Goal: Task Accomplishment & Management: Manage account settings

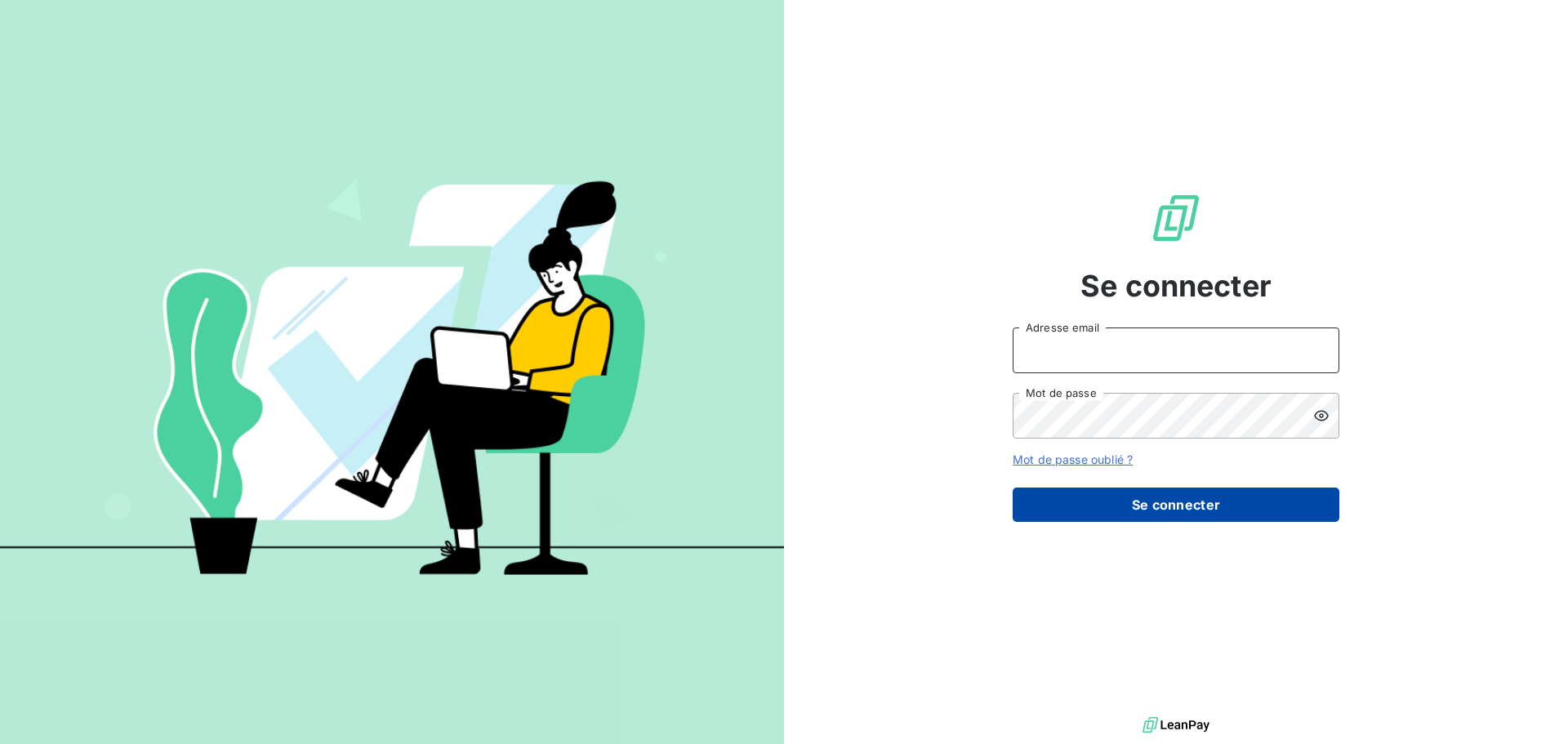
type input "[EMAIL_ADDRESS][DOMAIN_NAME]"
click at [1126, 512] on button "Se connecter" at bounding box center [1175, 504] width 327 height 34
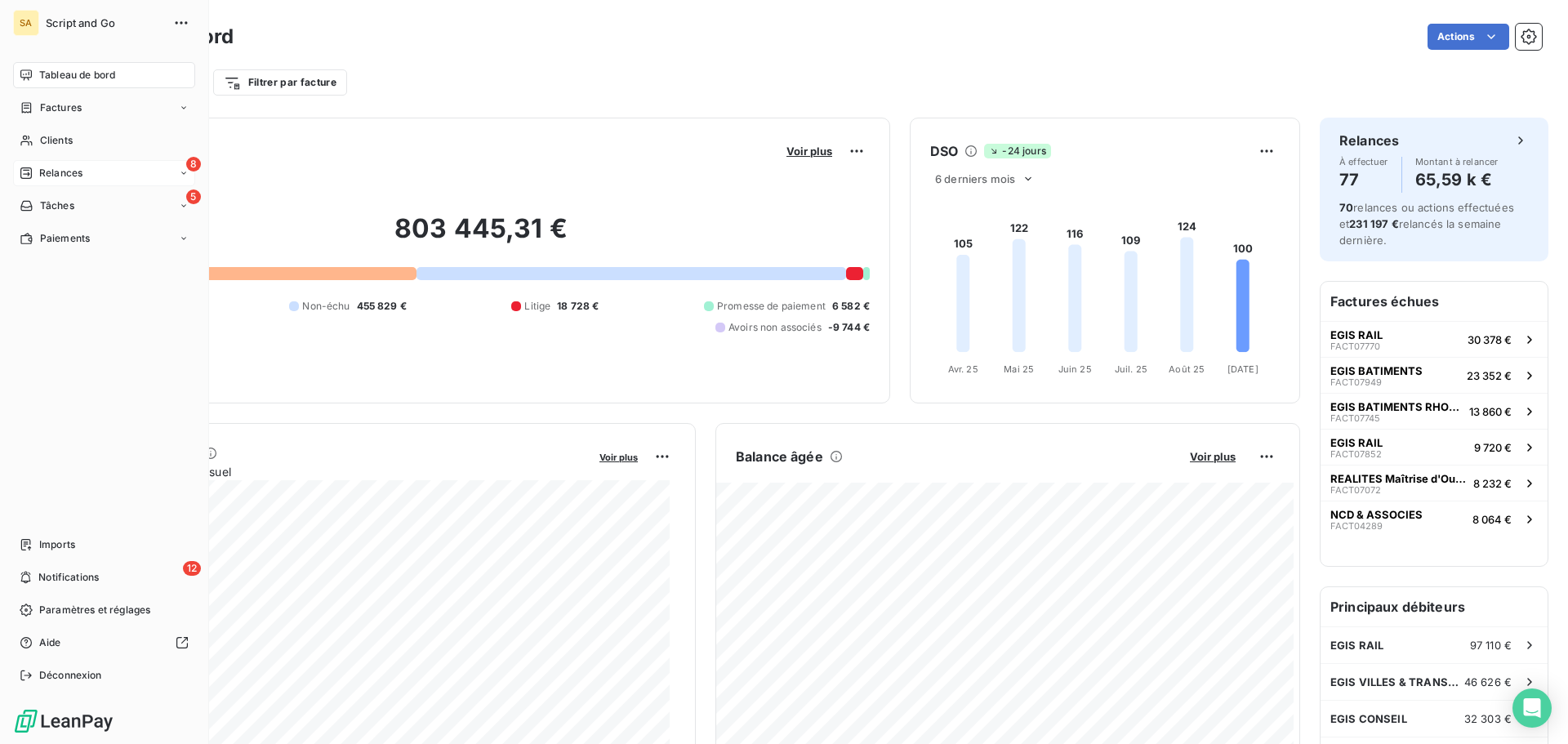
click at [37, 170] on div "Relances" at bounding box center [51, 173] width 63 height 15
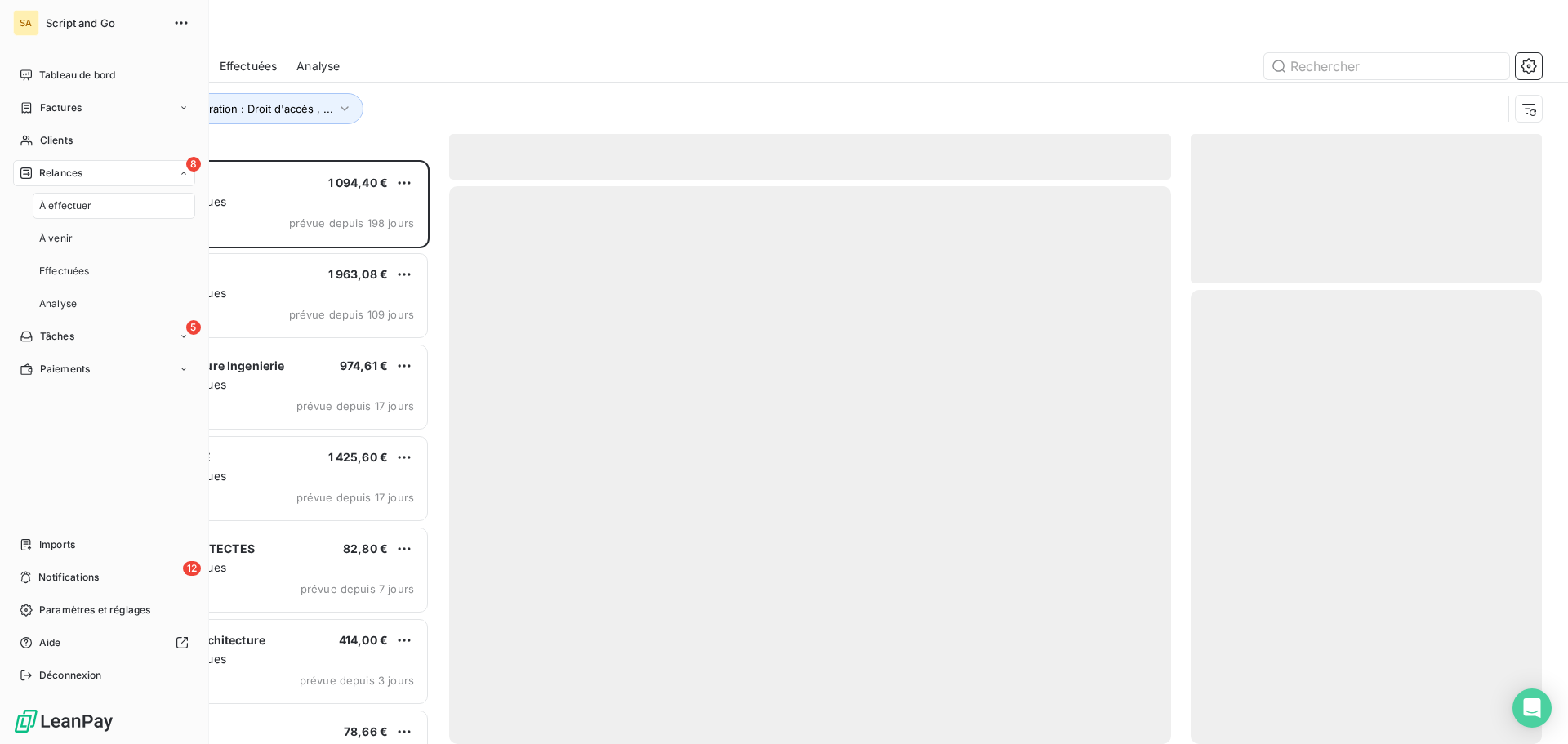
scroll to position [572, 339]
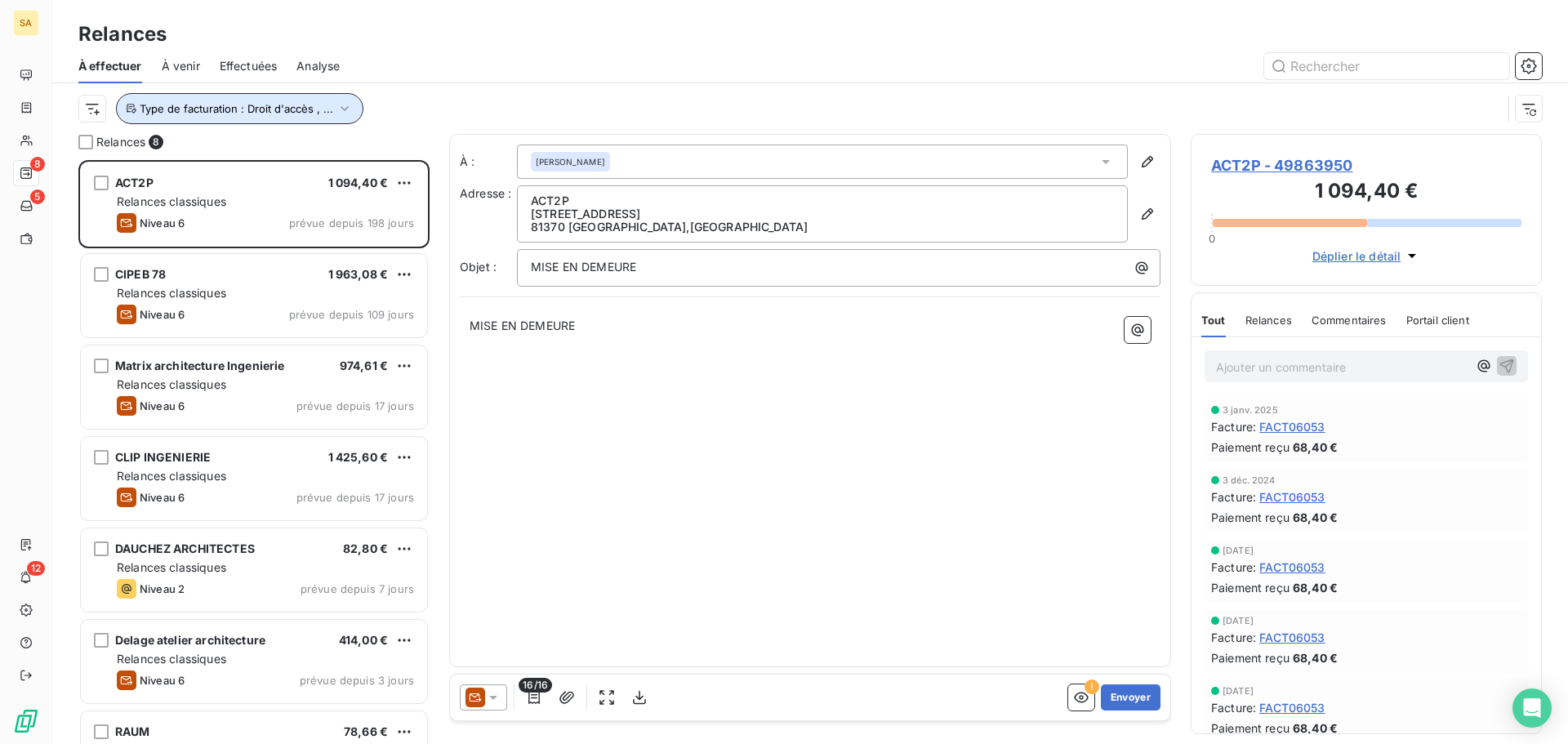
click at [320, 107] on span "Type de facturation : Droit d'accès , ..." at bounding box center [236, 108] width 194 height 13
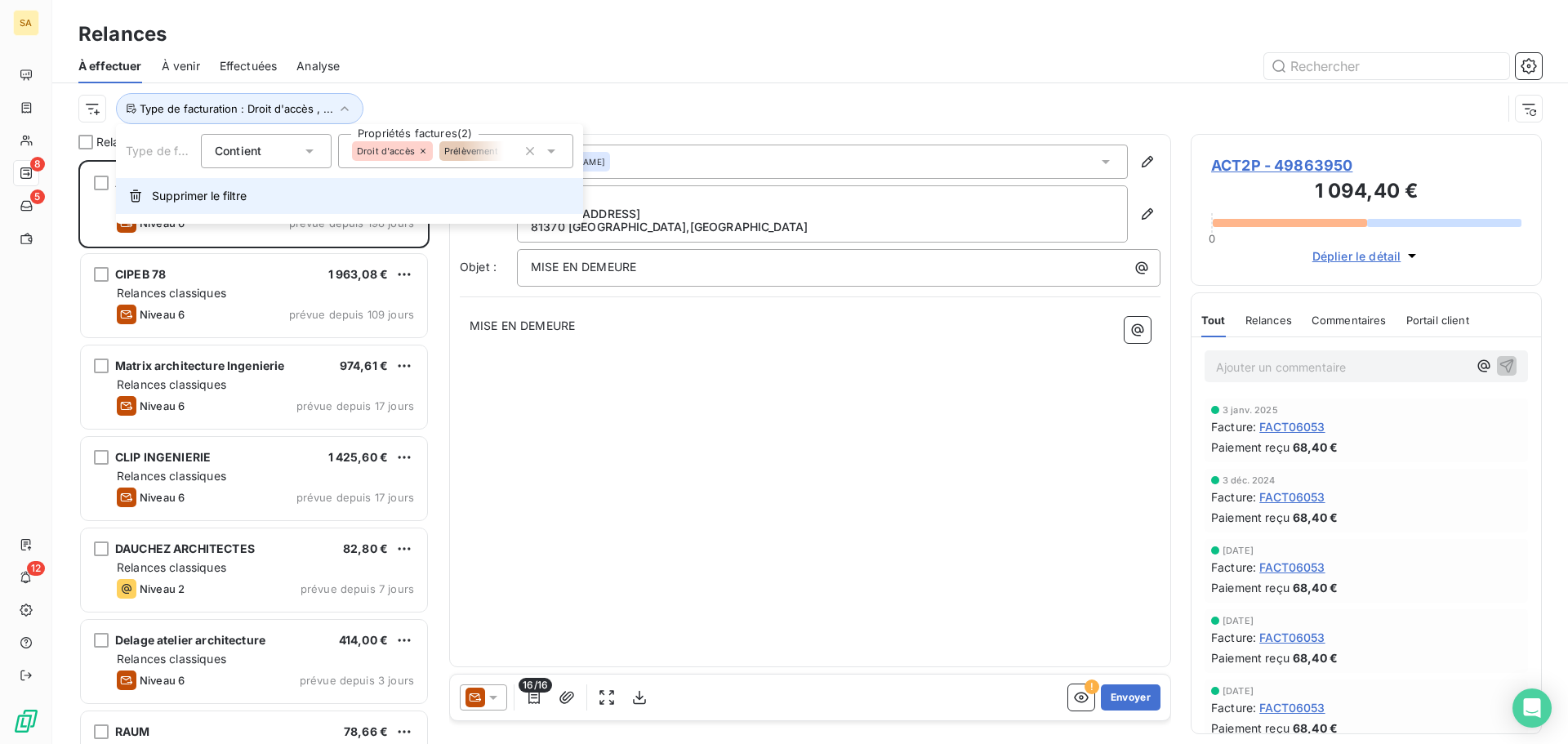
click at [166, 194] on span "Supprimer le filtre" at bounding box center [199, 196] width 94 height 17
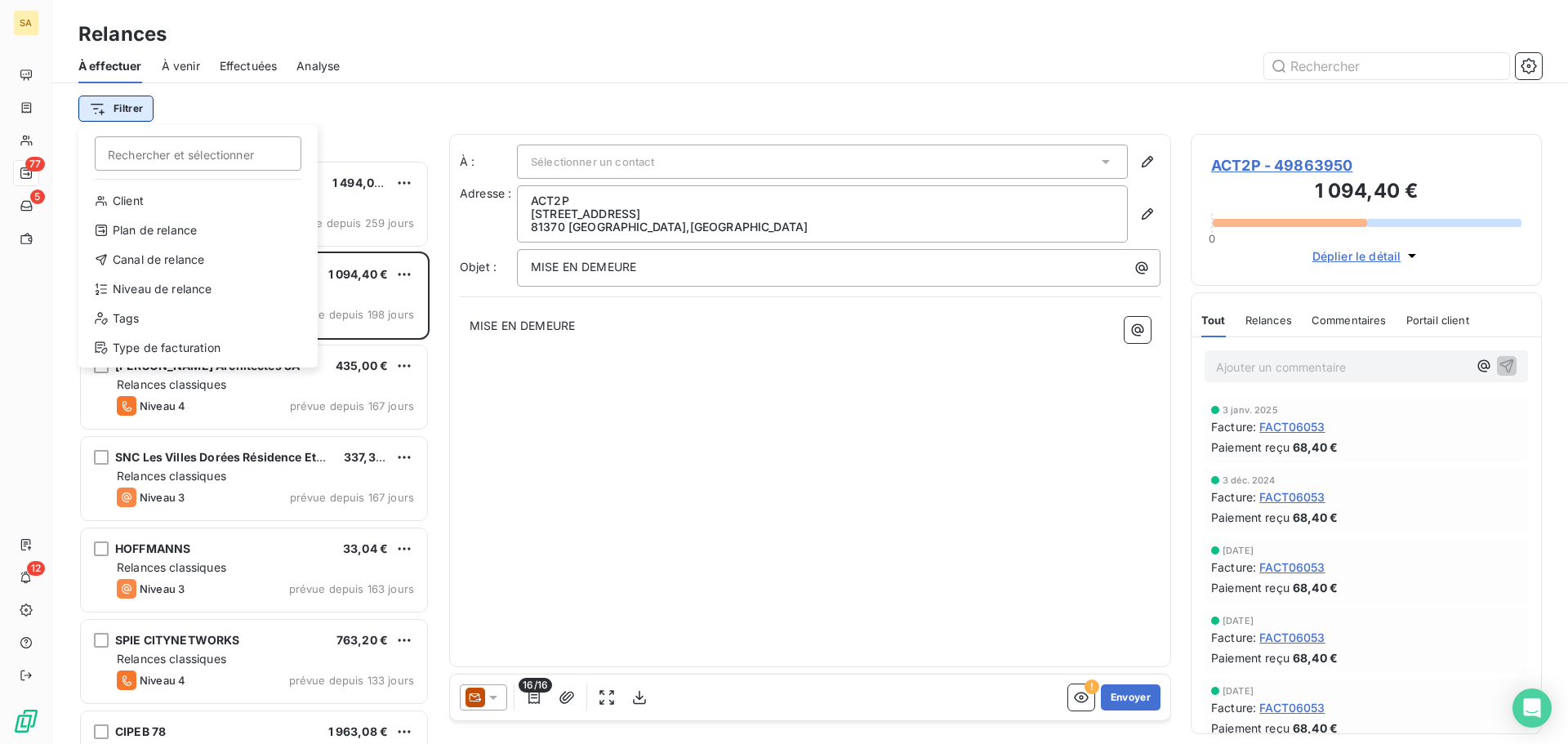
click at [121, 111] on html "SA 77 5 12 Relances À effectuer À venir Effectuées Analyse Filtrer Rechercher e…" at bounding box center [784, 372] width 1568 height 744
click at [169, 348] on div "Type de facturation" at bounding box center [198, 347] width 226 height 26
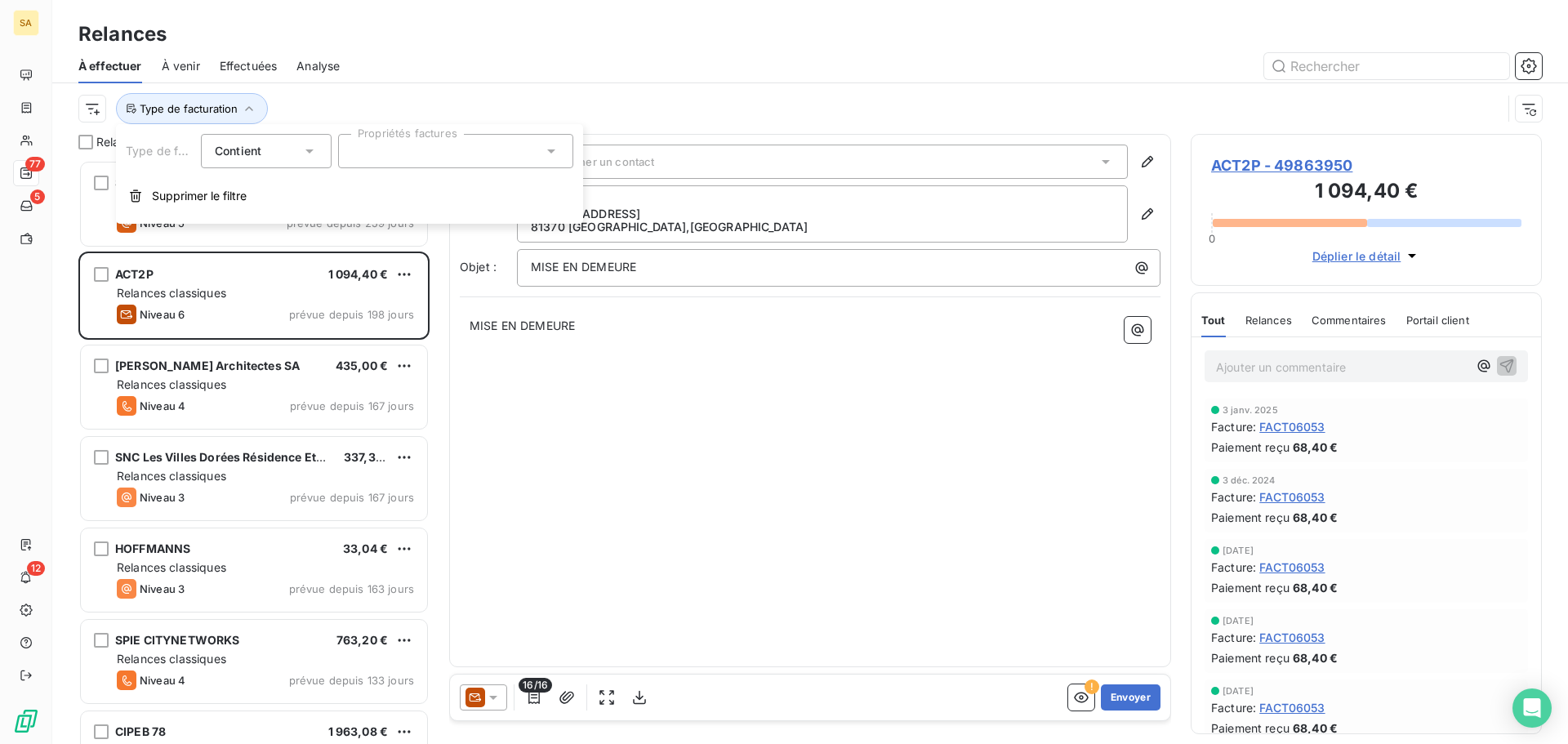
click at [438, 161] on div at bounding box center [456, 151] width 235 height 34
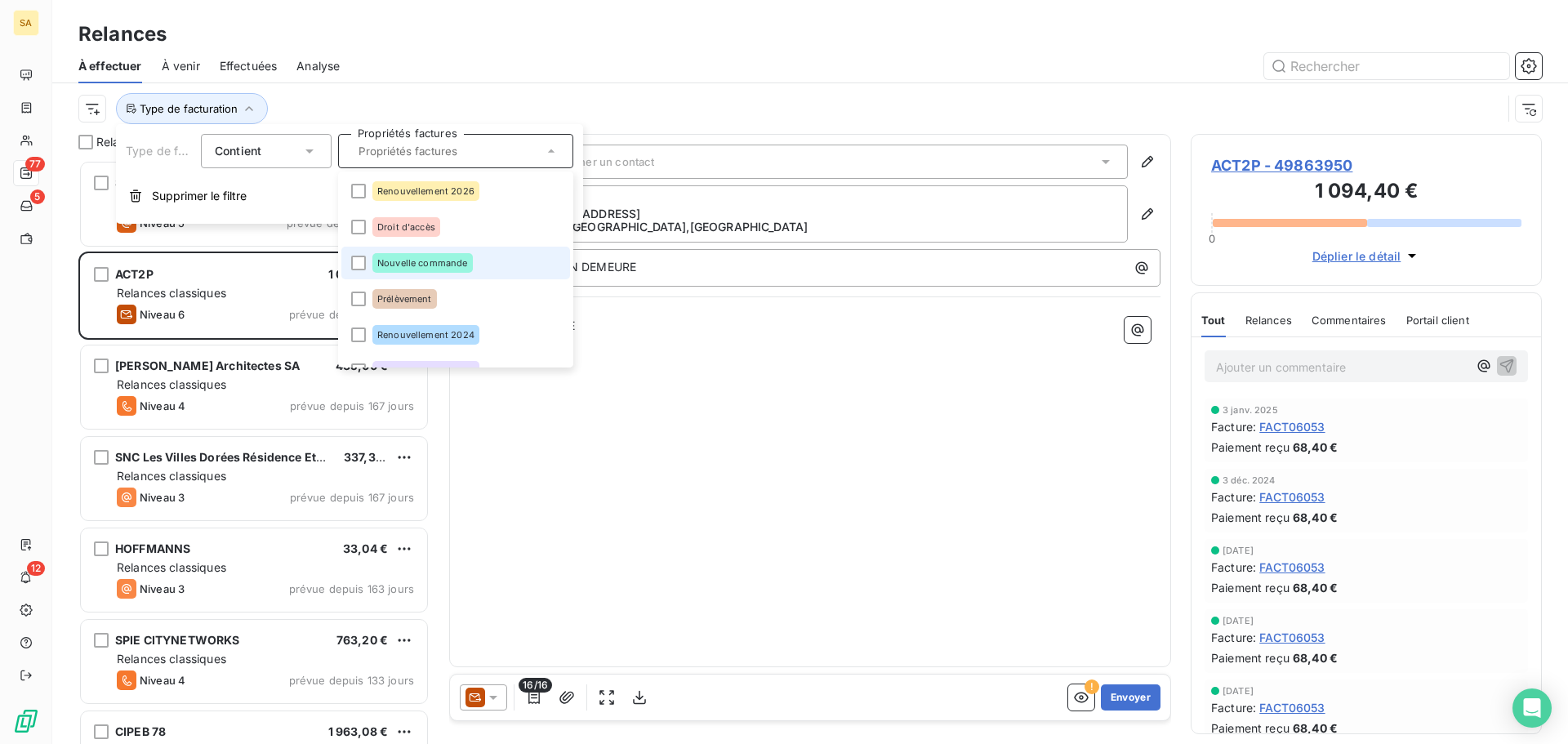
click at [348, 261] on li "Nouvelle commande" at bounding box center [456, 262] width 229 height 32
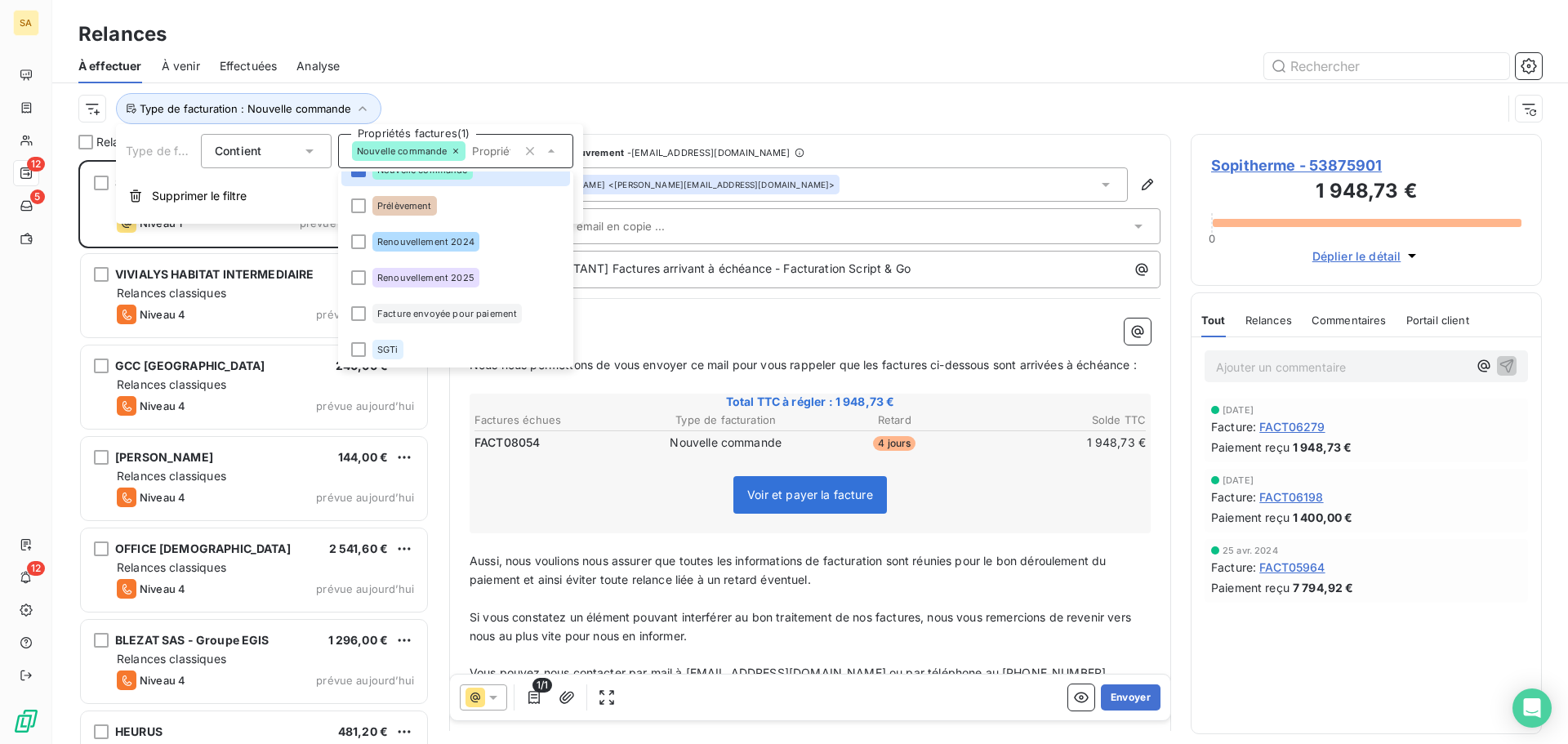
scroll to position [95, 0]
click at [351, 310] on div at bounding box center [358, 312] width 15 height 15
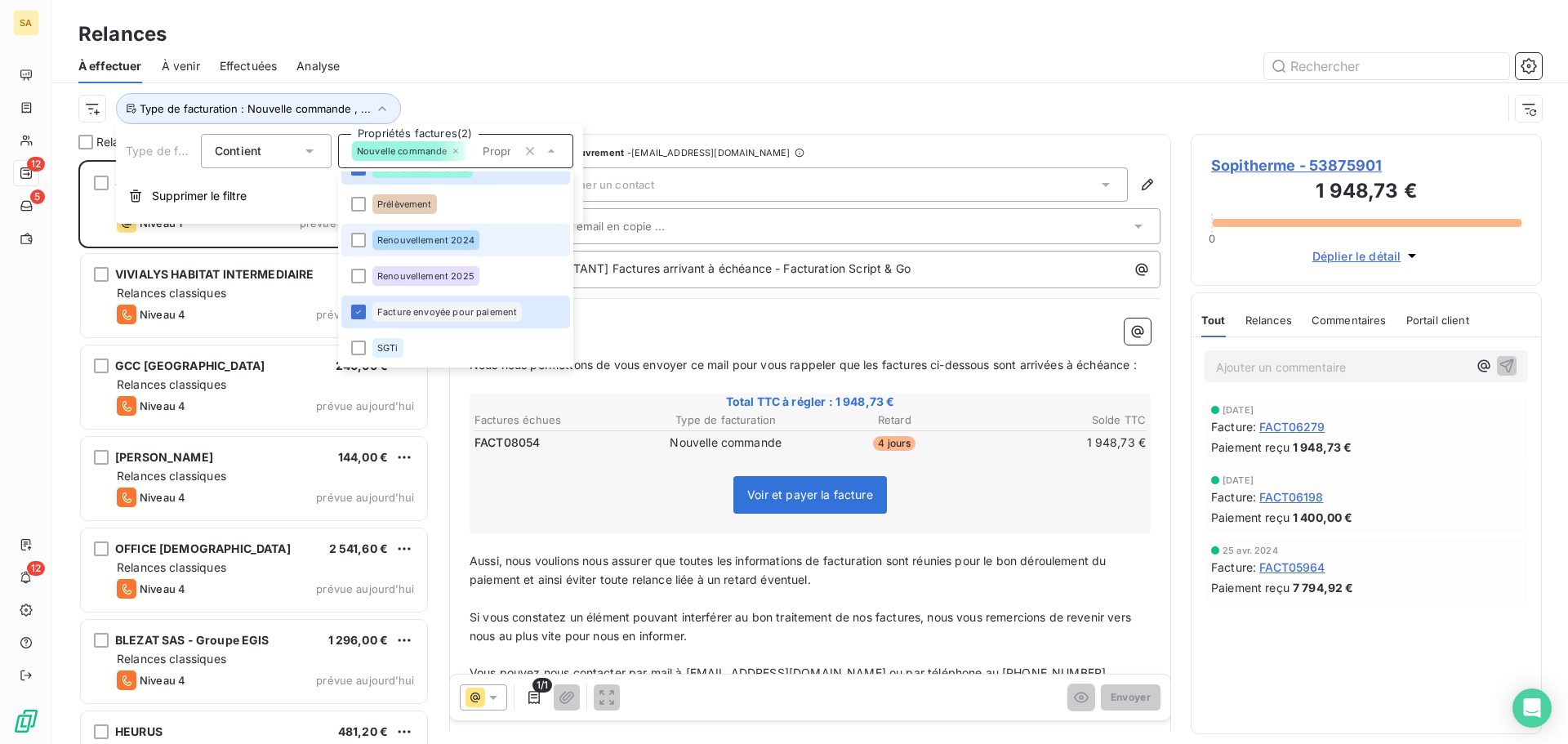
scroll to position [572, 339]
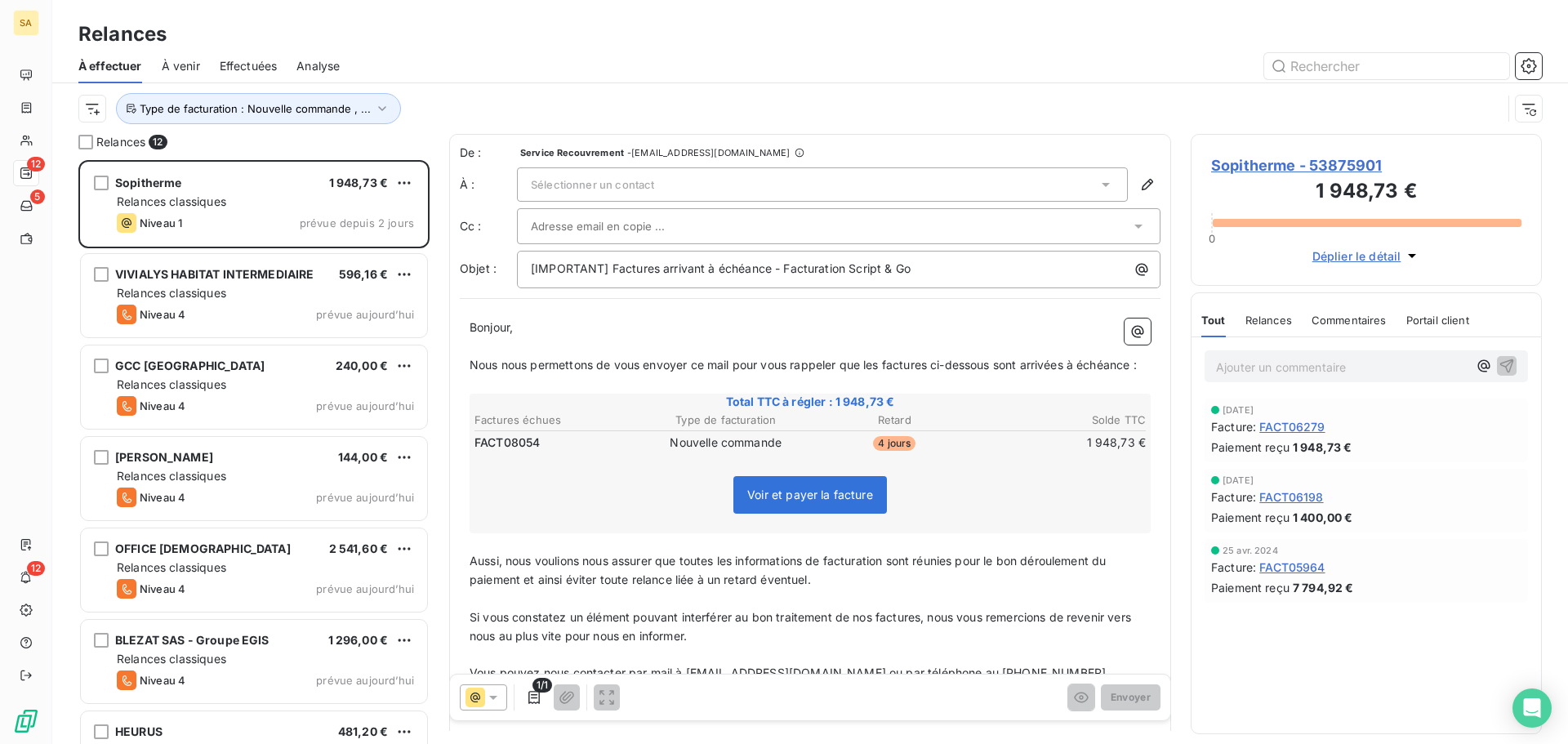
click at [721, 94] on div "Type de facturation : Nouvelle commande , ..." at bounding box center [790, 109] width 1424 height 32
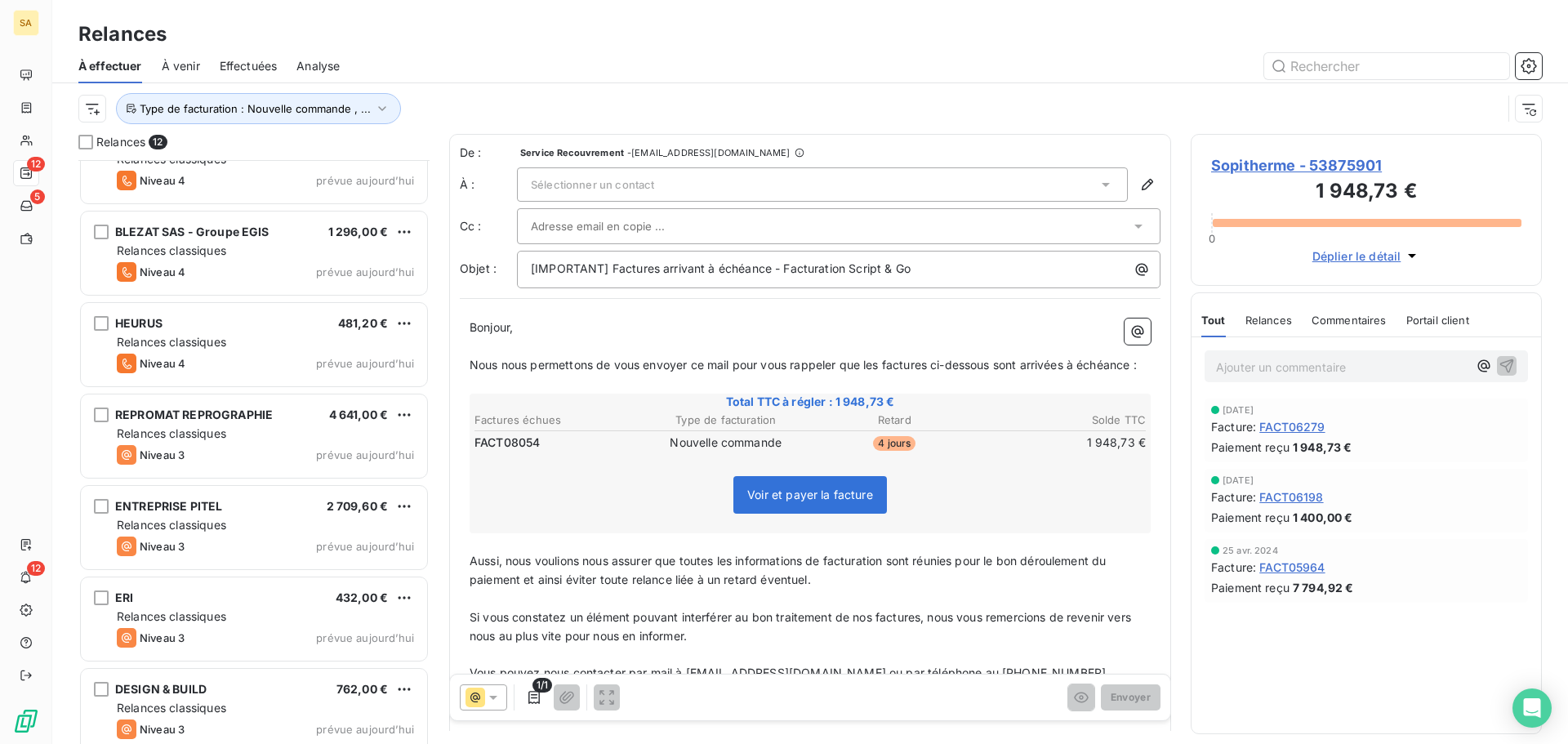
scroll to position [514, 0]
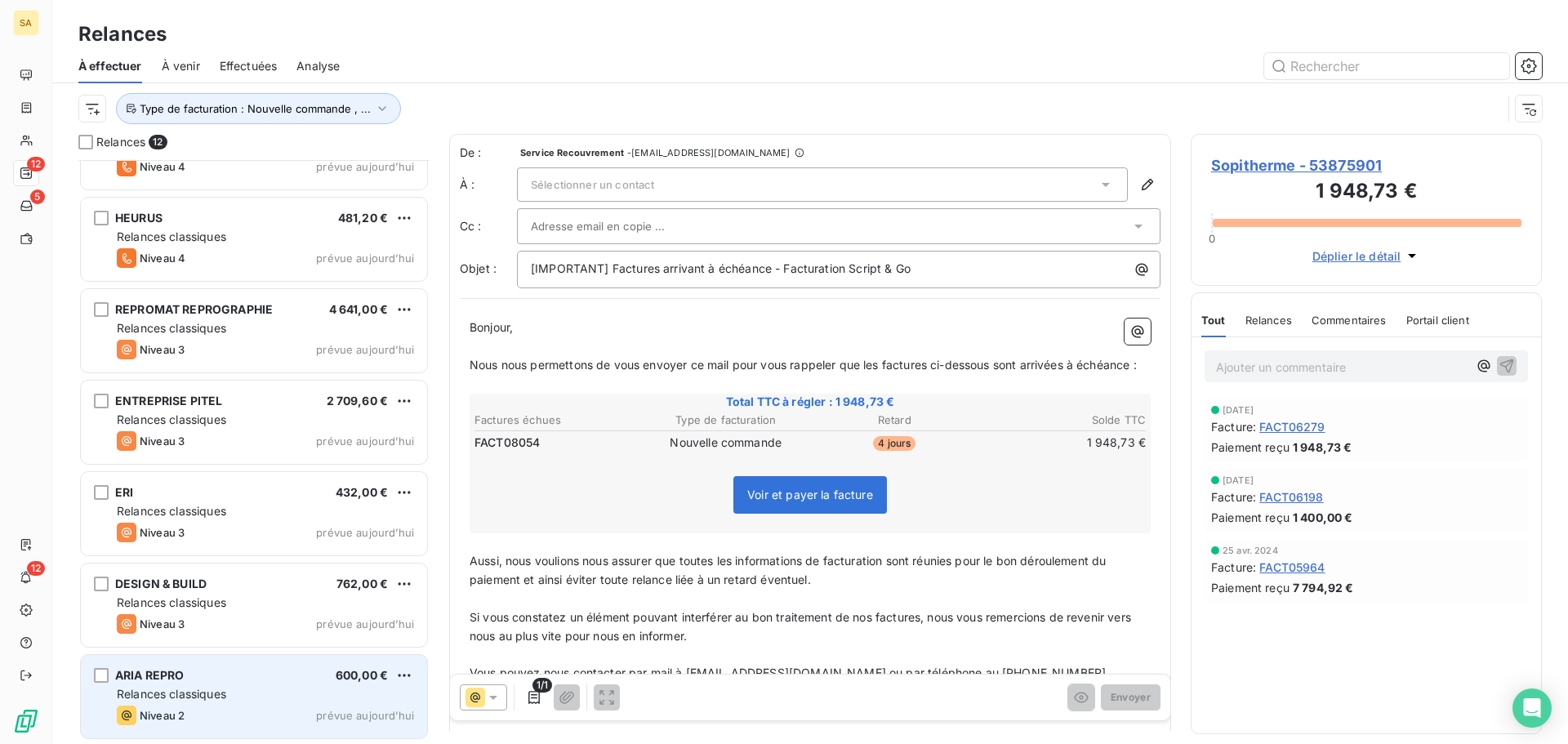
click at [258, 670] on div "ARIA REPRO 600,00 €" at bounding box center [265, 675] width 297 height 15
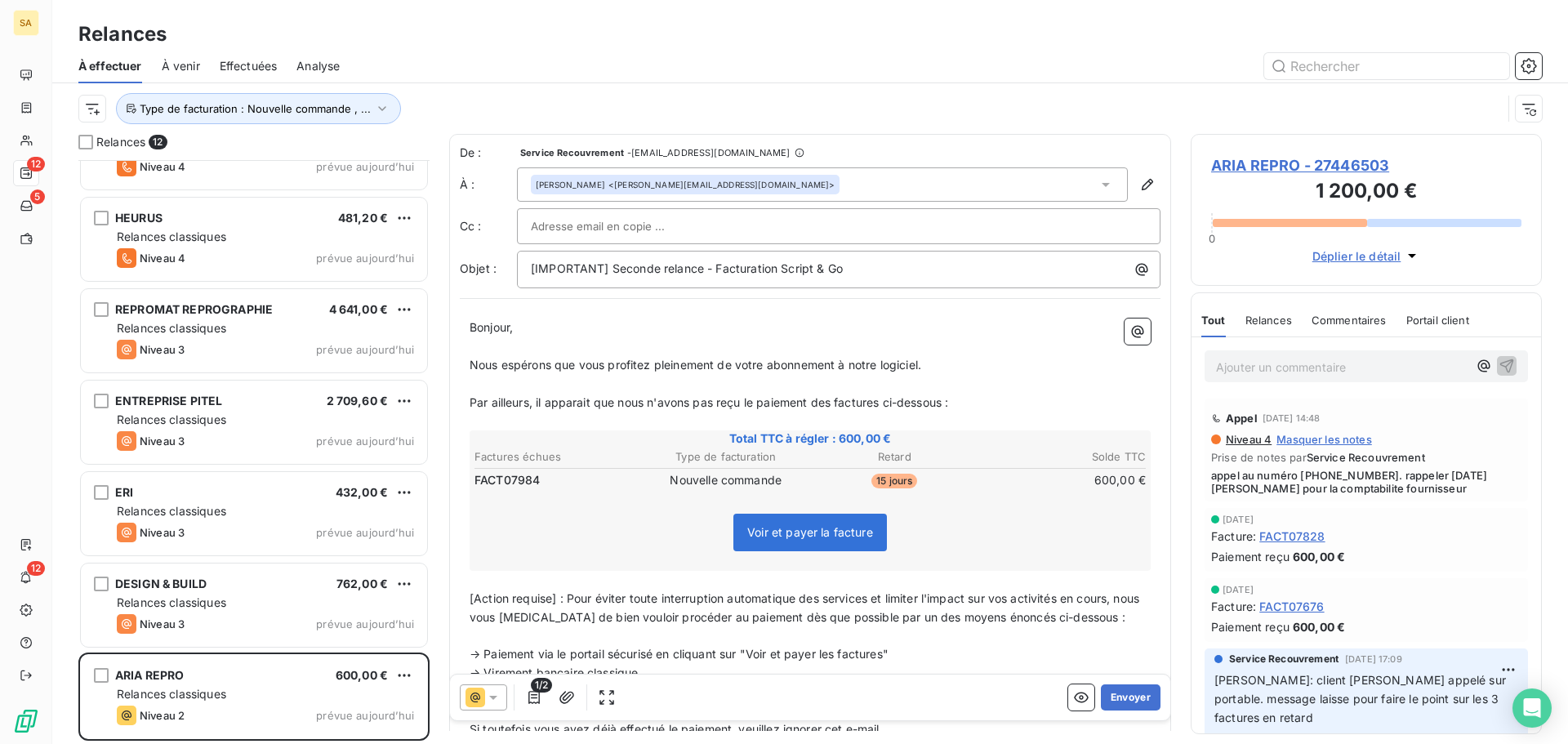
click at [1255, 371] on p "Ajouter un commentaire ﻿" at bounding box center [1342, 367] width 252 height 20
drag, startPoint x: 1287, startPoint y: 360, endPoint x: 1129, endPoint y: 369, distance: 158.3
click at [1129, 369] on div "Relances 12 OFFICE SANTE 2 541,60 € Relances classiques Niveau 4 prévue [DATE] …" at bounding box center [809, 439] width 1515 height 611
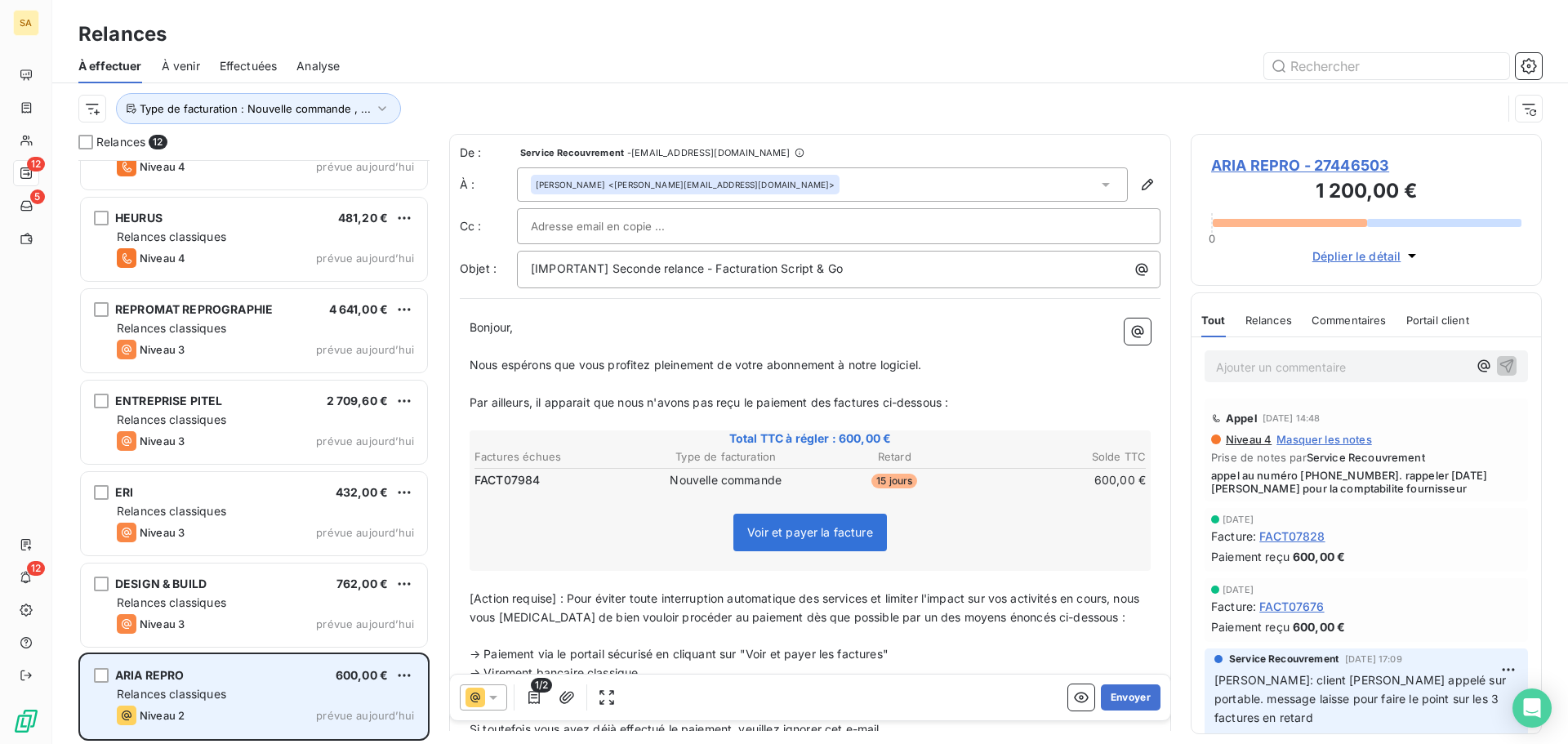
click at [415, 676] on div "ARIA REPRO 600,00 € Relances classiques Niveau 2 prévue [DATE]" at bounding box center [254, 697] width 346 height 83
click at [406, 674] on html "SA 12 5 12 Relances À effectuer À venir Effectuées Analyse Type de facturation …" at bounding box center [784, 372] width 1568 height 744
click at [374, 616] on div "Replanifier cette action" at bounding box center [333, 613] width 146 height 26
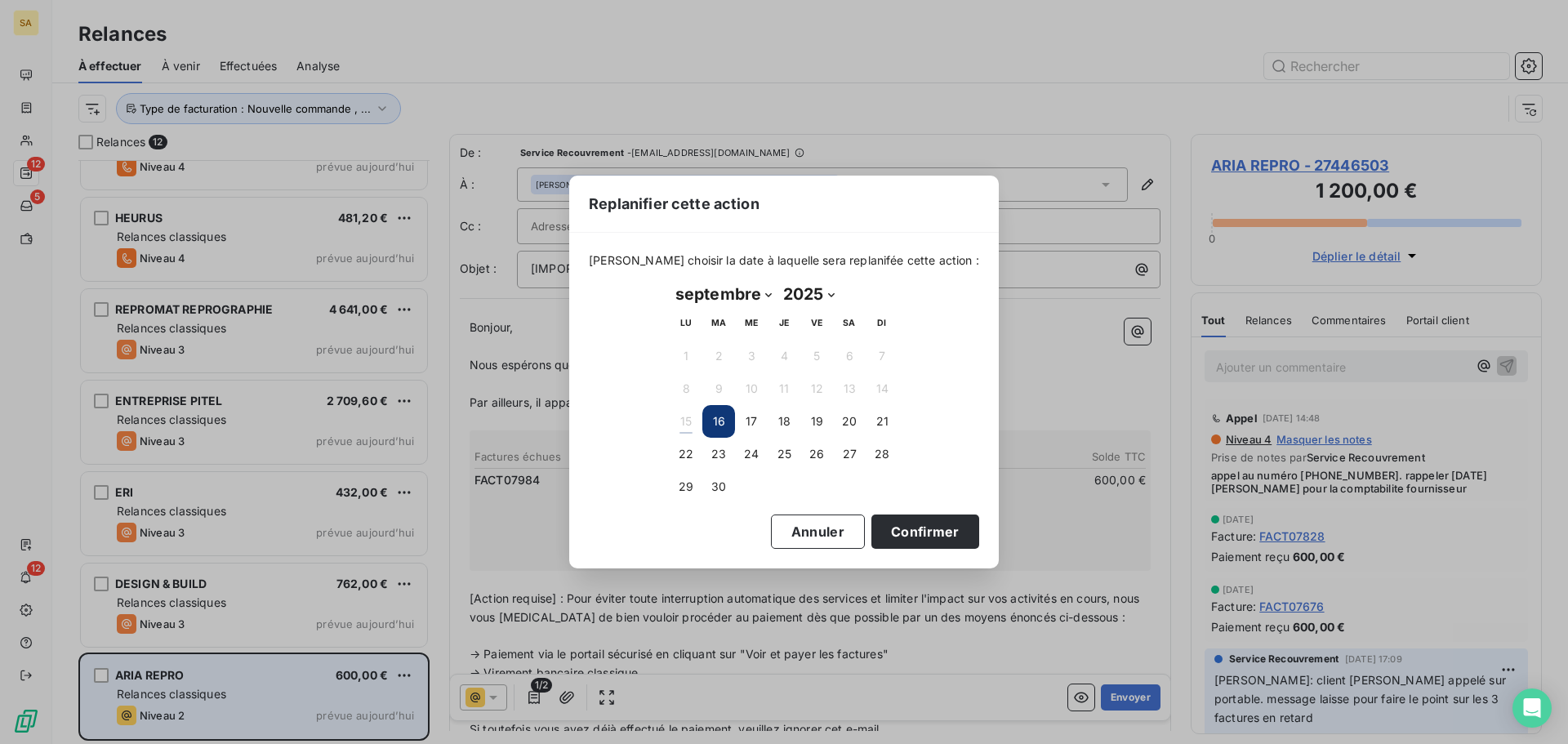
click at [762, 295] on select "janvier février mars avril mai juin juillet août septembre octobre novembre déc…" at bounding box center [723, 294] width 107 height 26
select select "9"
click at [670, 281] on select "janvier février mars avril mai juin juillet août septembre octobre novembre déc…" at bounding box center [723, 294] width 107 height 26
click at [684, 385] on button "6" at bounding box center [685, 388] width 32 height 32
click at [872, 524] on button "Confirmer" at bounding box center [925, 531] width 107 height 34
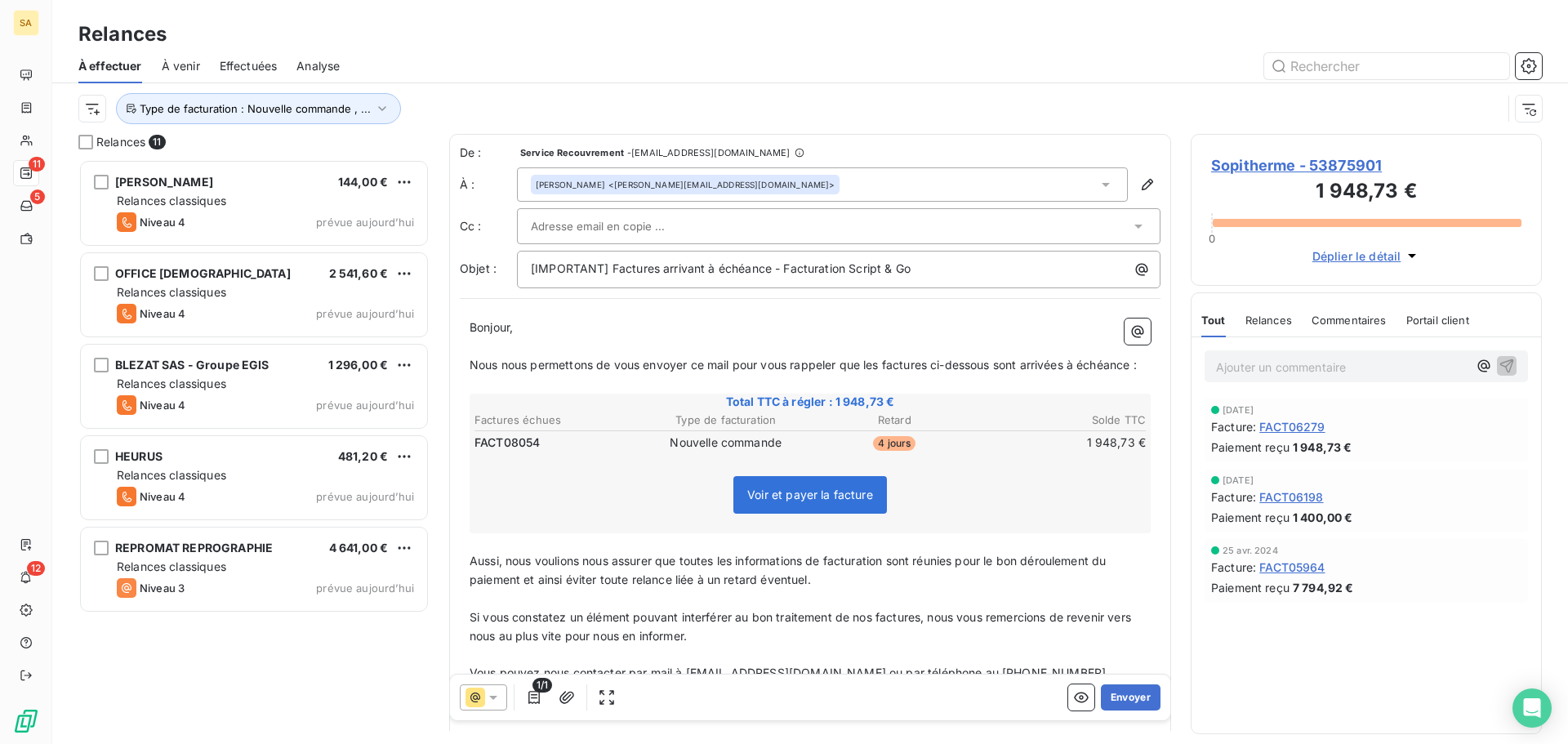
scroll to position [423, 0]
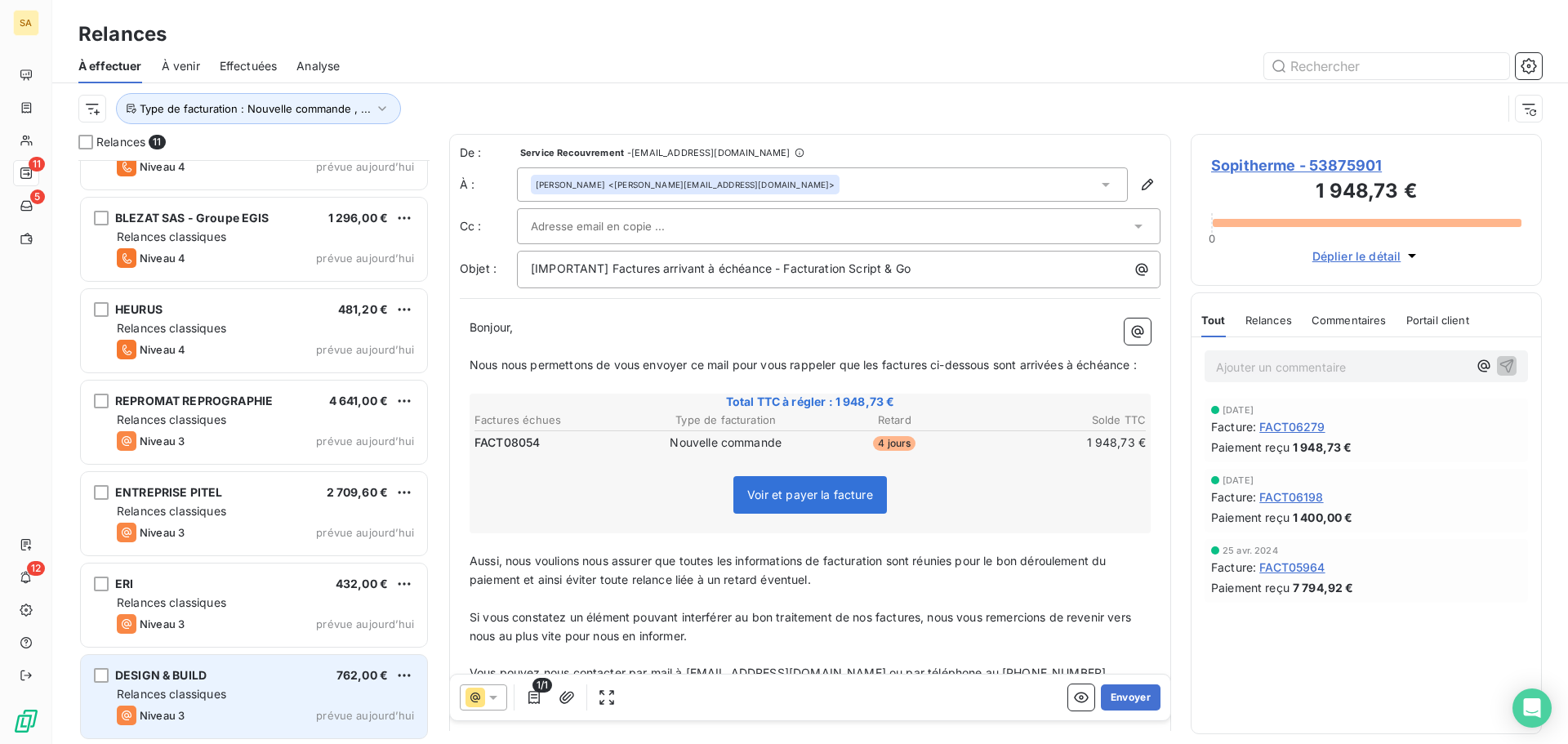
click at [293, 673] on div "DESIGN & BUILD 762,00 €" at bounding box center [265, 675] width 297 height 15
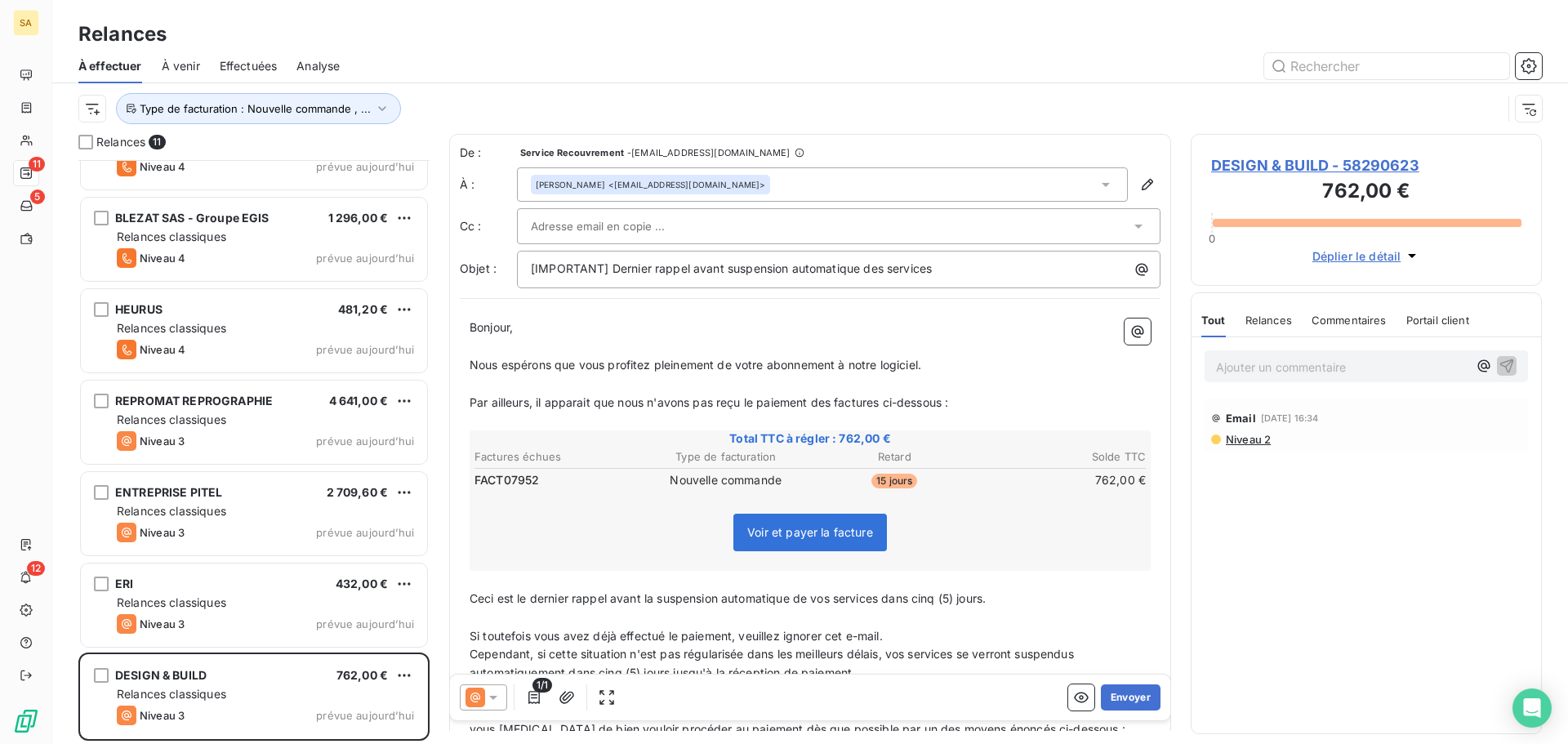
click at [1236, 162] on span "DESIGN & BUILD - 58290623" at bounding box center [1365, 166] width 310 height 22
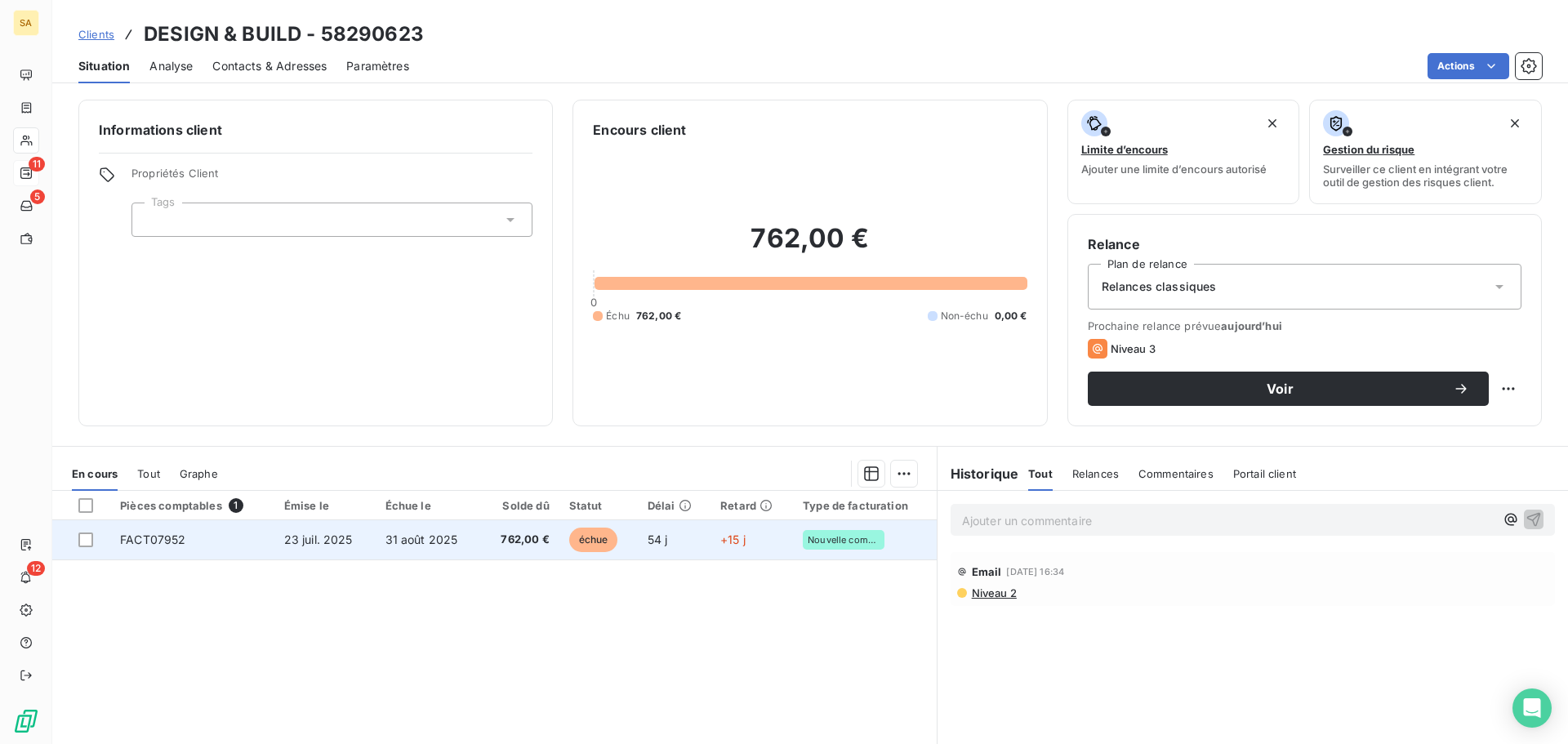
click at [252, 536] on td "FACT07952" at bounding box center [192, 540] width 163 height 39
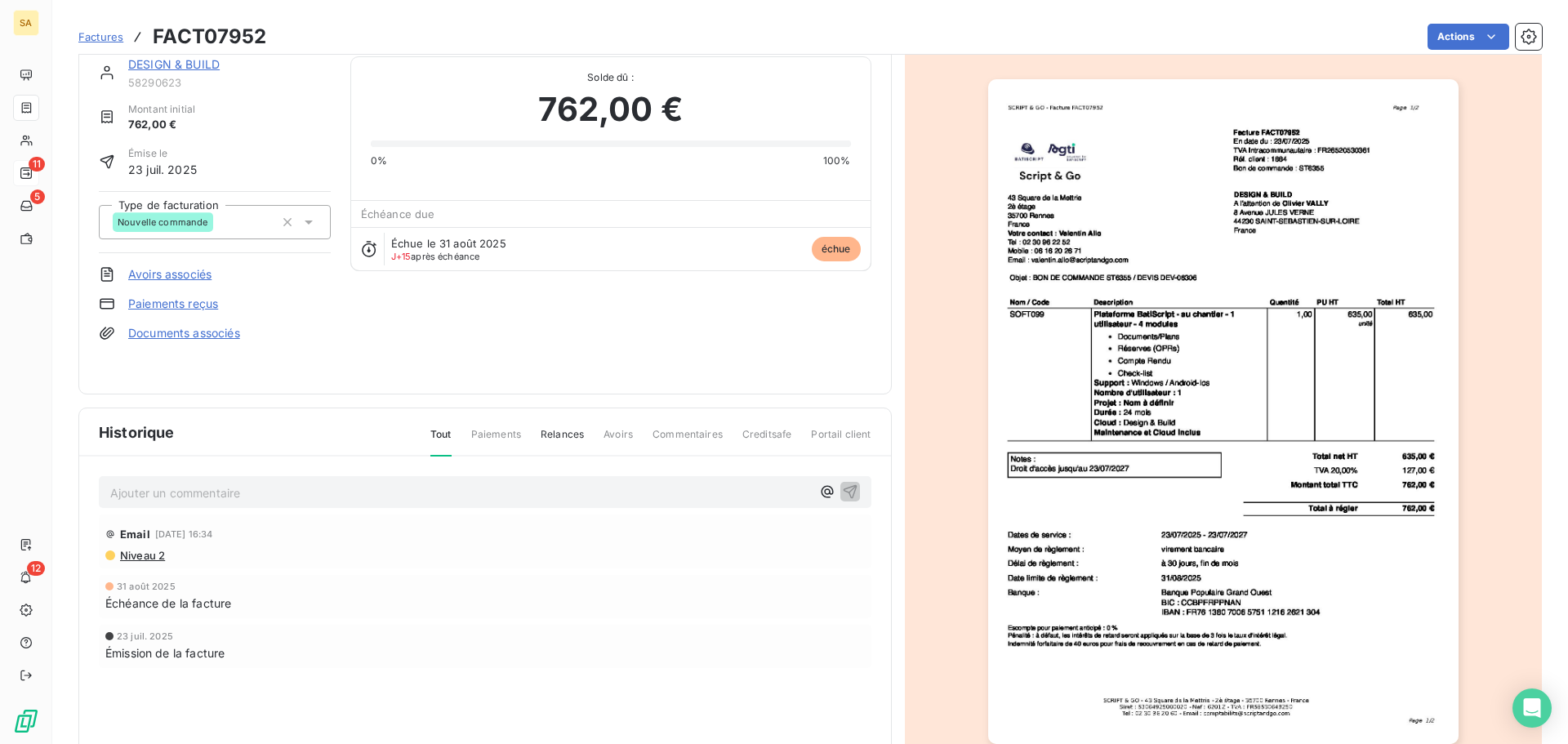
scroll to position [1, 0]
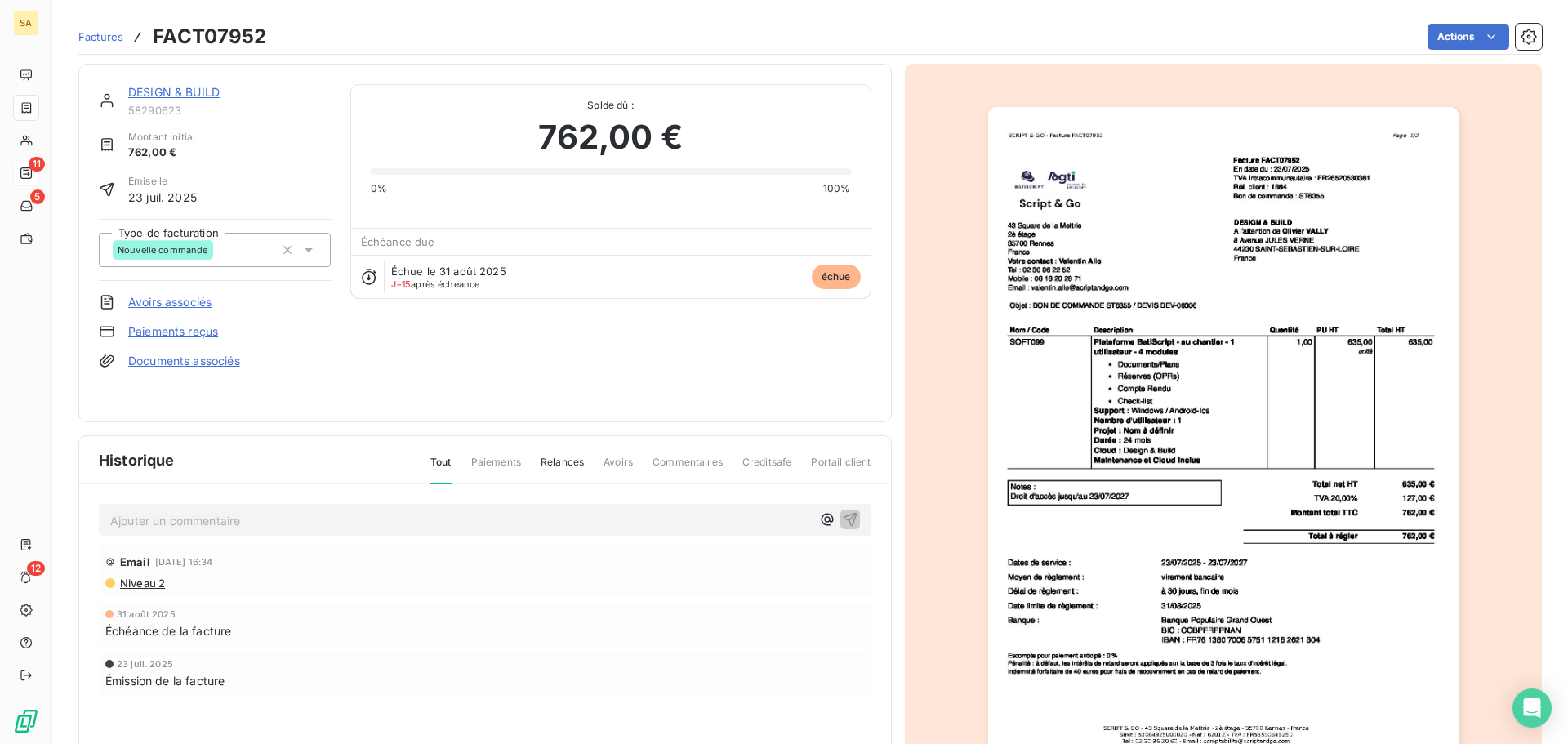
click at [179, 85] on link "DESIGN & BUILD" at bounding box center [173, 92] width 92 height 14
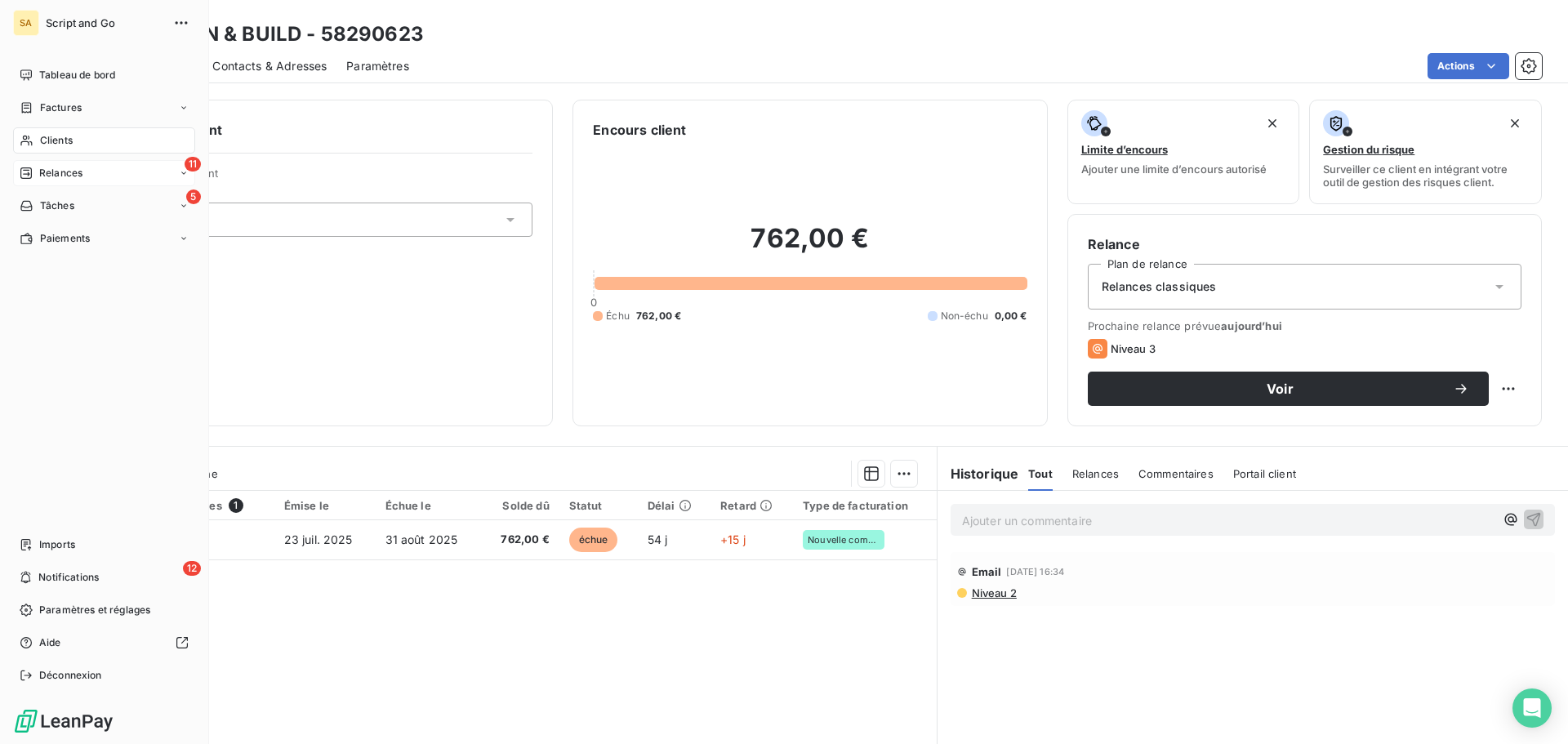
click at [31, 171] on icon at bounding box center [26, 173] width 13 height 13
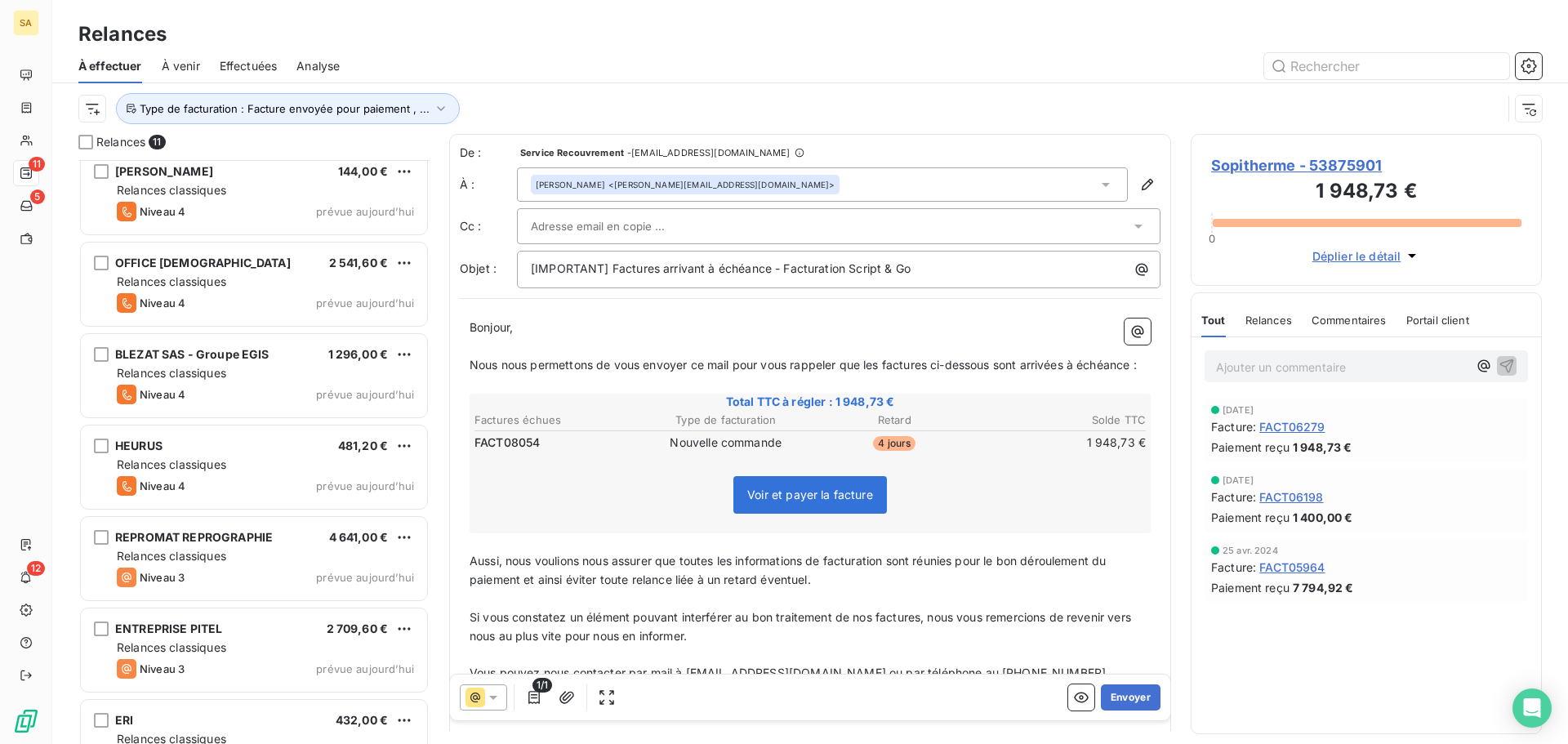
scroll to position [423, 0]
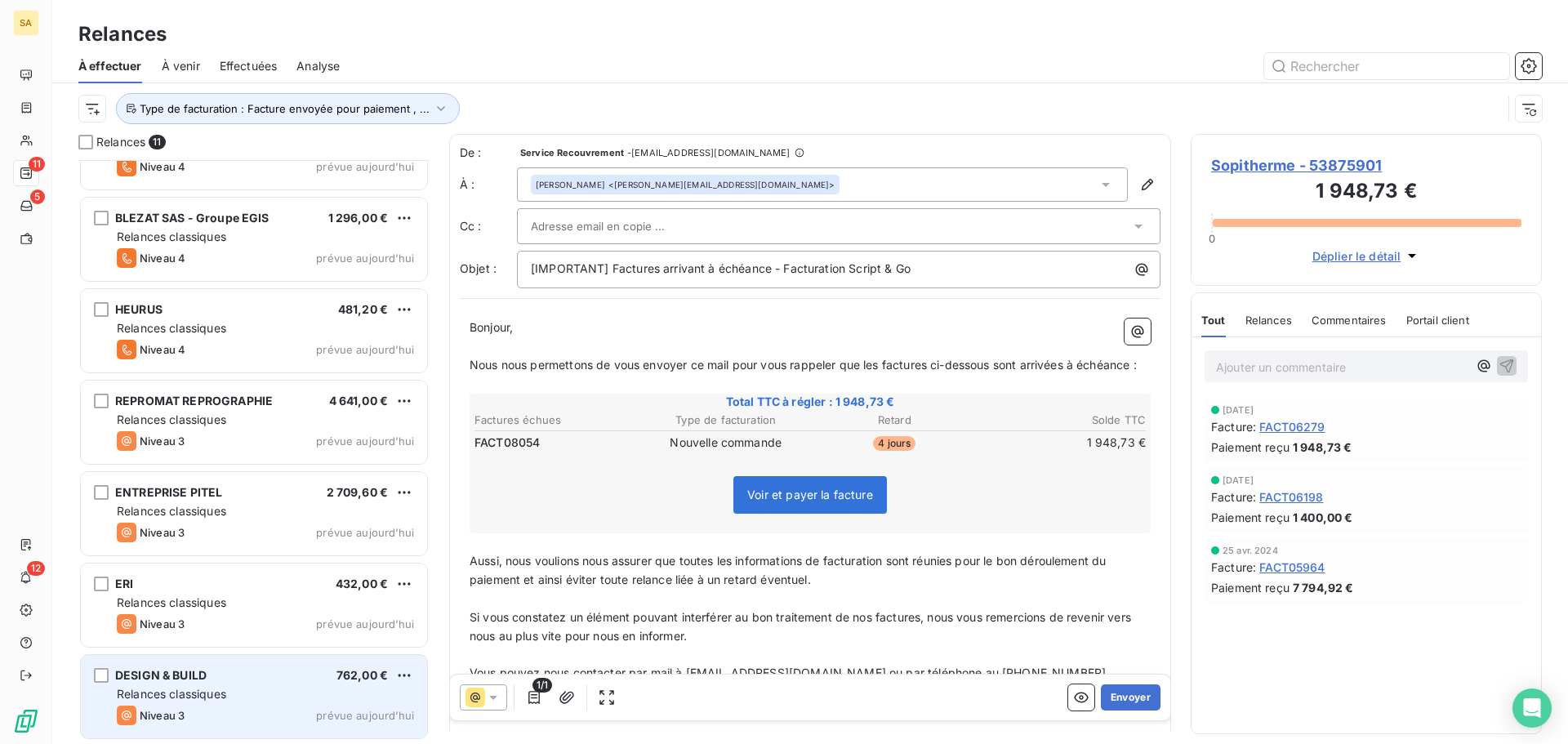
click at [283, 693] on div "Relances classiques" at bounding box center [265, 695] width 297 height 17
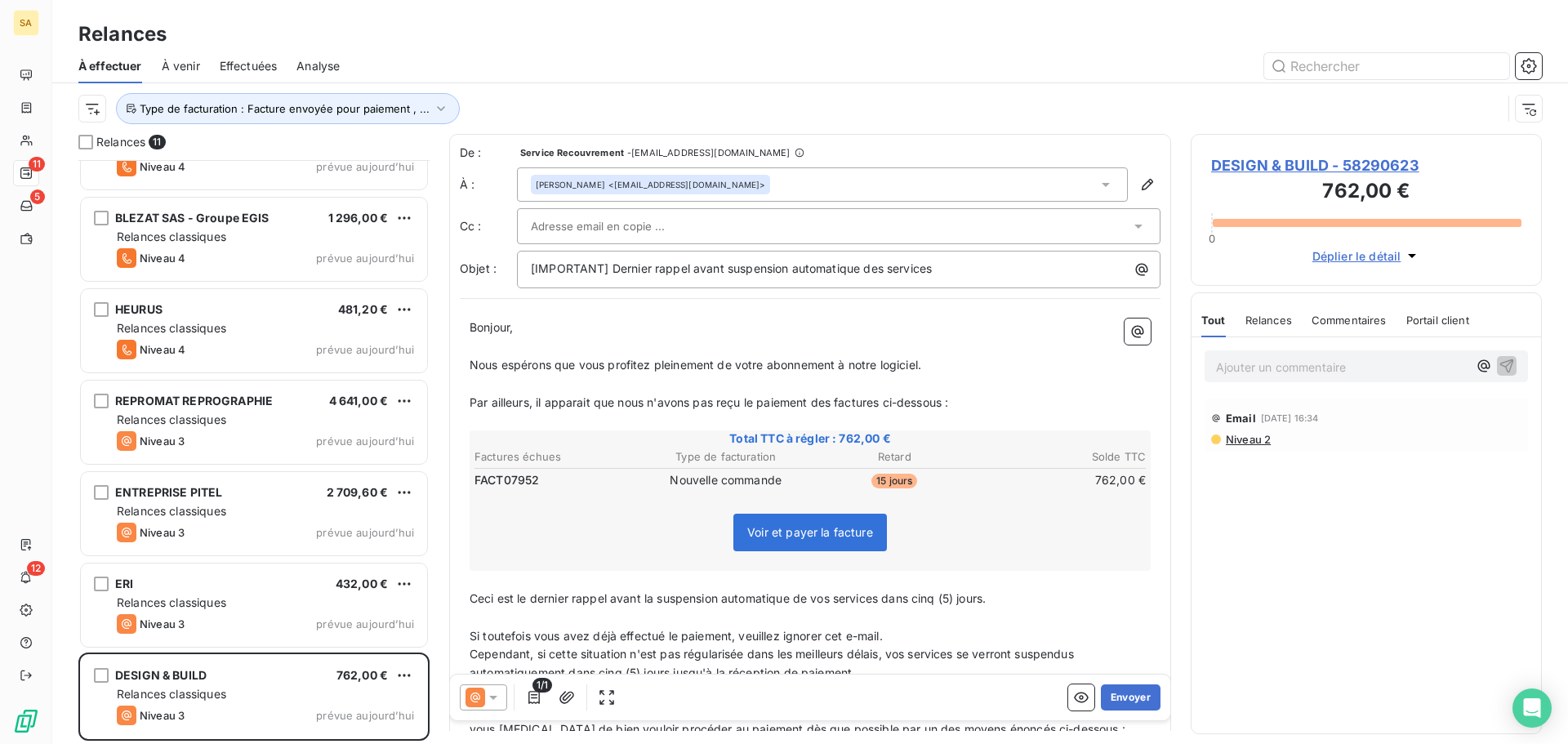
click at [771, 183] on div "[PERSON_NAME] <[EMAIL_ADDRESS][DOMAIN_NAME]>" at bounding box center [822, 184] width 610 height 34
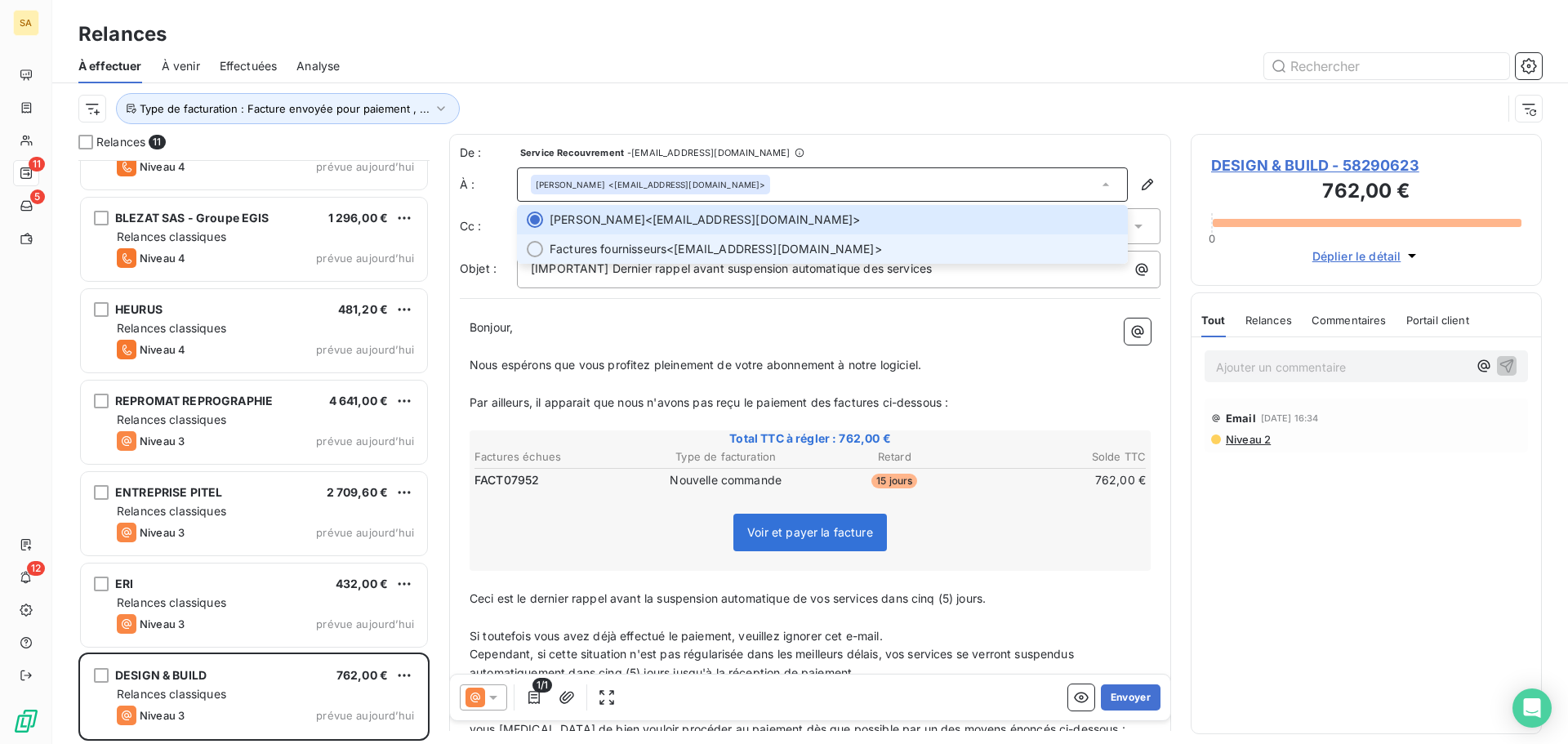
click at [526, 251] on li "Factures fournisseurs <[EMAIL_ADDRESS][DOMAIN_NAME]>" at bounding box center [822, 249] width 610 height 30
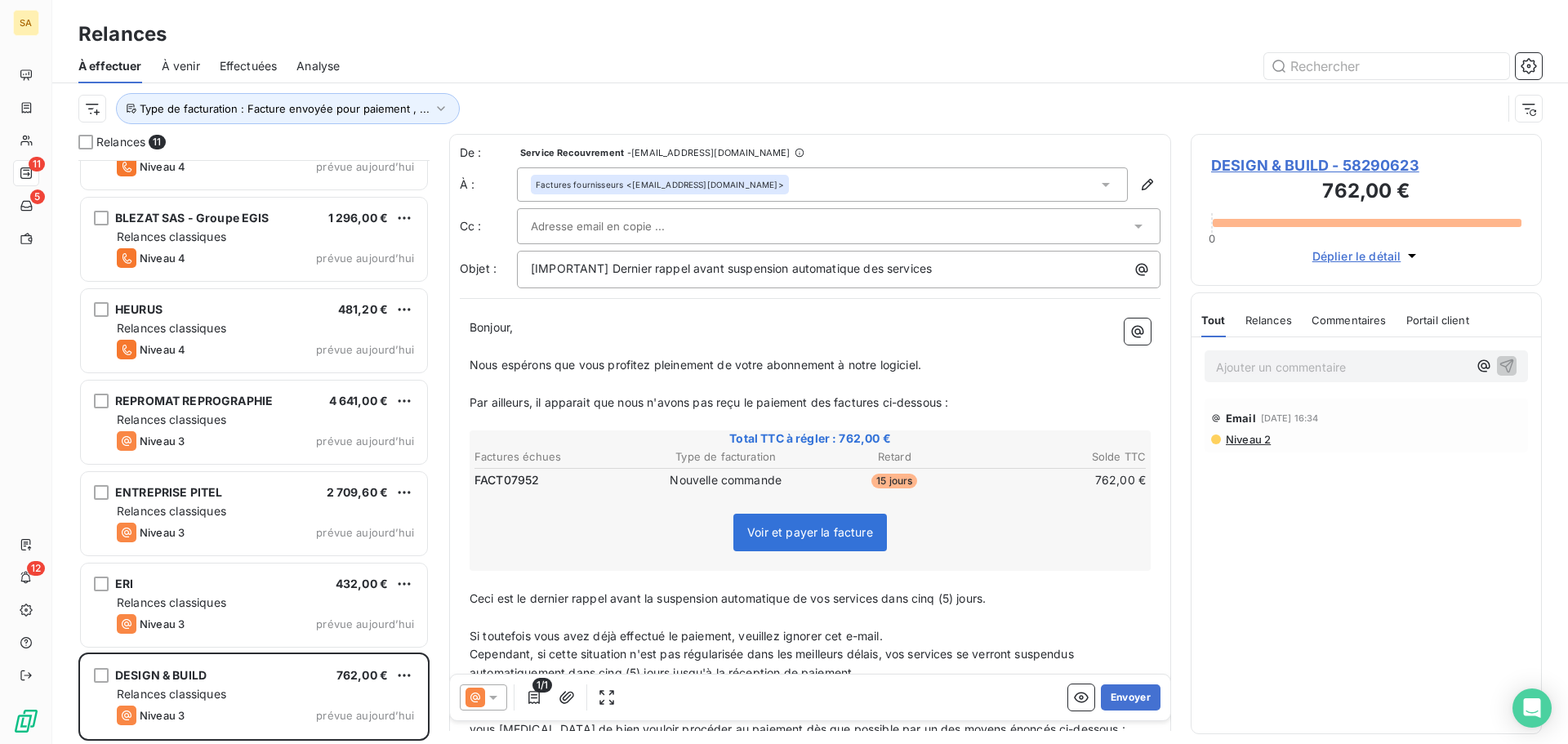
click at [843, 220] on div at bounding box center [830, 226] width 599 height 24
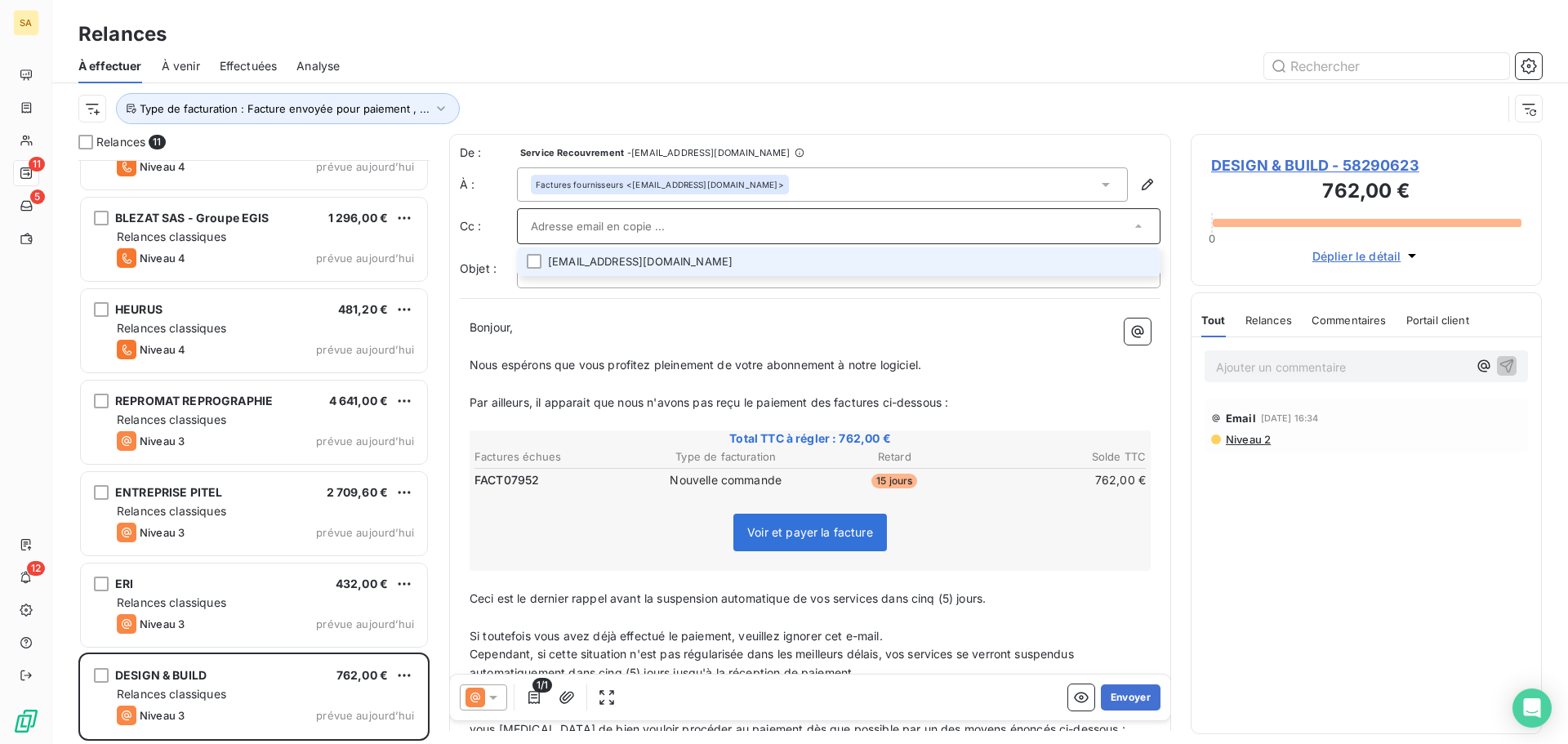
click at [663, 221] on input "text" at bounding box center [830, 226] width 599 height 24
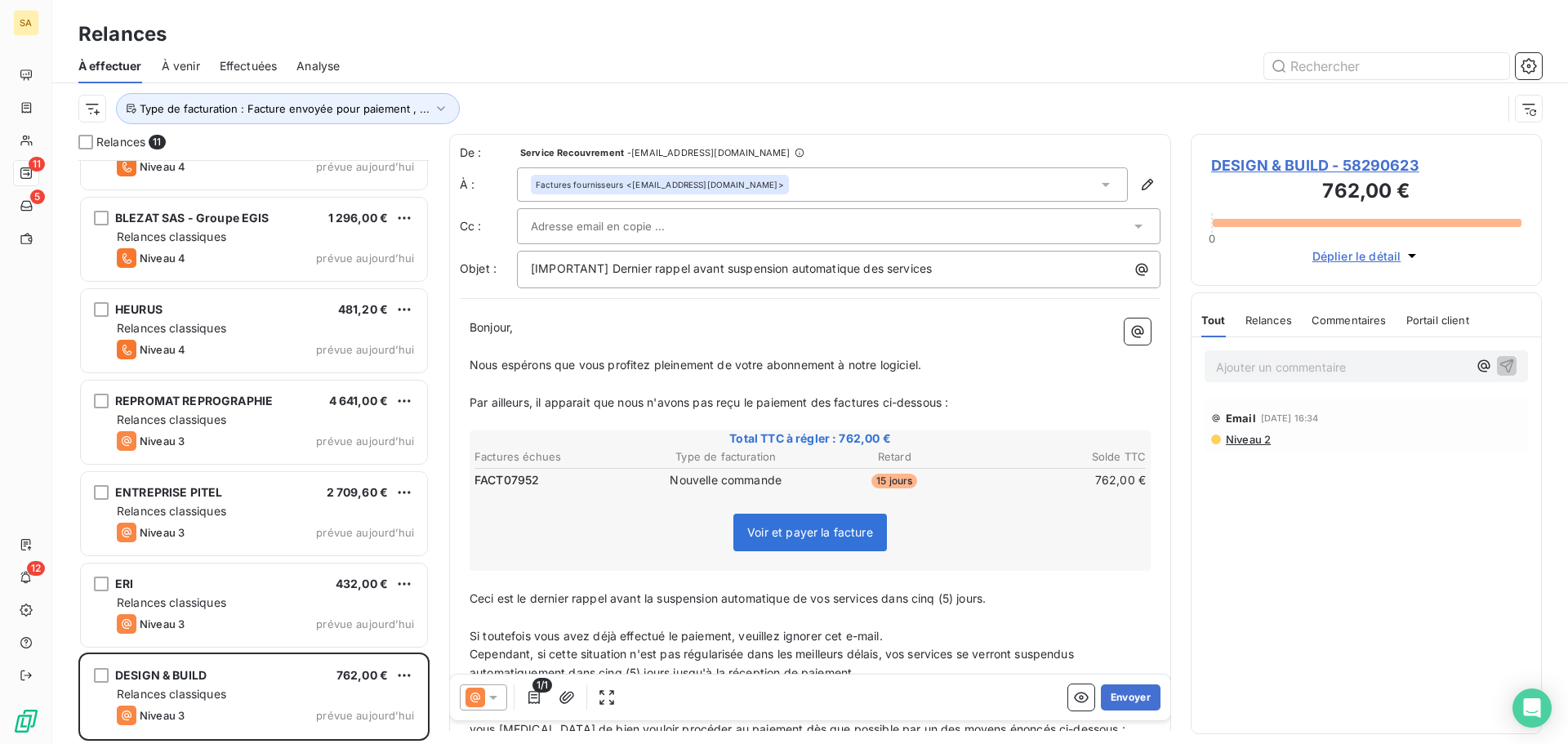
click at [789, 178] on div "Factures fournisseurs <[EMAIL_ADDRESS][DOMAIN_NAME]>" at bounding box center [822, 184] width 610 height 34
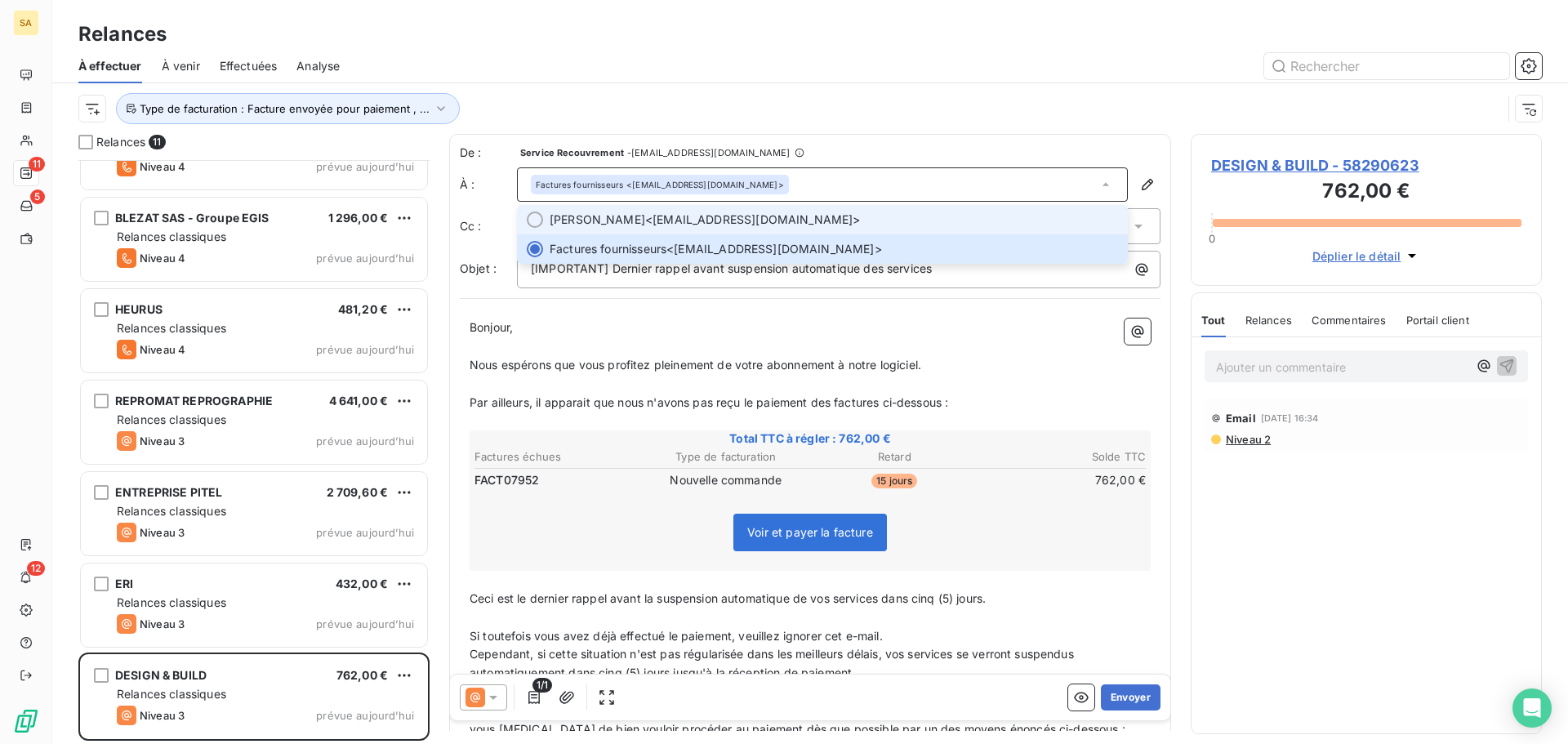
click at [533, 216] on div at bounding box center [535, 220] width 17 height 17
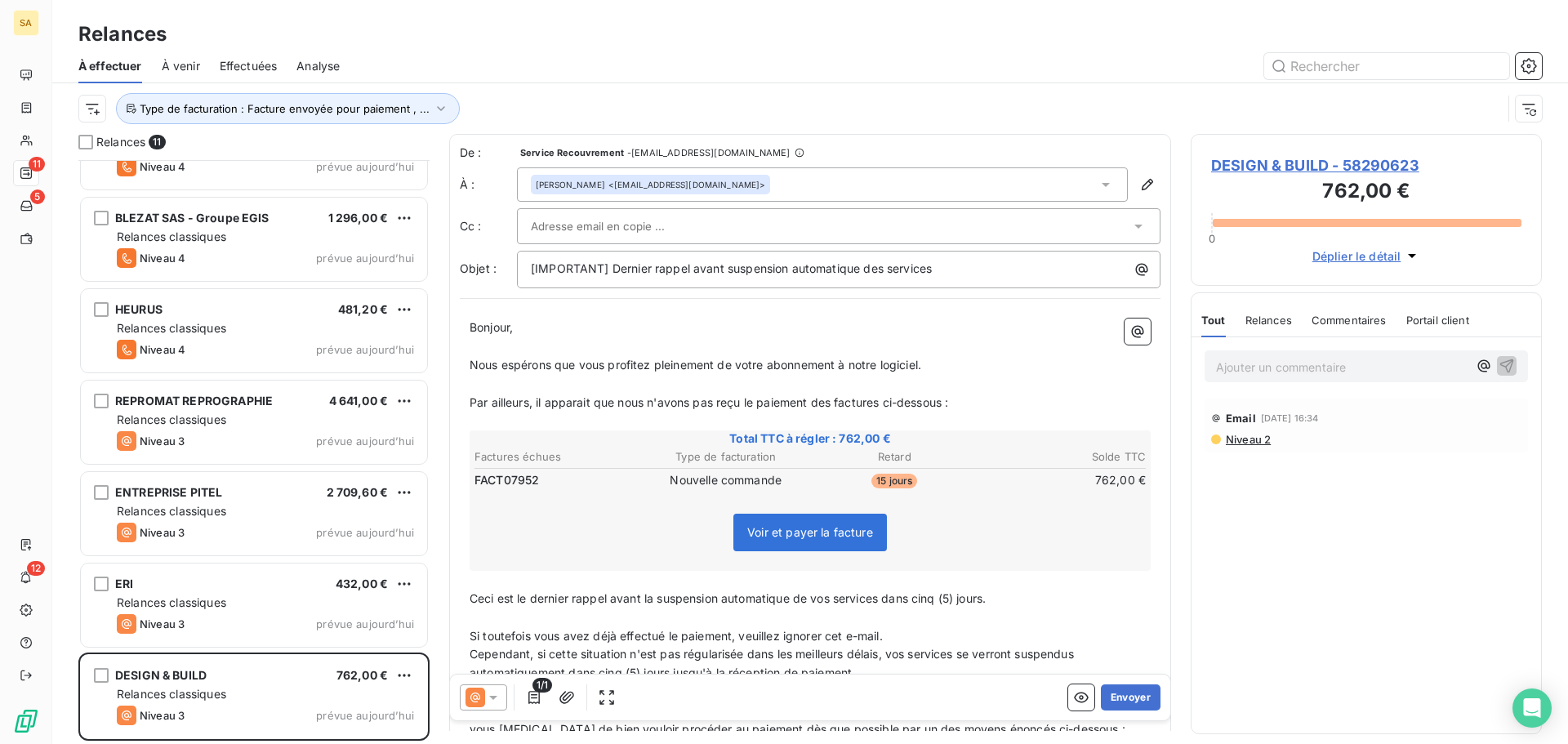
click at [580, 224] on input "text" at bounding box center [619, 226] width 176 height 24
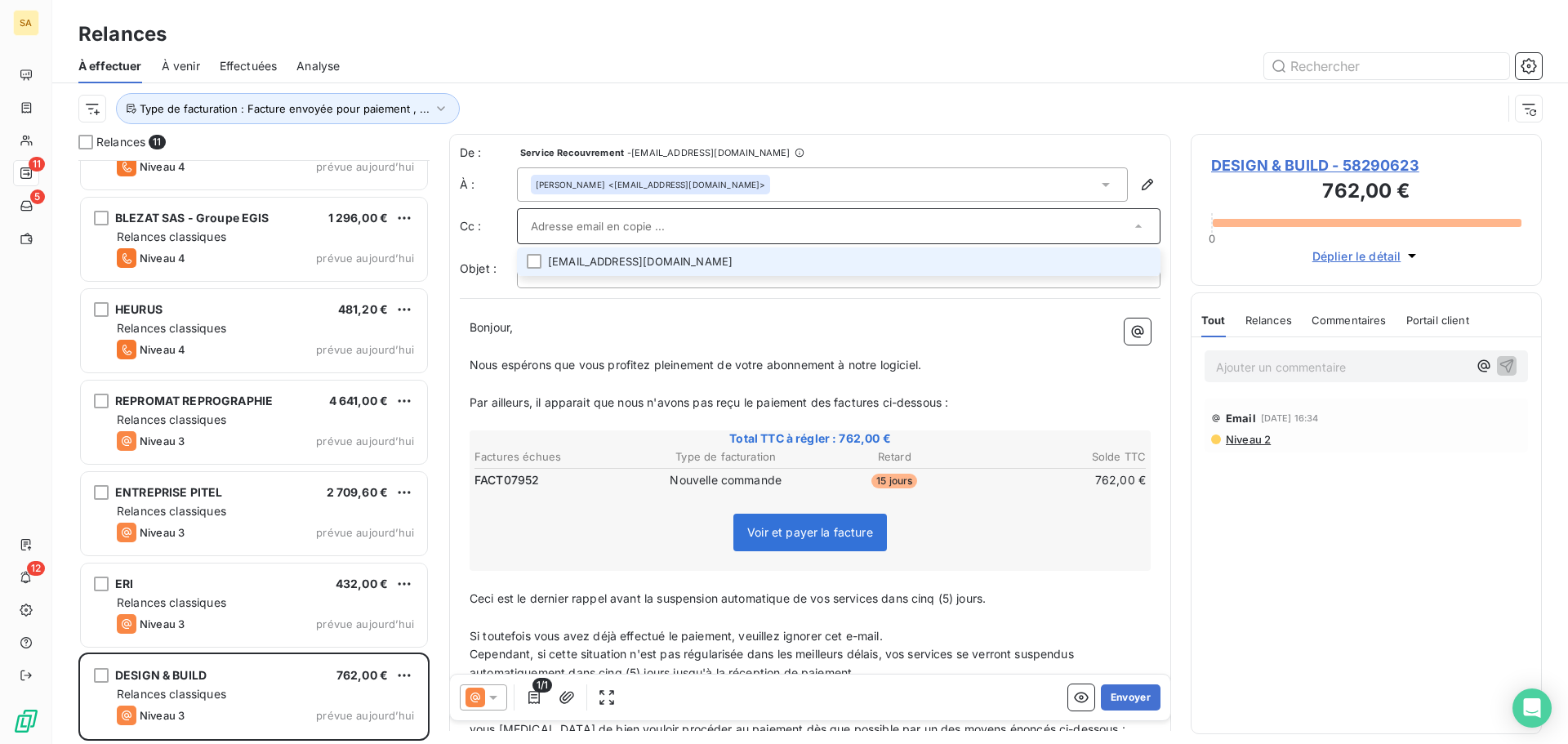
click at [627, 264] on li "[EMAIL_ADDRESS][DOMAIN_NAME]" at bounding box center [838, 261] width 644 height 29
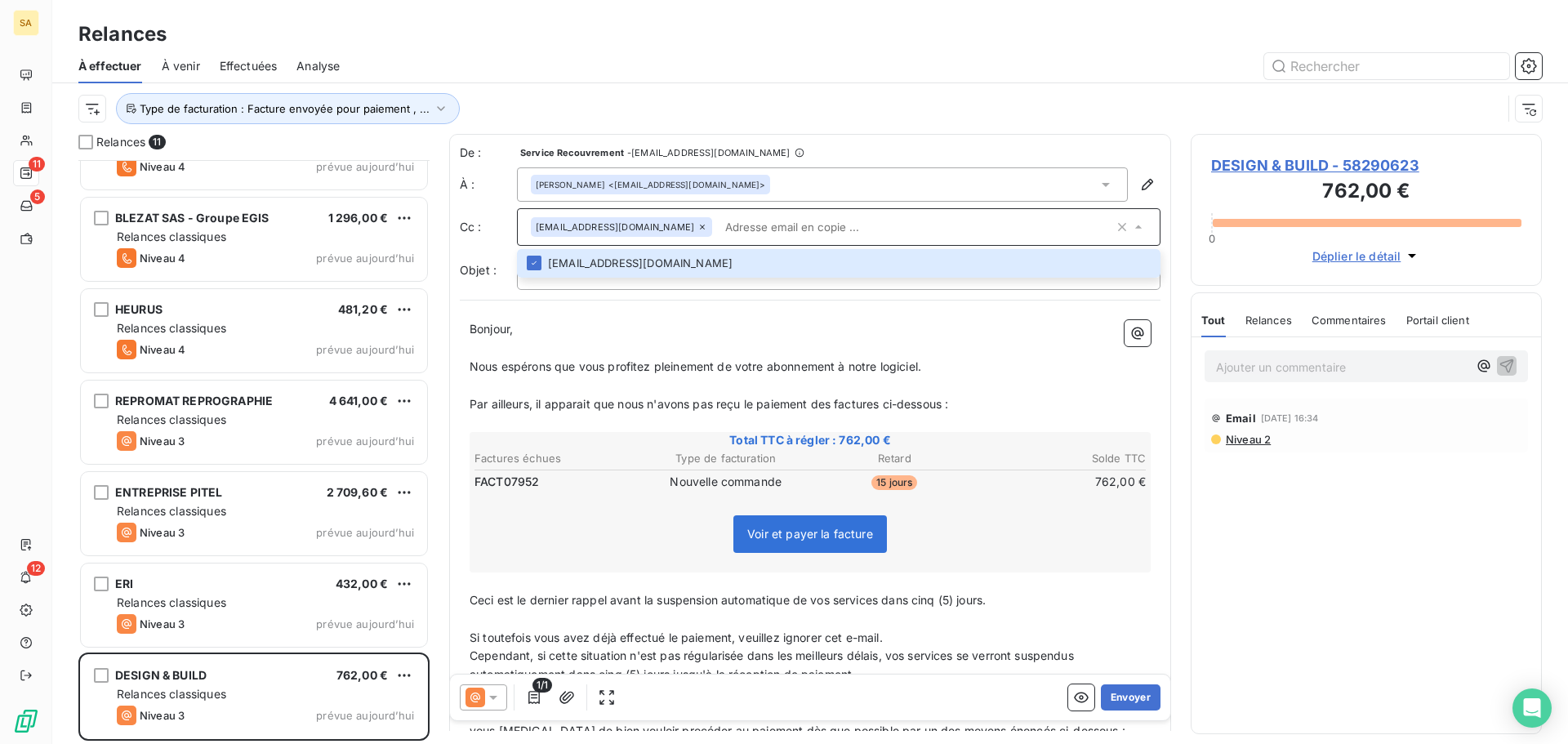
click at [1324, 158] on span "DESIGN & BUILD - 58290623" at bounding box center [1365, 166] width 310 height 22
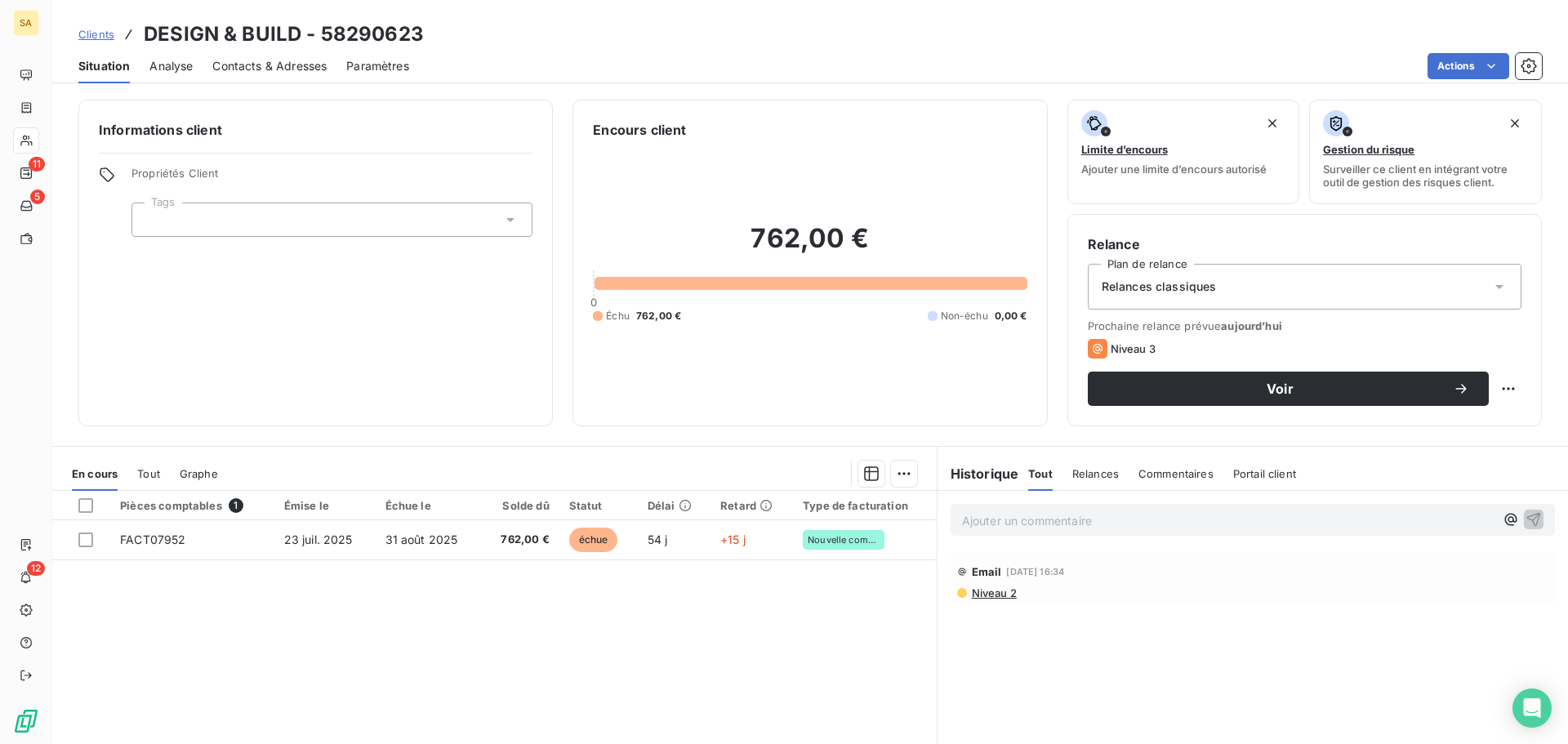
click at [282, 62] on span "Contacts & Adresses" at bounding box center [269, 67] width 114 height 17
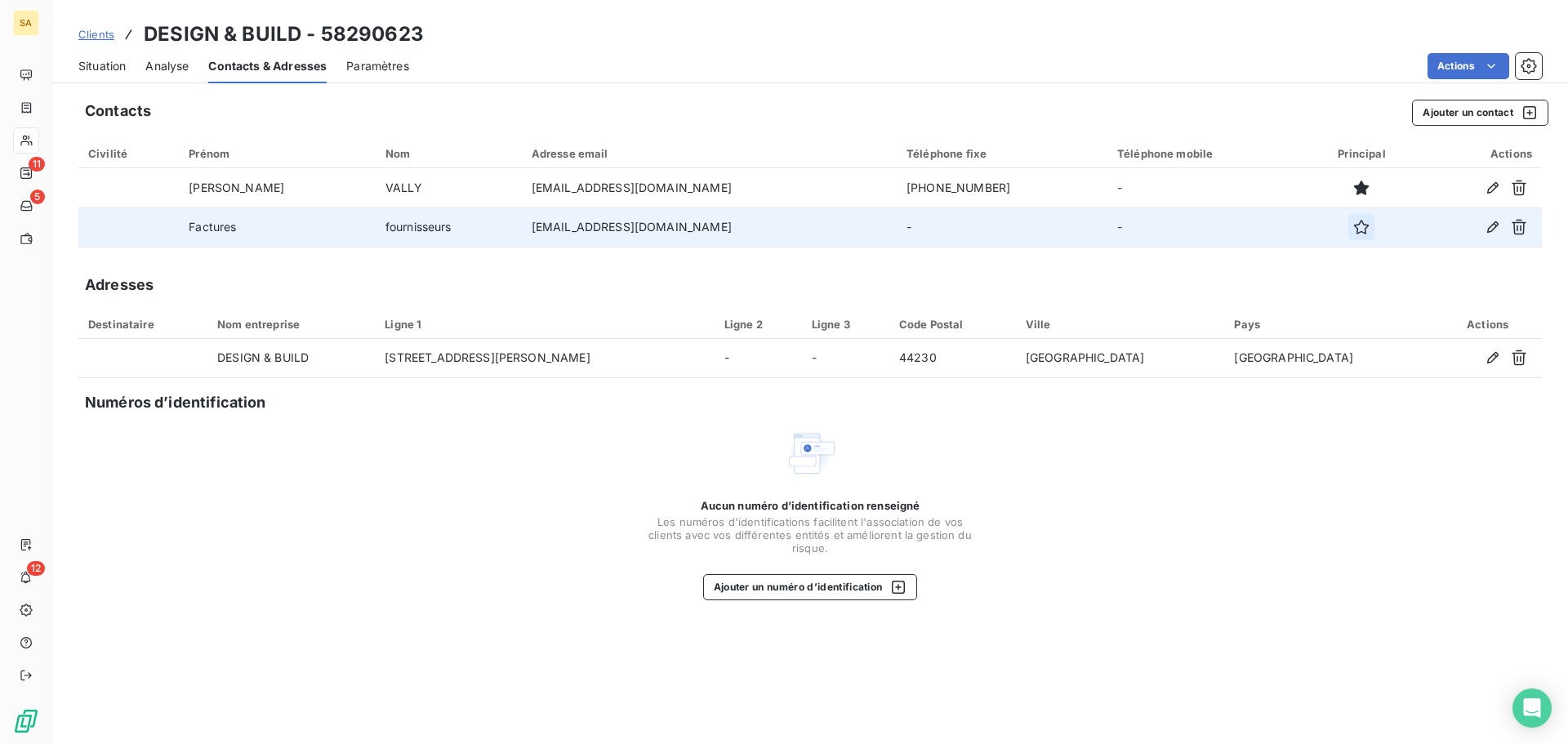
click at [1353, 229] on icon "button" at bounding box center [1361, 227] width 17 height 17
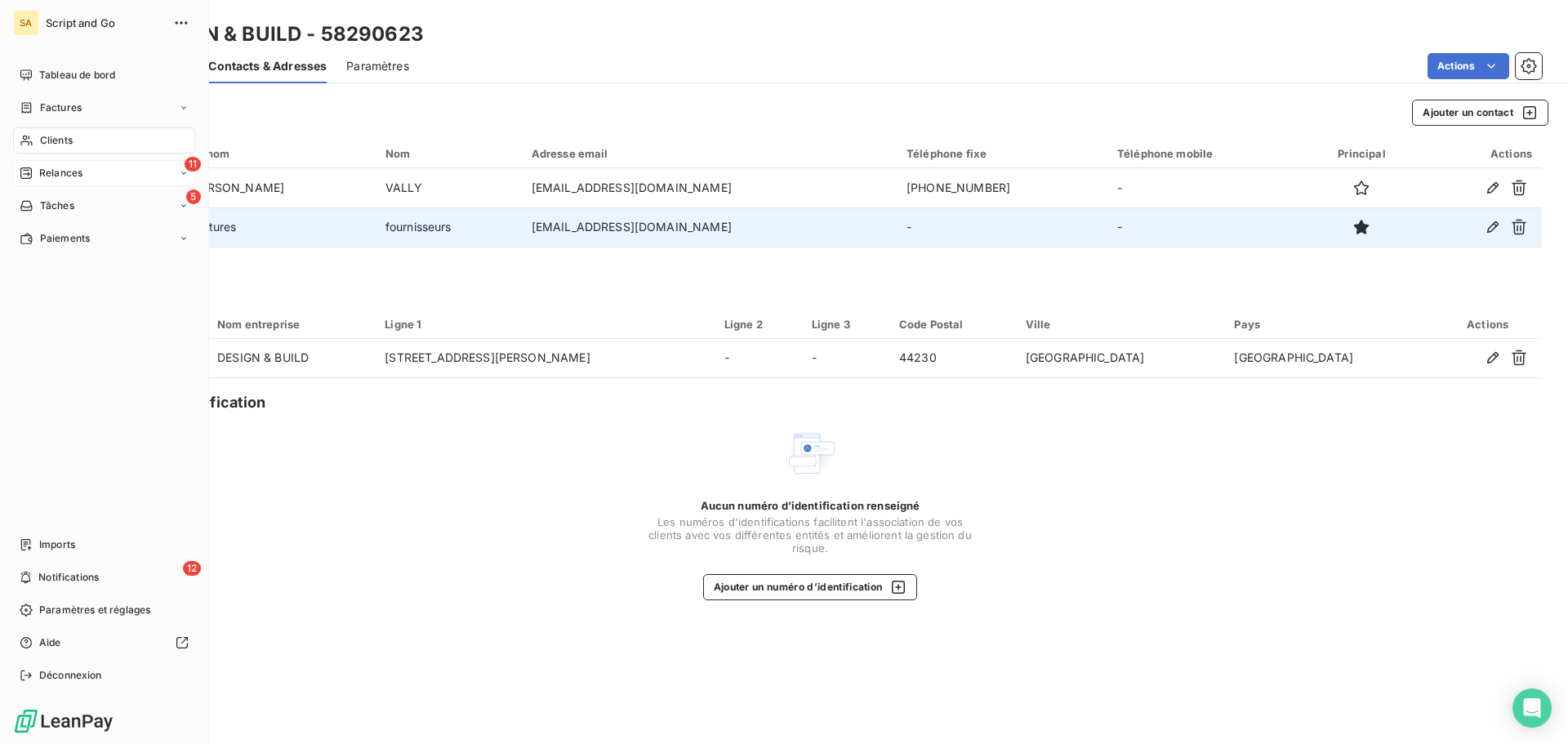
click at [24, 170] on icon at bounding box center [26, 173] width 11 height 11
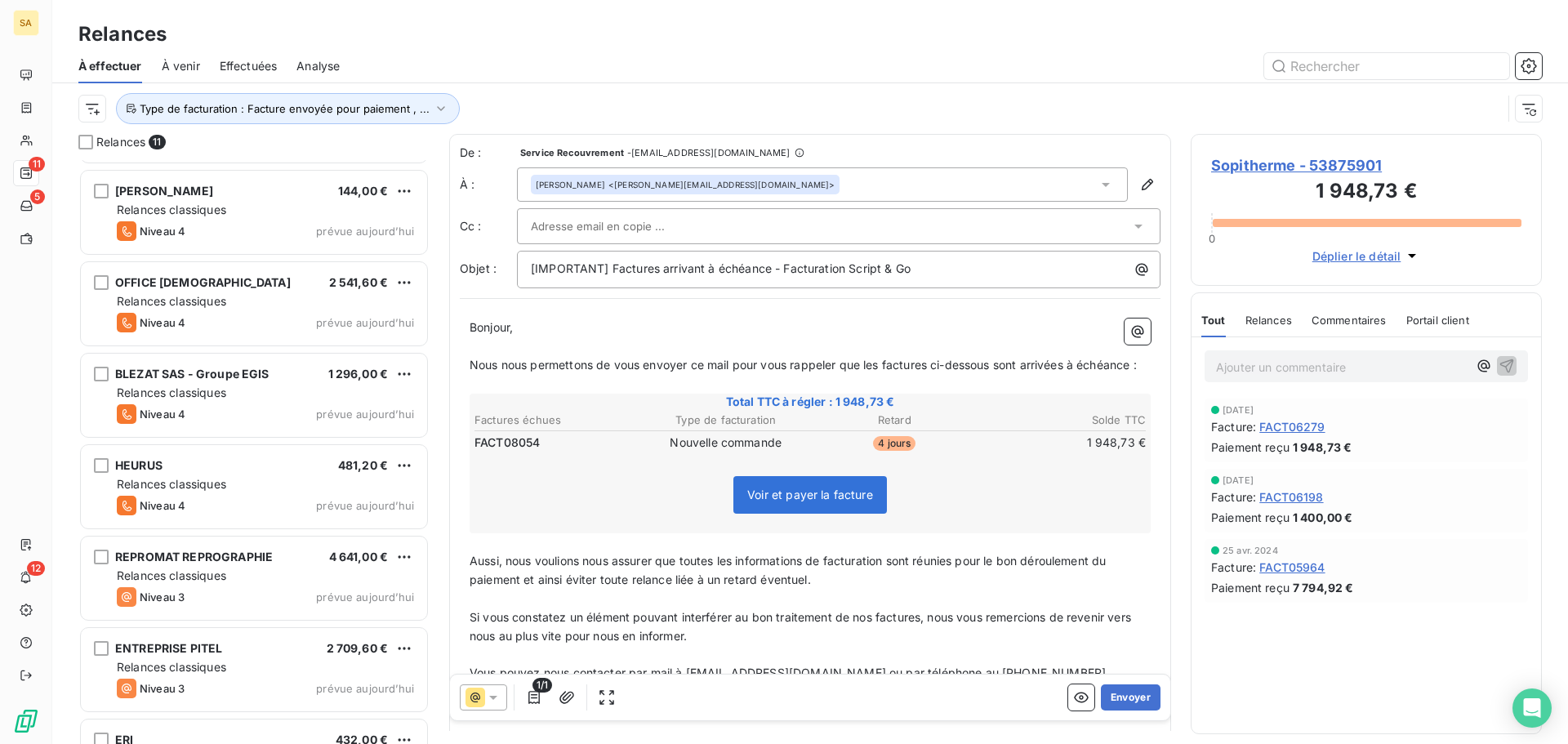
scroll to position [423, 0]
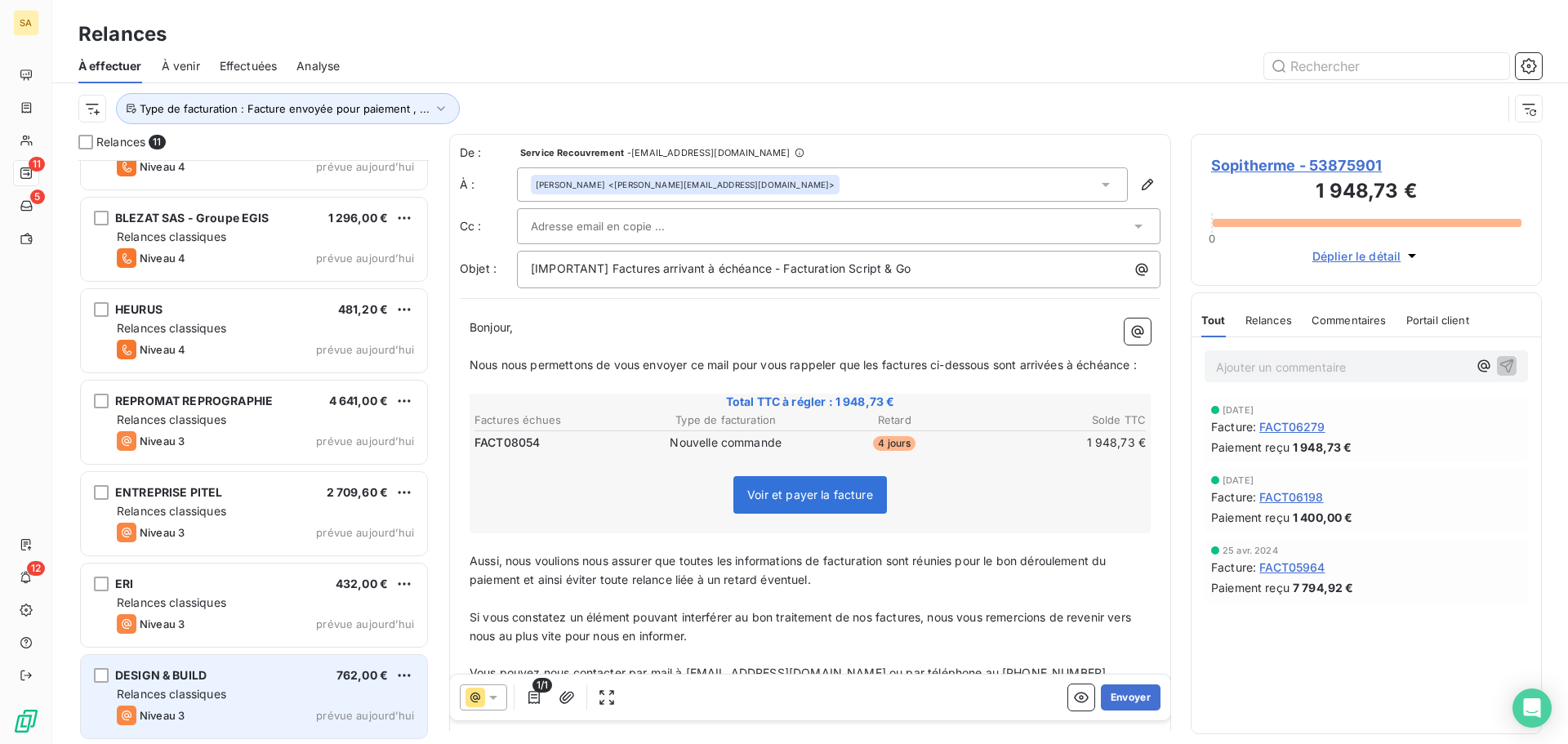
click at [280, 681] on div "DESIGN & BUILD 762,00 €" at bounding box center [265, 675] width 297 height 15
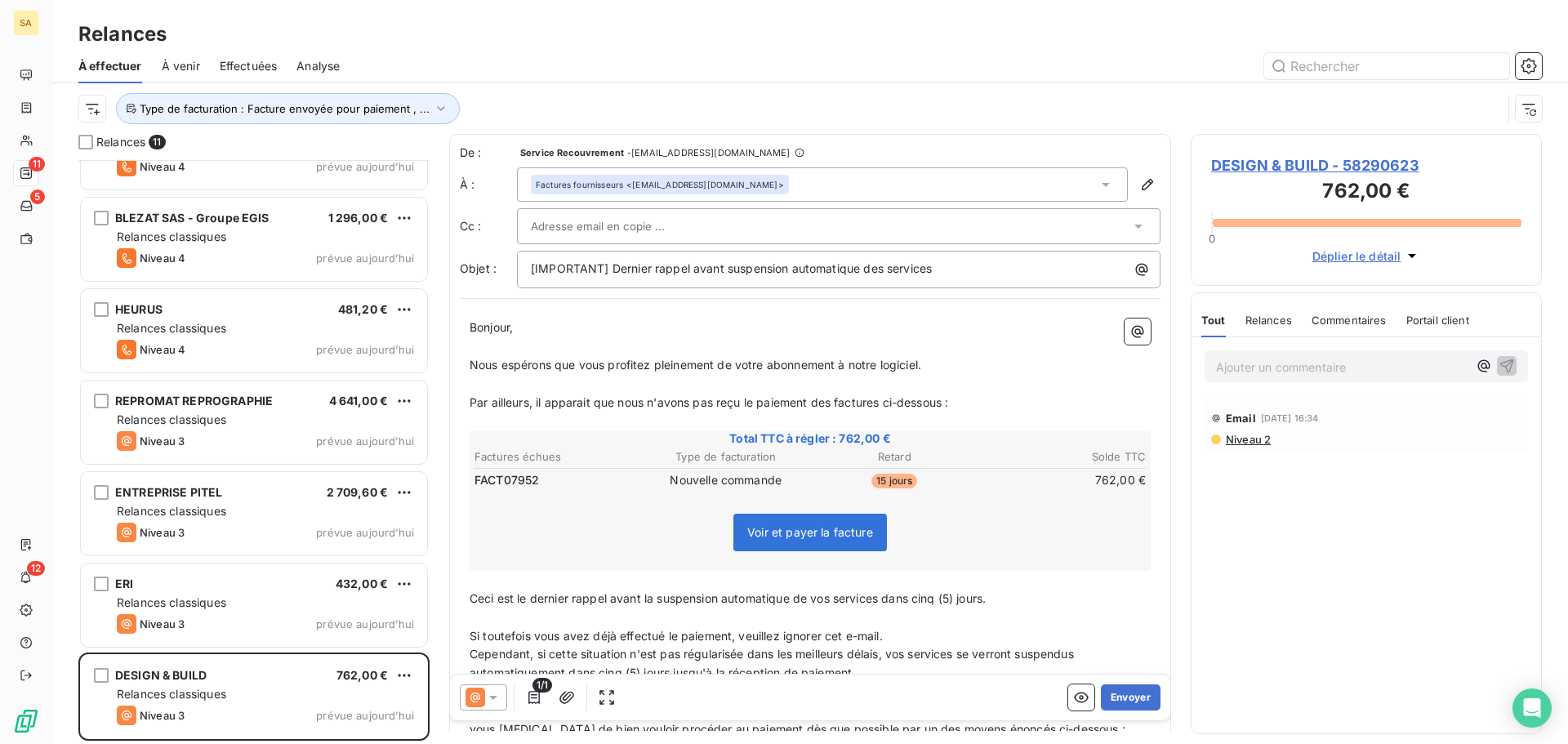
click at [1029, 231] on div at bounding box center [830, 226] width 599 height 24
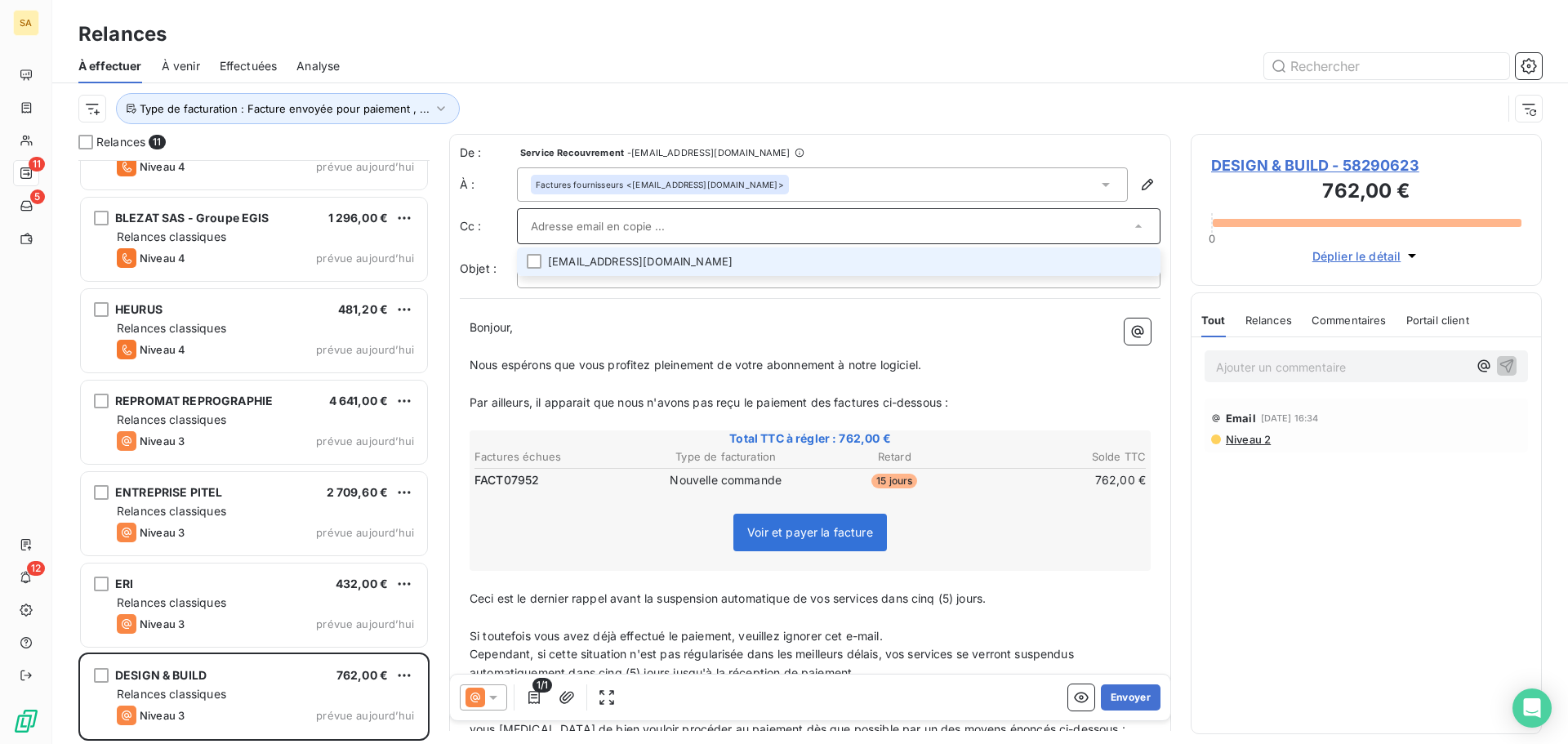
click at [674, 263] on li "[EMAIL_ADDRESS][DOMAIN_NAME]" at bounding box center [838, 261] width 644 height 29
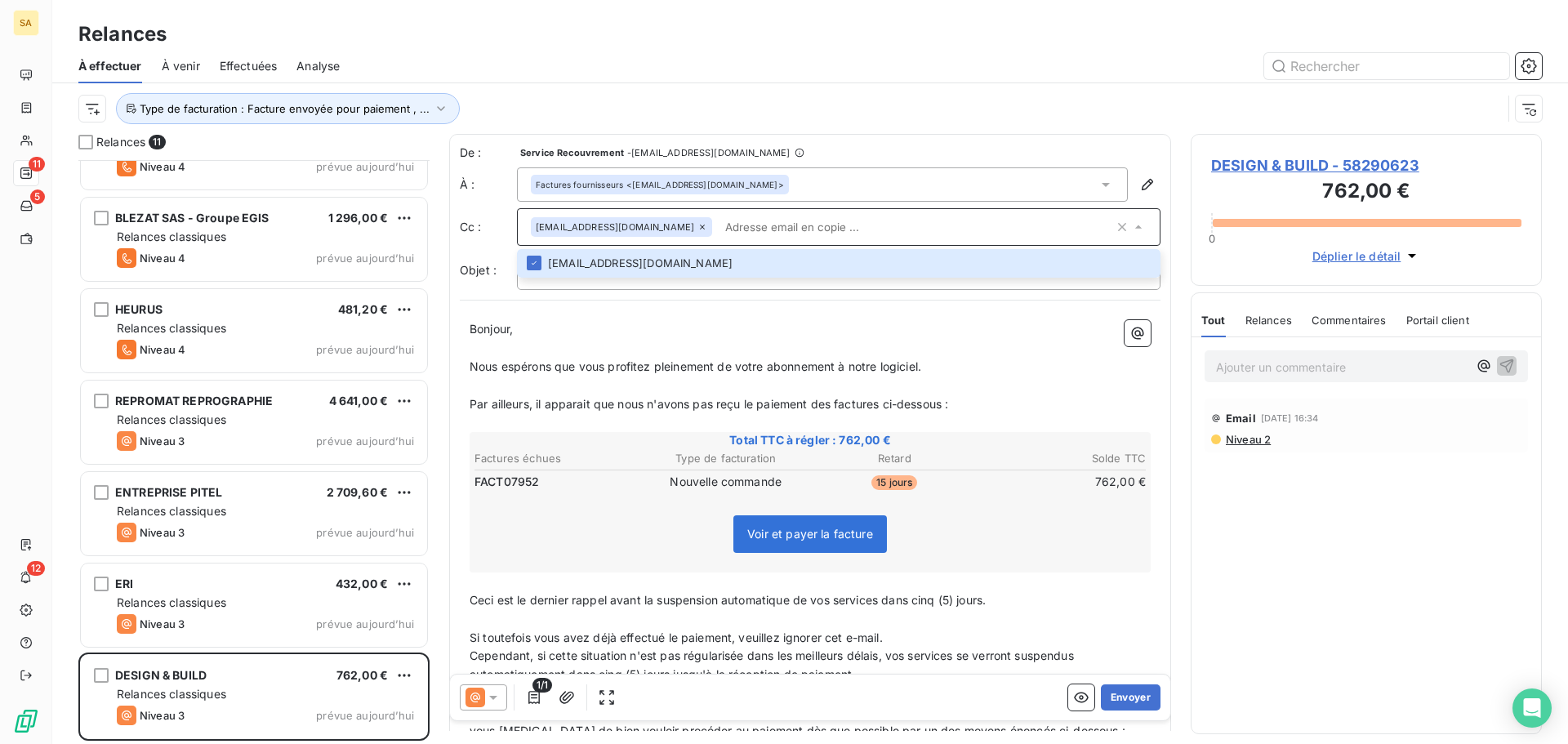
click at [728, 227] on input "text" at bounding box center [916, 227] width 395 height 24
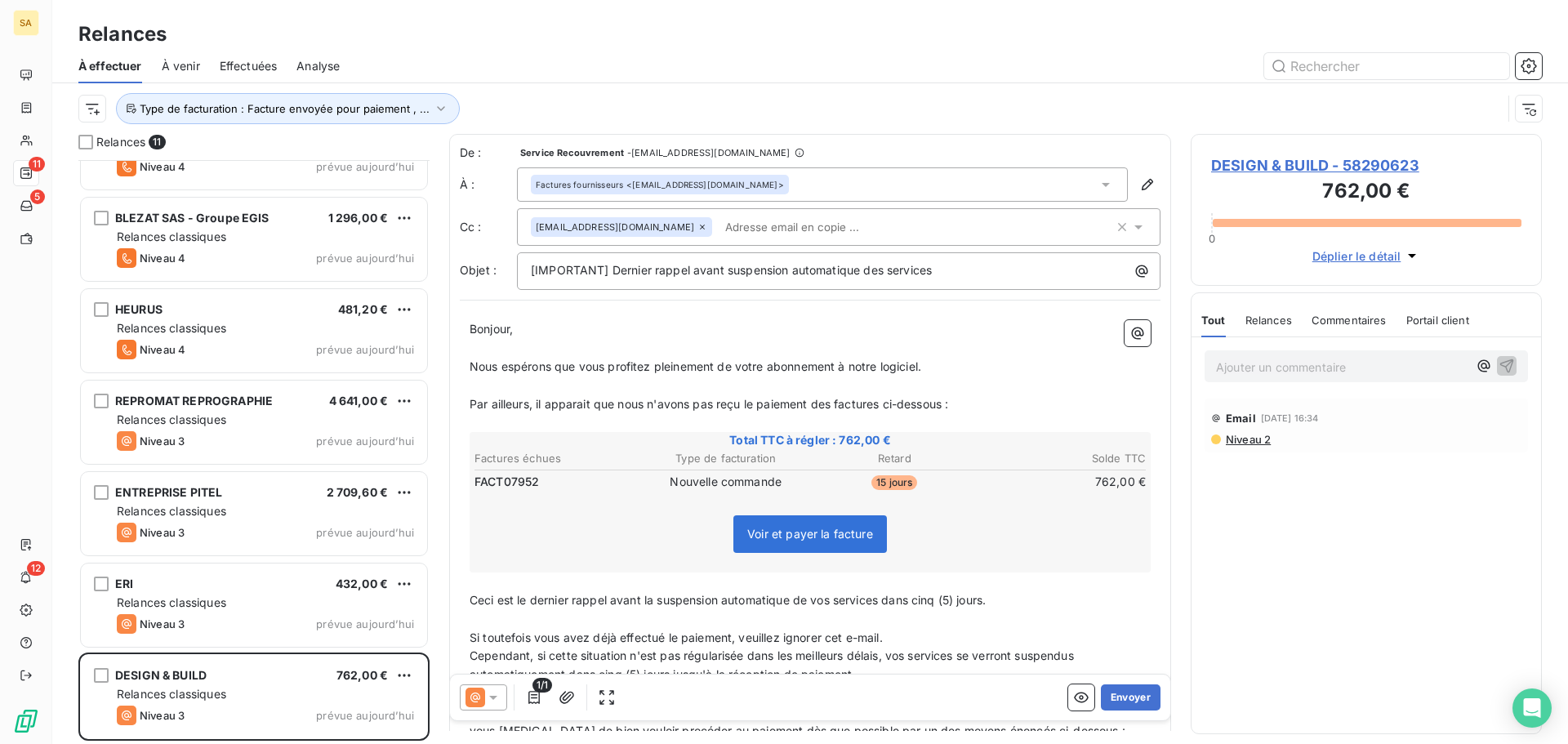
click at [719, 233] on input "text" at bounding box center [813, 227] width 189 height 24
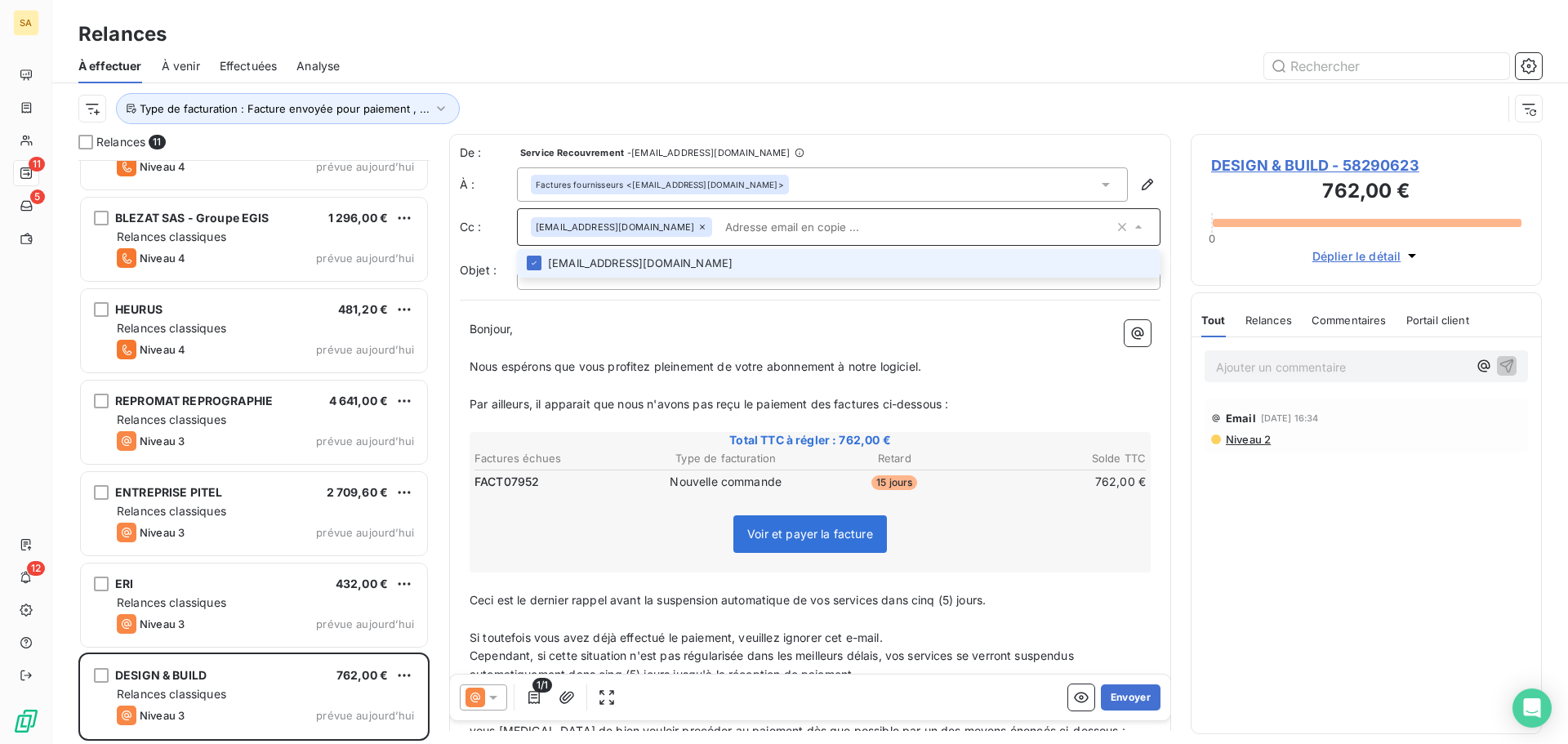
paste input "[PERSON_NAME][EMAIL_ADDRESS][DOMAIN_NAME]"
type input "[PERSON_NAME][EMAIL_ADDRESS][DOMAIN_NAME]"
click at [659, 259] on li "[PERSON_NAME][EMAIL_ADDRESS][DOMAIN_NAME]" at bounding box center [838, 263] width 644 height 29
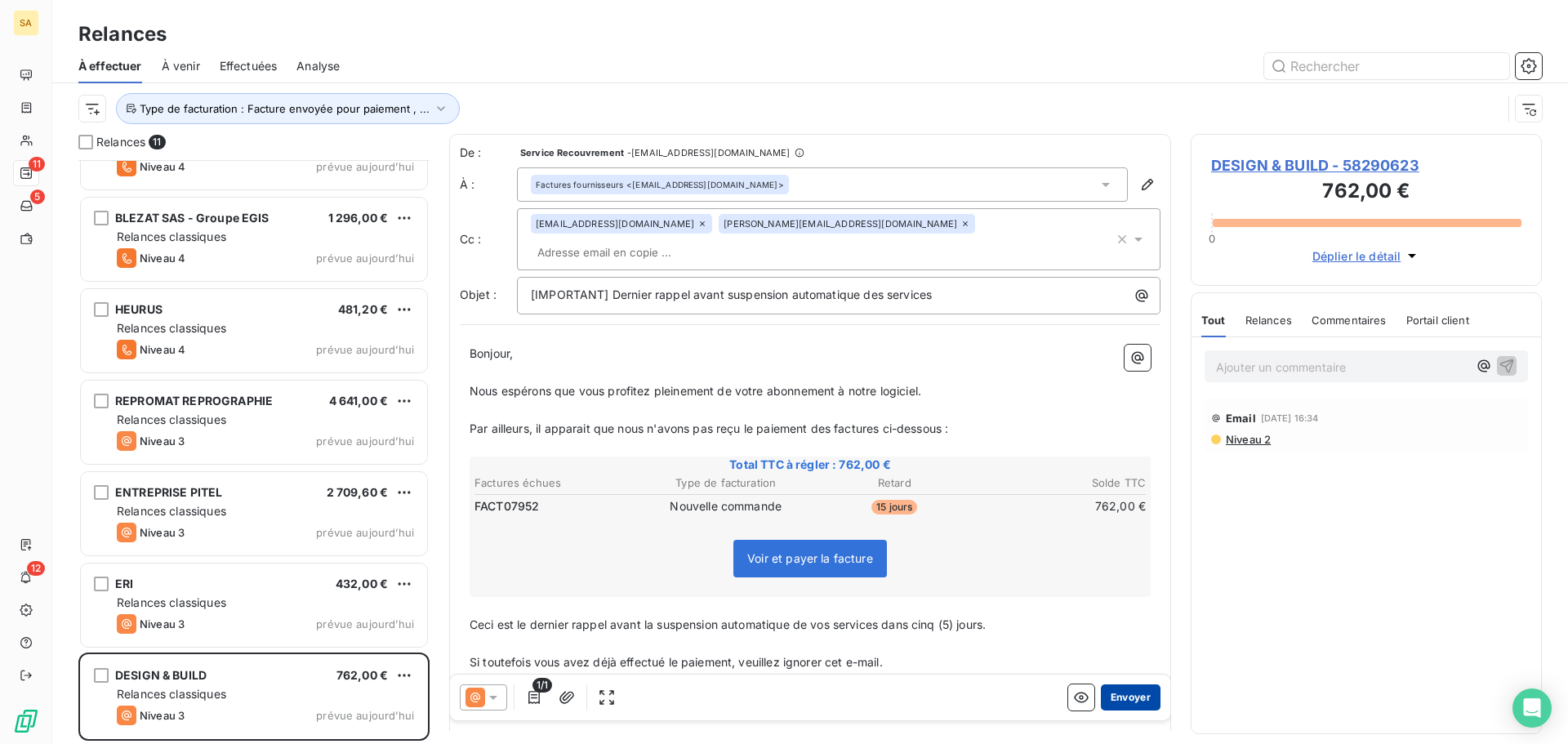
click at [1133, 701] on button "Envoyer" at bounding box center [1130, 698] width 59 height 26
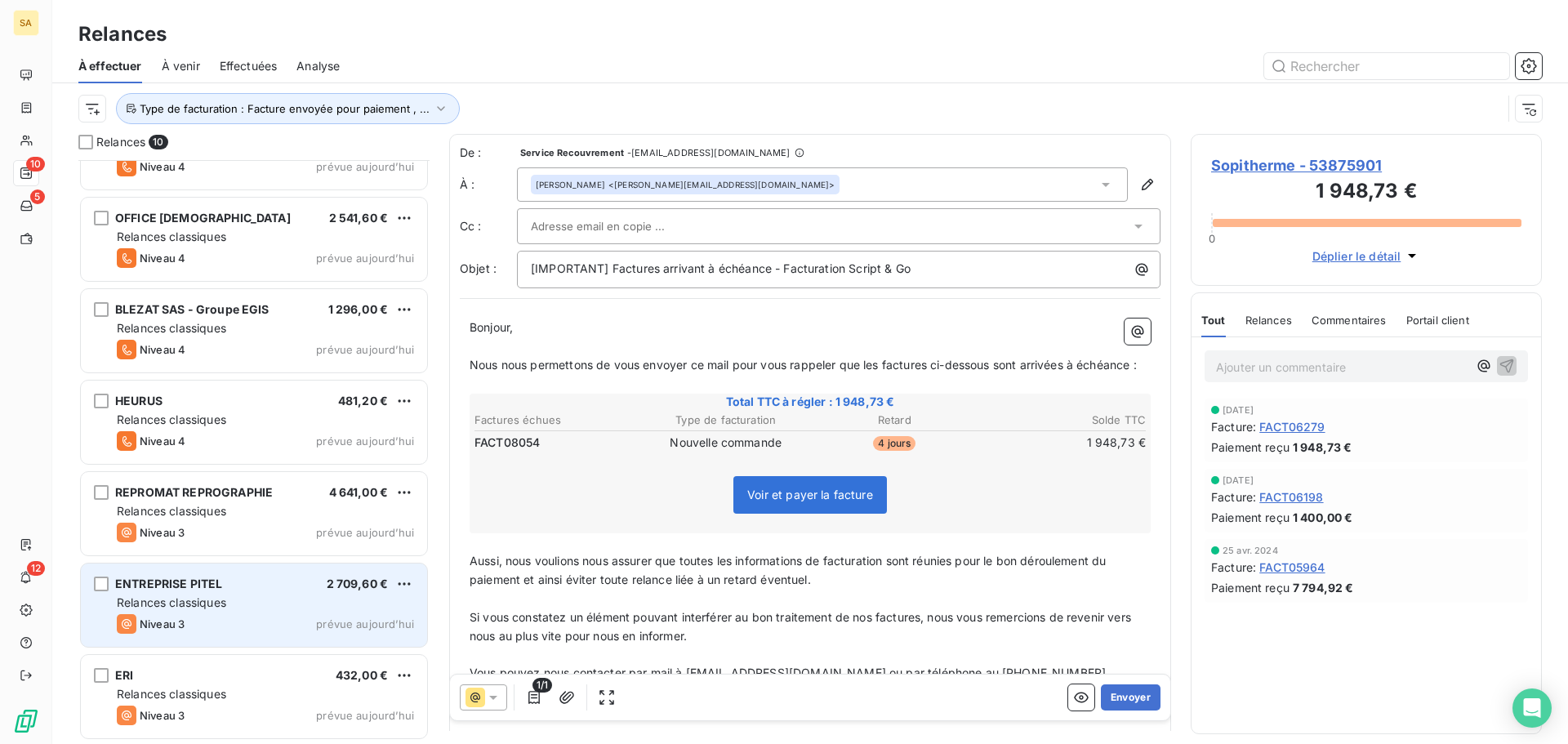
scroll to position [331, 0]
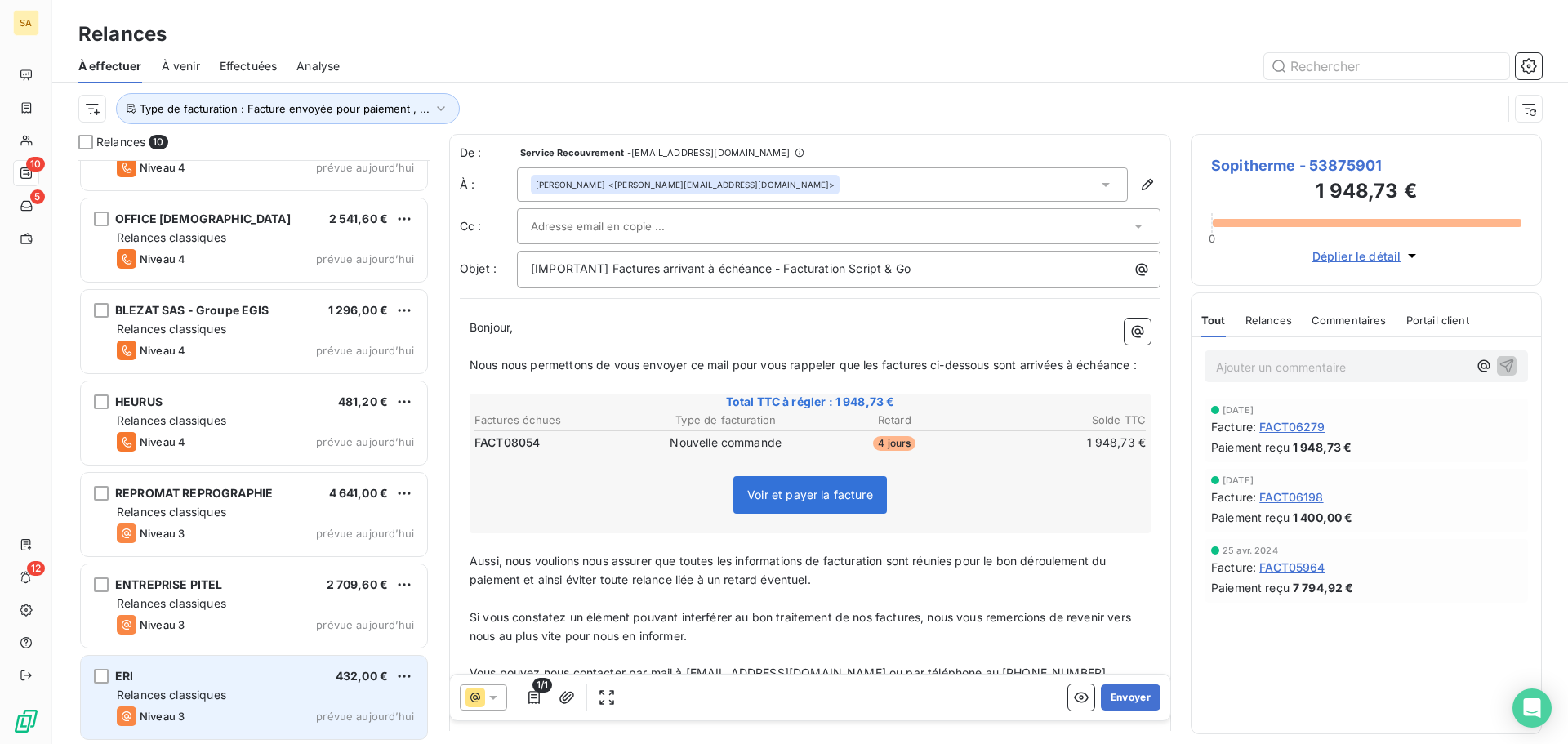
click at [231, 676] on div "ERI 432,00 €" at bounding box center [265, 676] width 297 height 15
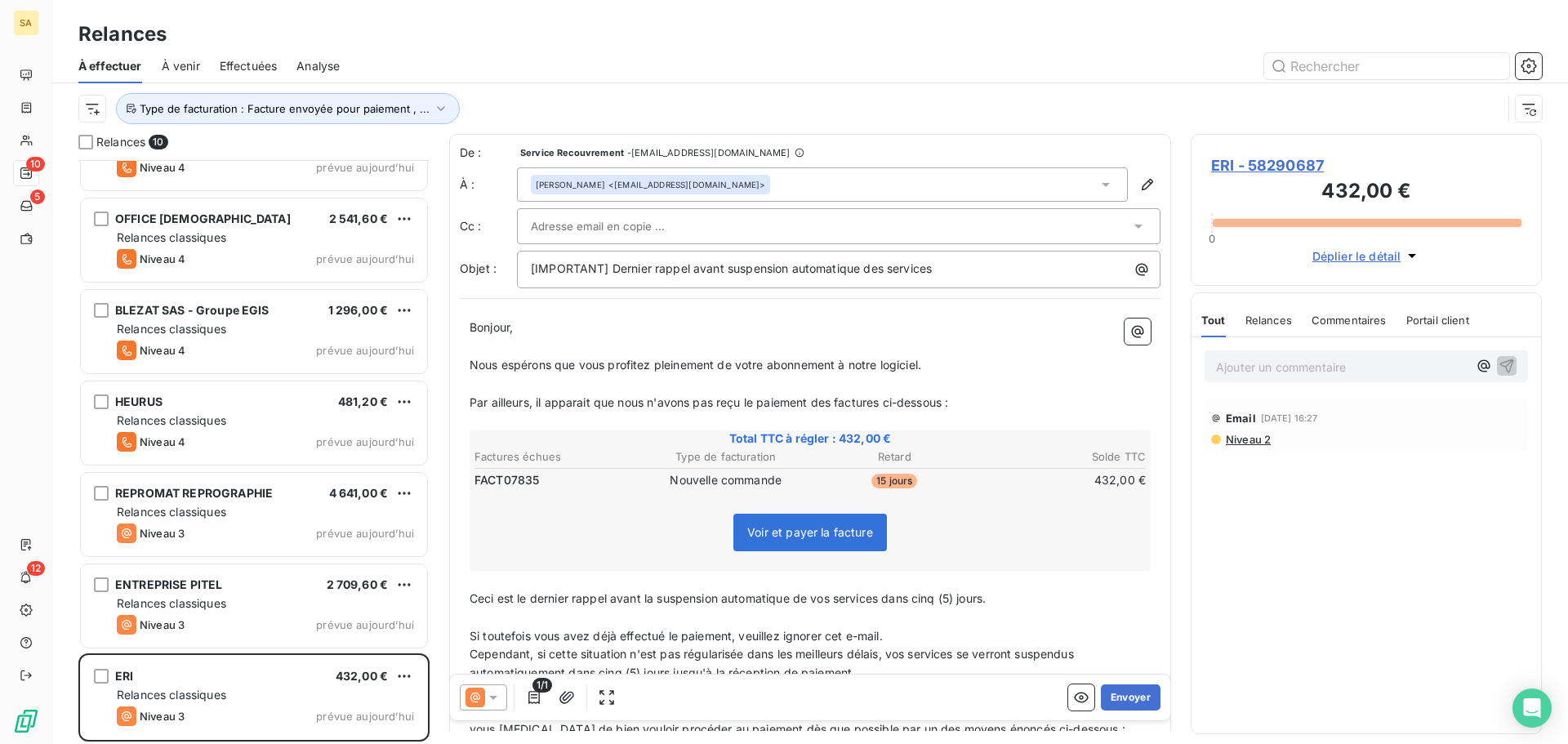
click at [1085, 179] on div "[PERSON_NAME] <[EMAIL_ADDRESS][DOMAIN_NAME]>" at bounding box center [822, 184] width 610 height 34
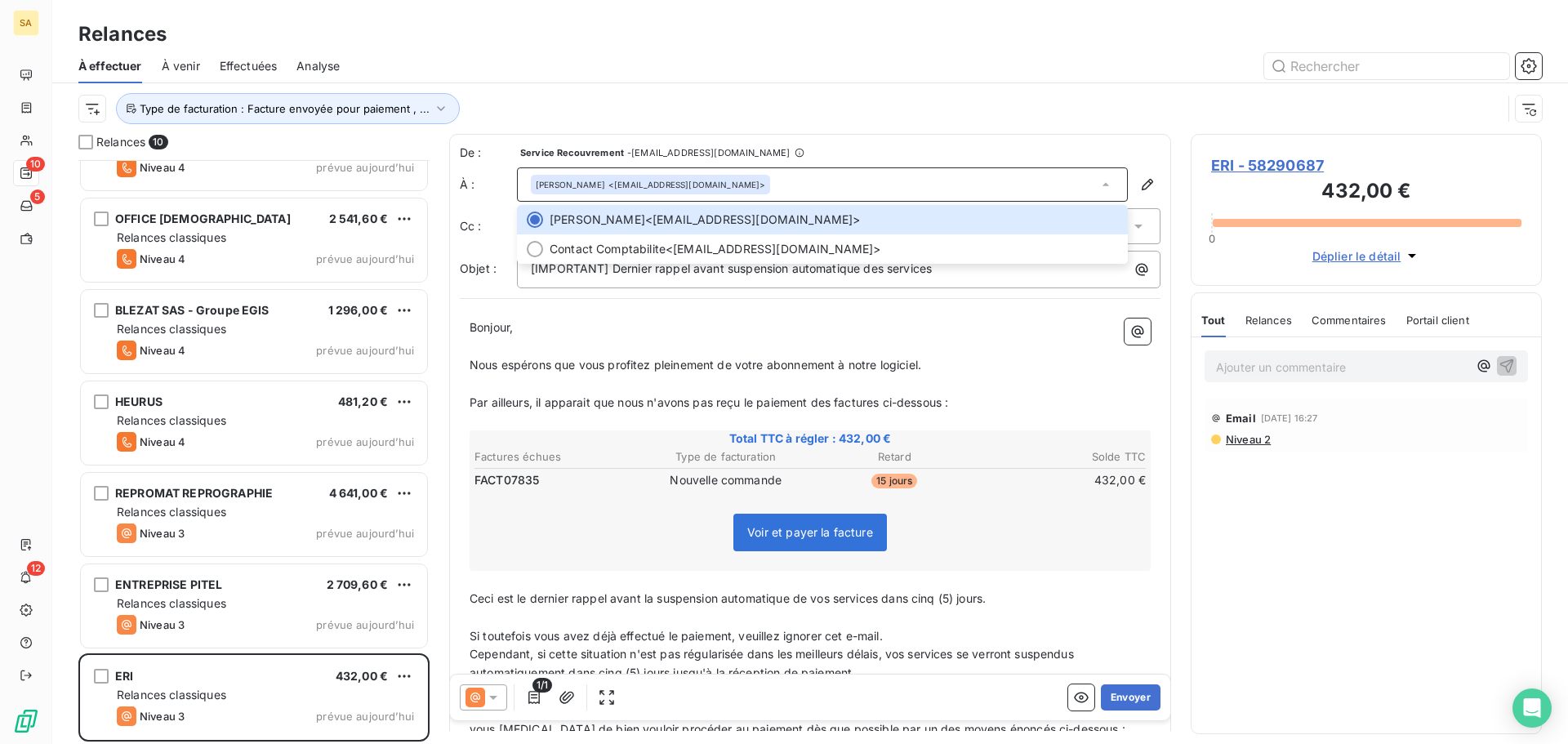
click at [1284, 164] on span "ERI - 58290687" at bounding box center [1365, 166] width 310 height 22
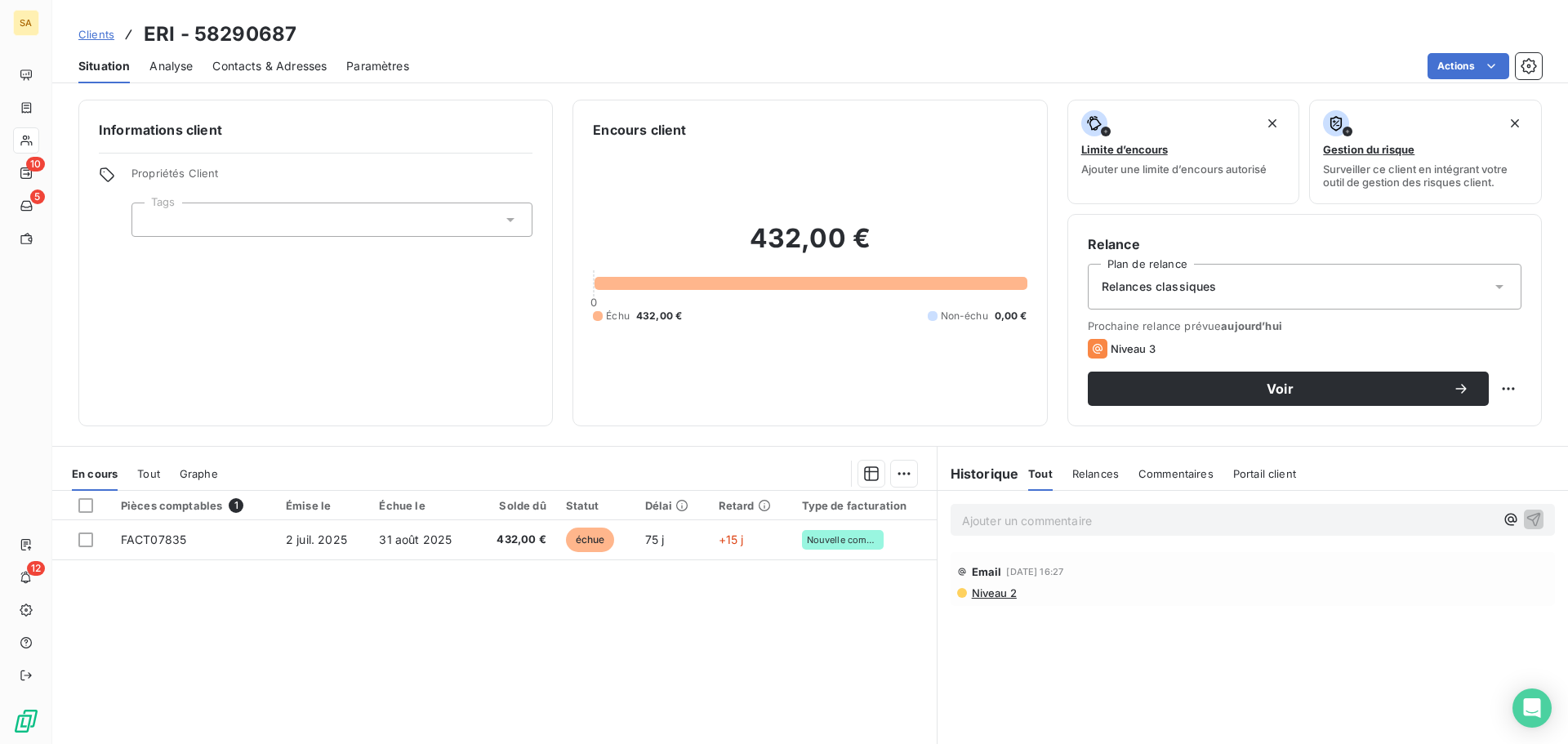
click at [294, 66] on span "Contacts & Adresses" at bounding box center [269, 67] width 114 height 17
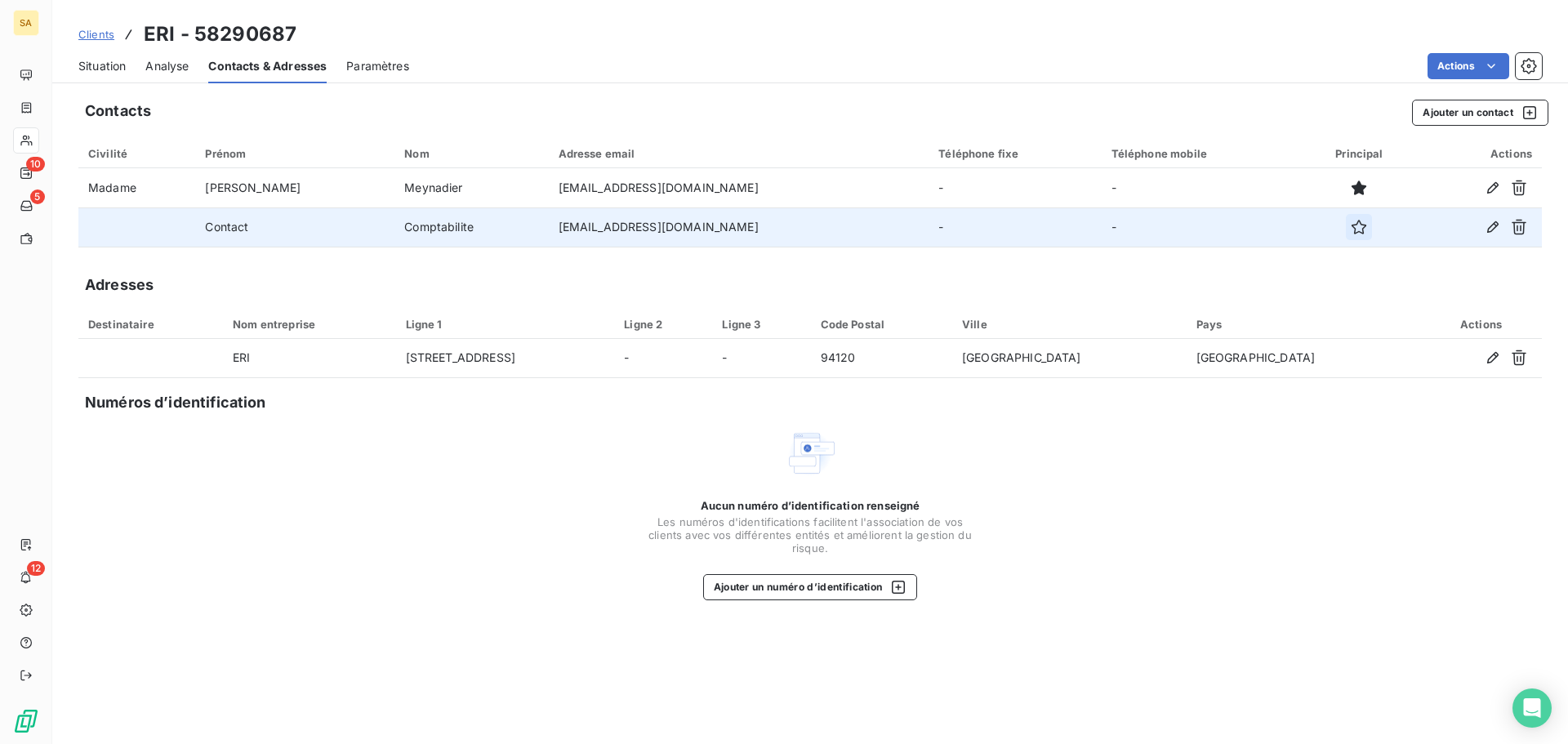
click at [1350, 225] on icon "button" at bounding box center [1359, 227] width 17 height 17
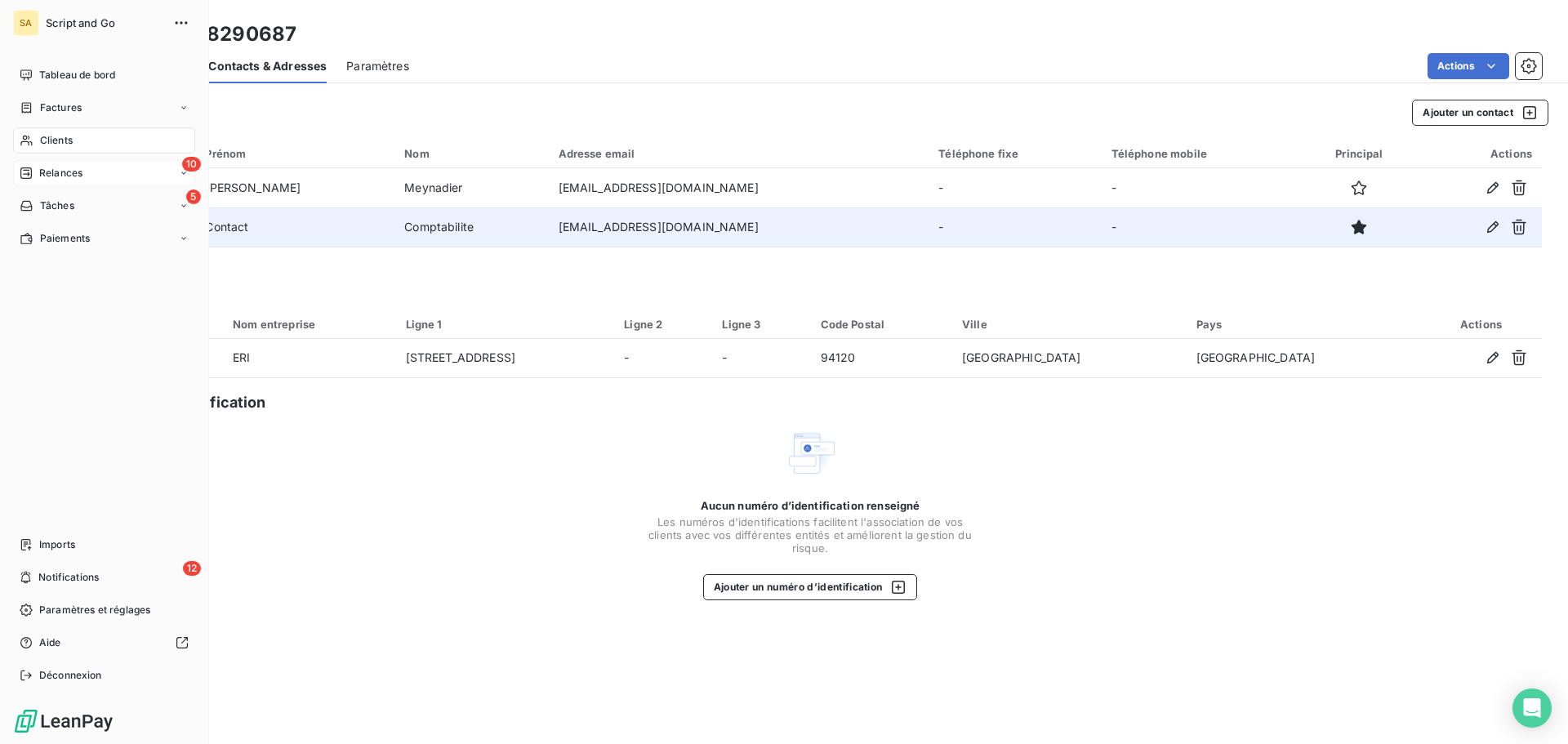
click at [31, 174] on icon at bounding box center [26, 173] width 13 height 13
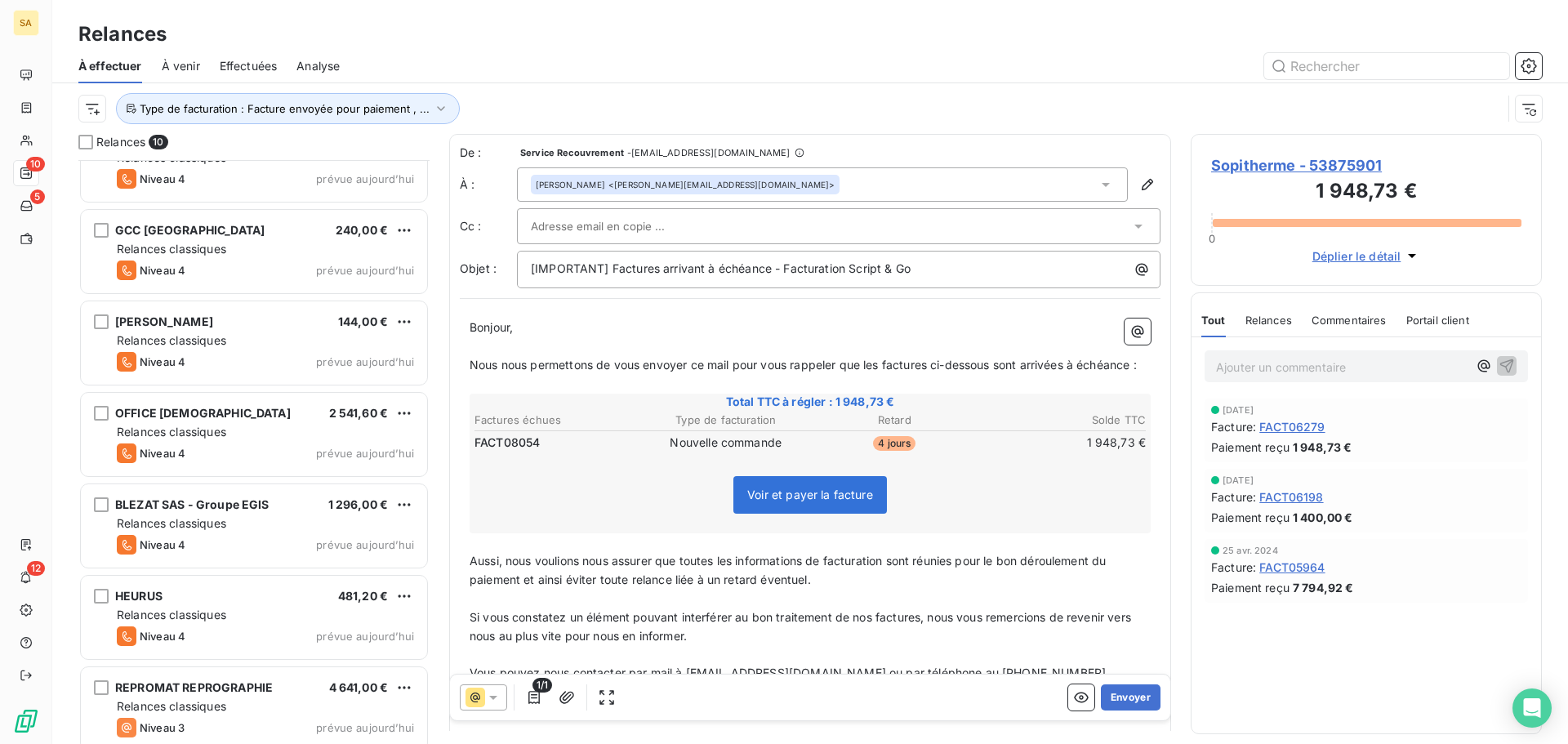
scroll to position [332, 0]
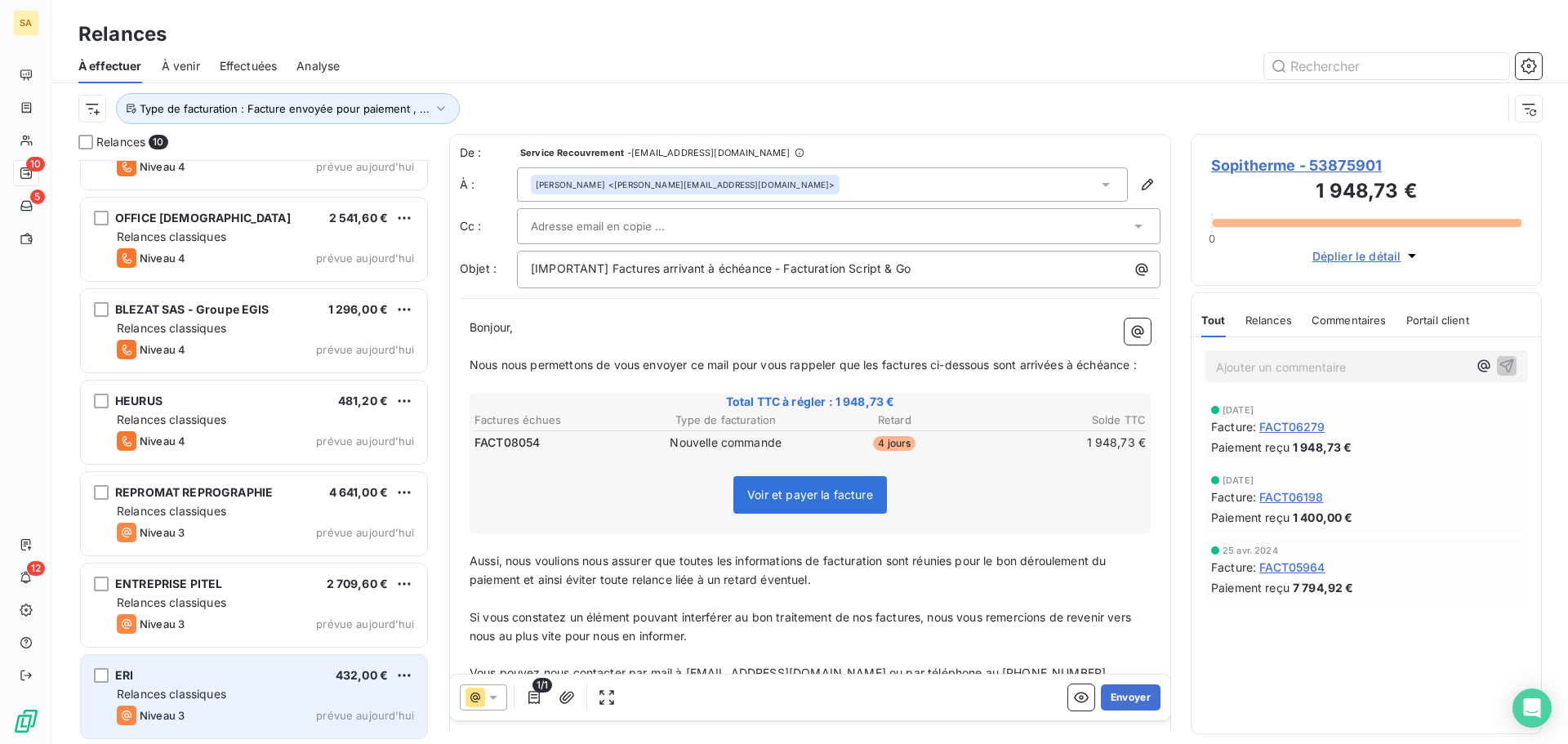
click at [258, 700] on div "Relances classiques" at bounding box center [265, 695] width 297 height 17
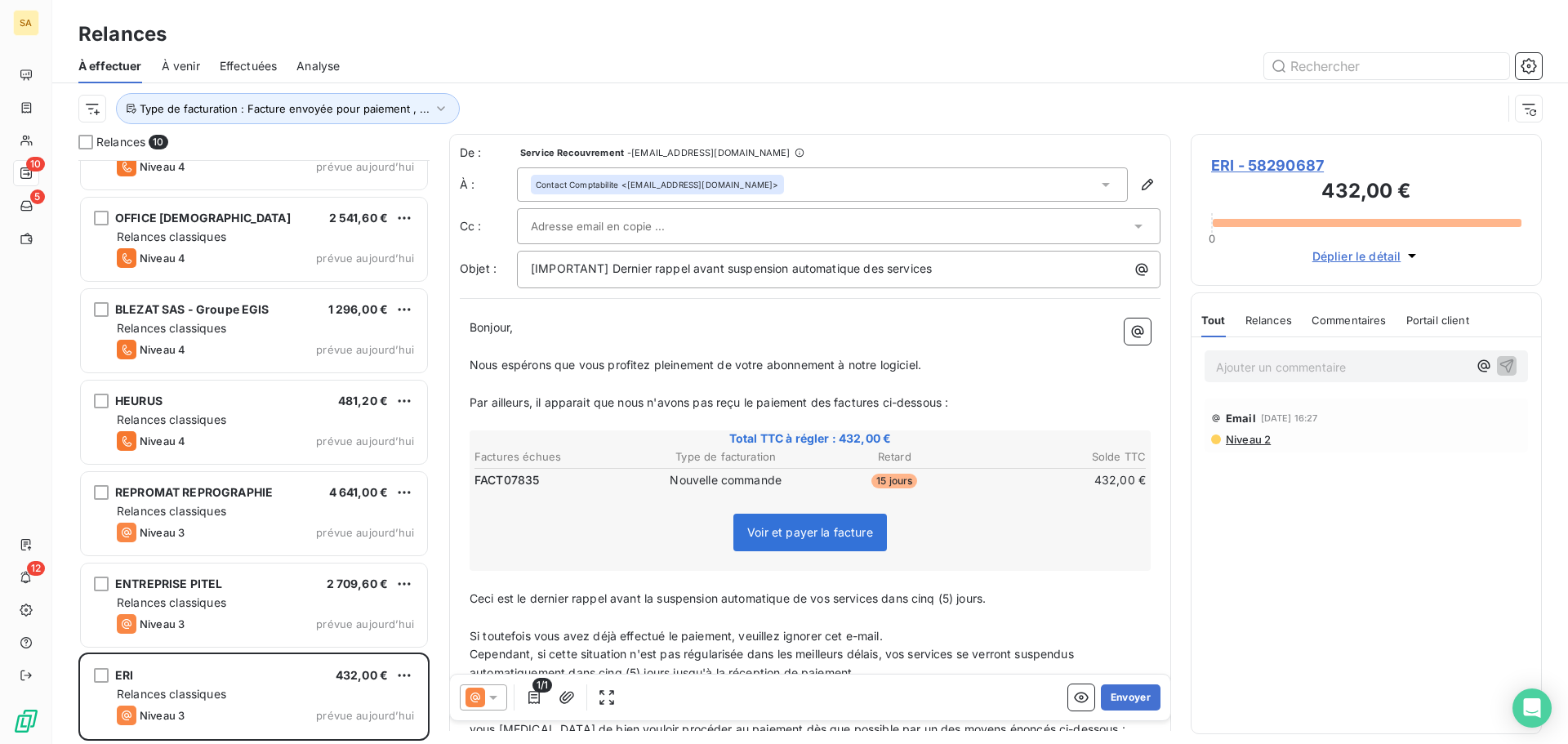
click at [733, 174] on div "Contact Comptabilite <[EMAIL_ADDRESS][DOMAIN_NAME]>" at bounding box center [822, 184] width 610 height 34
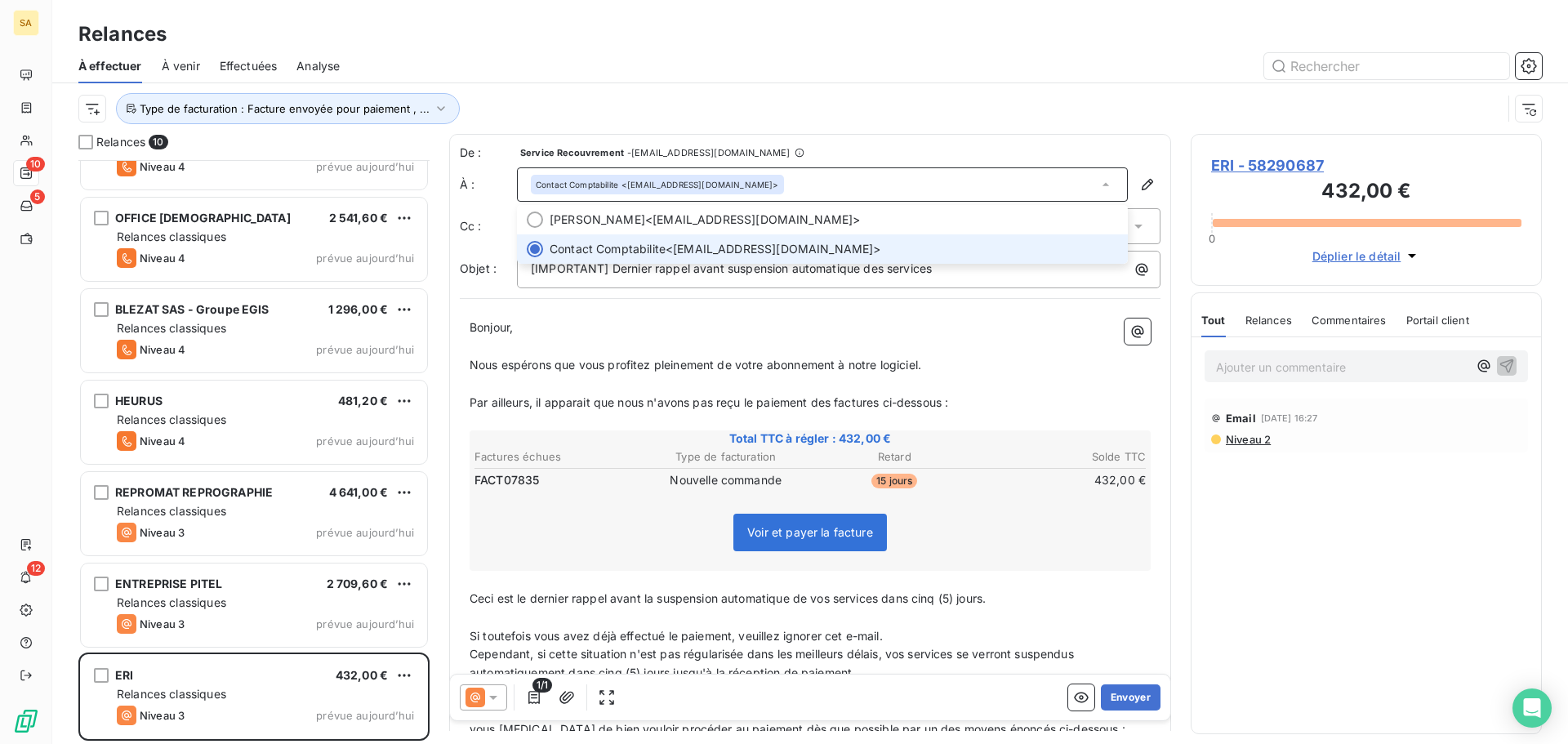
click at [733, 174] on div "Contact Comptabilite <[EMAIL_ADDRESS][DOMAIN_NAME]>" at bounding box center [822, 184] width 610 height 34
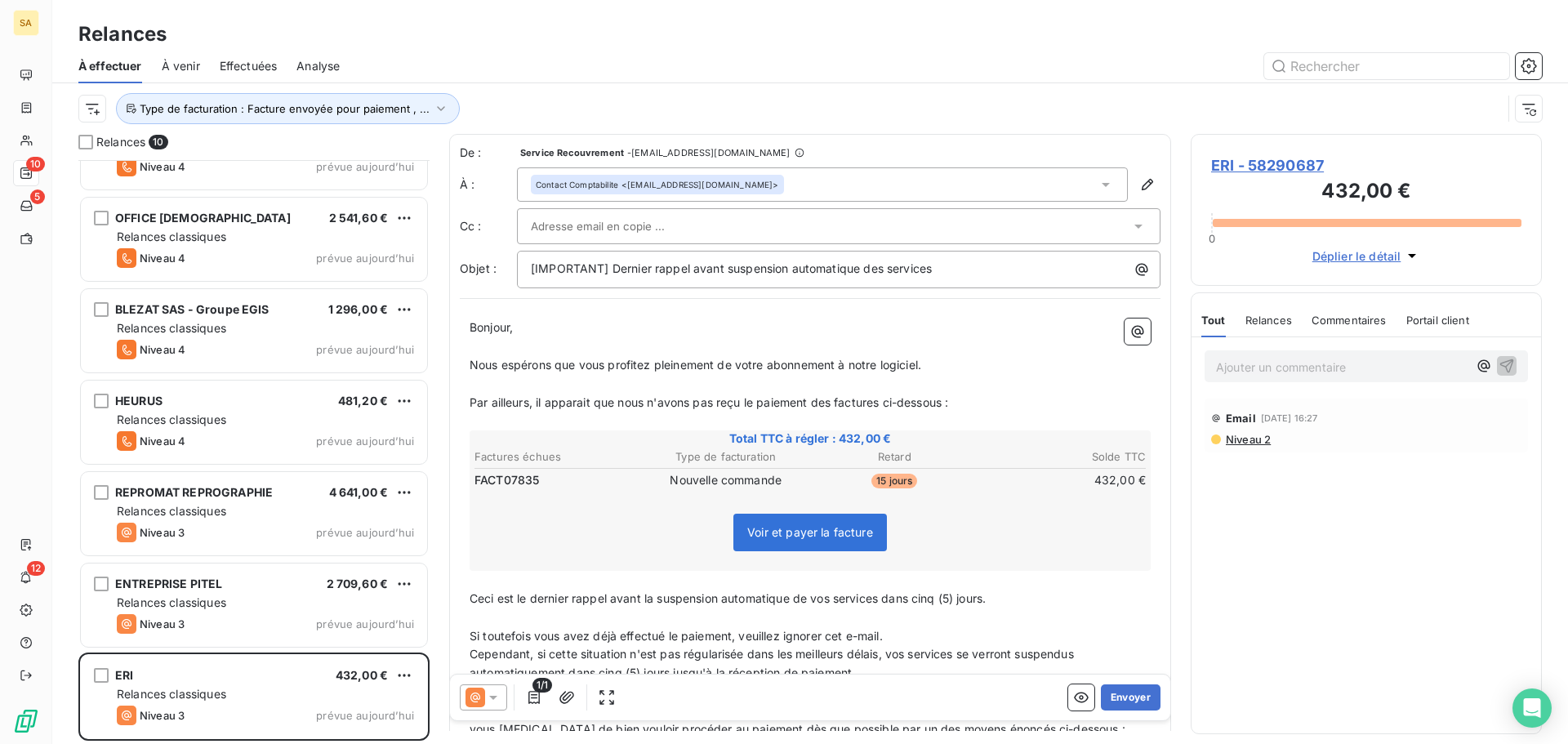
click at [921, 222] on div at bounding box center [830, 226] width 599 height 24
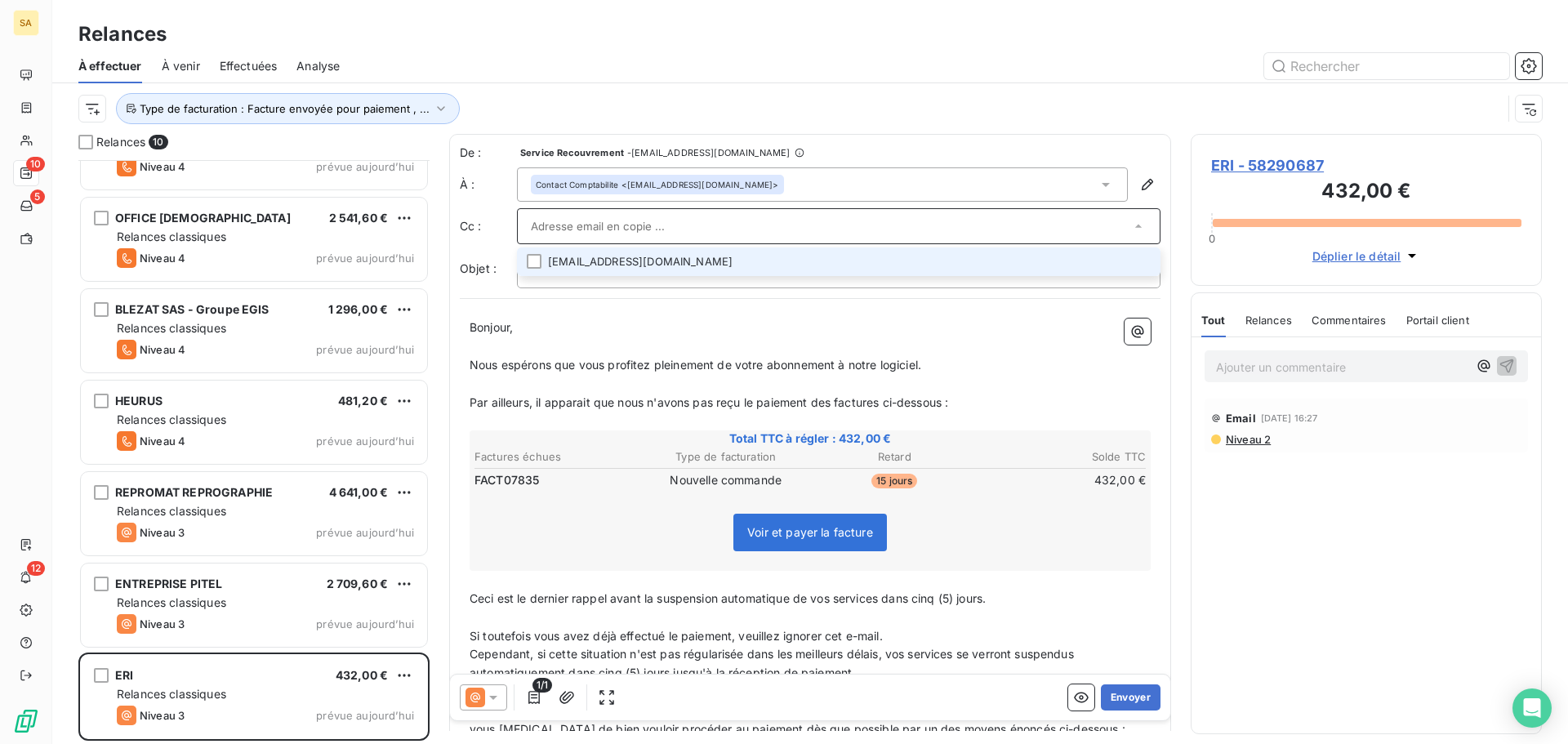
click at [757, 259] on li "[EMAIL_ADDRESS][DOMAIN_NAME]" at bounding box center [838, 261] width 644 height 29
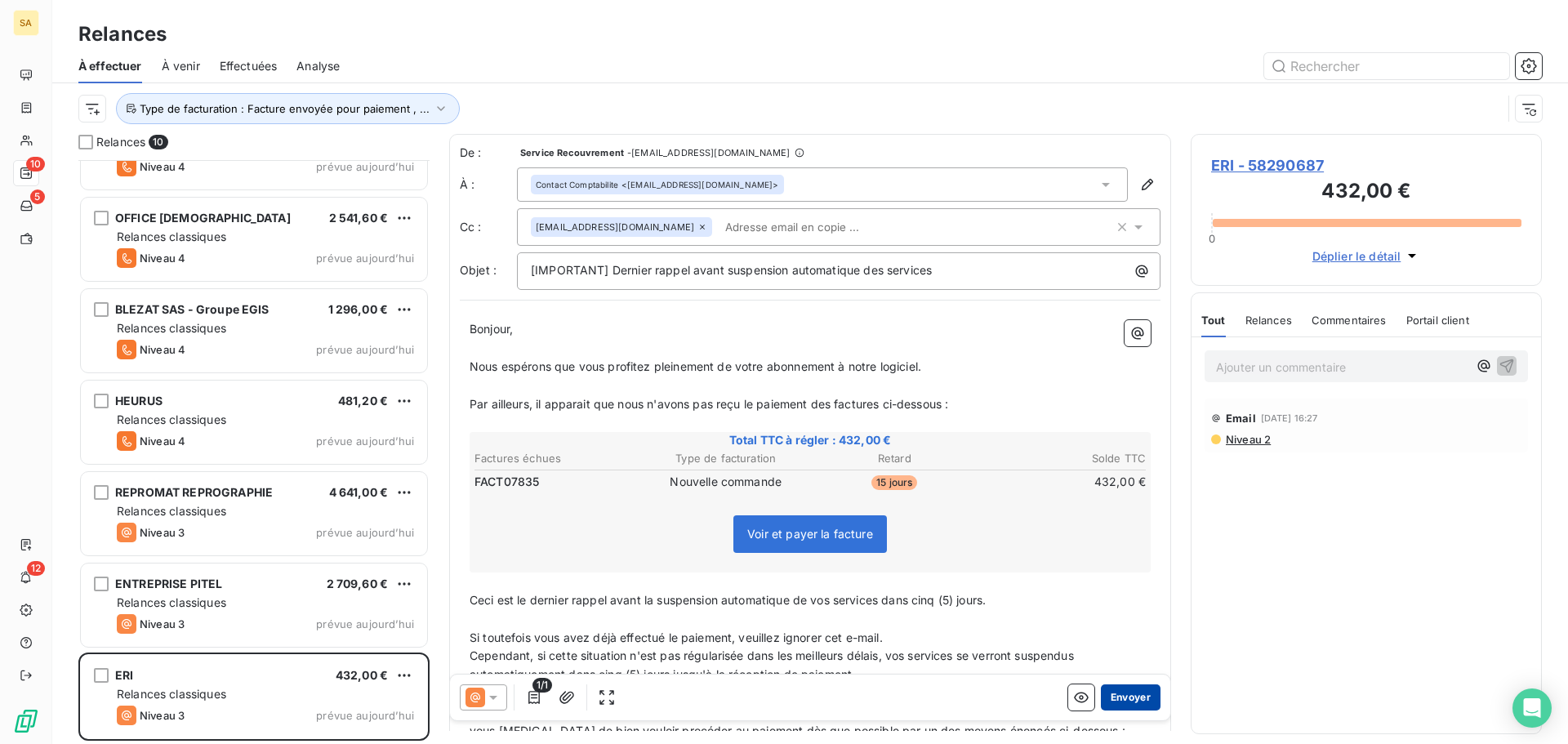
click at [1119, 695] on button "Envoyer" at bounding box center [1130, 698] width 59 height 26
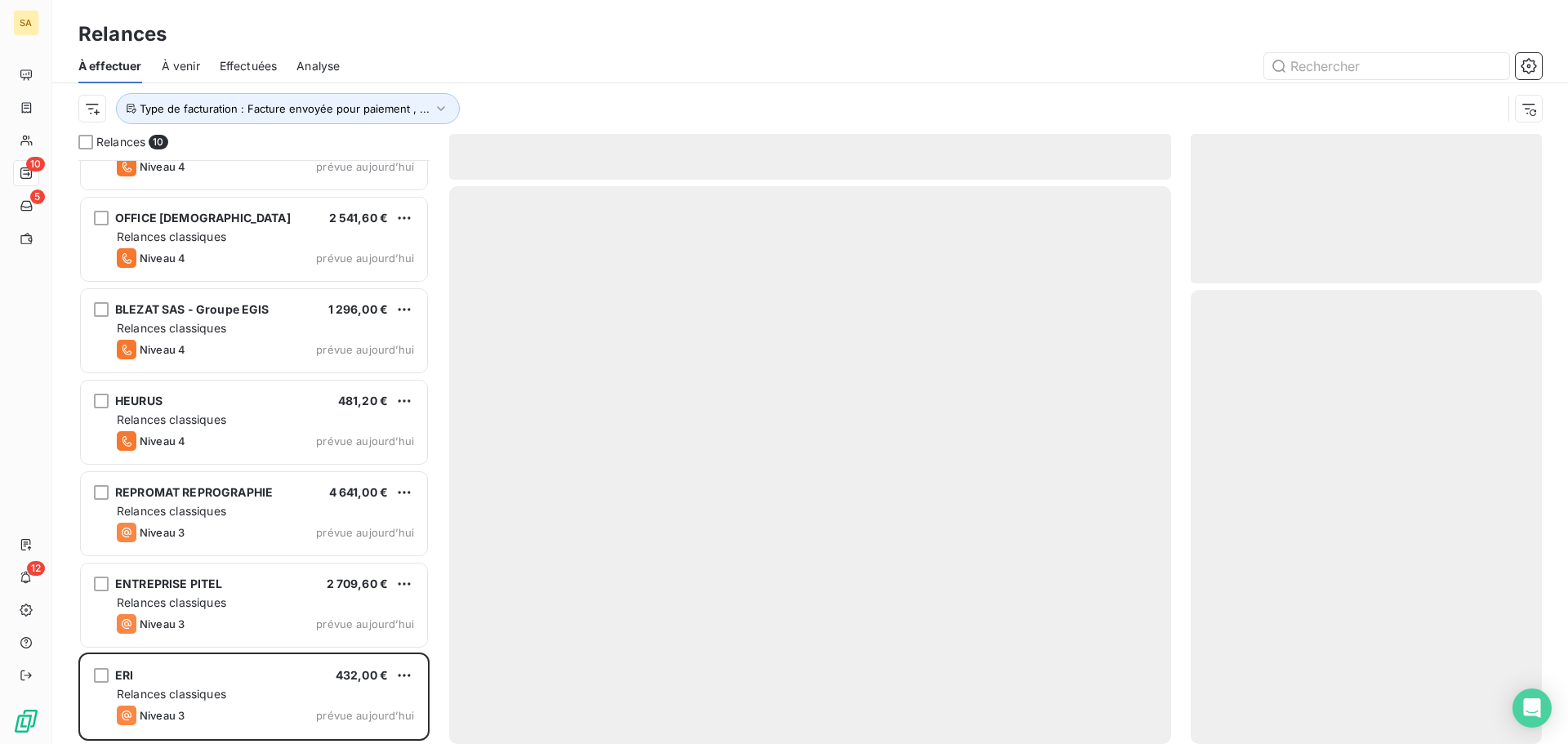
scroll to position [239, 0]
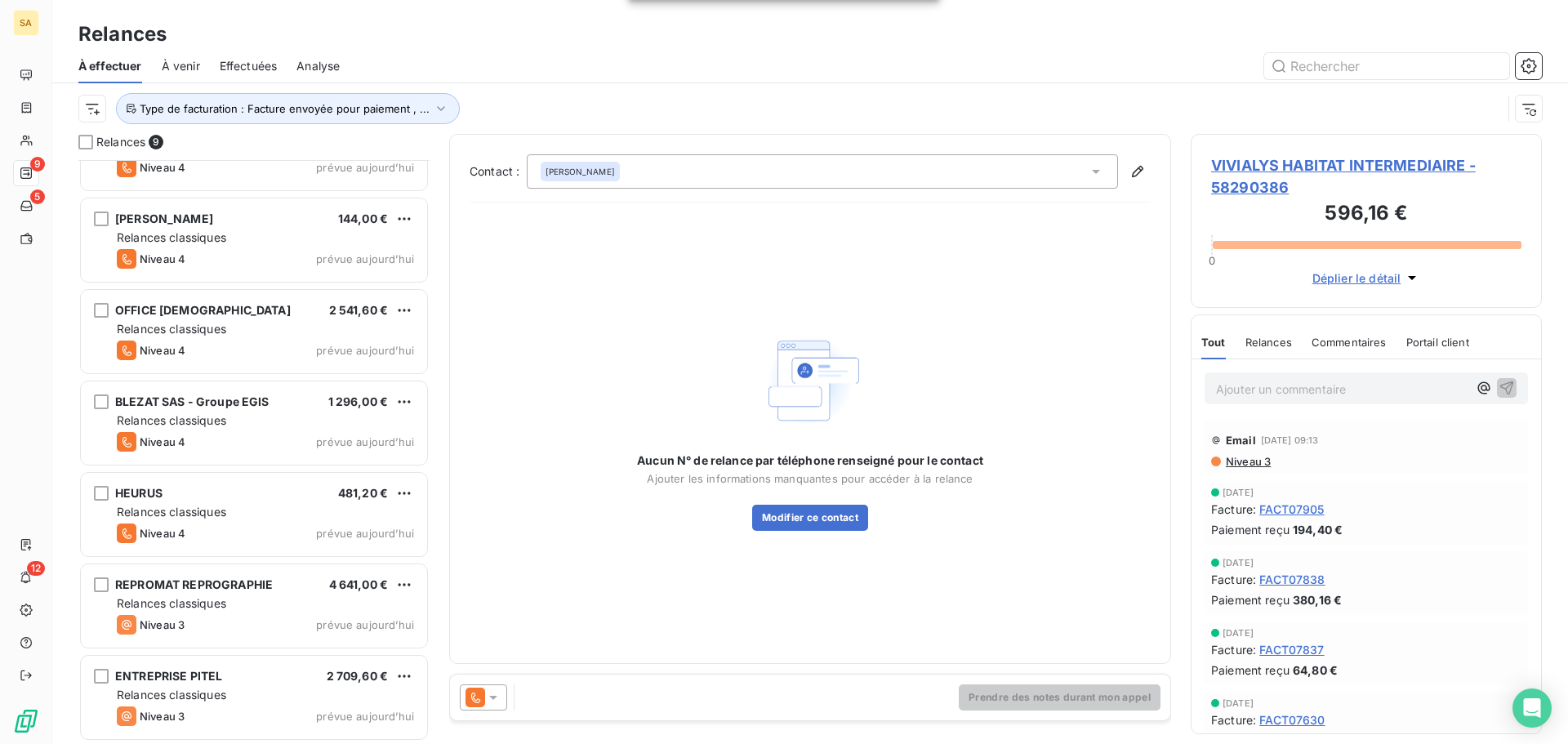
scroll to position [240, 0]
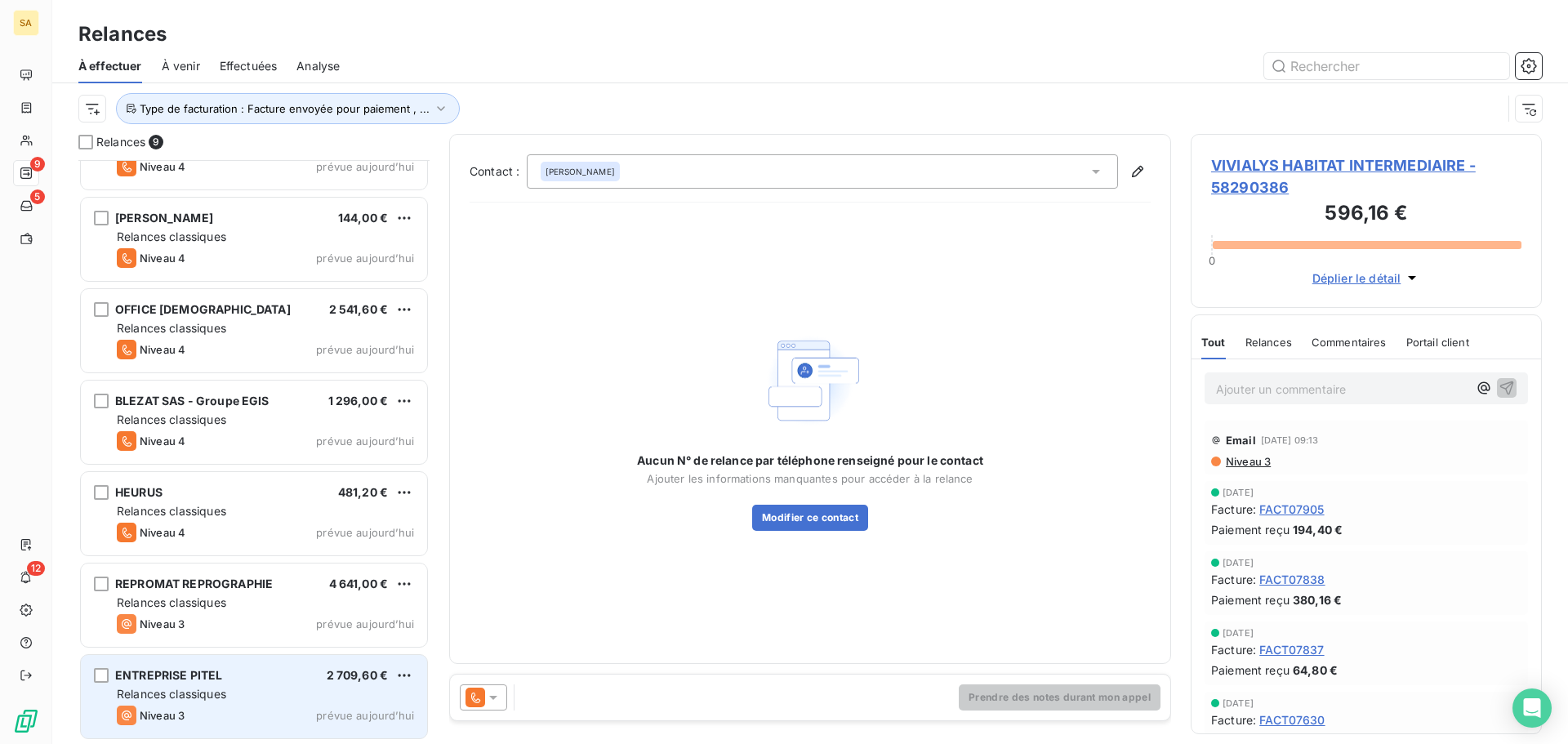
click at [235, 696] on div "Relances classiques" at bounding box center [265, 695] width 297 height 17
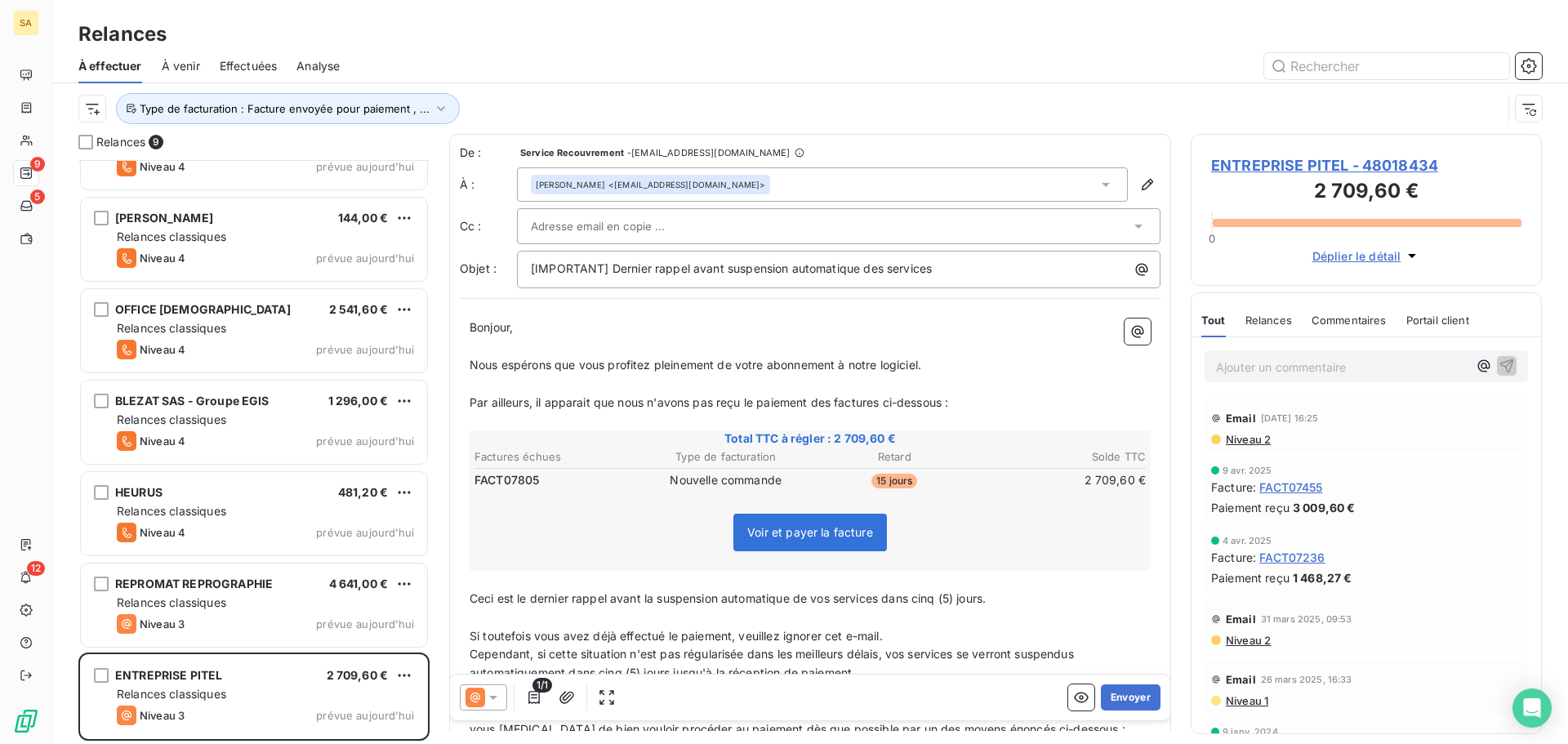
click at [1251, 162] on span "ENTREPRISE PITEL - 48018434" at bounding box center [1365, 166] width 310 height 22
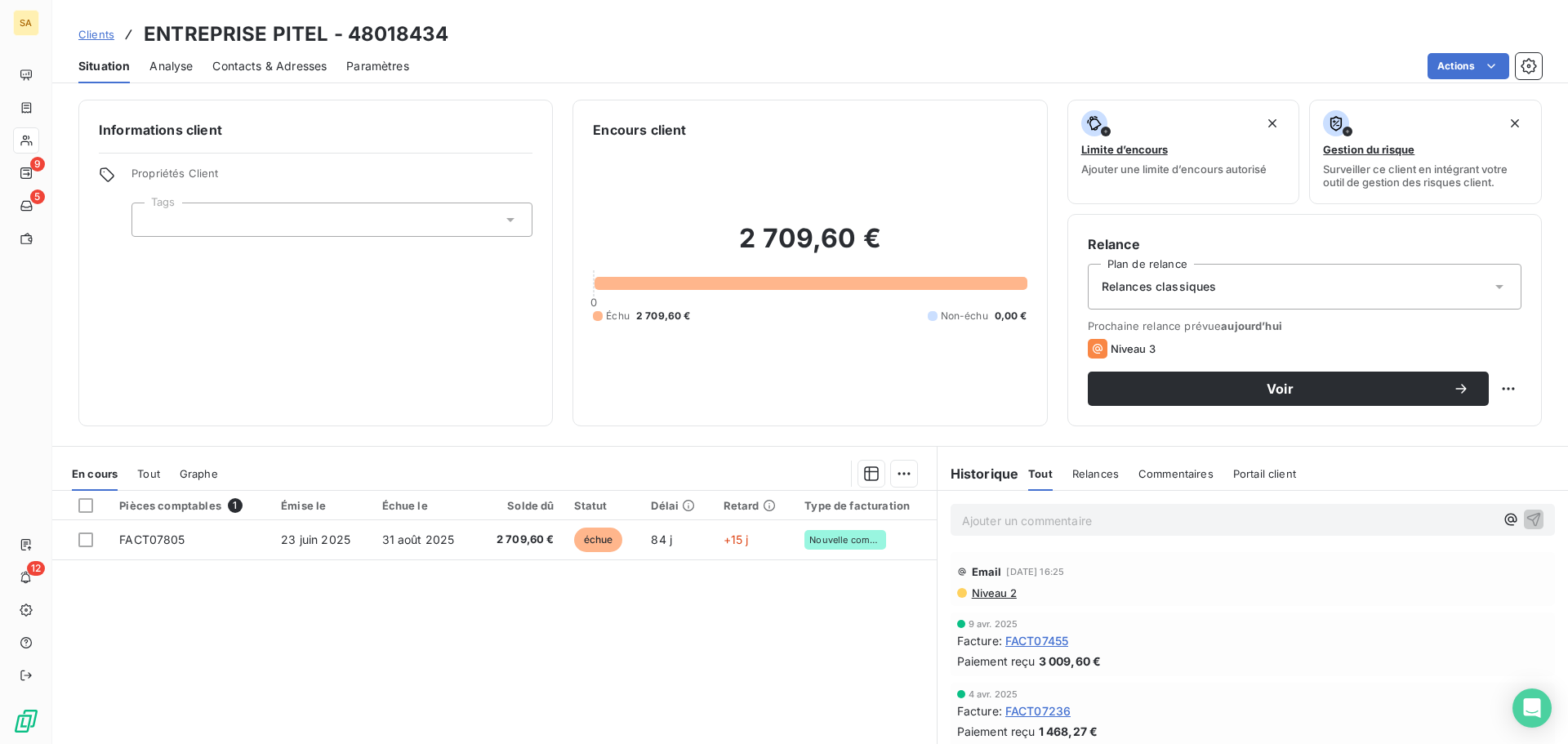
click at [254, 61] on span "Contacts & Adresses" at bounding box center [269, 67] width 114 height 17
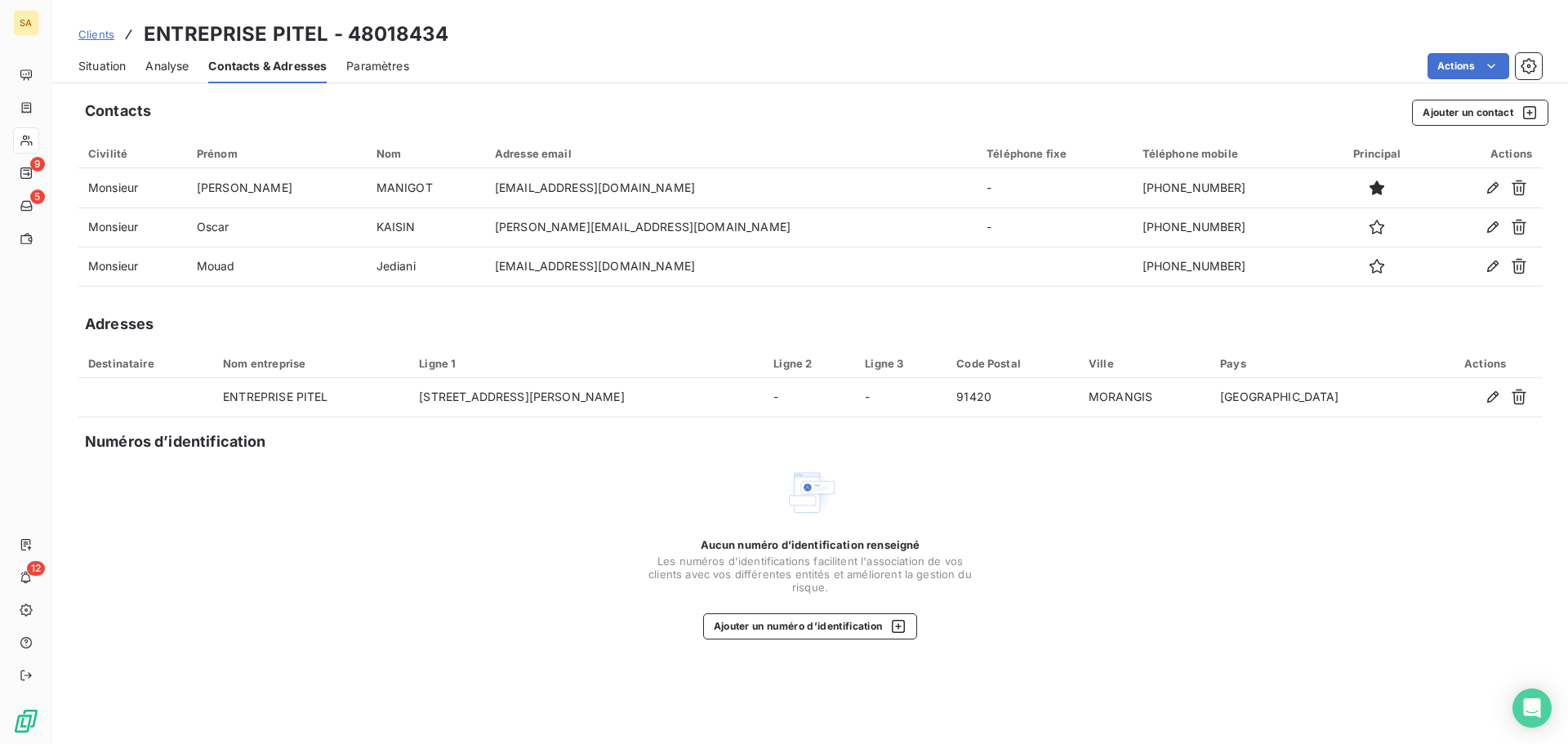
click at [787, 109] on div "Contacts Ajouter un contact" at bounding box center [817, 113] width 1463 height 26
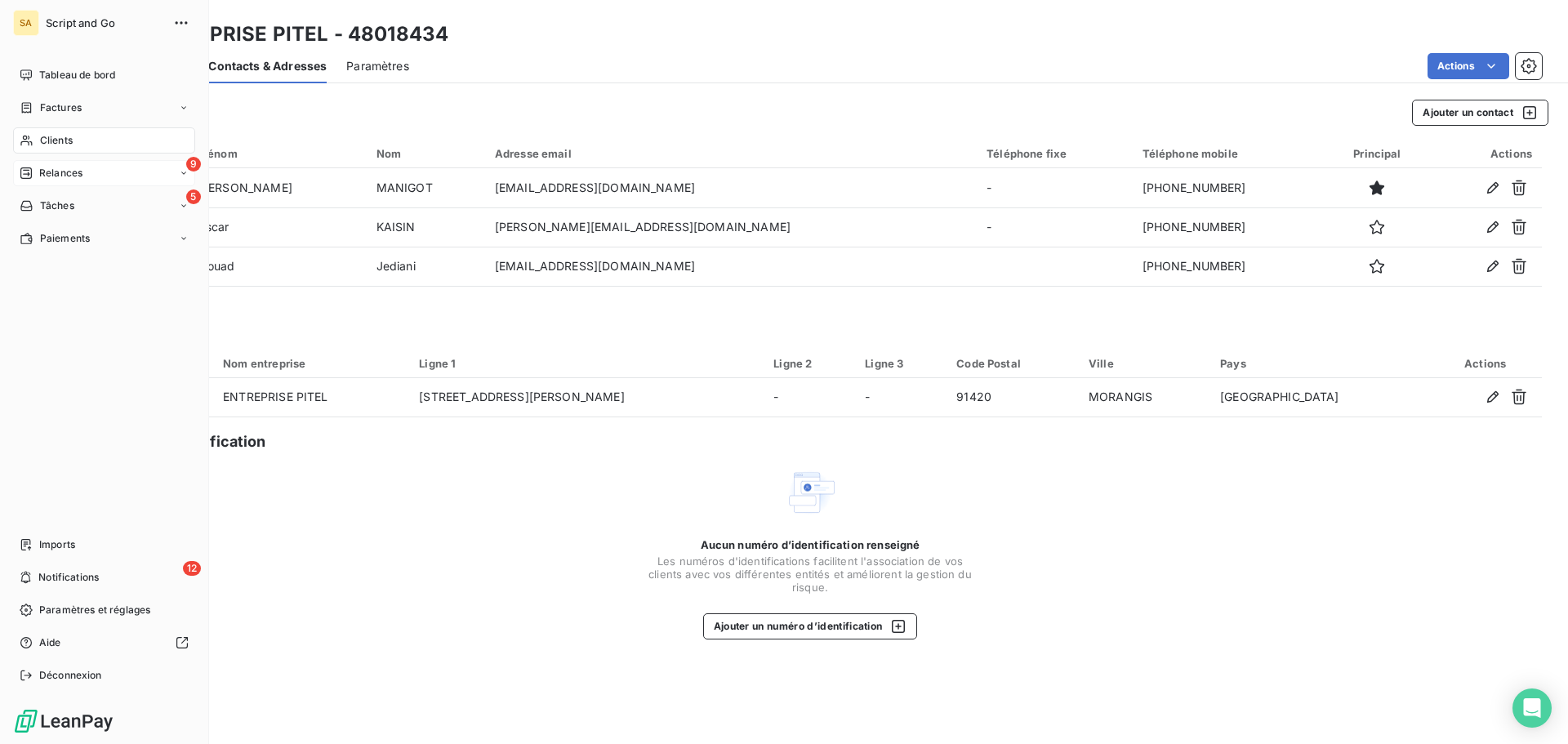
click at [22, 173] on icon at bounding box center [26, 173] width 13 height 13
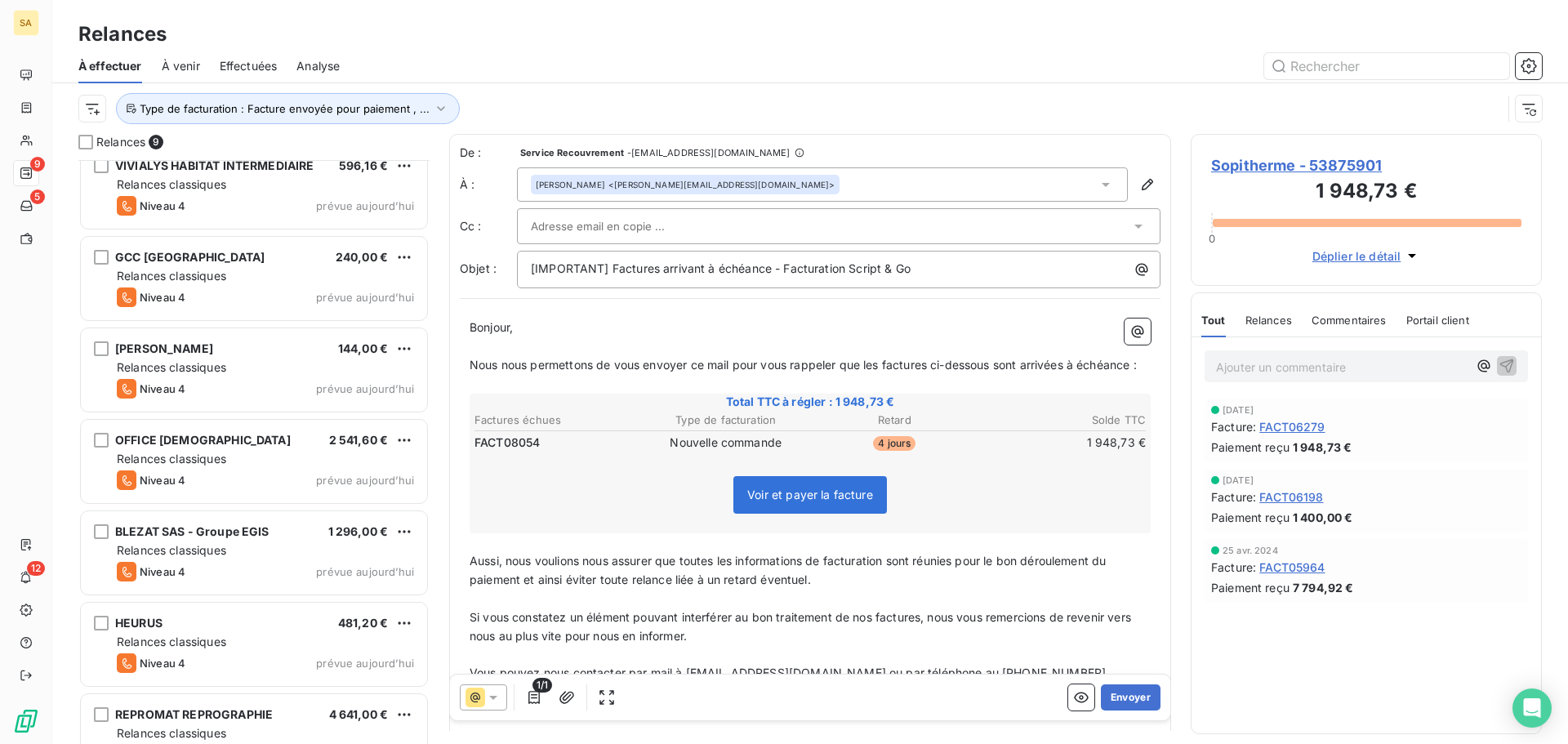
scroll to position [240, 0]
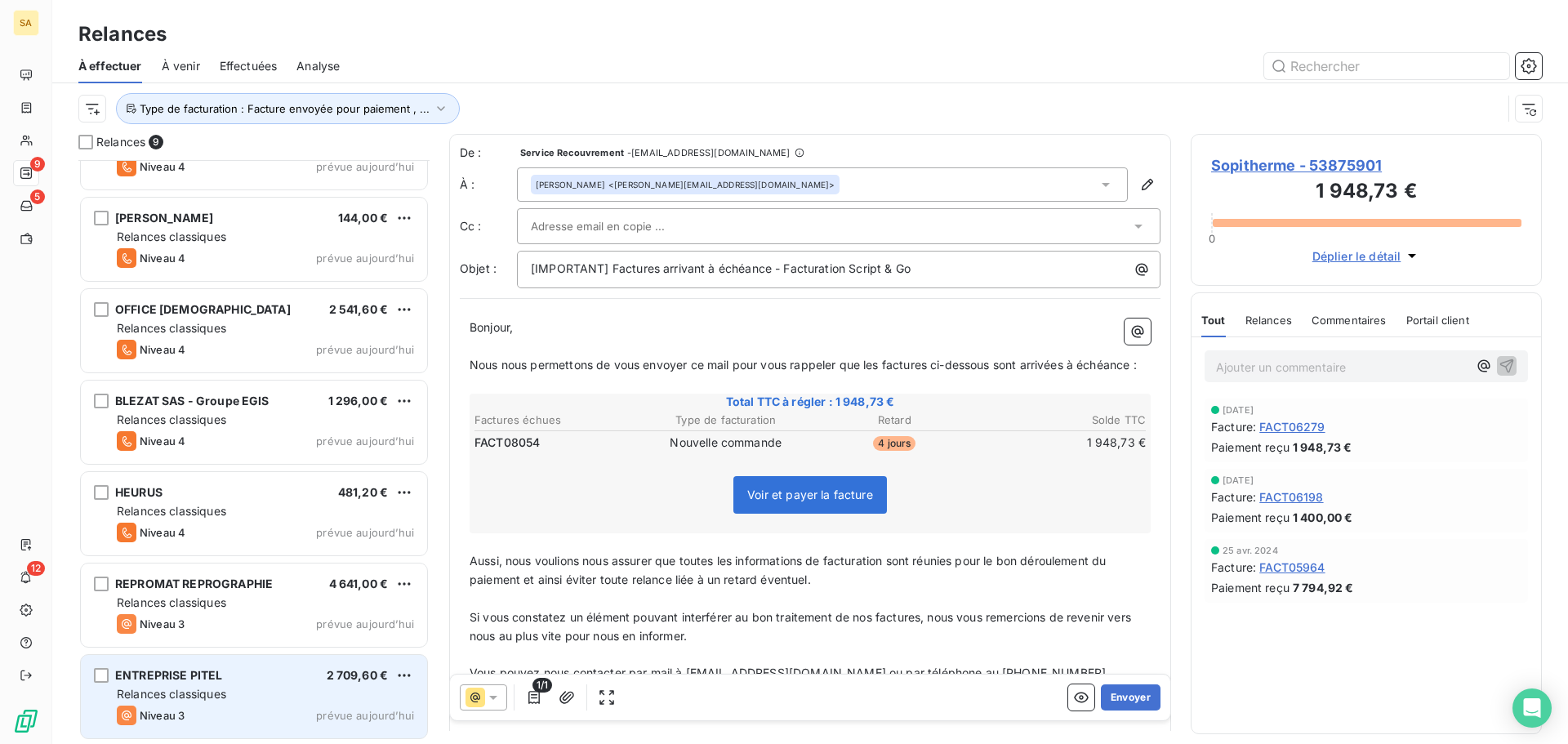
click at [314, 679] on div "ENTREPRISE PITEL 2 709,60 €" at bounding box center [265, 675] width 297 height 15
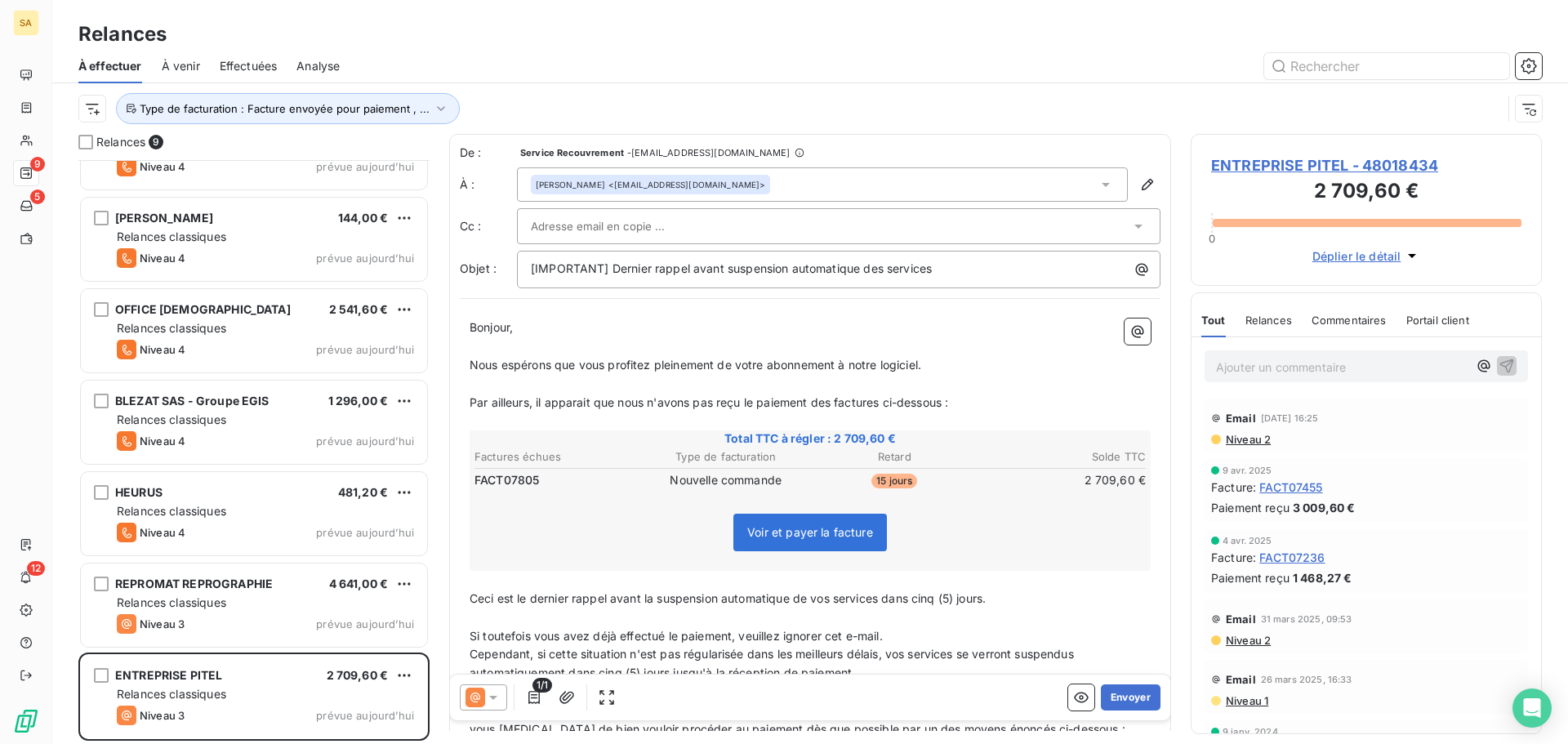
scroll to position [376, 0]
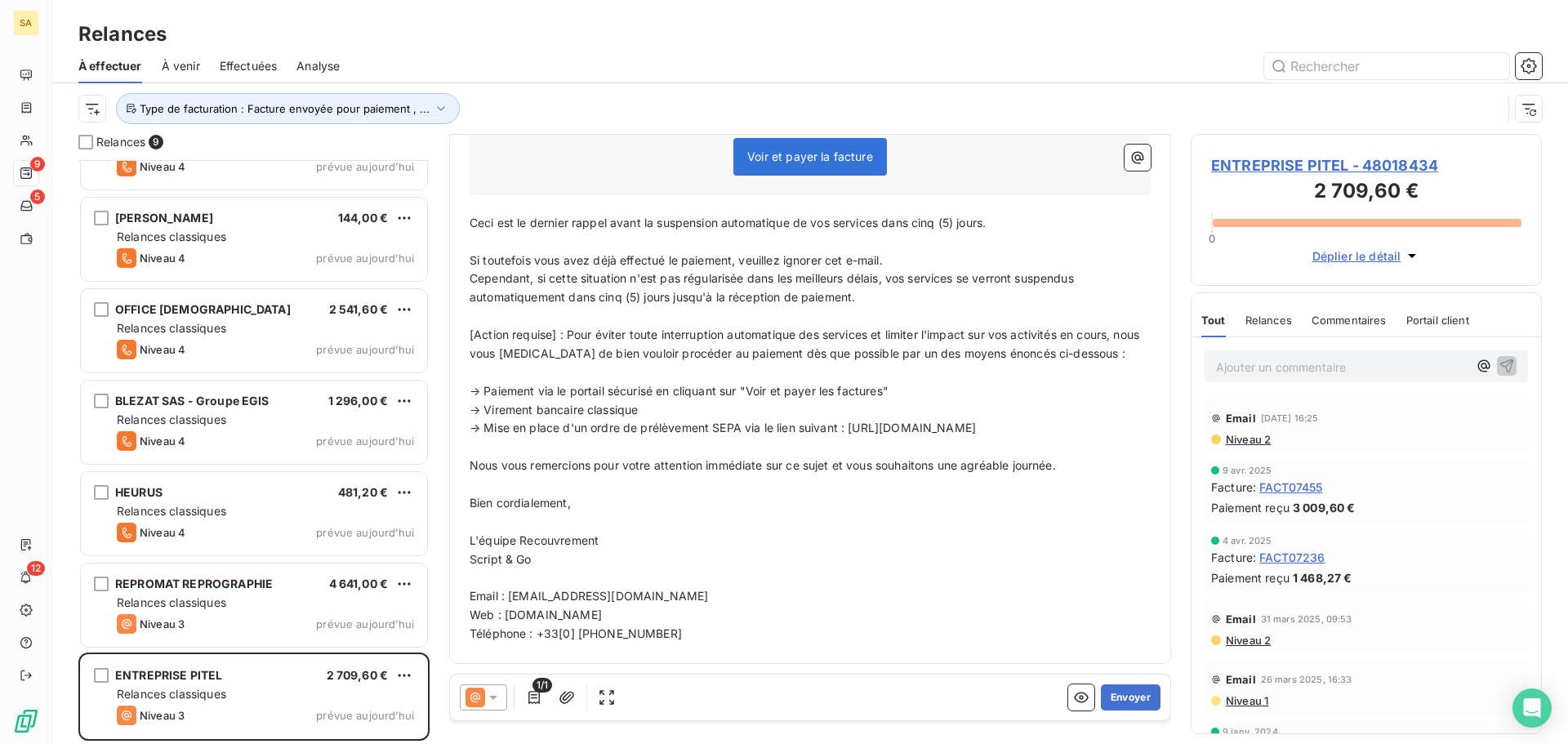
click at [1242, 438] on span "Niveau 2" at bounding box center [1248, 439] width 46 height 13
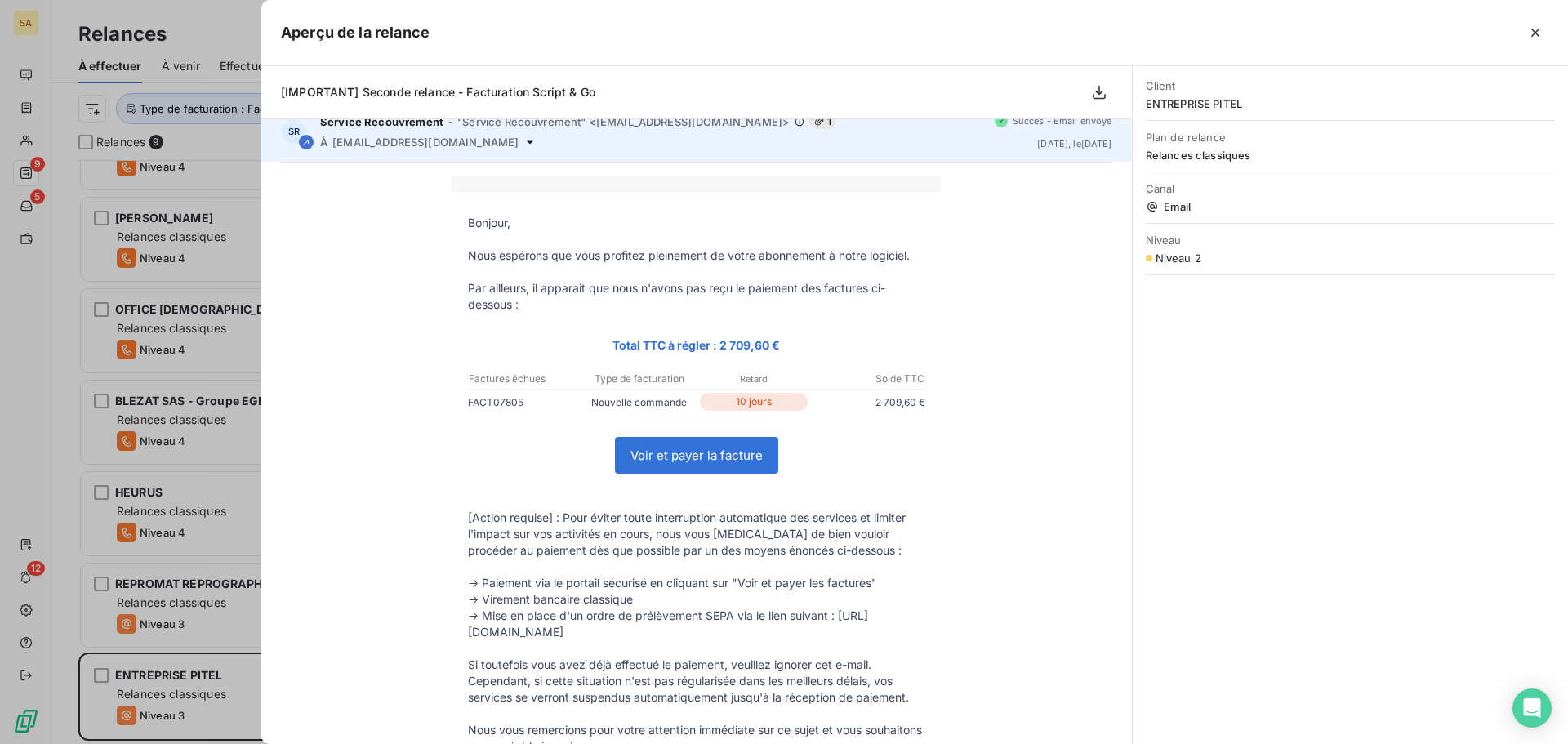
scroll to position [0, 0]
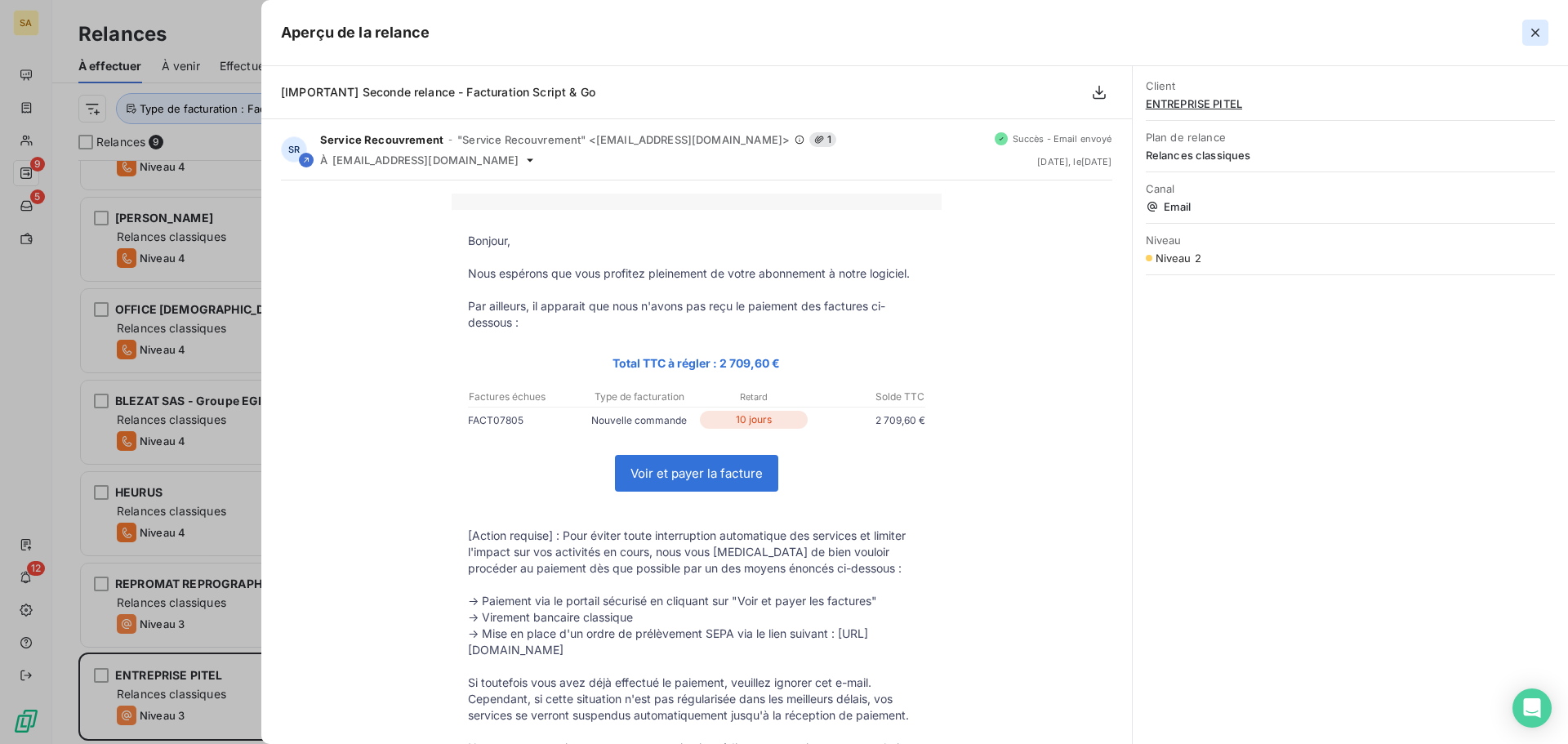
click at [1538, 28] on icon "button" at bounding box center [1536, 32] width 17 height 17
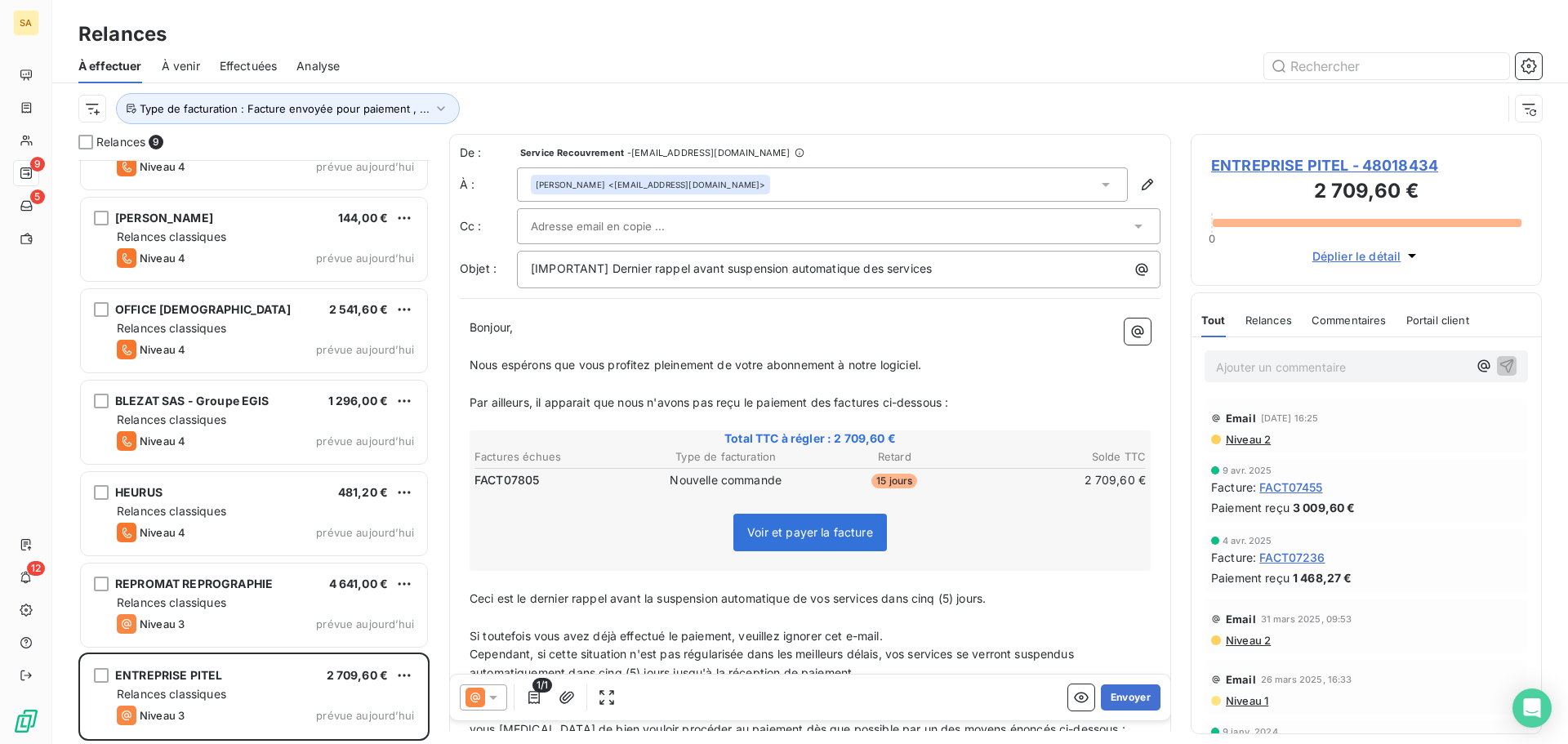
click at [674, 214] on div at bounding box center [830, 226] width 599 height 24
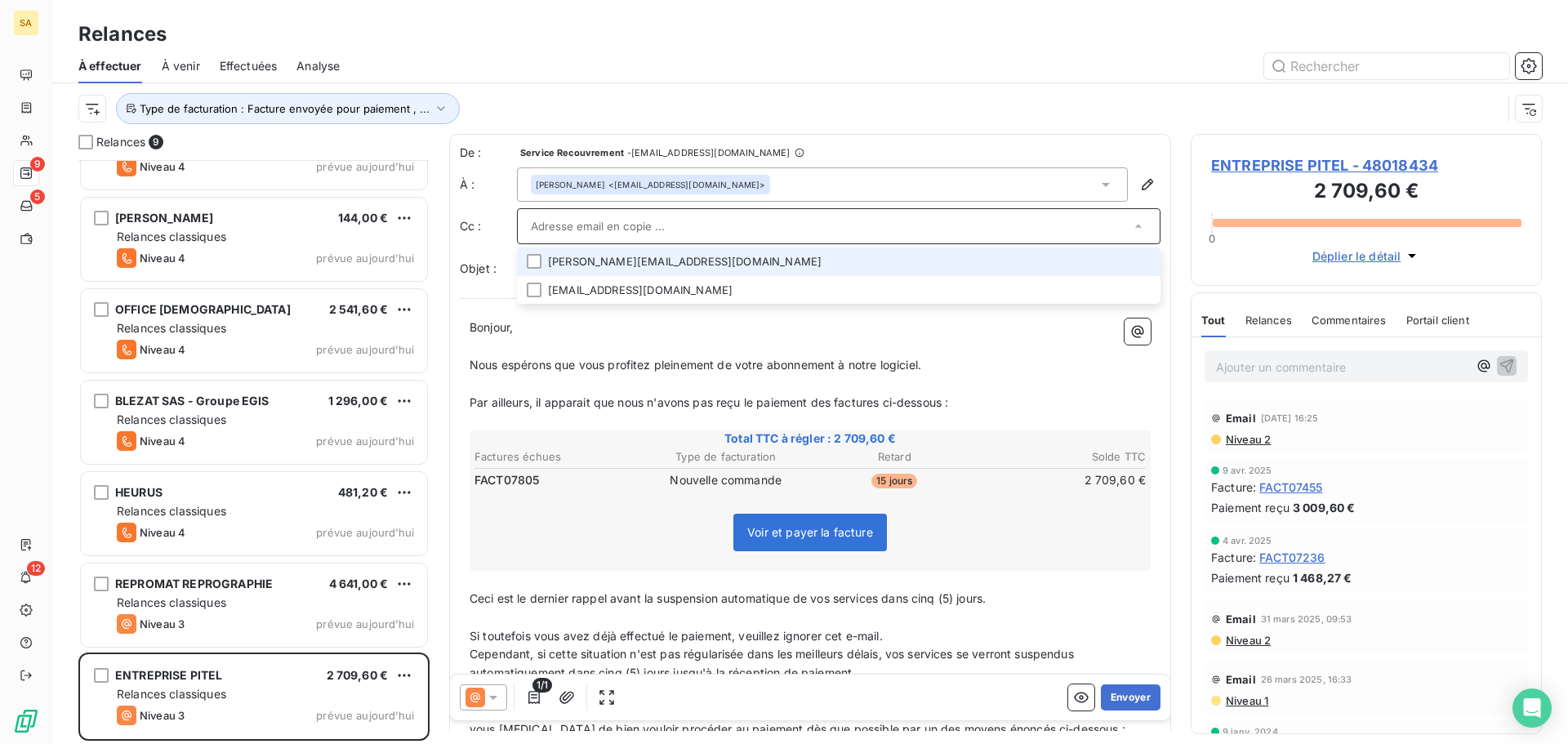
click at [524, 259] on li "[PERSON_NAME][EMAIL_ADDRESS][DOMAIN_NAME]" at bounding box center [838, 261] width 644 height 29
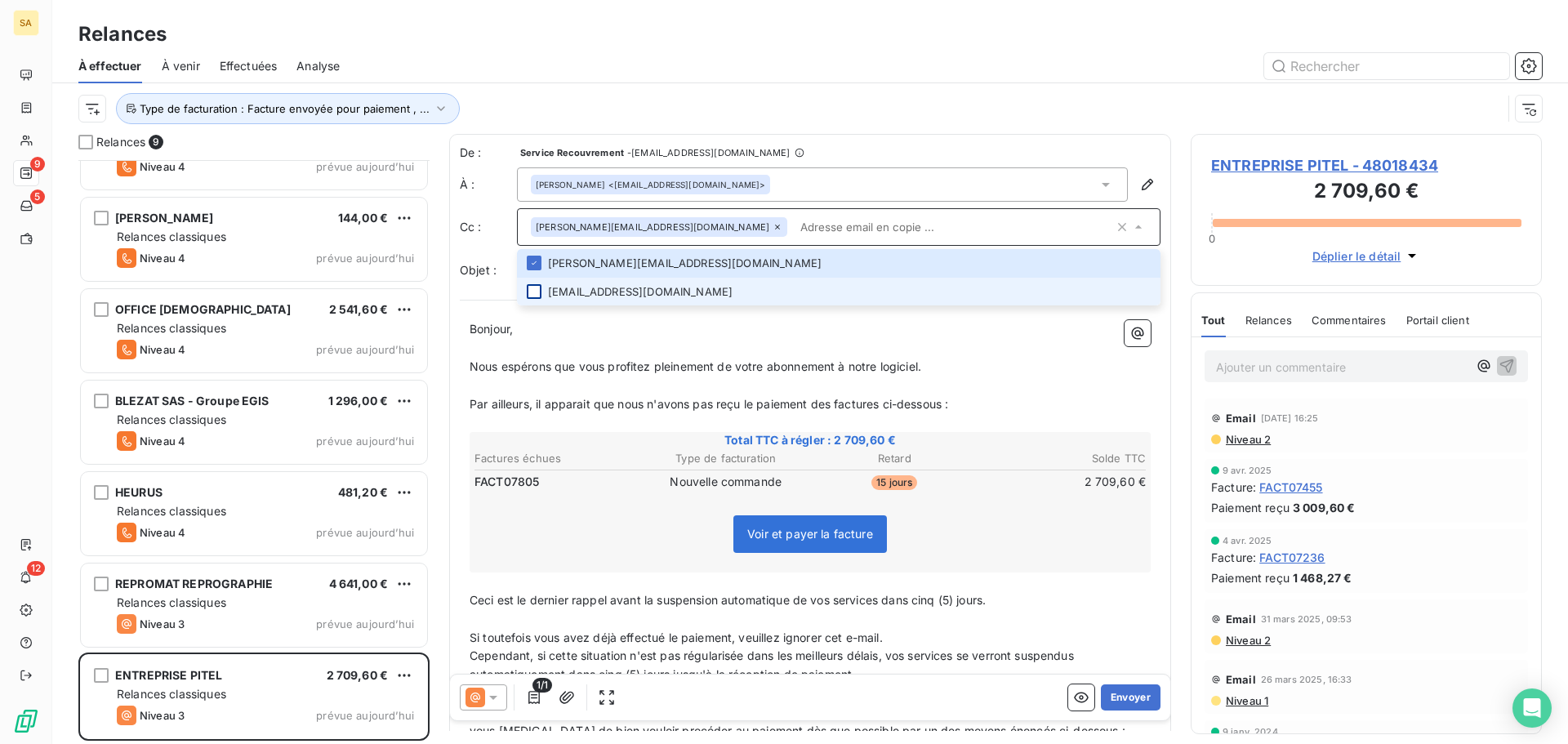
click at [534, 291] on div at bounding box center [534, 292] width 15 height 15
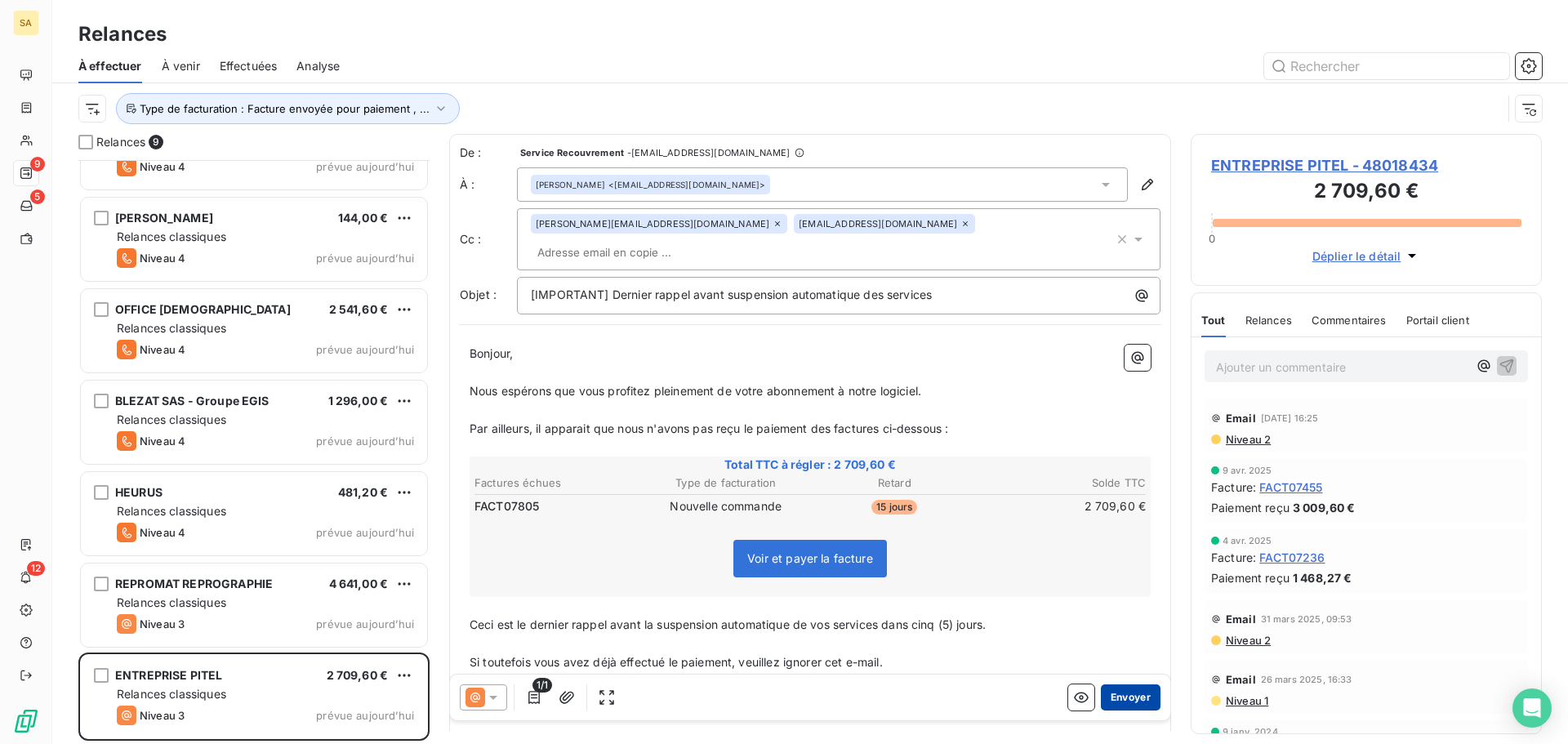
click at [1125, 699] on button "Envoyer" at bounding box center [1130, 698] width 59 height 26
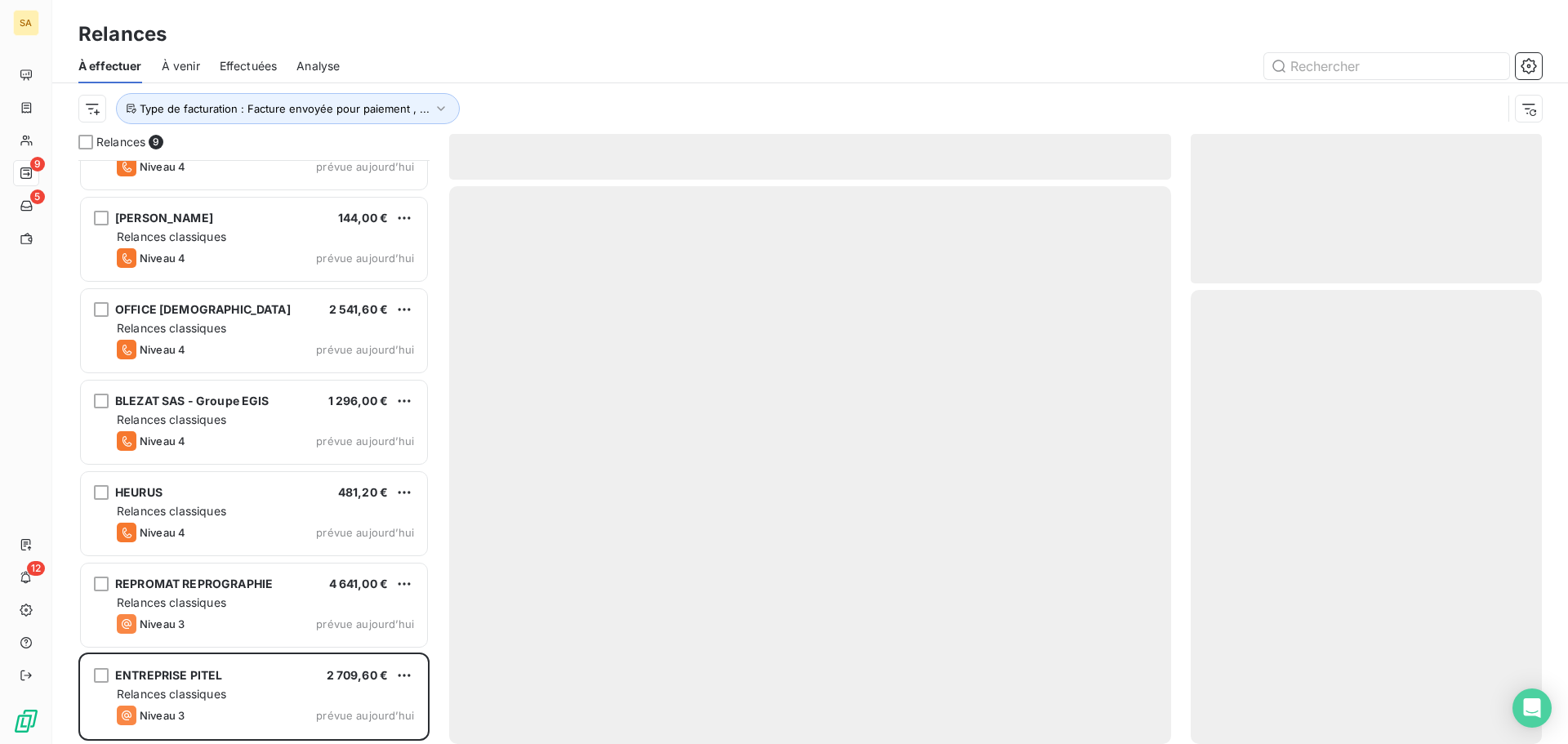
scroll to position [148, 0]
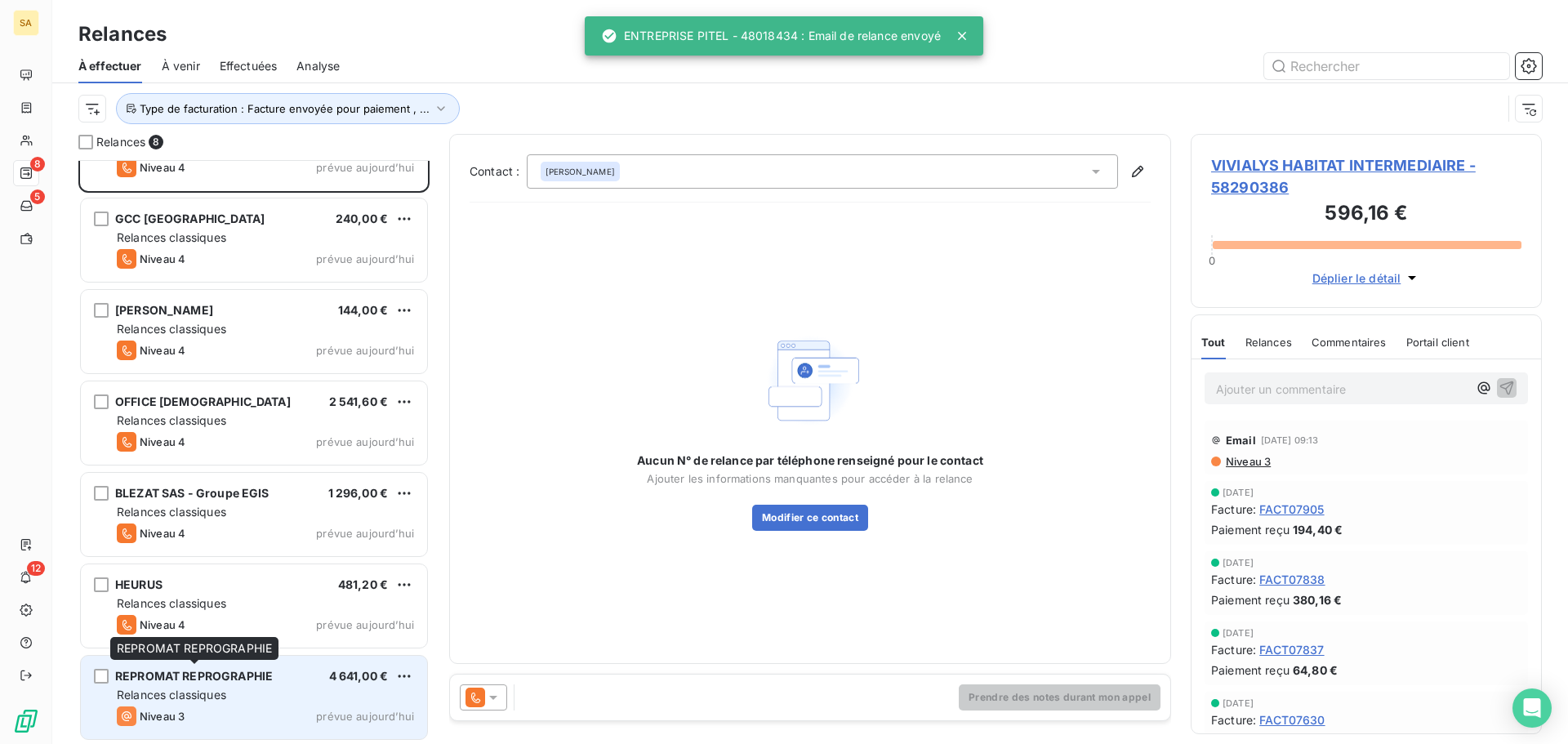
click at [212, 679] on span "REPROMAT REPROGRAPHIE" at bounding box center [194, 675] width 157 height 14
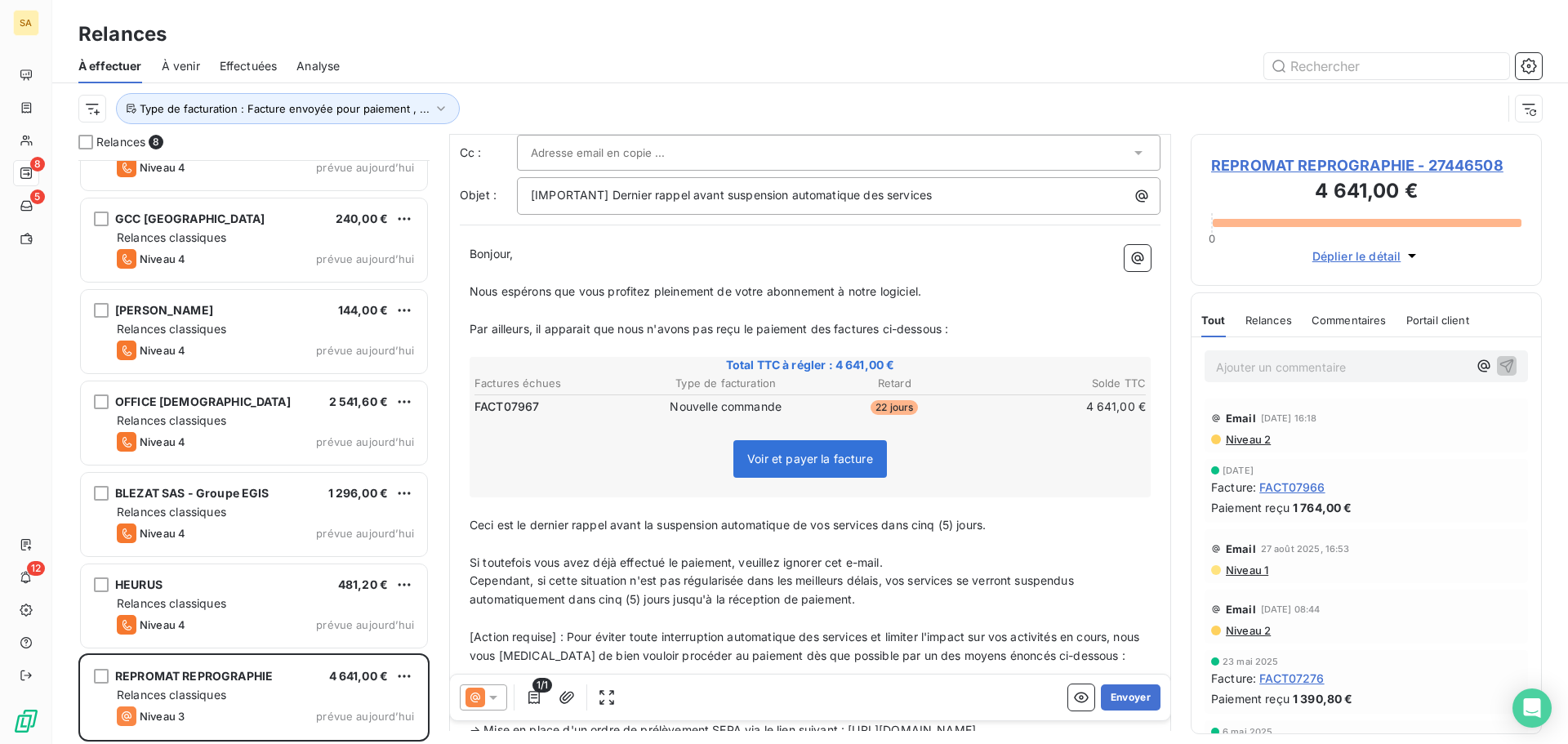
scroll to position [50, 0]
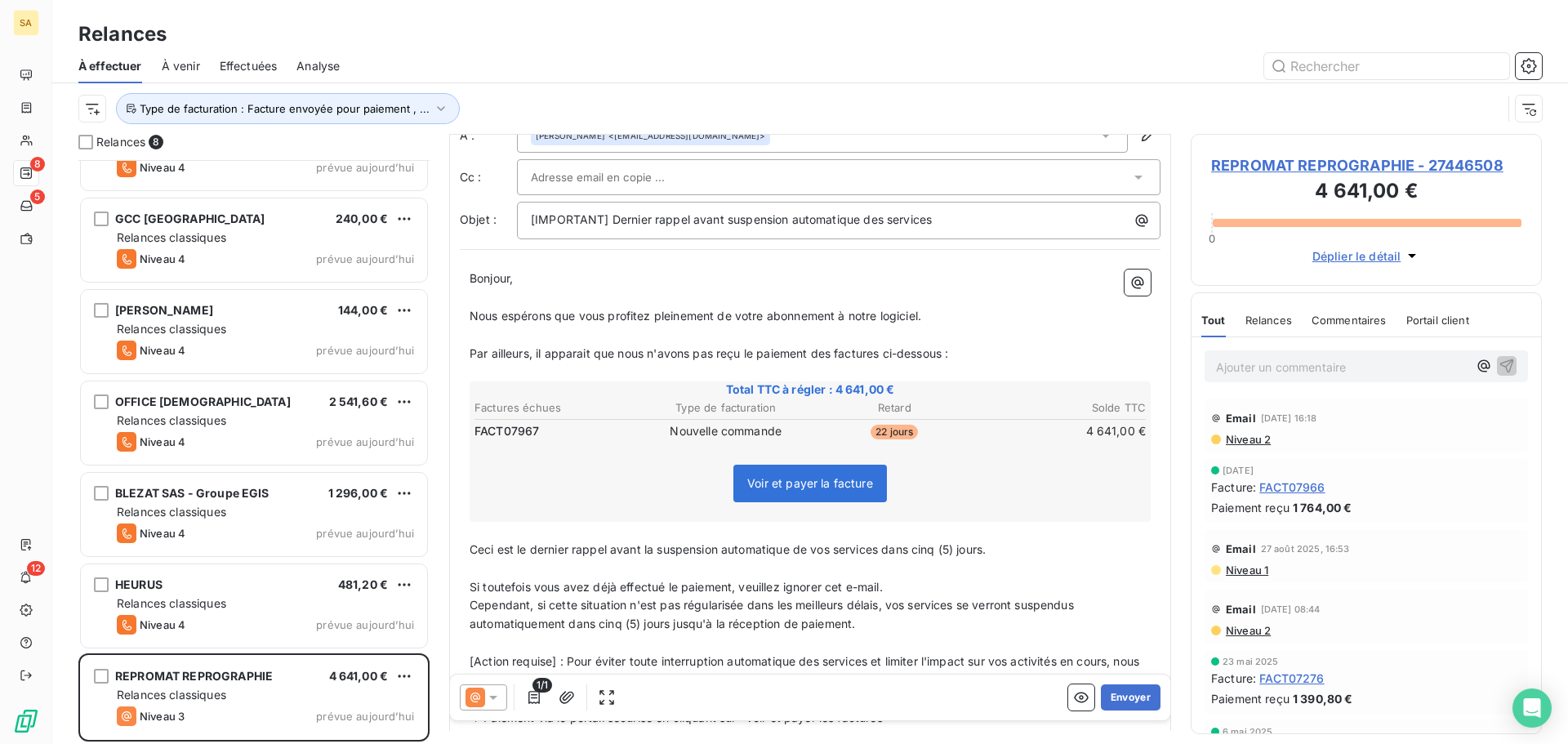
click at [1244, 439] on span "Niveau 2" at bounding box center [1248, 439] width 46 height 13
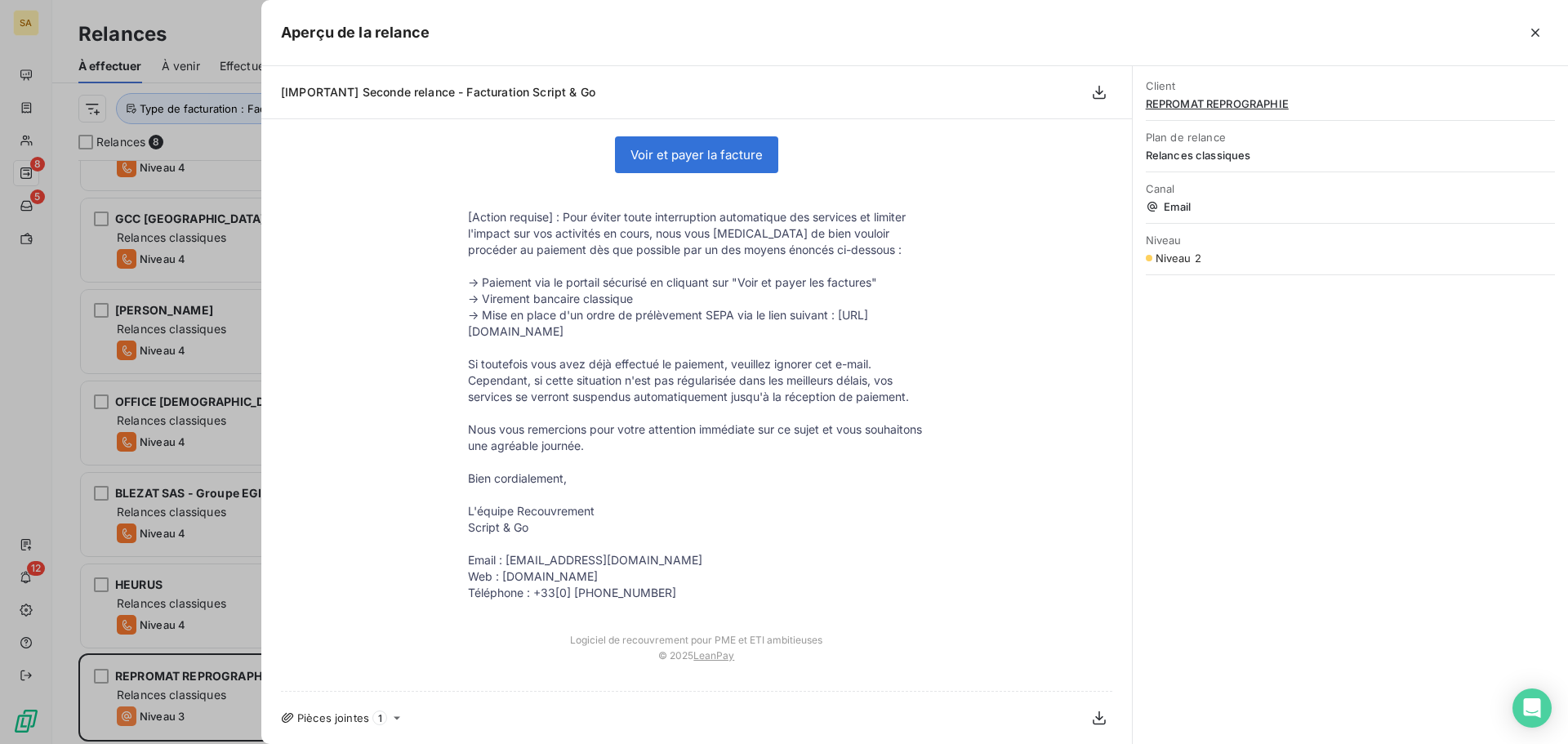
scroll to position [0, 0]
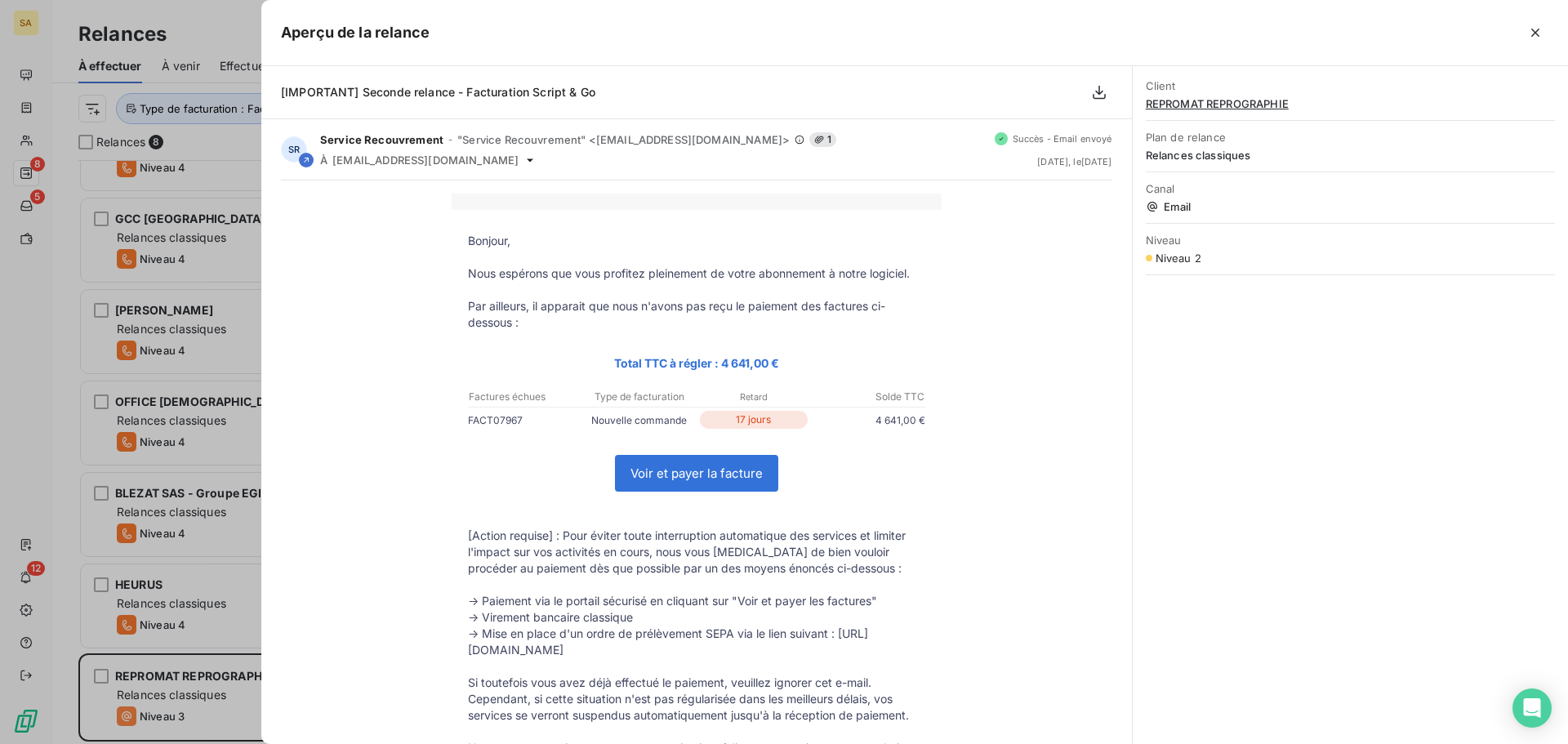
click at [1541, 24] on button "button" at bounding box center [1535, 32] width 26 height 26
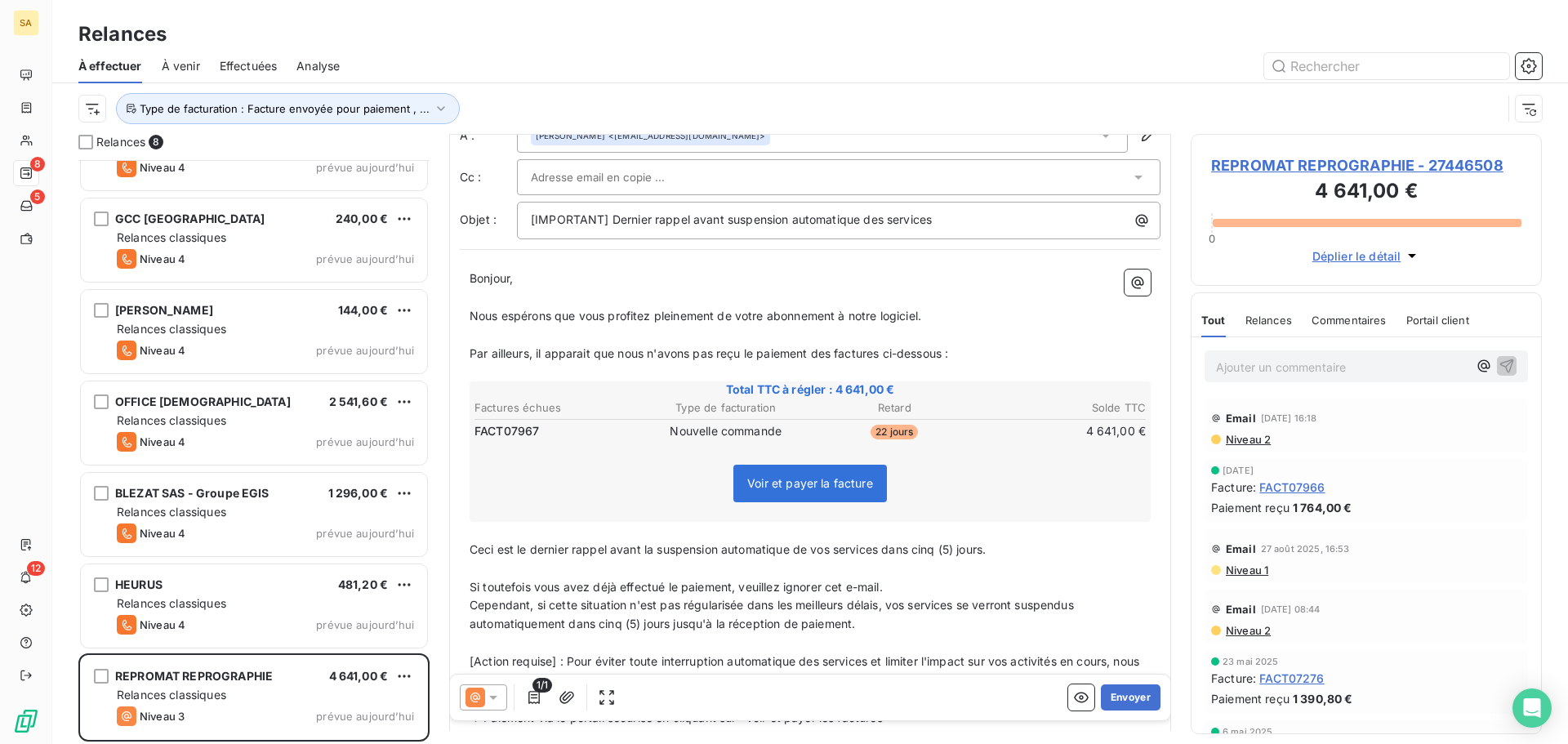
click at [1342, 167] on span "REPROMAT REPROGRAPHIE - 27446508" at bounding box center [1365, 166] width 310 height 22
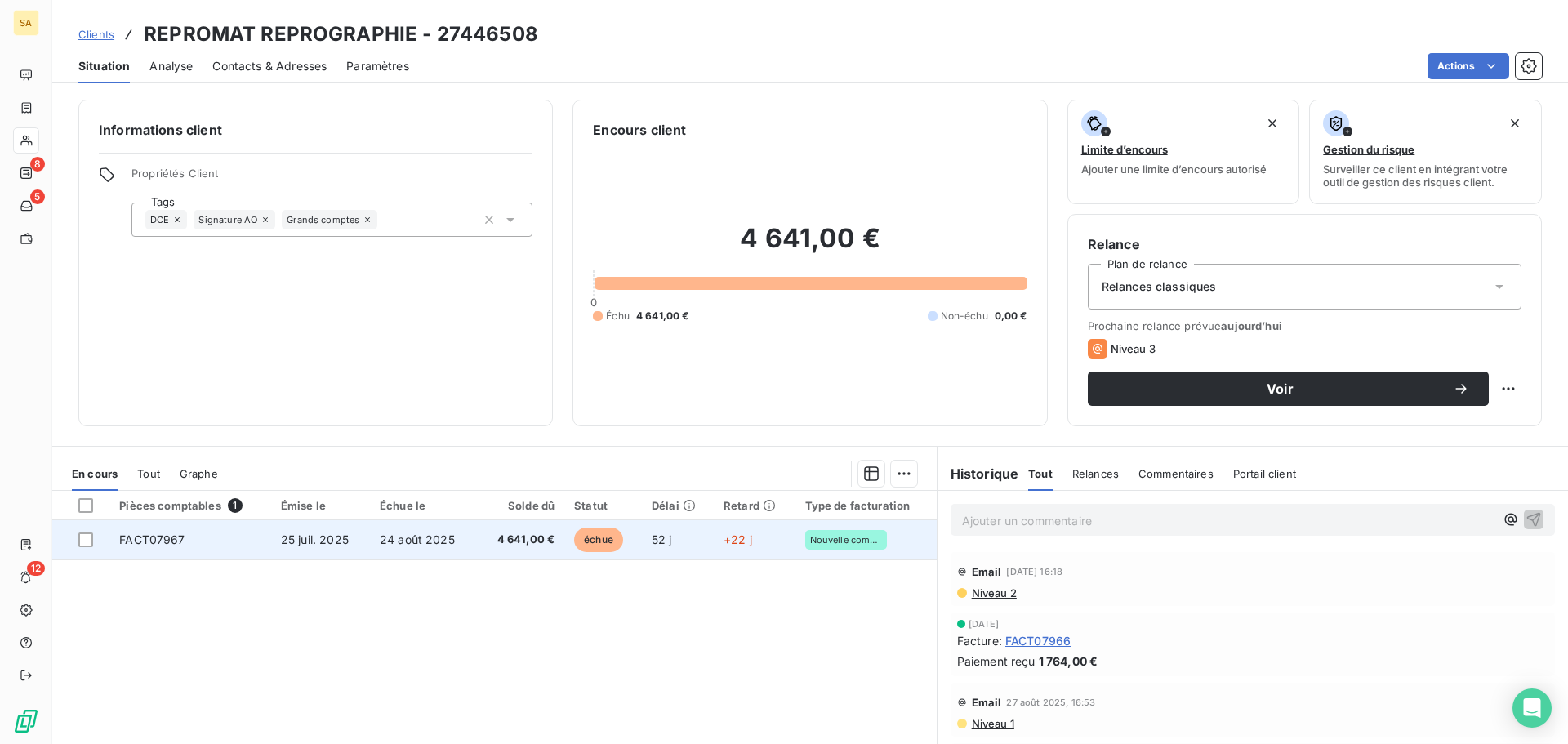
click at [242, 542] on td "FACT07967" at bounding box center [190, 540] width 162 height 39
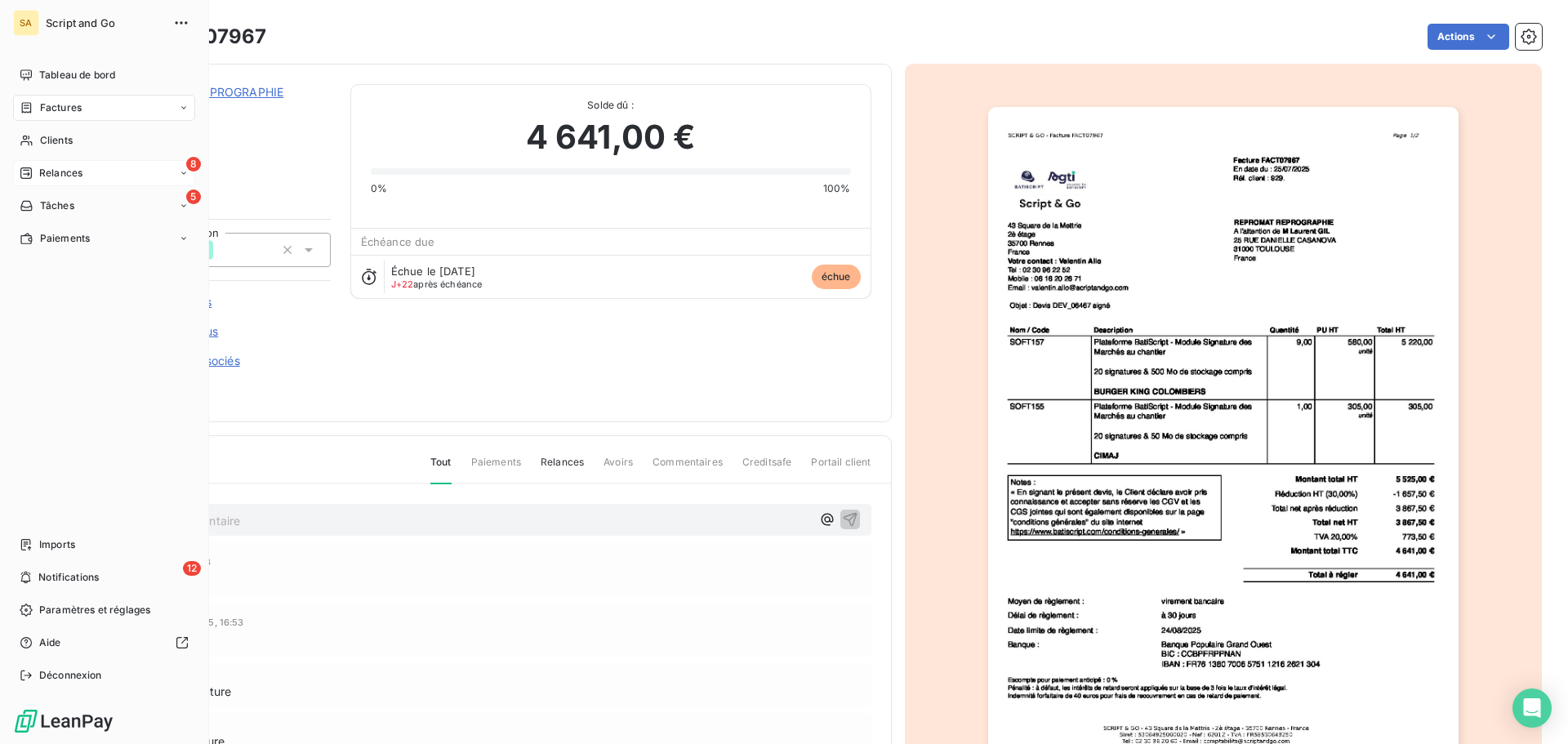
click at [42, 163] on div "8 Relances" at bounding box center [104, 173] width 182 height 26
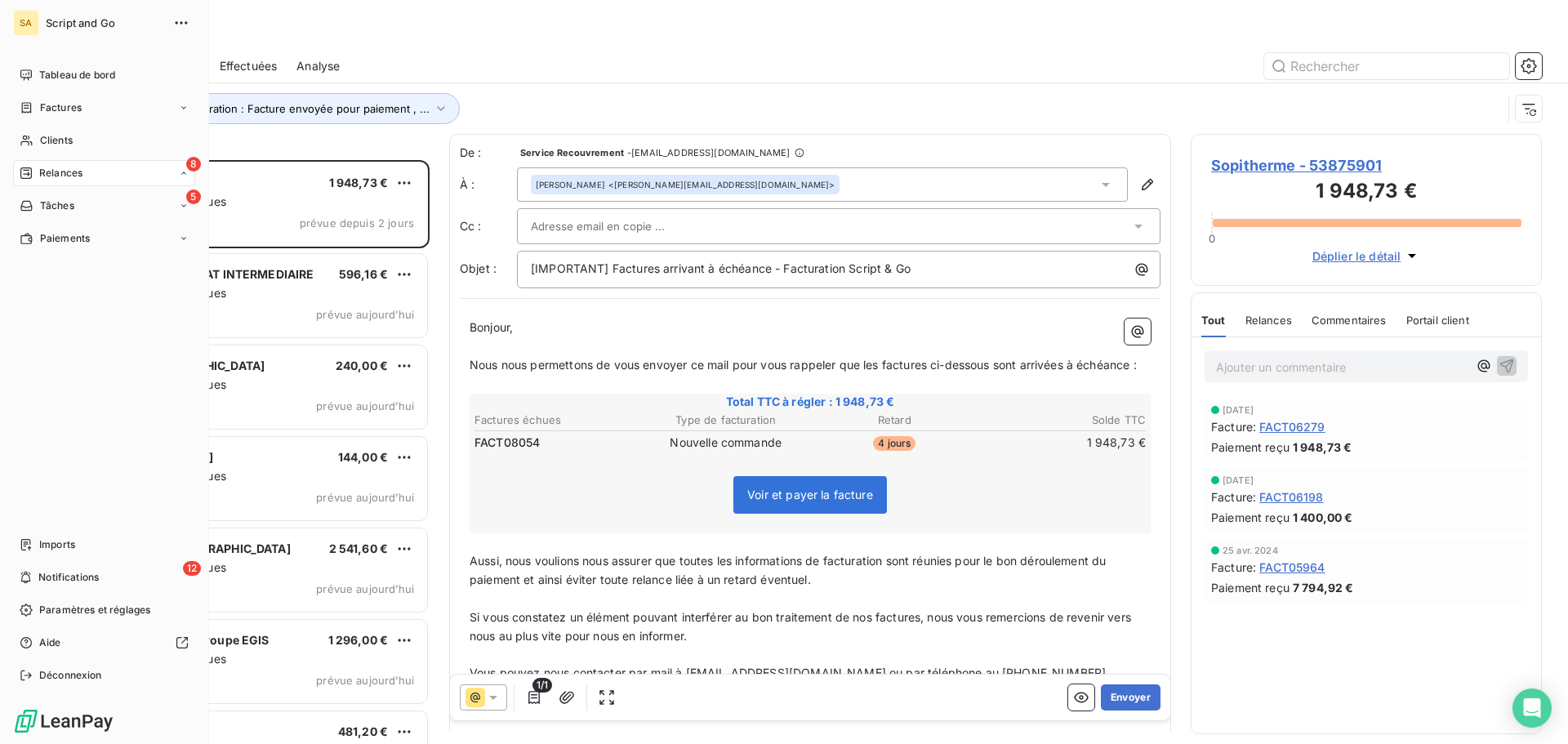
scroll to position [572, 339]
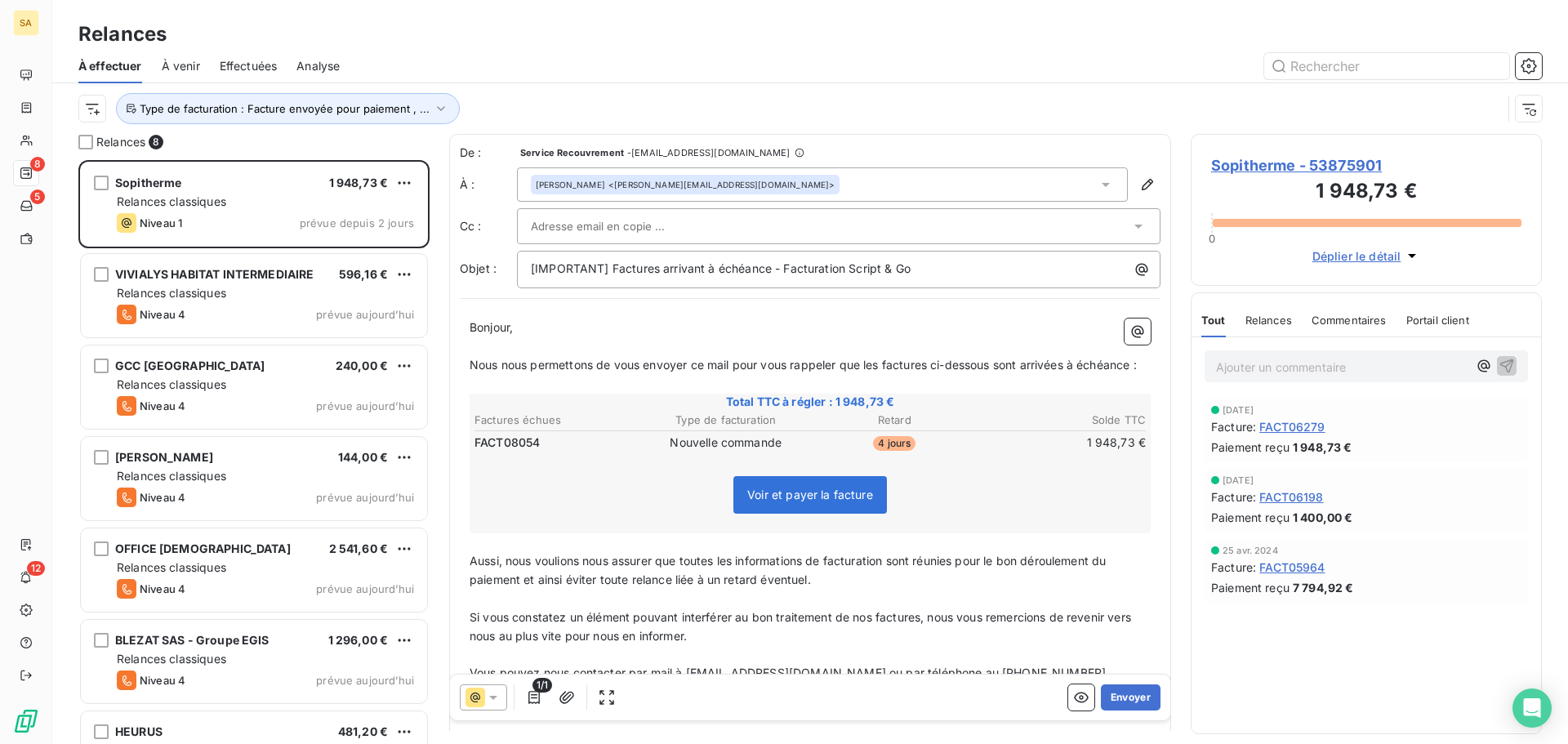
click at [1055, 225] on div at bounding box center [830, 226] width 599 height 24
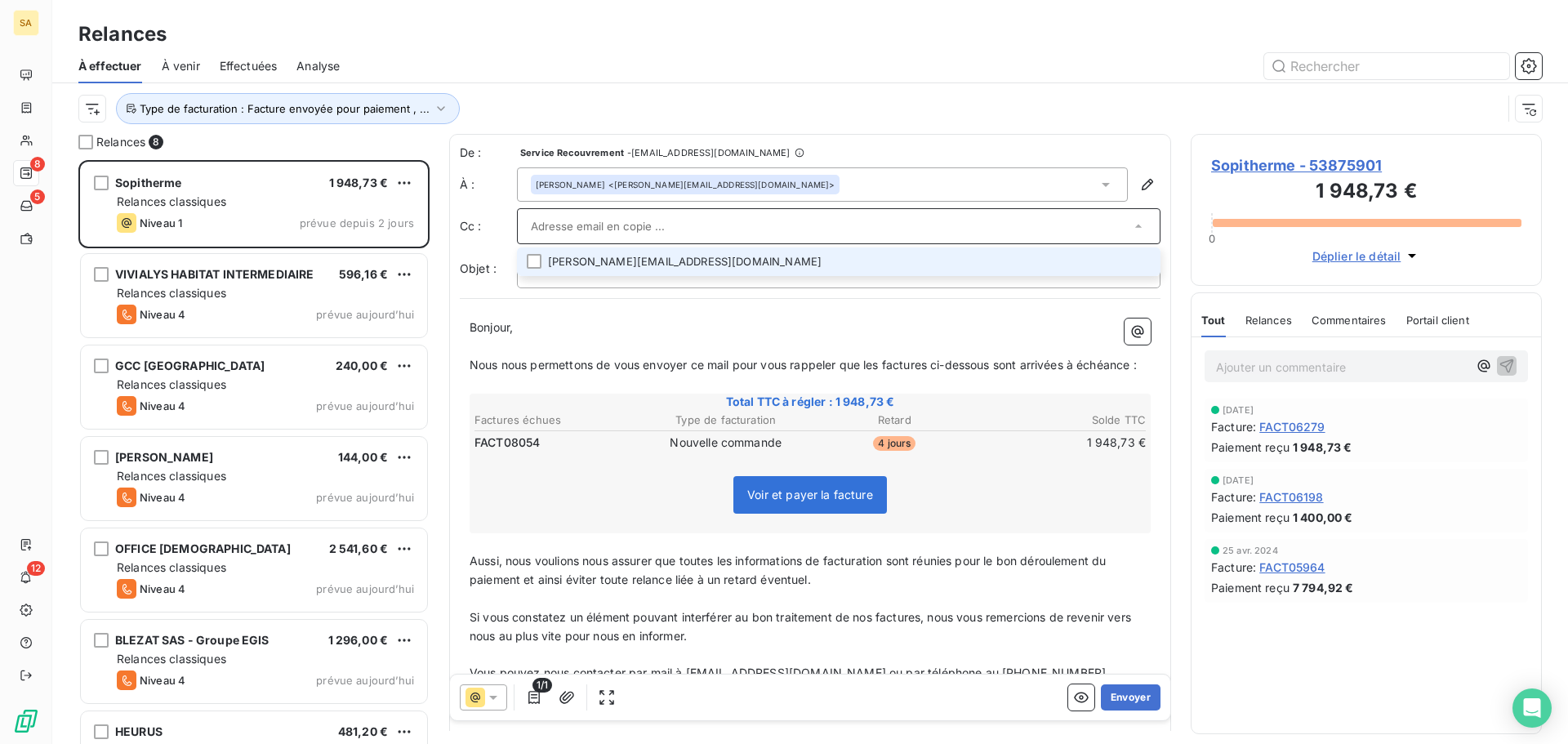
click at [1017, 181] on div "[PERSON_NAME] <[PERSON_NAME][EMAIL_ADDRESS][DOMAIN_NAME]>" at bounding box center [822, 184] width 610 height 34
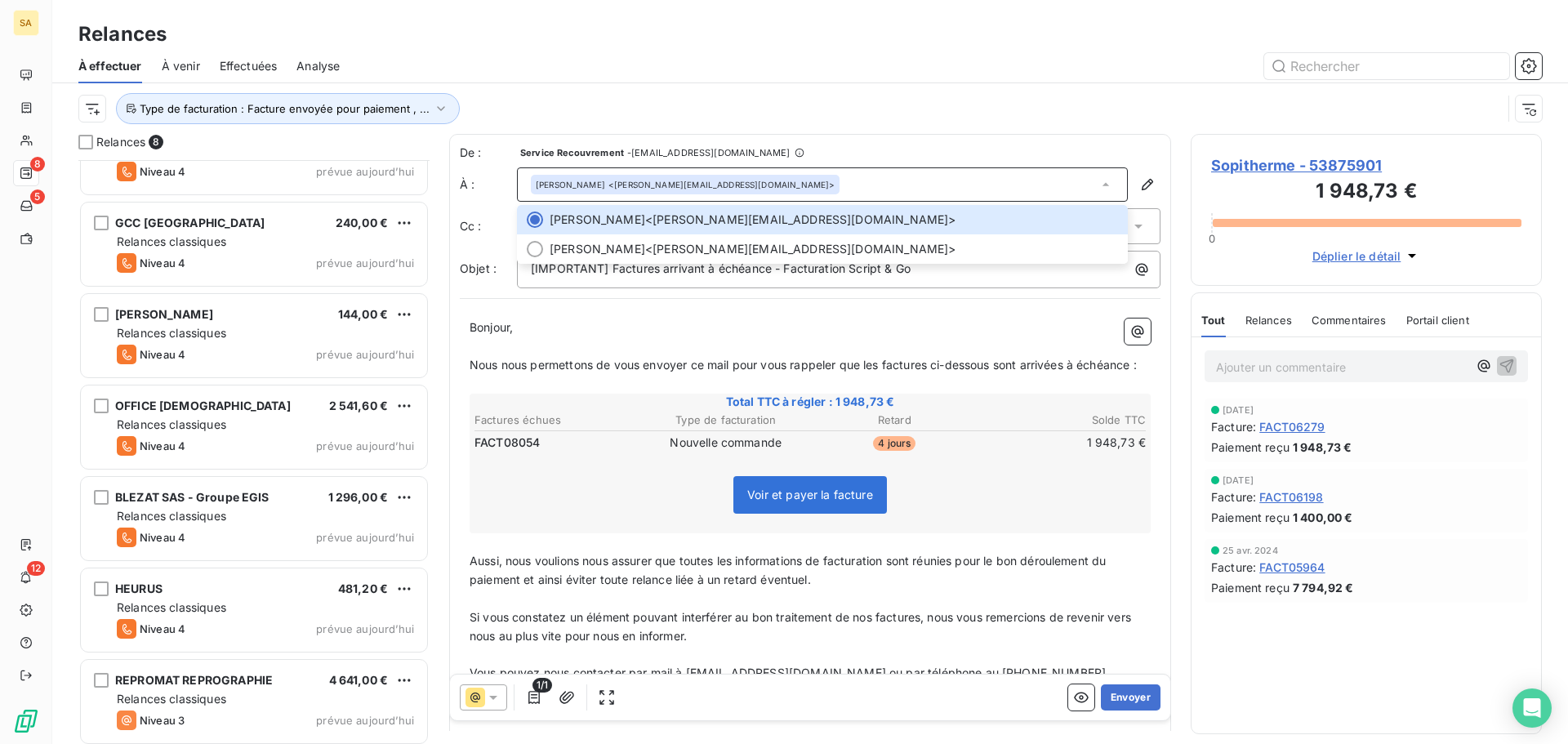
scroll to position [148, 0]
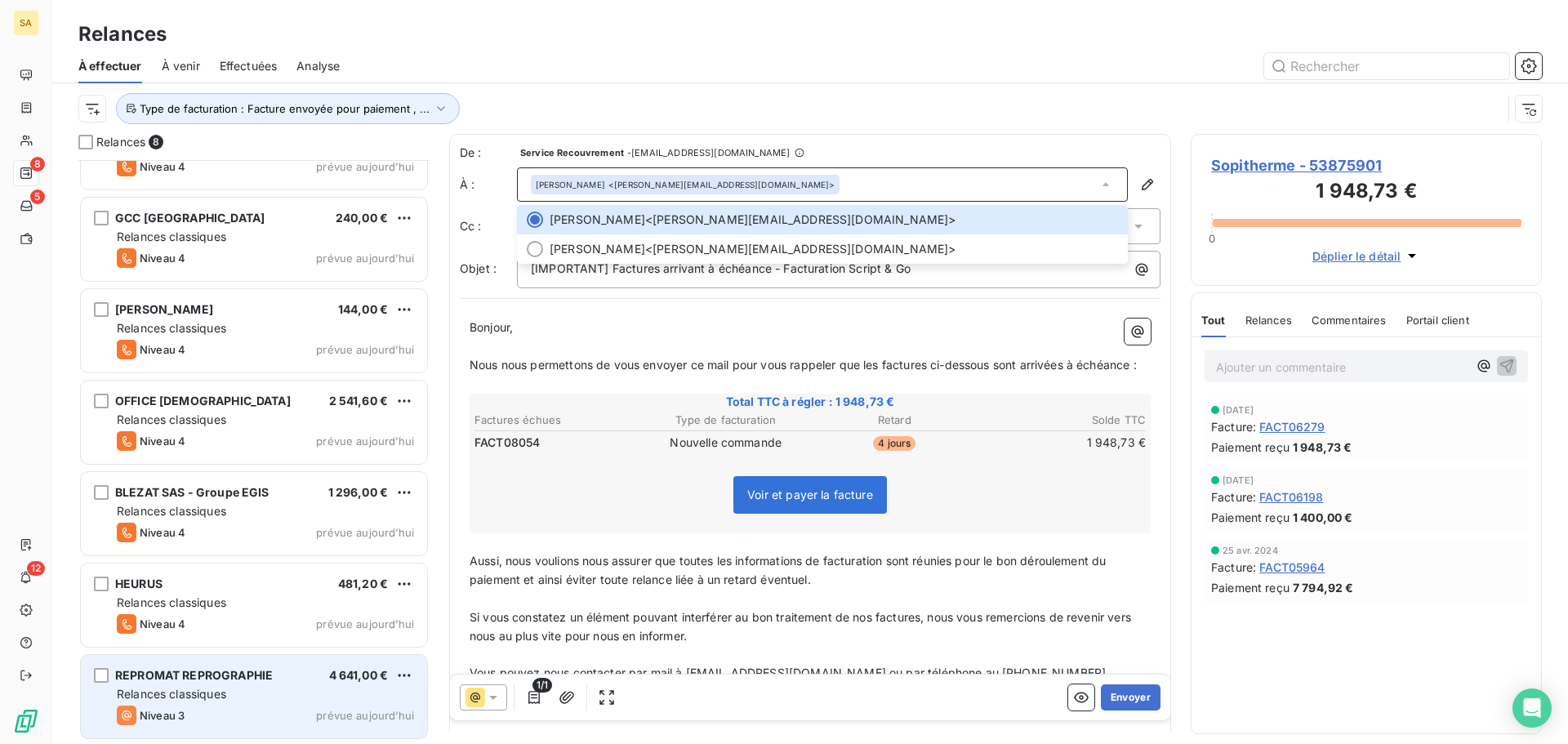
click at [208, 676] on span "REPROMAT REPROGRAPHIE" at bounding box center [194, 675] width 157 height 14
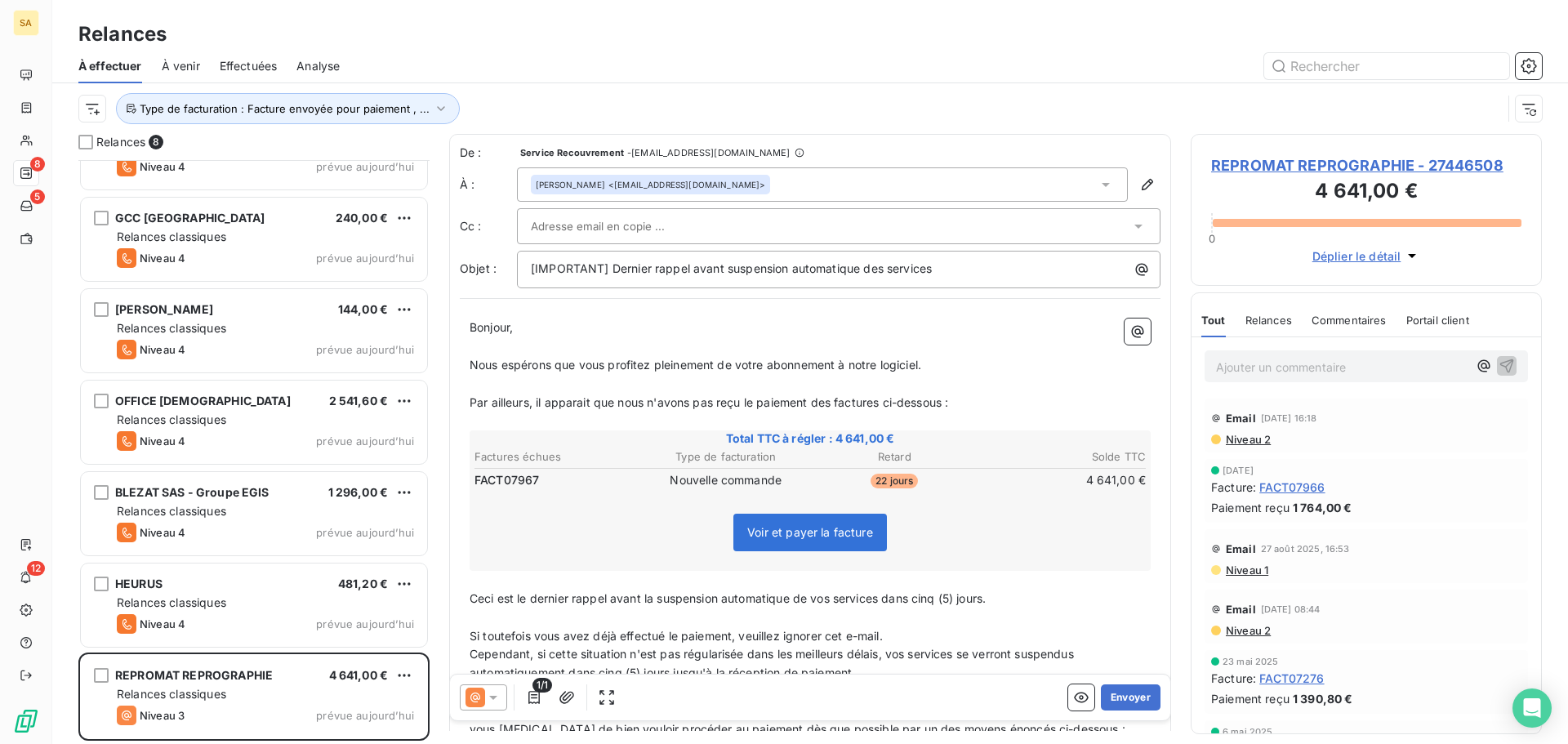
click at [577, 221] on input "text" at bounding box center [619, 226] width 176 height 24
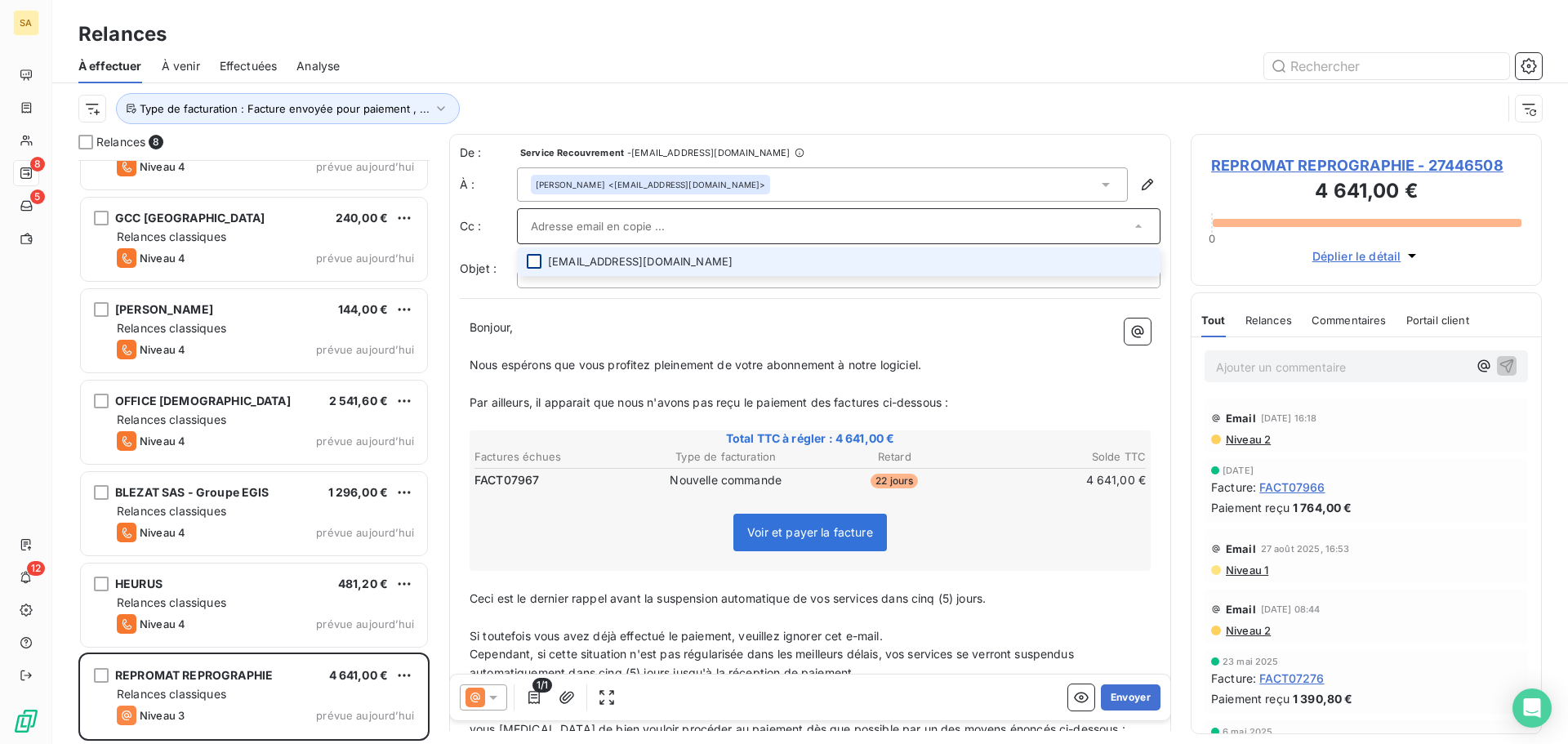
click at [529, 265] on div at bounding box center [534, 261] width 15 height 15
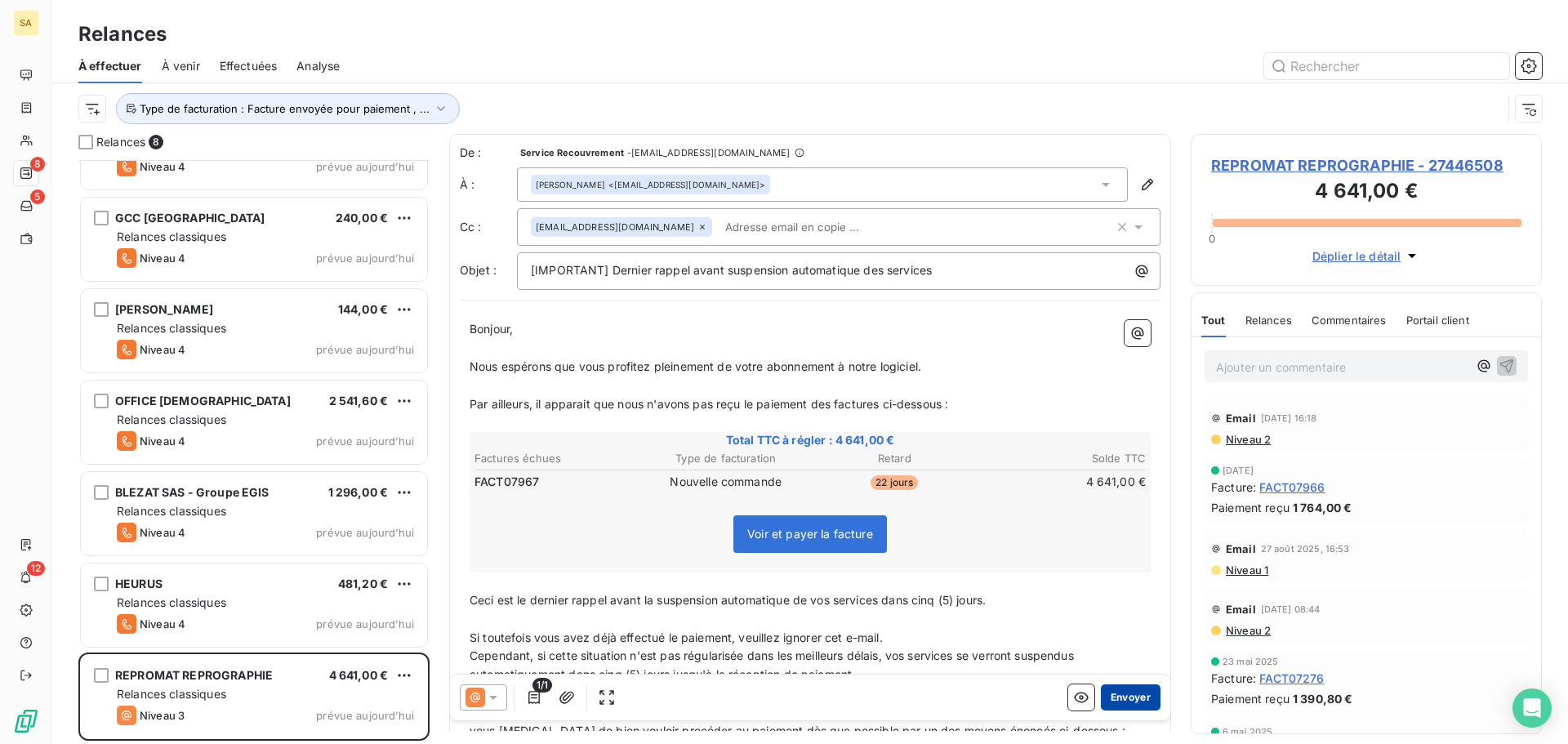
click at [1110, 697] on button "Envoyer" at bounding box center [1130, 698] width 59 height 26
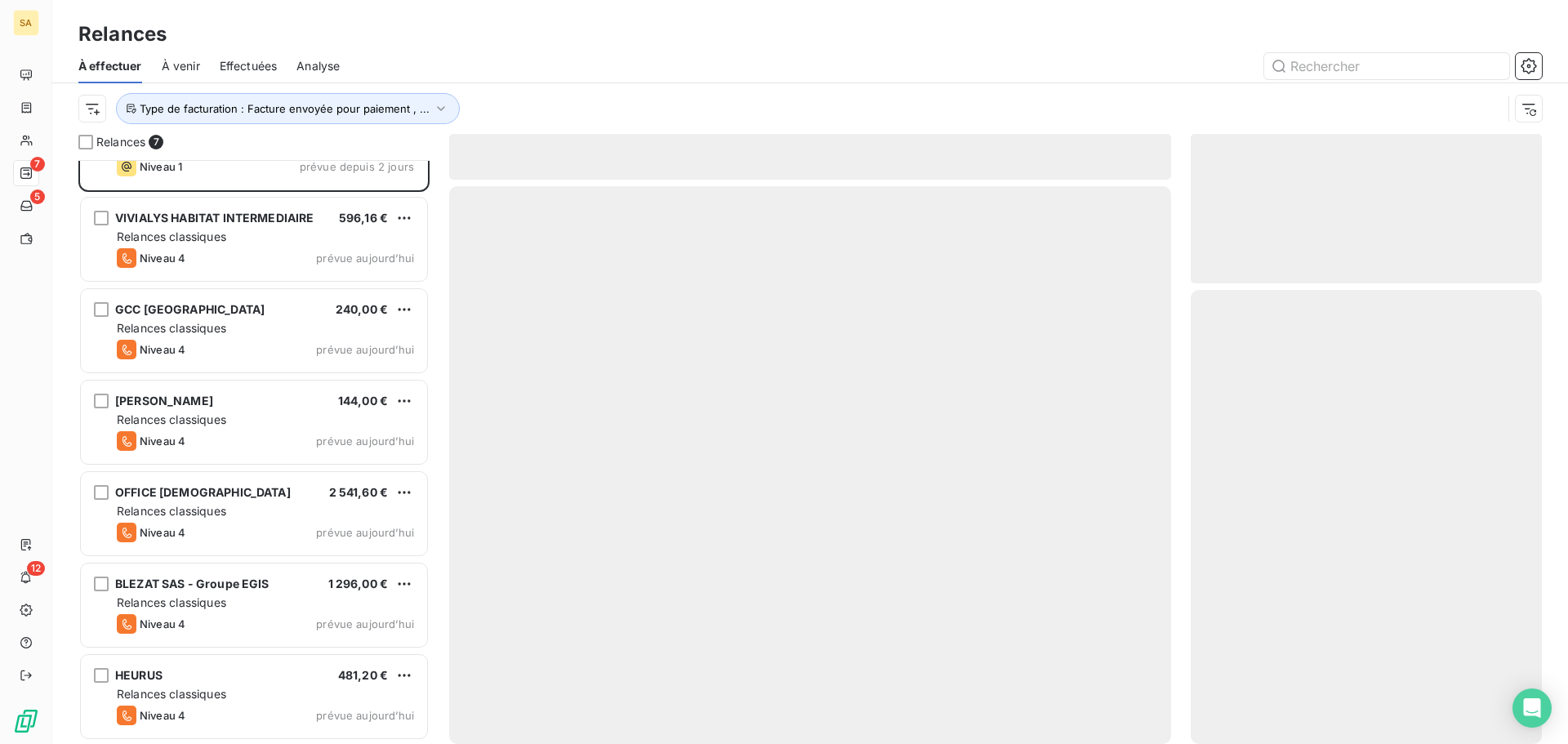
scroll to position [57, 0]
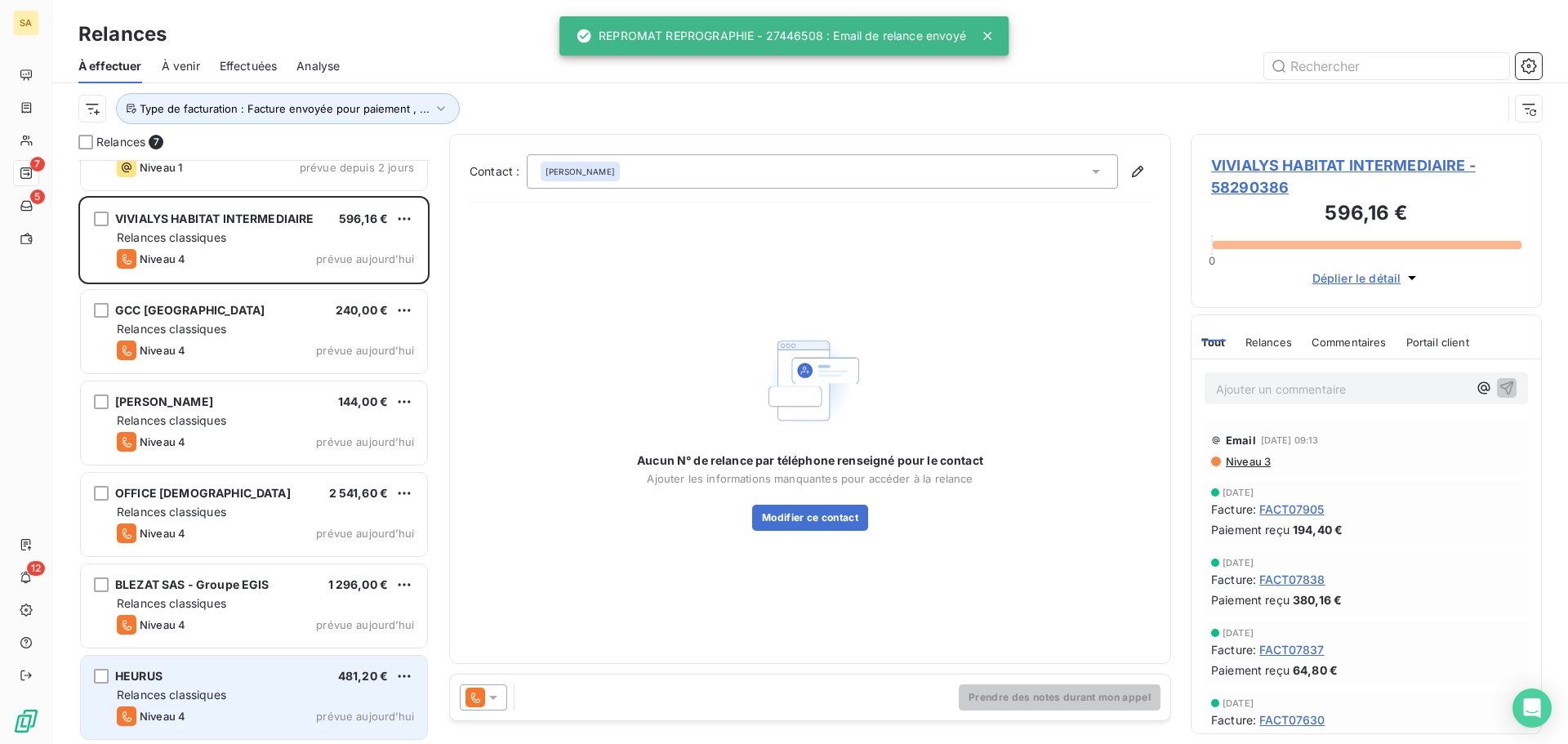
click at [215, 675] on div "HEURUS 481,20 €" at bounding box center [265, 676] width 297 height 15
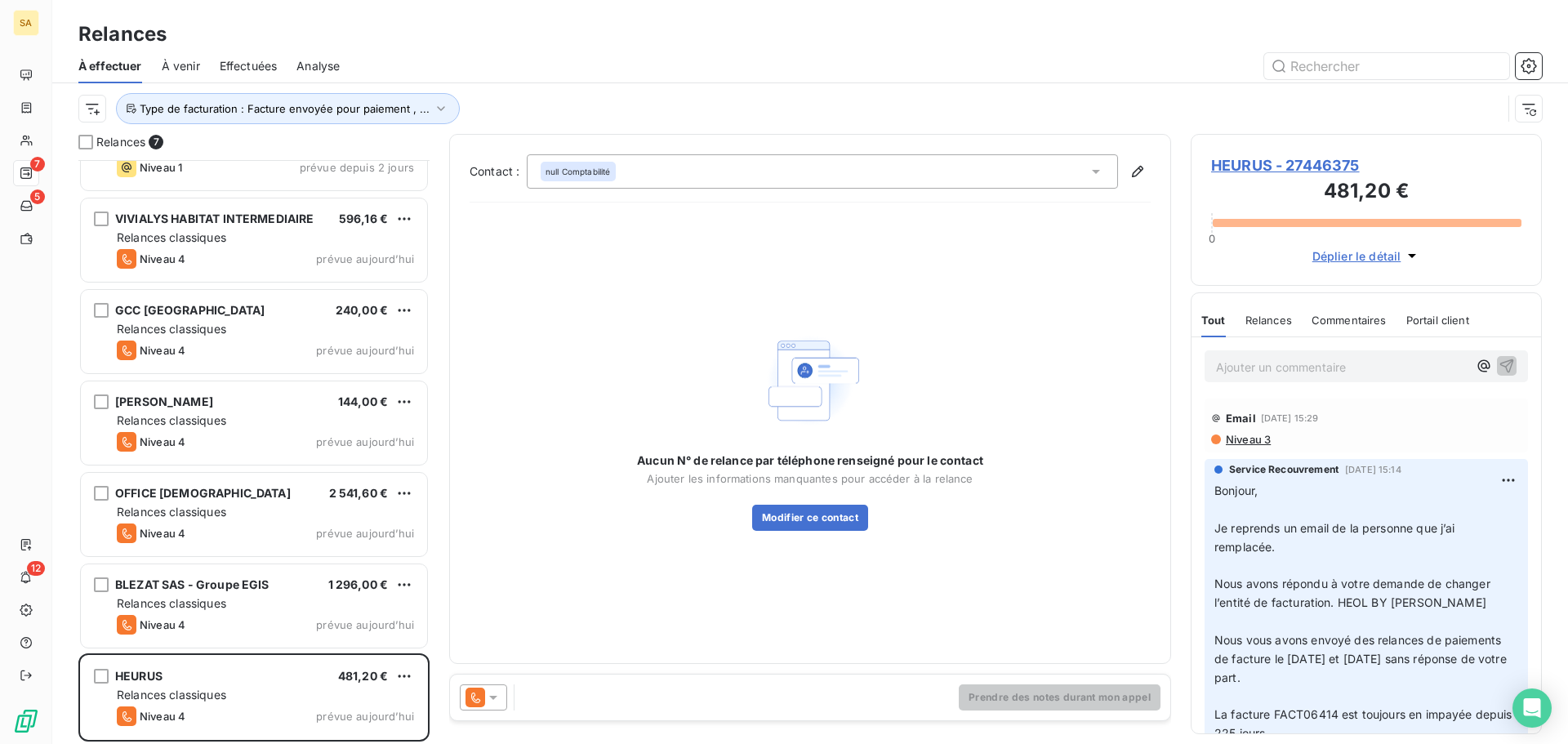
click at [1283, 167] on span "HEURUS - 27446375" at bounding box center [1365, 166] width 310 height 22
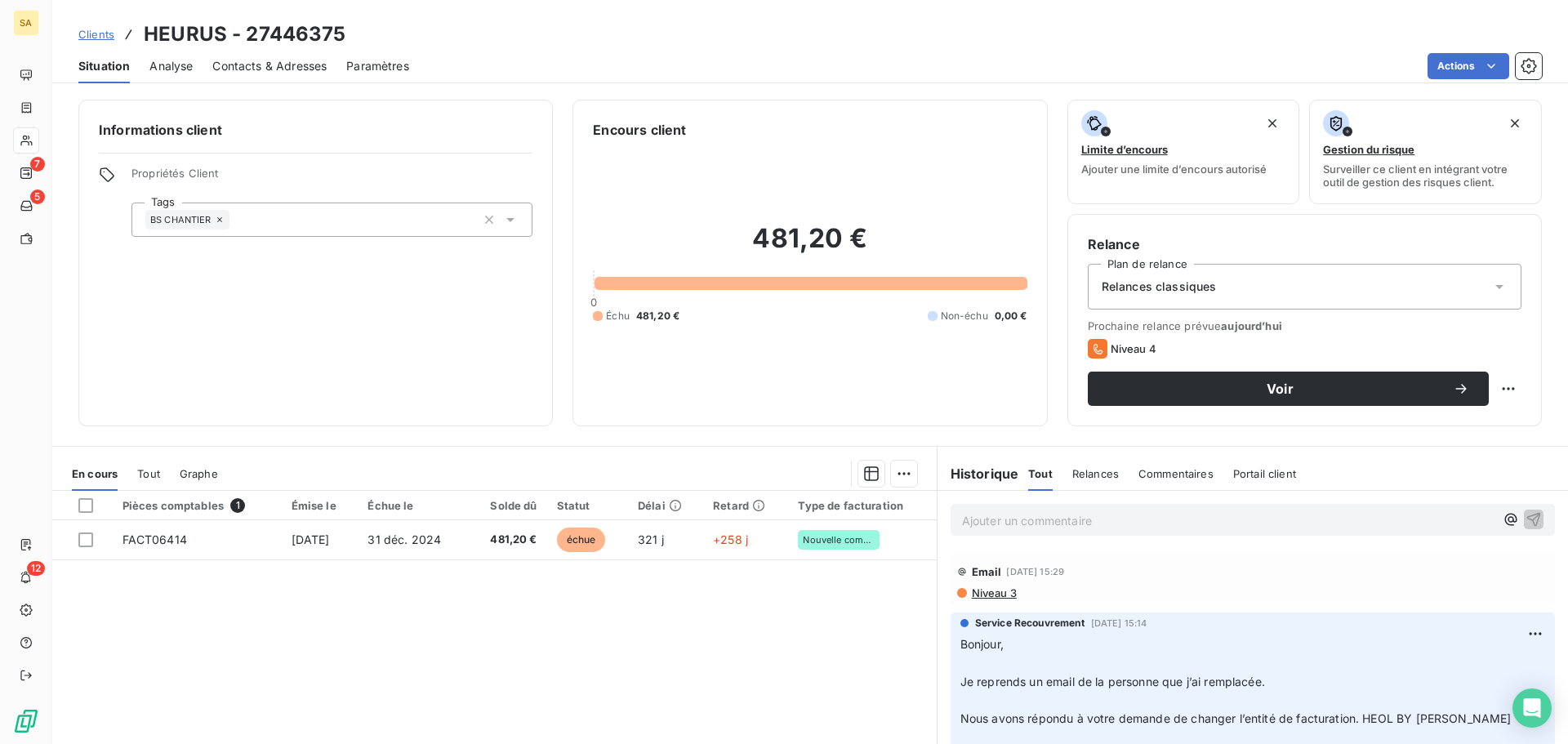
click at [249, 64] on span "Contacts & Adresses" at bounding box center [269, 67] width 114 height 17
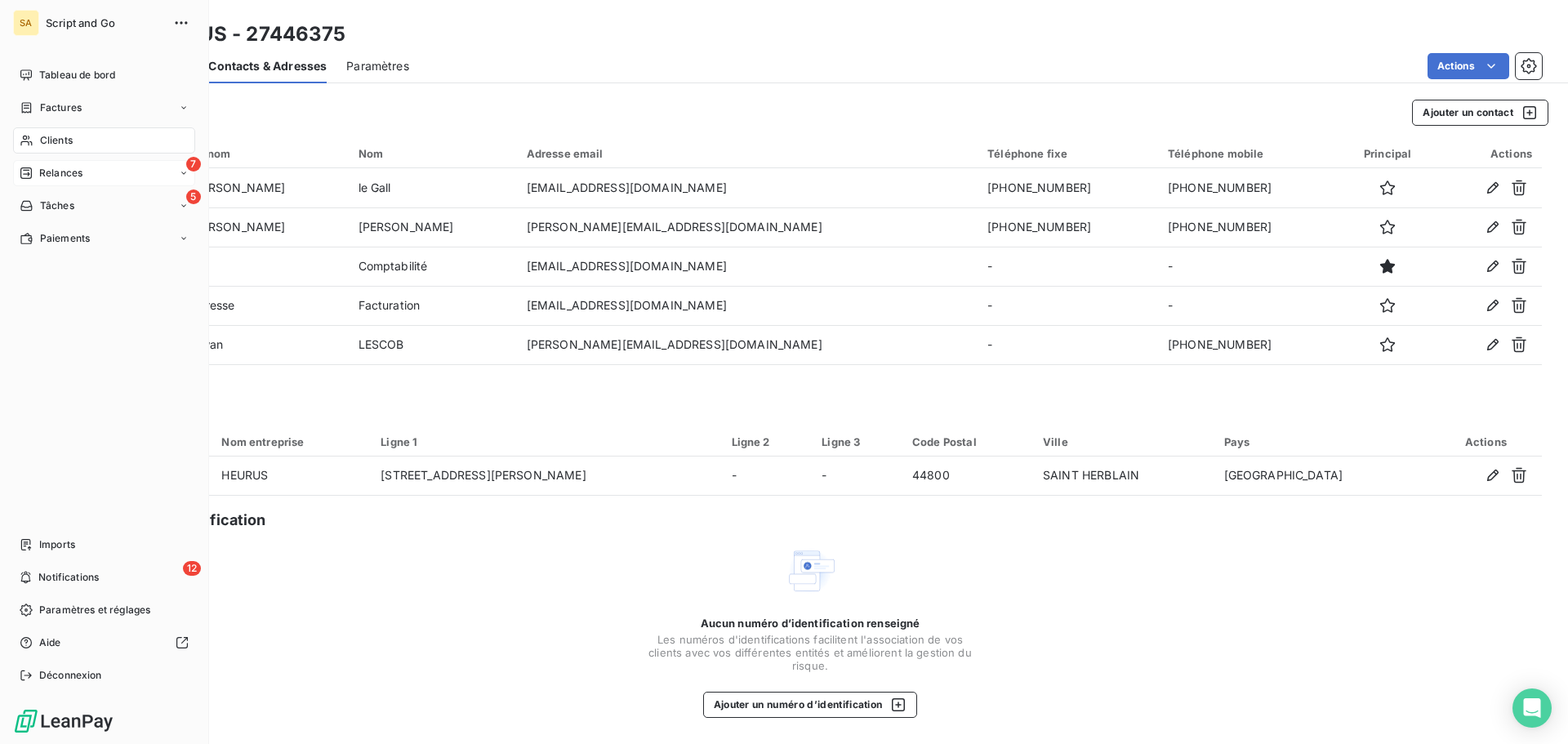
click at [31, 162] on div "7 Relances" at bounding box center [104, 173] width 182 height 26
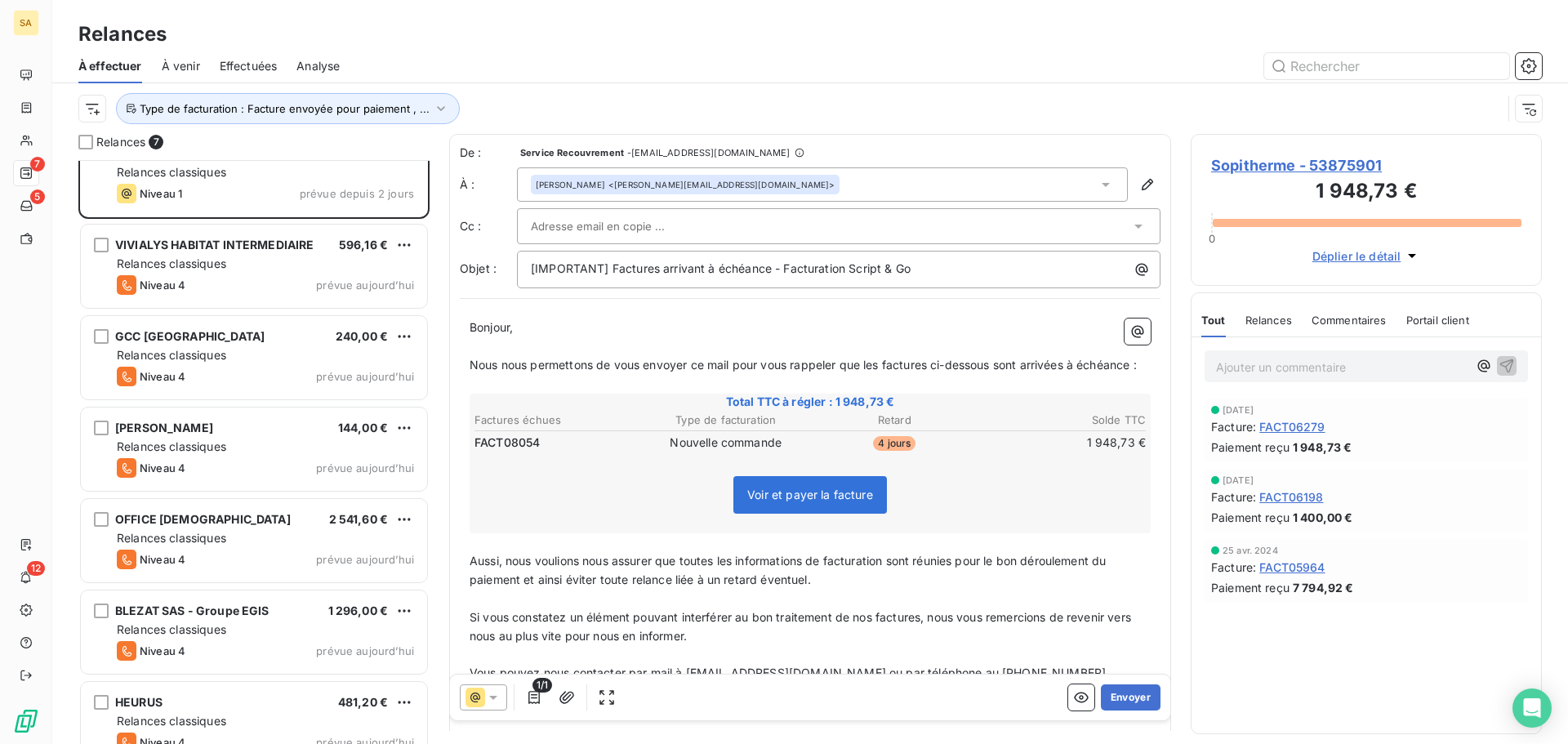
scroll to position [57, 0]
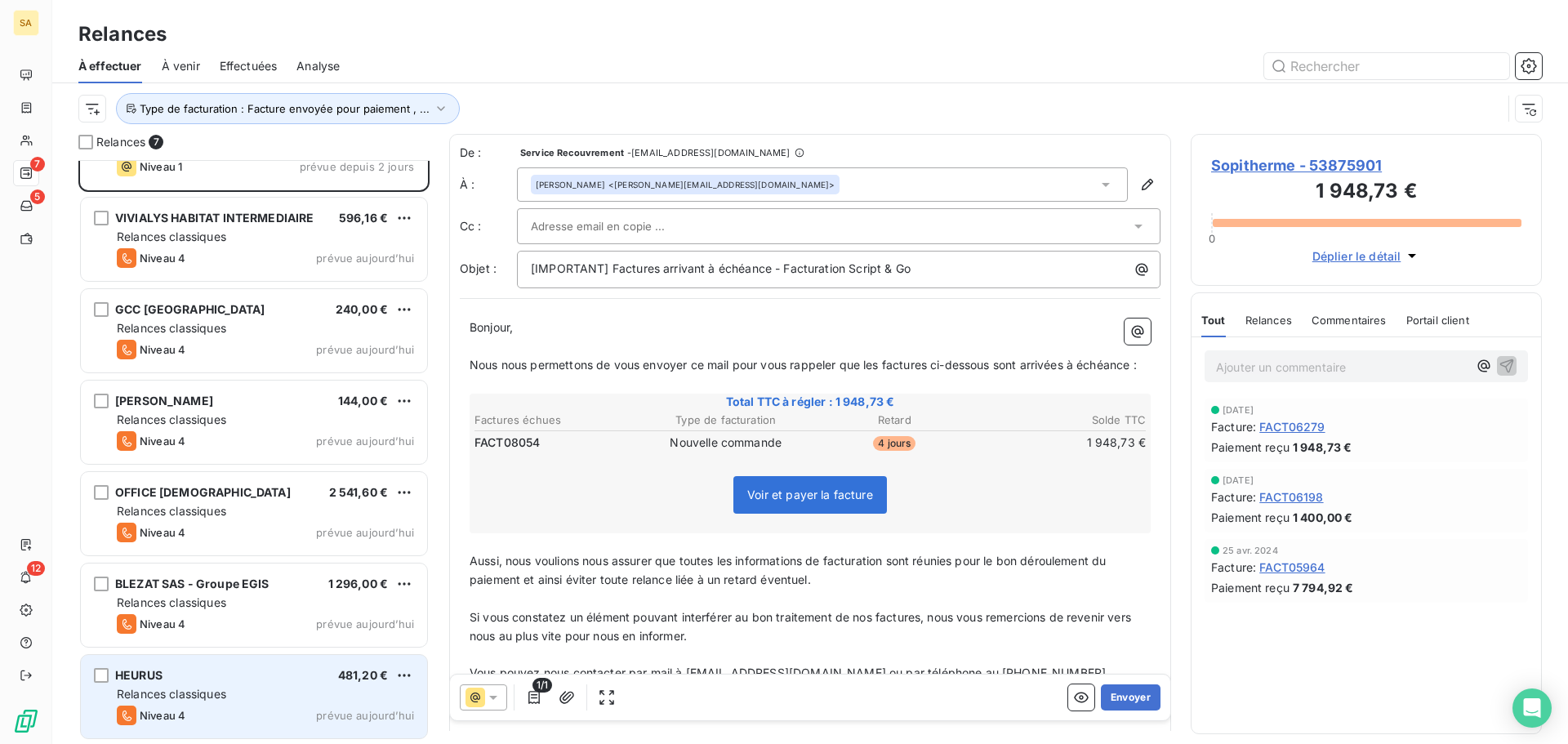
click at [238, 713] on div "Niveau 4 prévue [DATE]" at bounding box center [265, 715] width 297 height 19
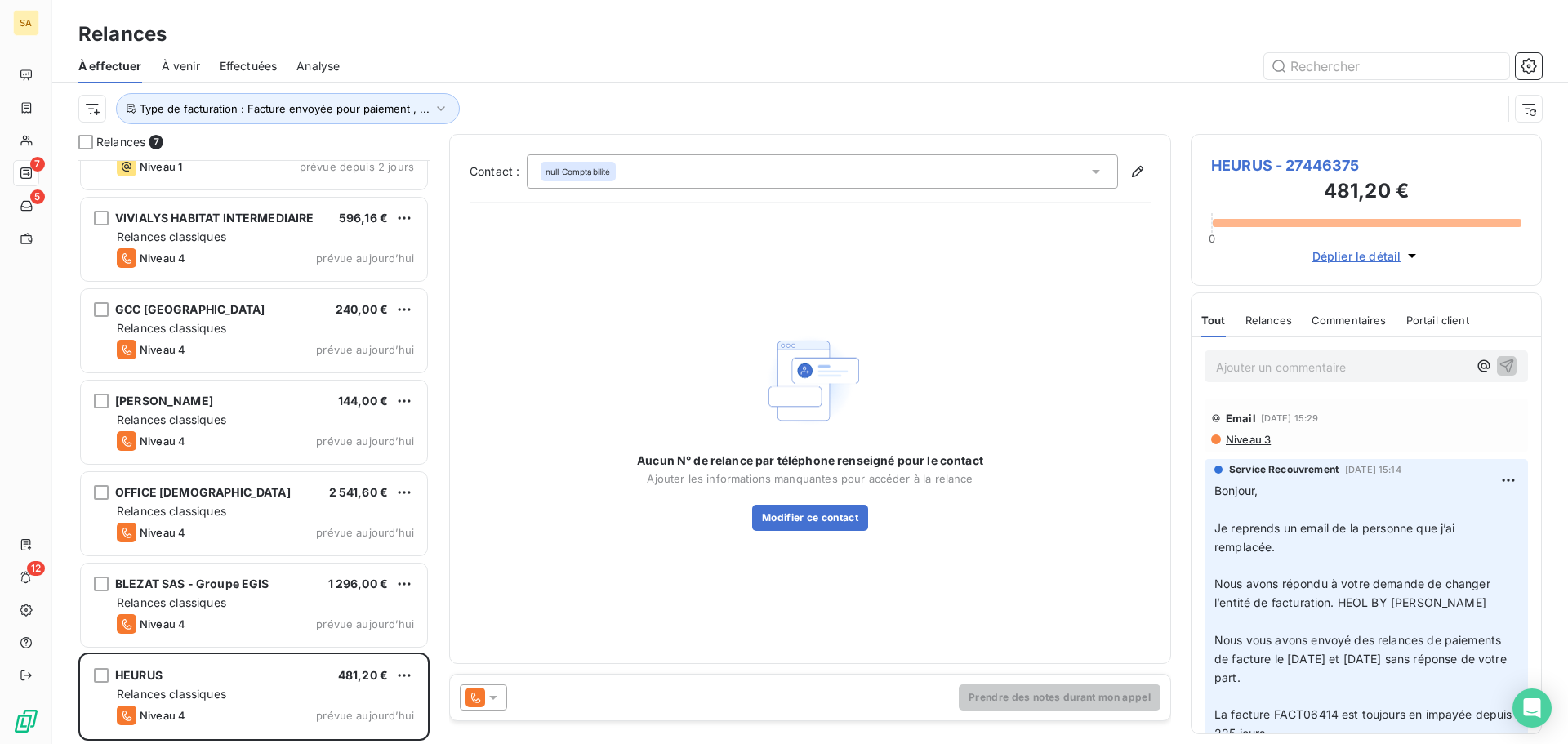
click at [1097, 170] on icon at bounding box center [1096, 171] width 8 height 4
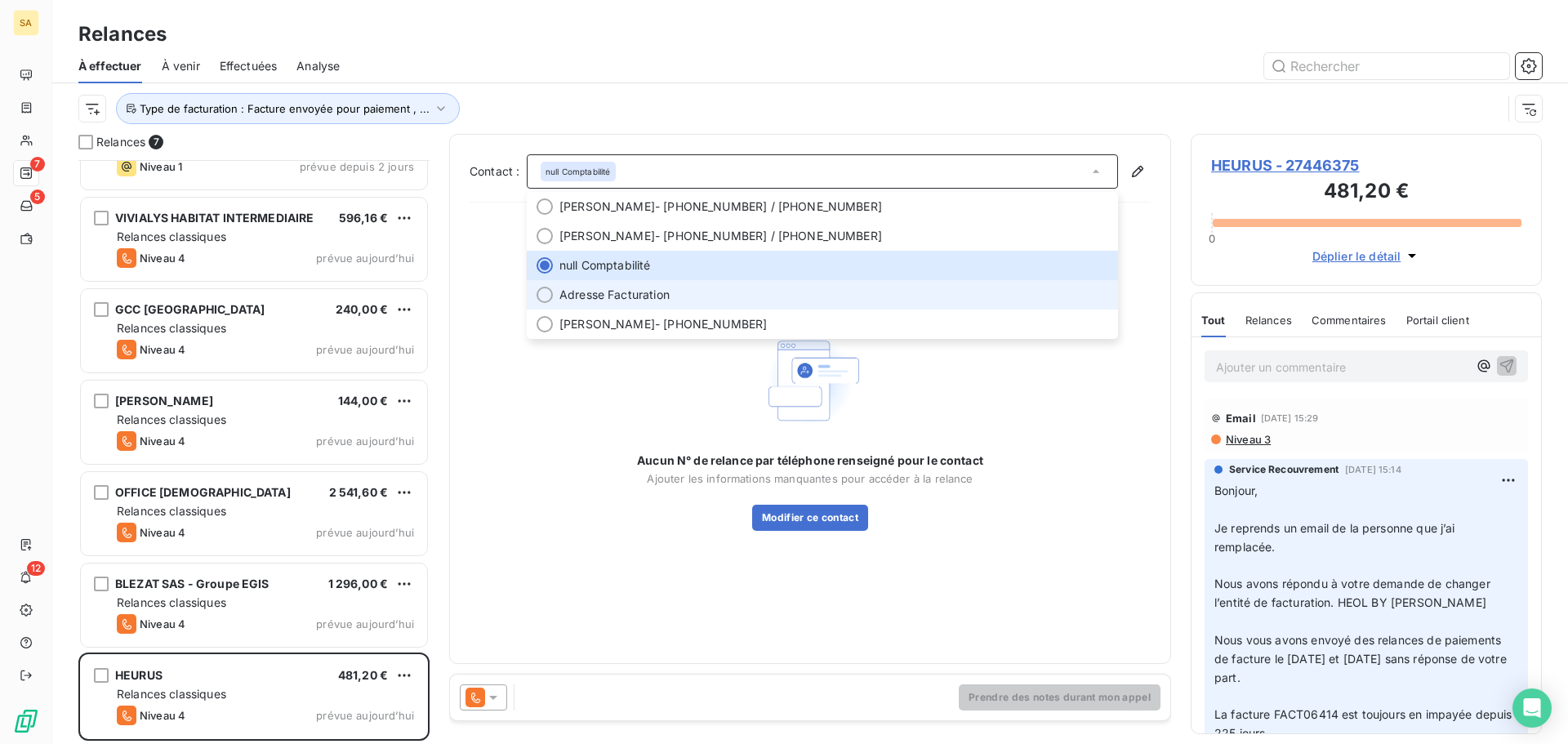
click at [541, 295] on div at bounding box center [545, 295] width 17 height 17
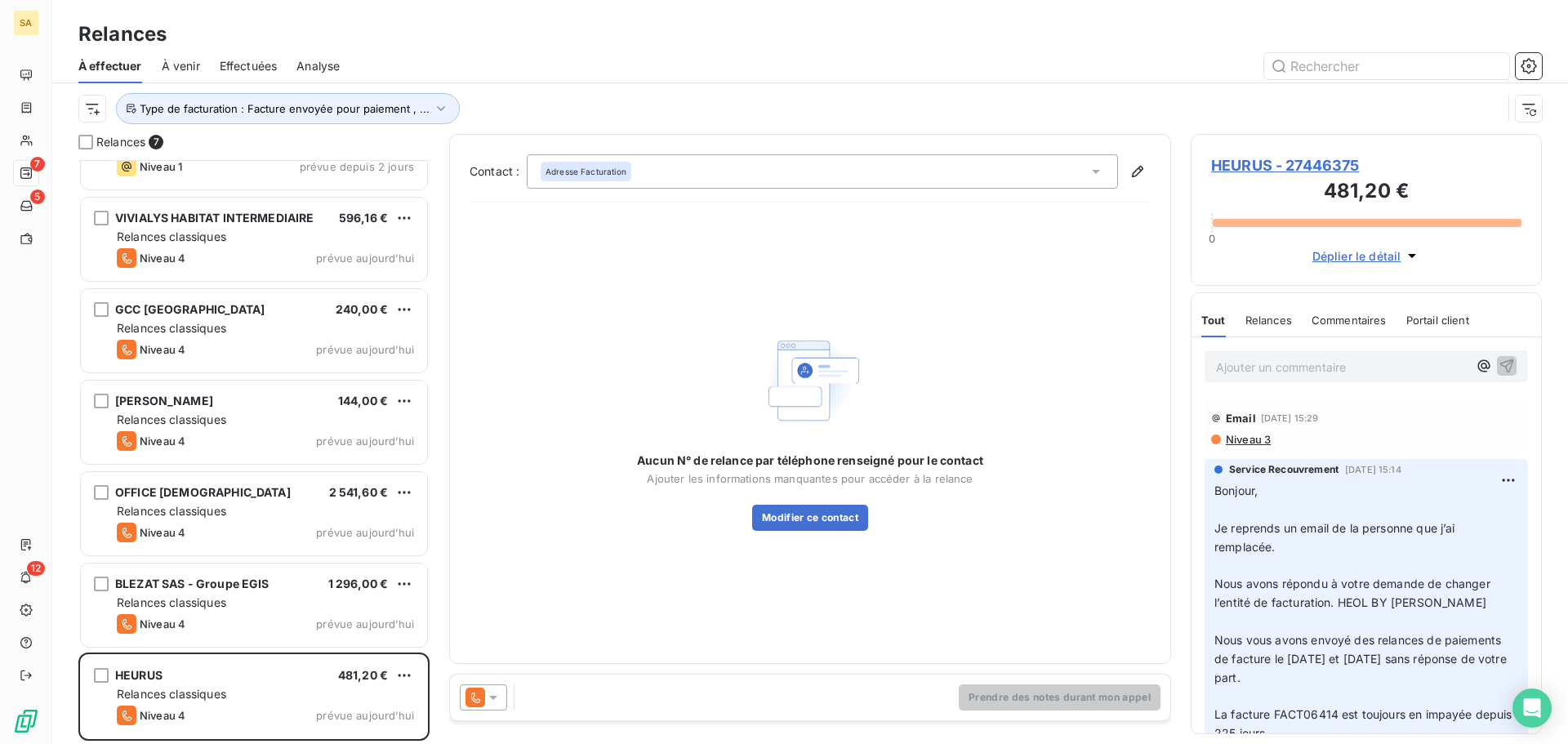
click at [619, 177] on span "Adresse Facturation" at bounding box center [585, 171] width 81 height 11
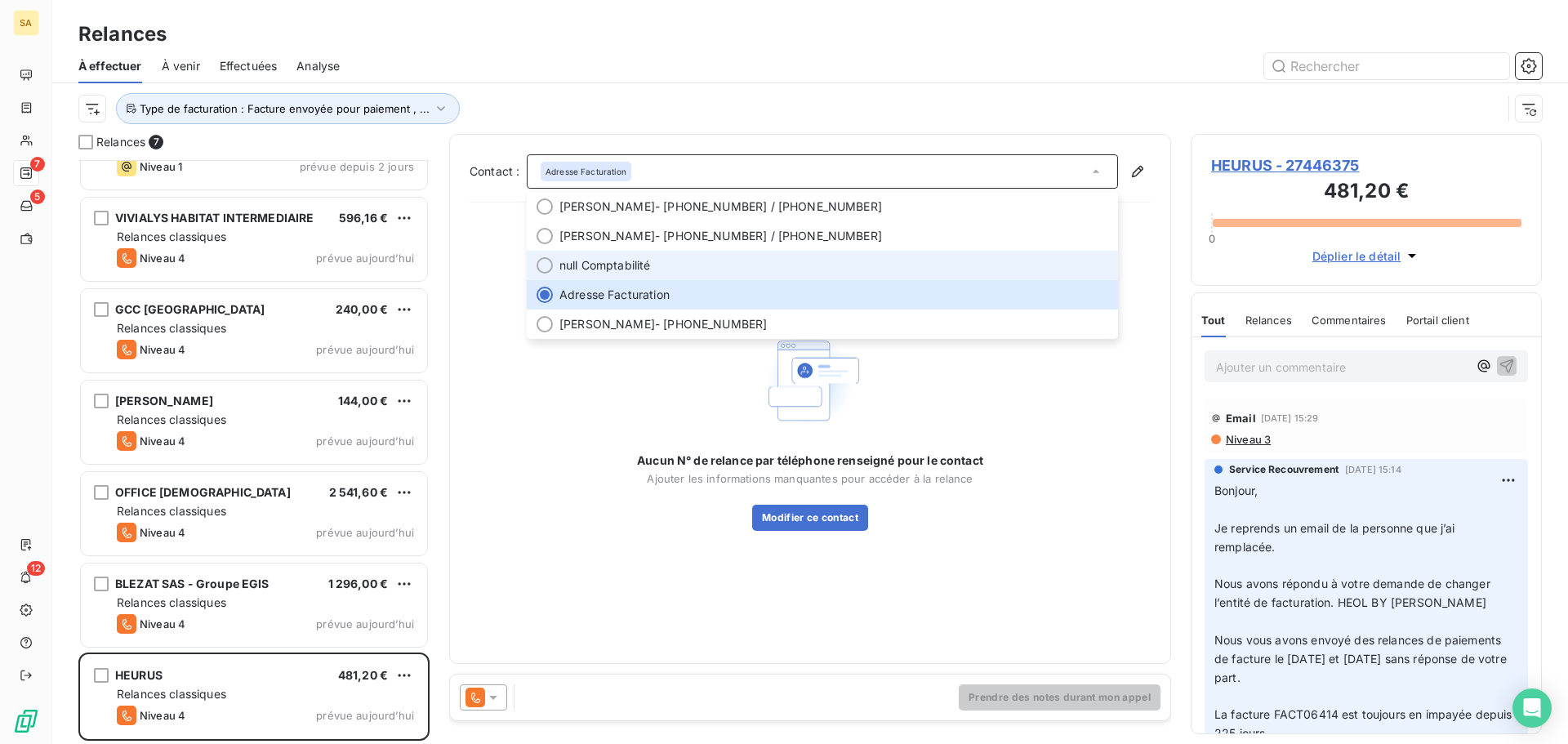
click at [551, 262] on div at bounding box center [545, 266] width 17 height 17
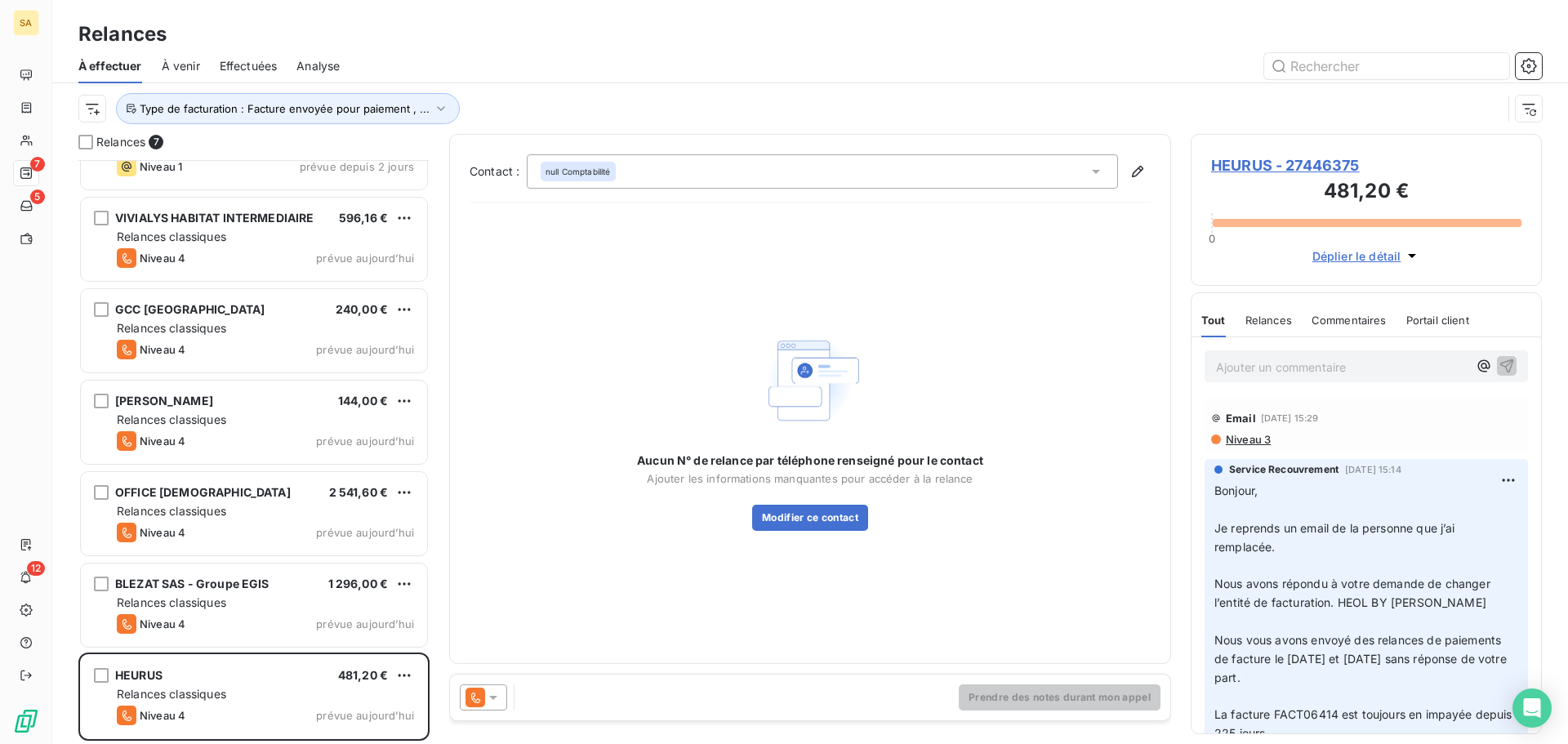
click at [596, 171] on span "null Comptabilité" at bounding box center [578, 171] width 66 height 11
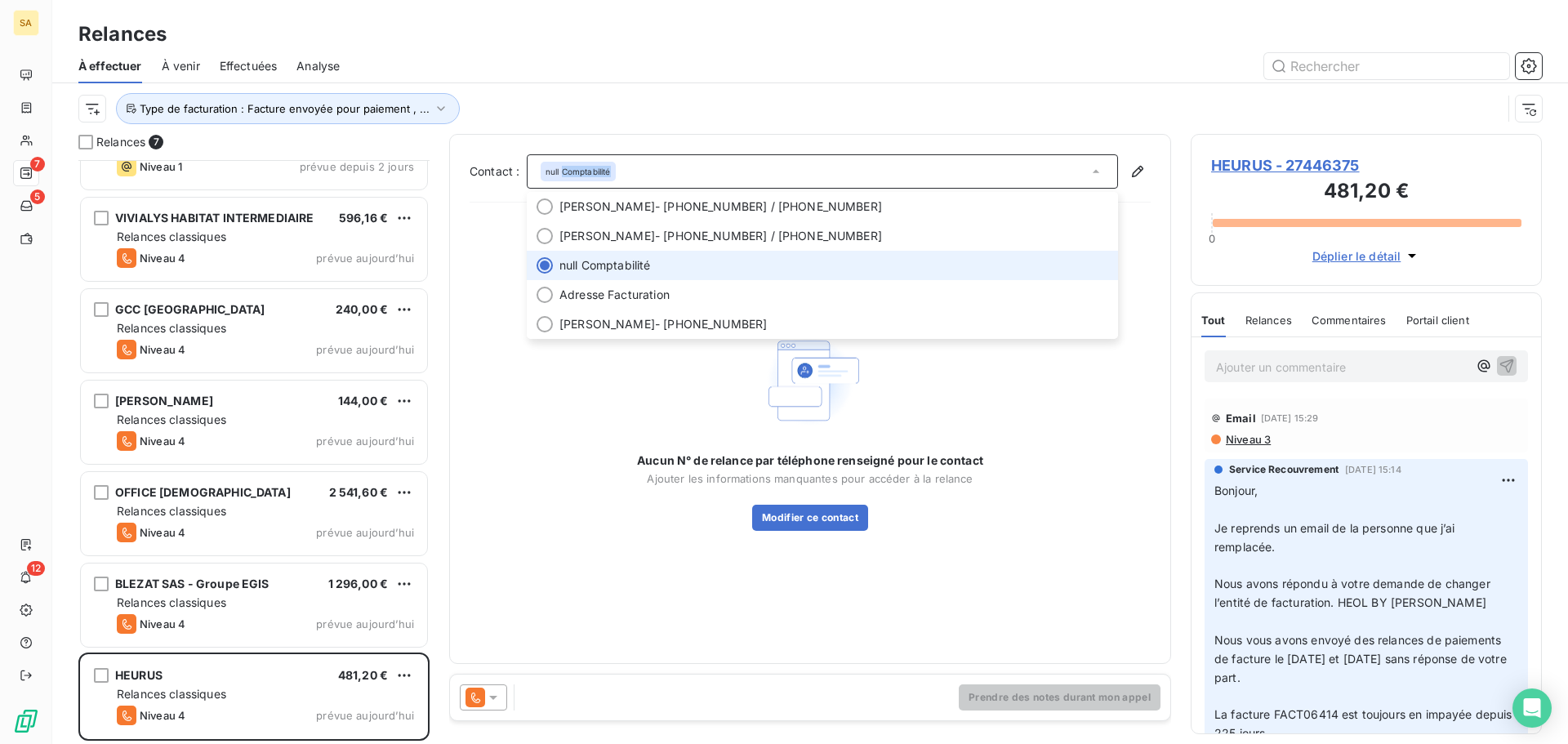
click at [596, 171] on span "null Comptabilité" at bounding box center [578, 171] width 66 height 11
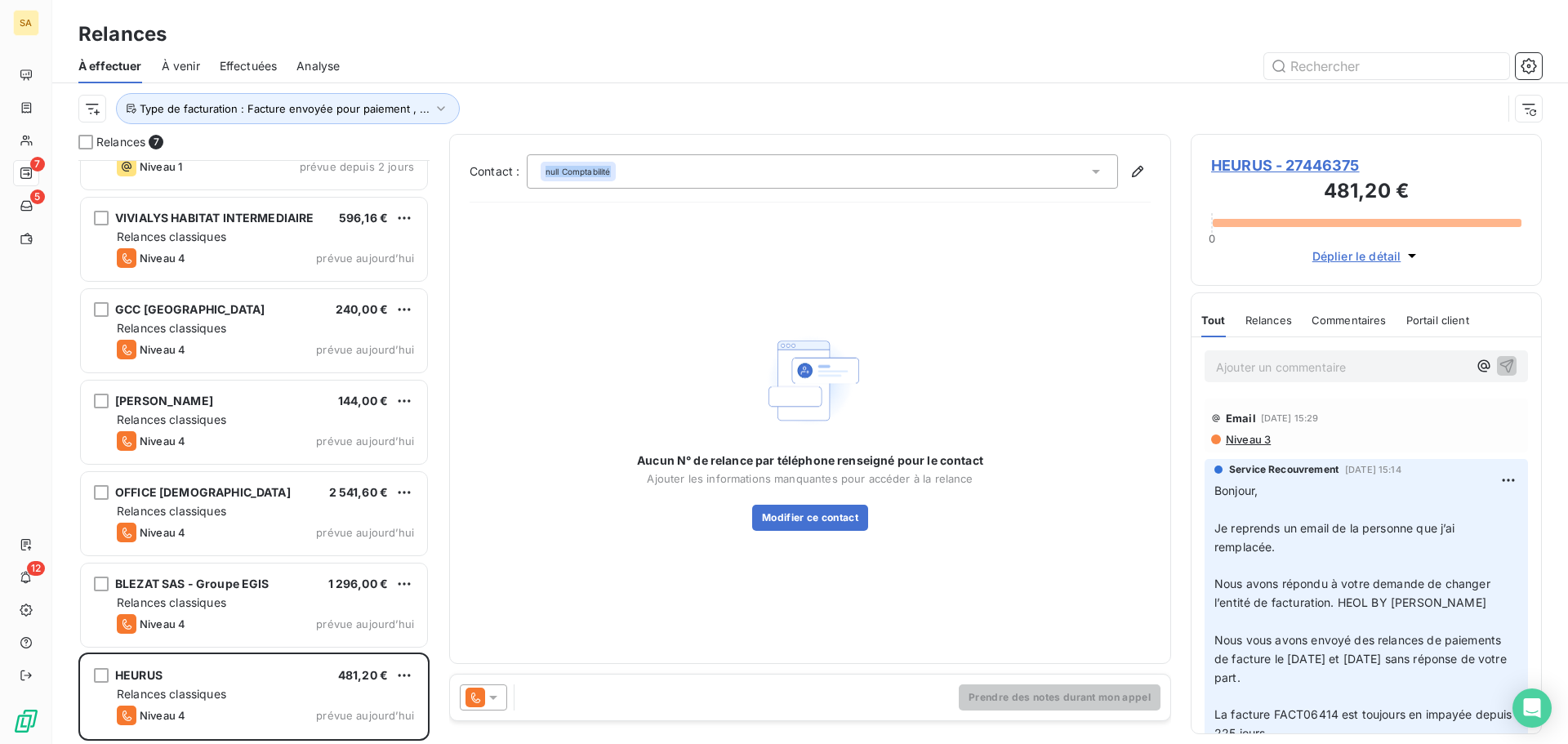
click at [596, 171] on span "null Comptabilité" at bounding box center [578, 171] width 66 height 11
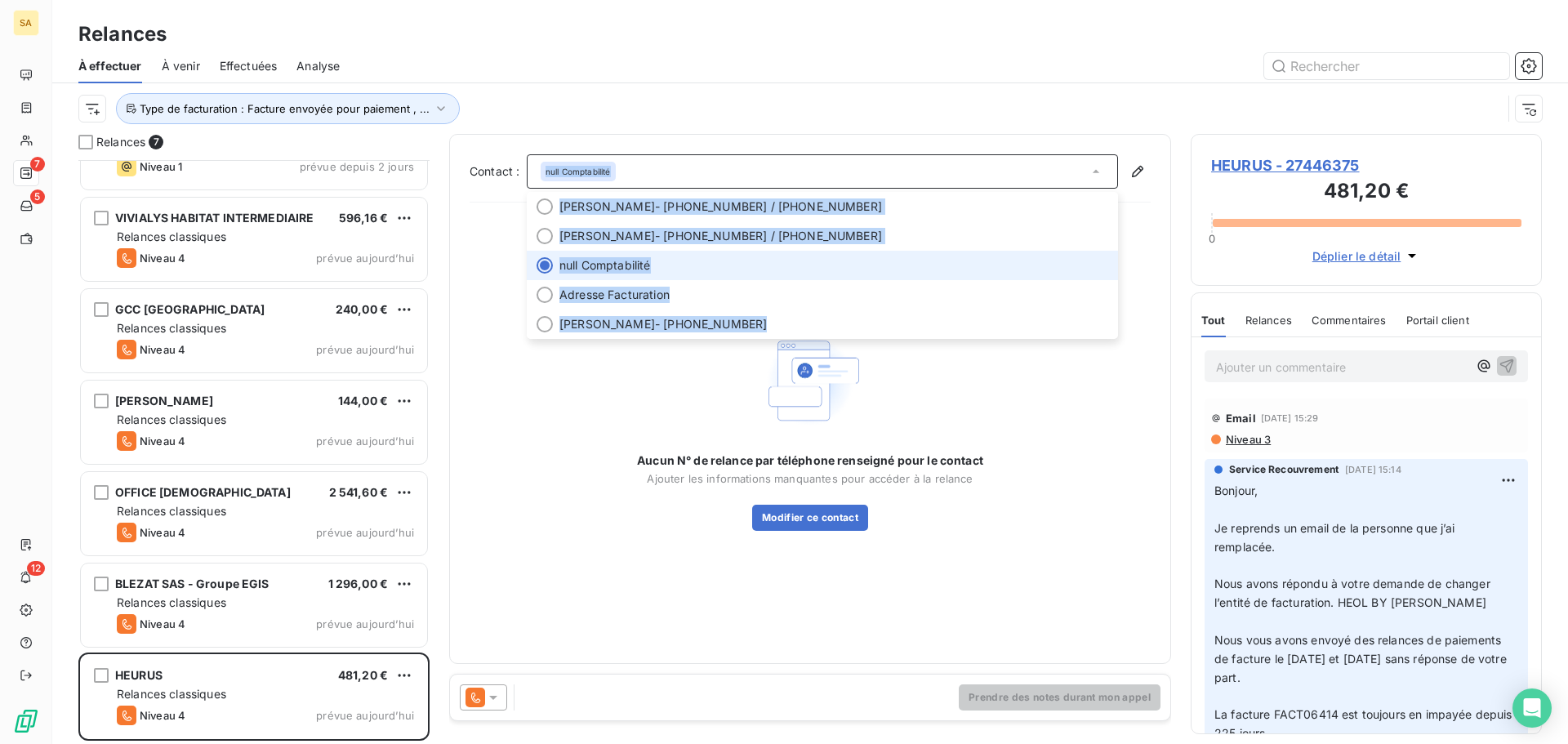
click at [596, 171] on span "null Comptabilité" at bounding box center [578, 171] width 66 height 11
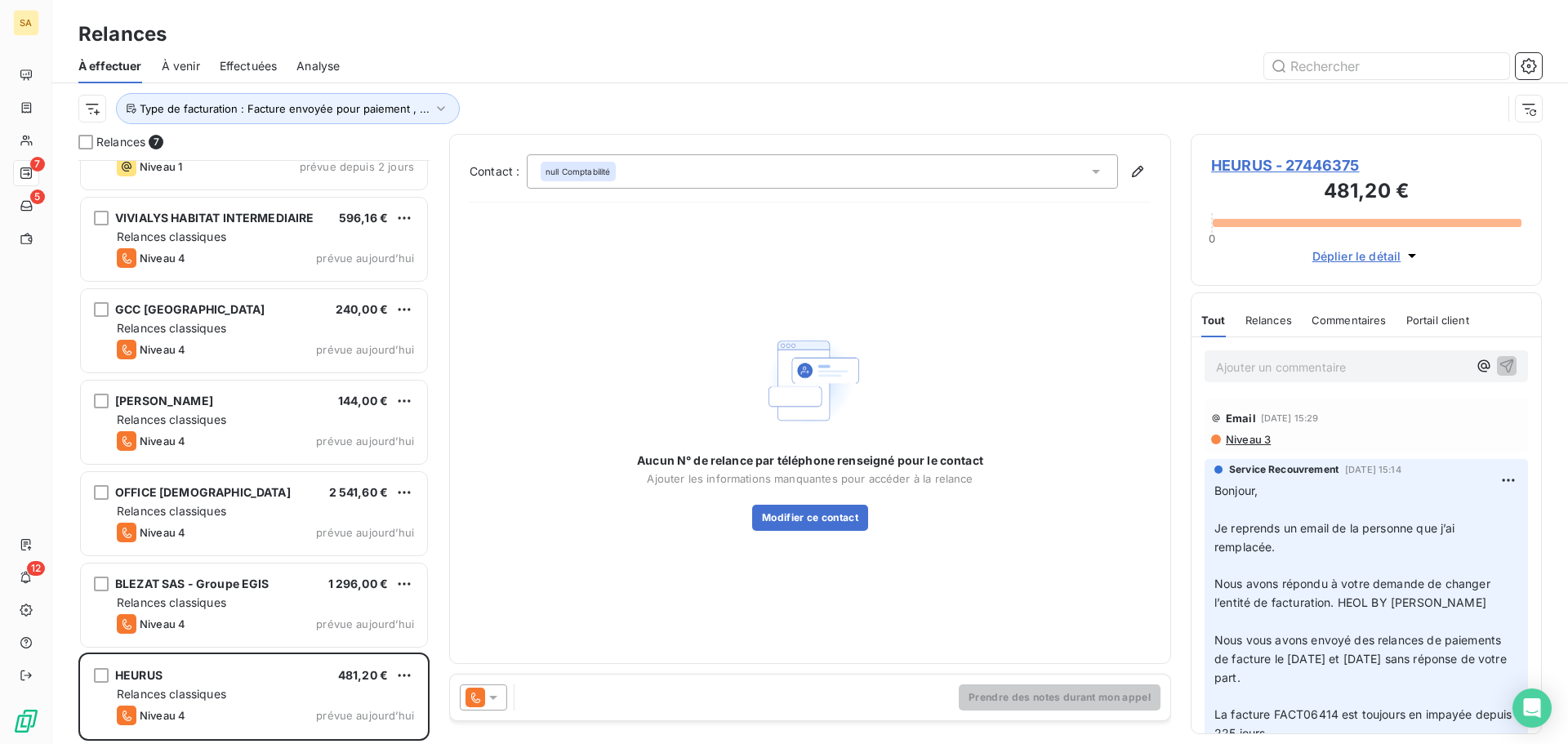
click at [1259, 435] on span "Niveau 3" at bounding box center [1248, 439] width 46 height 13
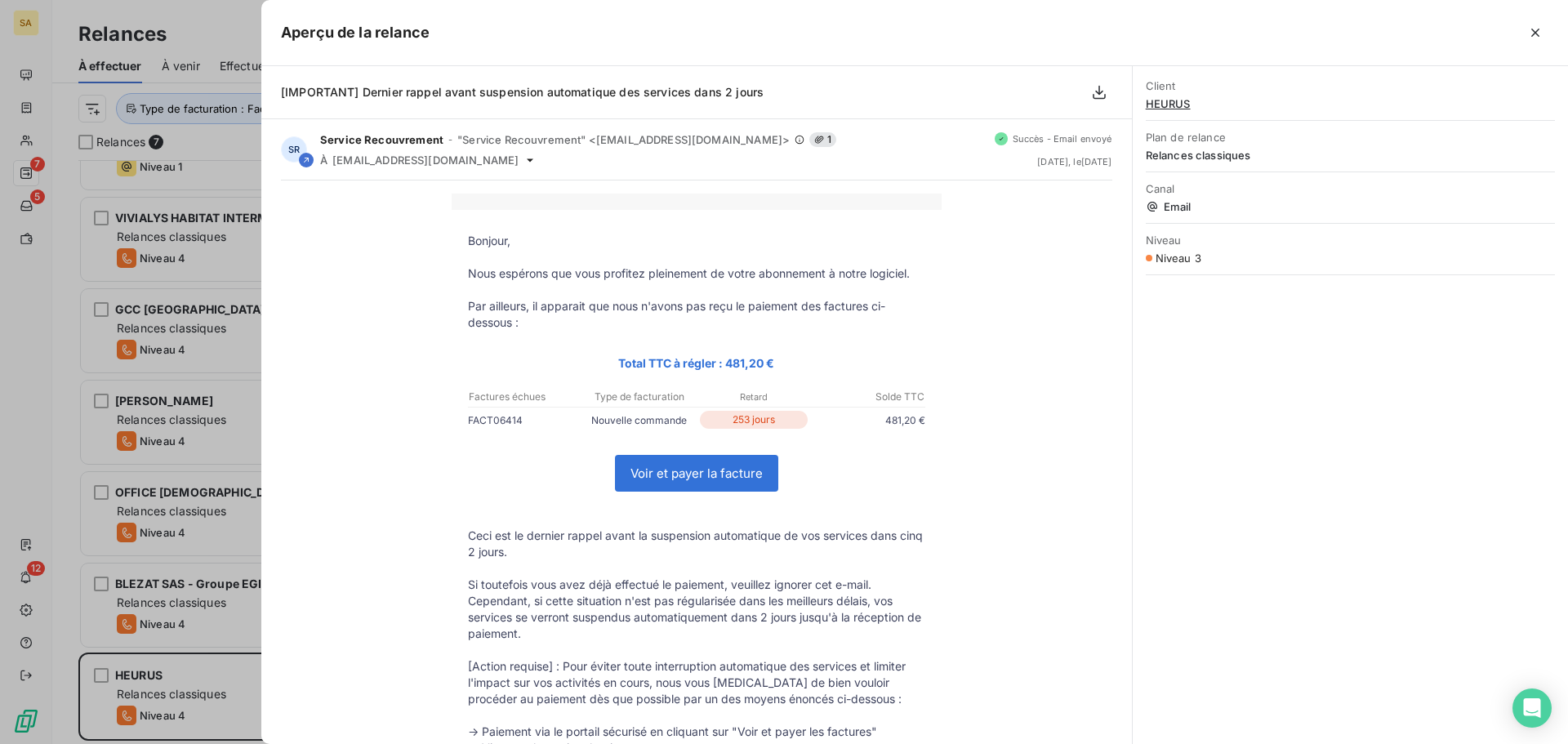
click at [992, 30] on div at bounding box center [989, 32] width 1119 height 26
click at [1537, 38] on icon "button" at bounding box center [1536, 32] width 17 height 17
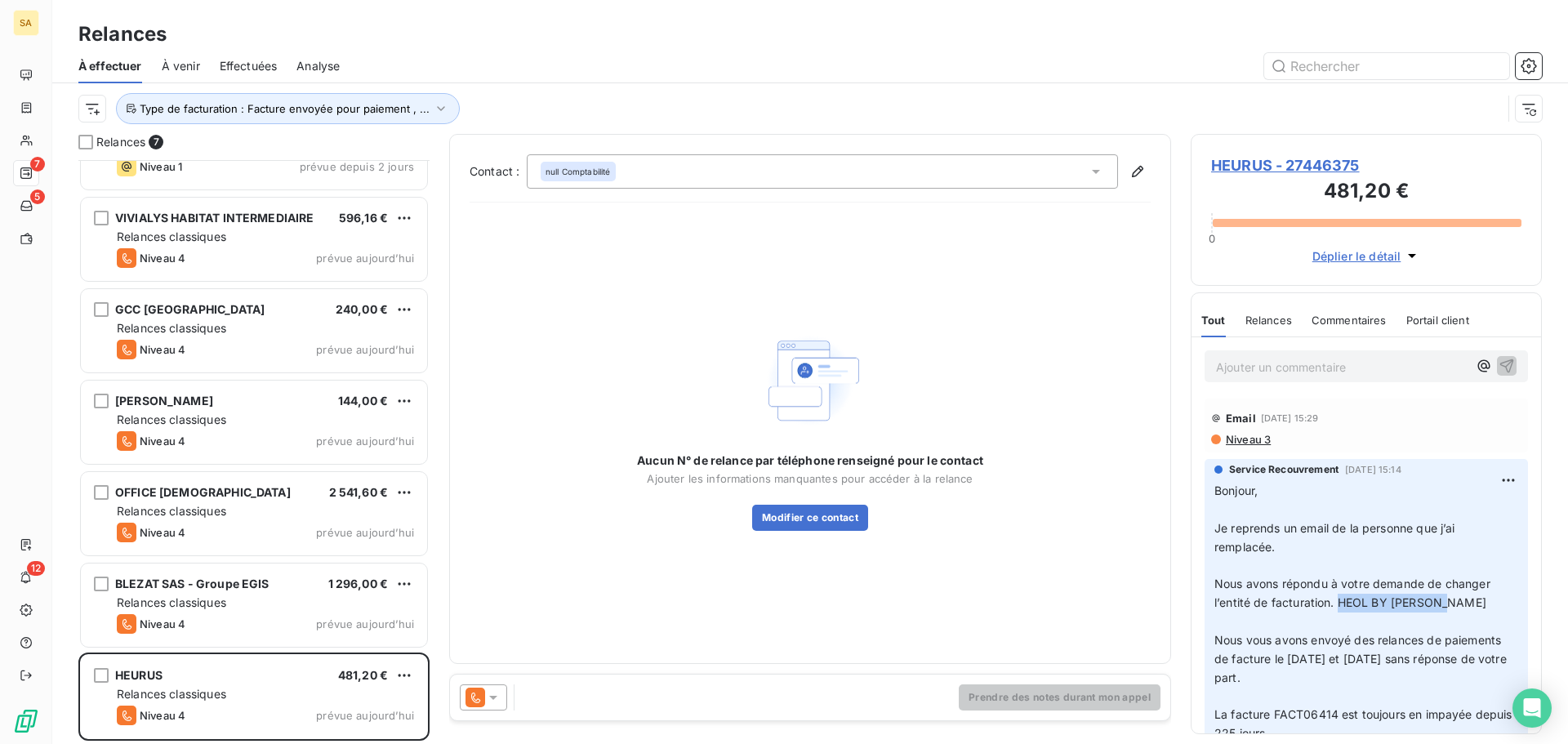
drag, startPoint x: 1445, startPoint y: 596, endPoint x: 1339, endPoint y: 600, distance: 106.1
click at [1339, 600] on span "Nous avons répondu à votre demande de changer l’entité de facturation. HEOL BY …" at bounding box center [1354, 592] width 280 height 32
copy span "HEOL BY [PERSON_NAME]"
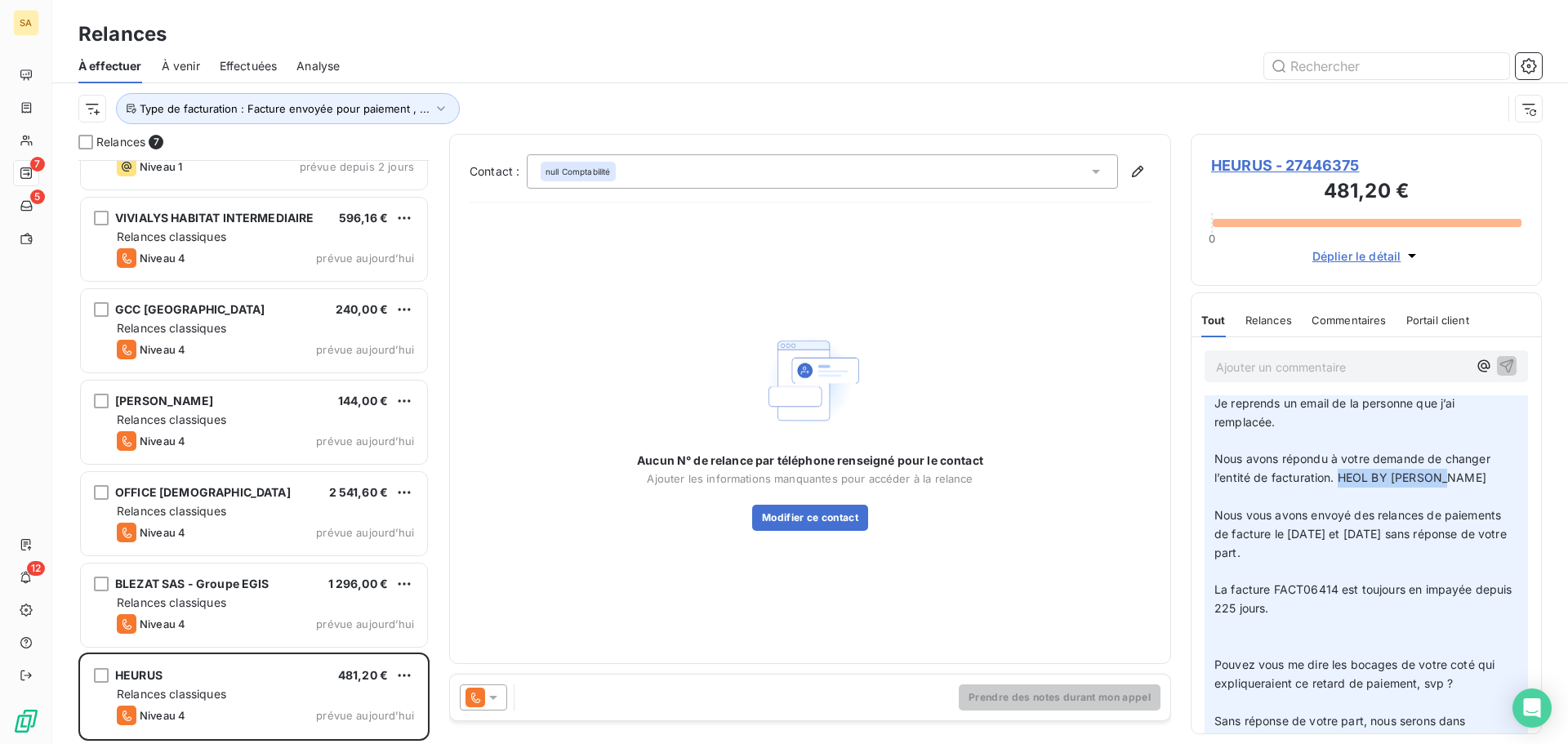
scroll to position [163, 0]
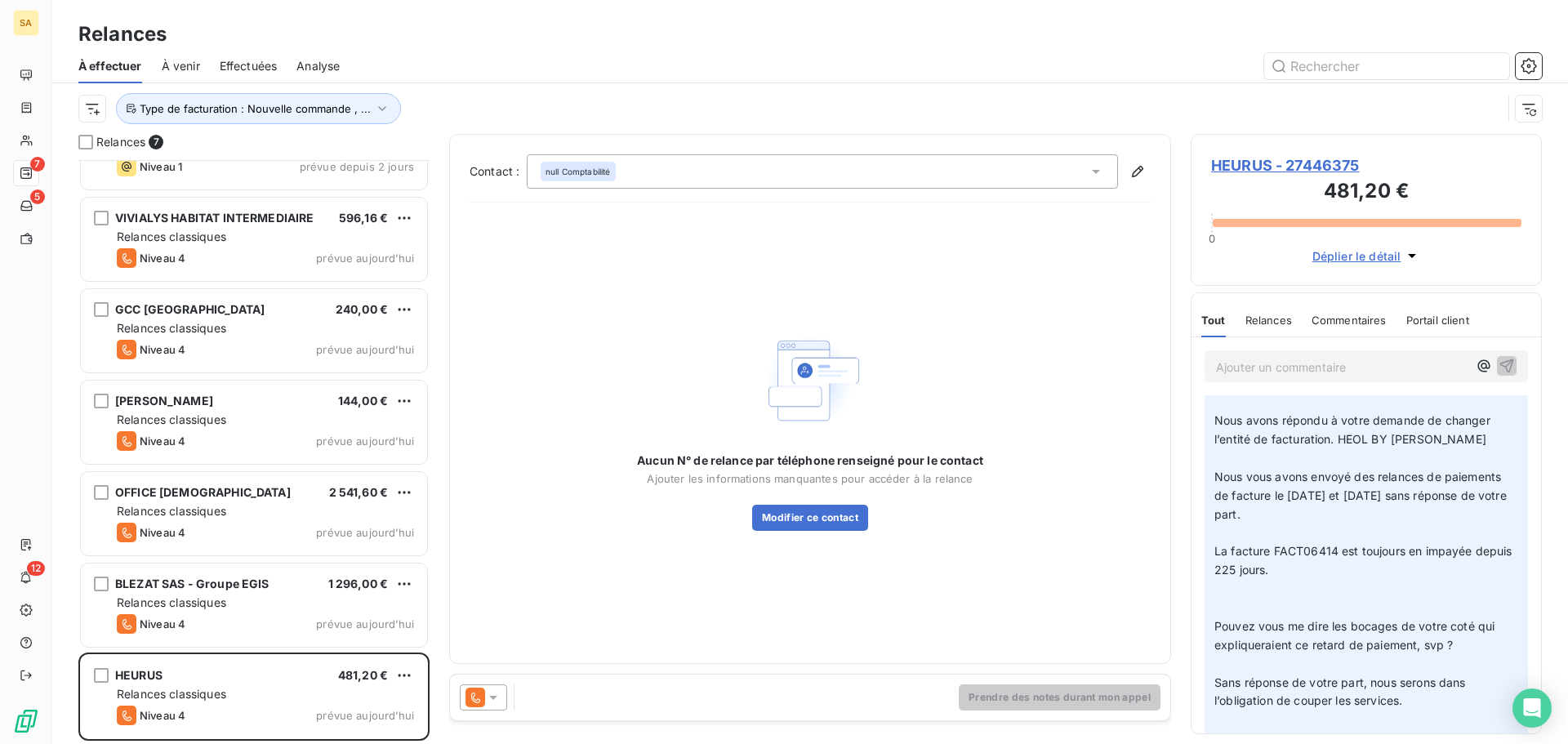
click at [1275, 377] on div "Ajouter un commentaire ﻿" at bounding box center [1365, 366] width 323 height 32
click at [1297, 360] on p "Ajouter un commentaire ﻿" at bounding box center [1342, 367] width 252 height 20
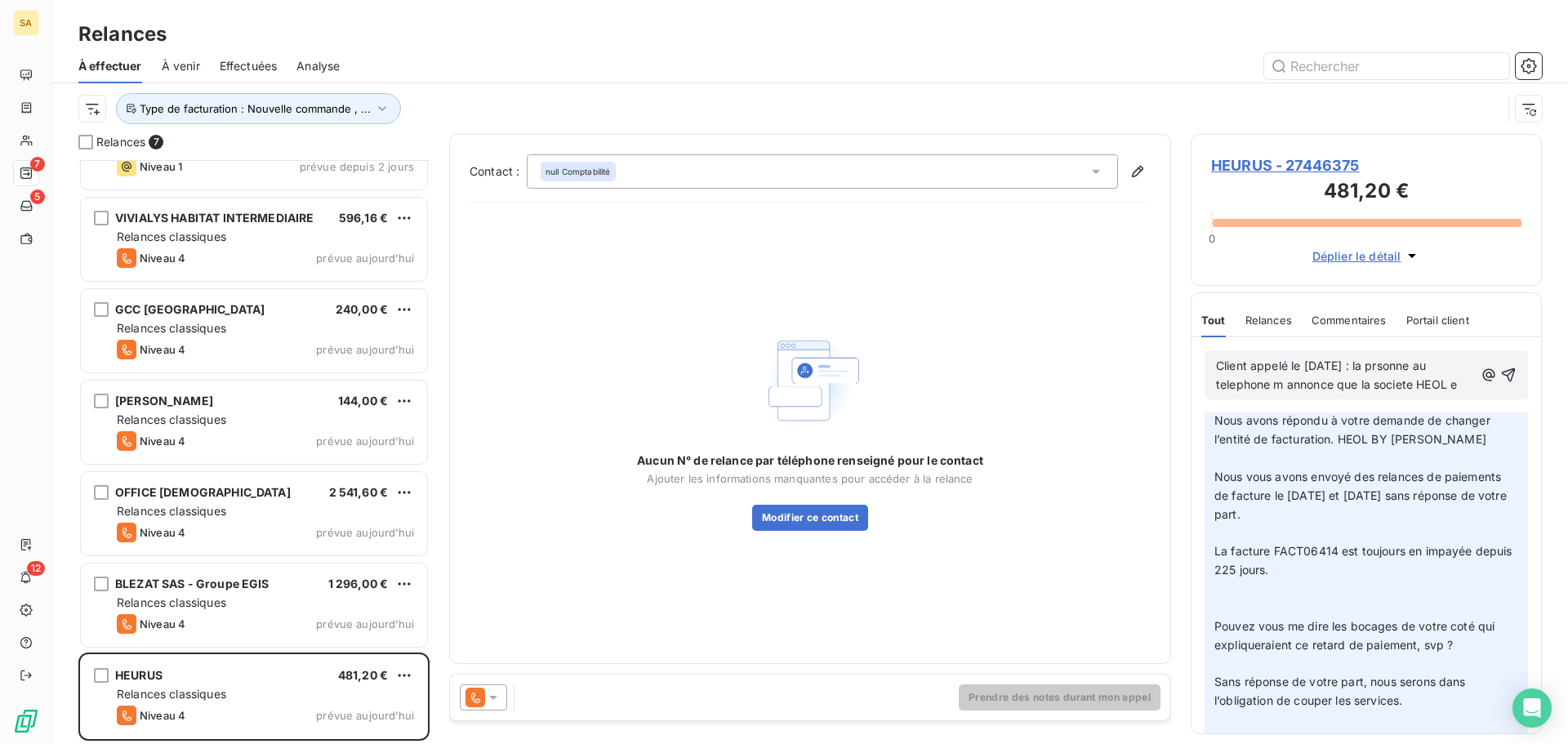
scroll to position [198, 0]
click at [1369, 367] on span "Client appelé le [DATE] : la prsonne au telephone m annonce que la societe HEOL…" at bounding box center [1333, 385] width 234 height 52
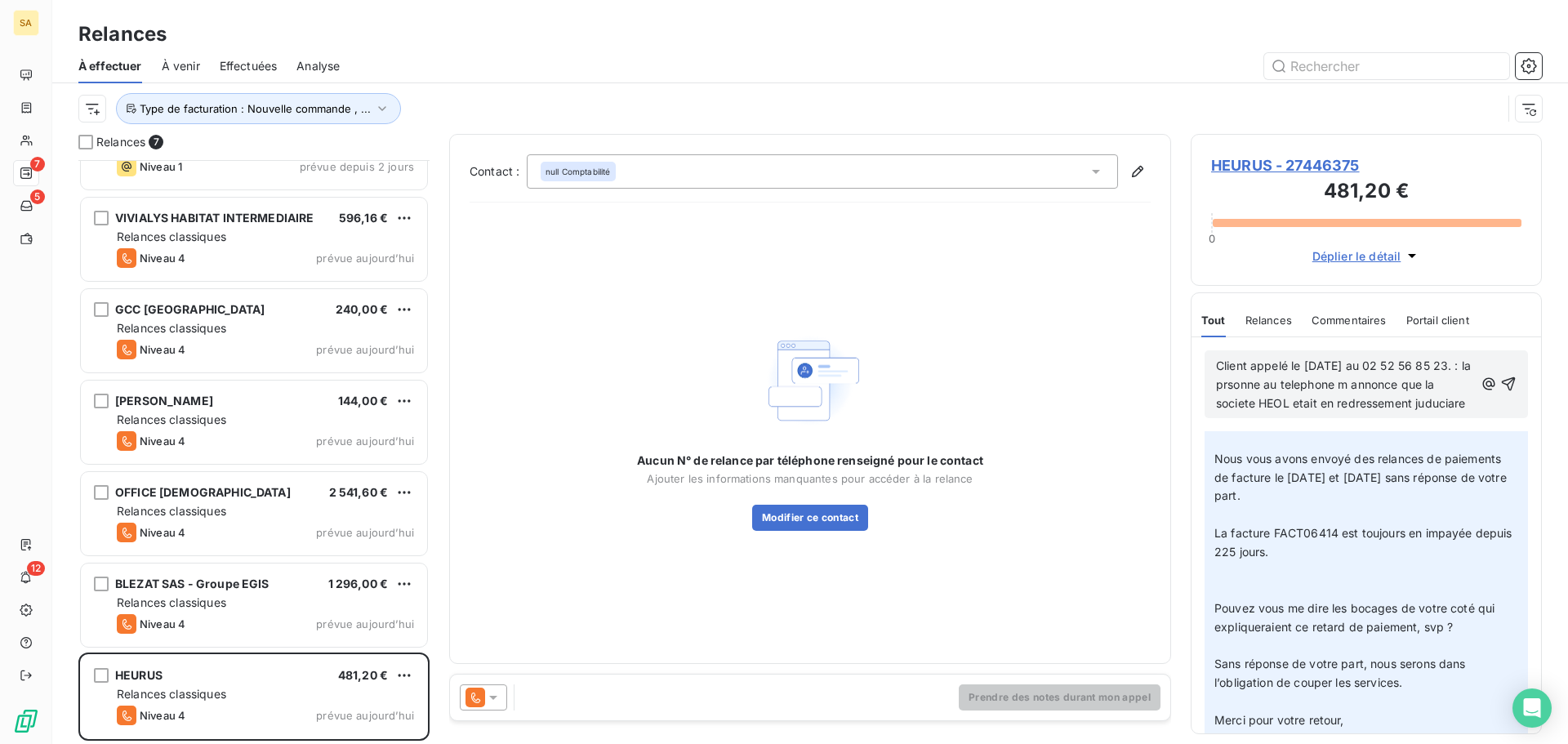
click at [1351, 413] on p "Client appelé le [DATE] au 02 52 56 85 23. : la prsonne au telephone m annonce …" at bounding box center [1345, 385] width 258 height 57
click at [1254, 410] on span "Client appelé le [DATE] au 02 52 56 85 23. : la prsonne au telephone m annonce …" at bounding box center [1345, 385] width 258 height 52
click at [1340, 413] on p "Client appelé le [DATE] au 02 52 56 85 23. : la prsonne au telephone m annonce …" at bounding box center [1345, 385] width 258 height 57
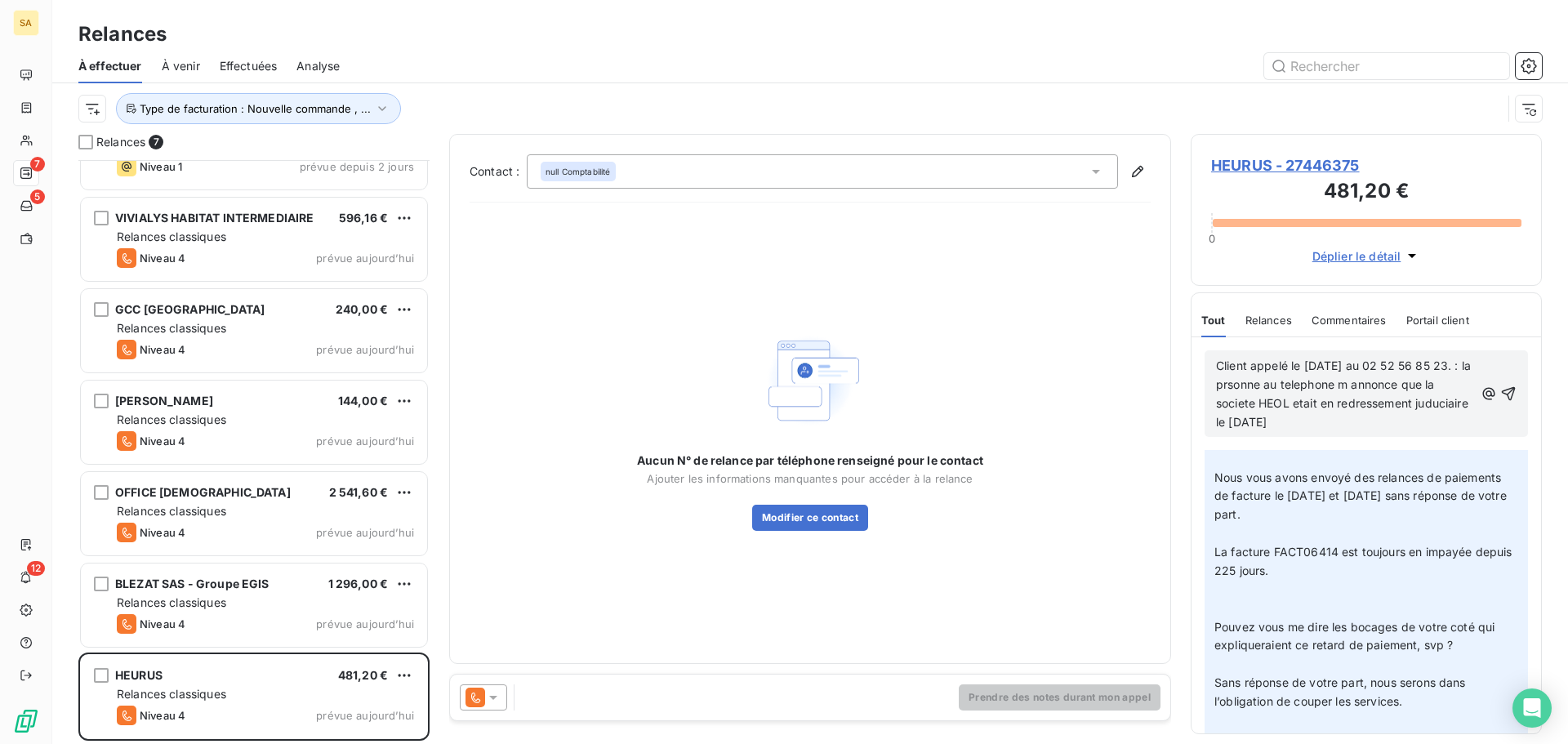
click at [1262, 385] on span "Client appelé le [DATE] au 02 52 56 85 23. : la prsonne au telephone m annonce …" at bounding box center [1345, 394] width 258 height 70
click at [1432, 418] on p "Client appelé le [DATE] au 02 52 56 85 23. : la personne au telephone m annonce…" at bounding box center [1345, 394] width 258 height 75
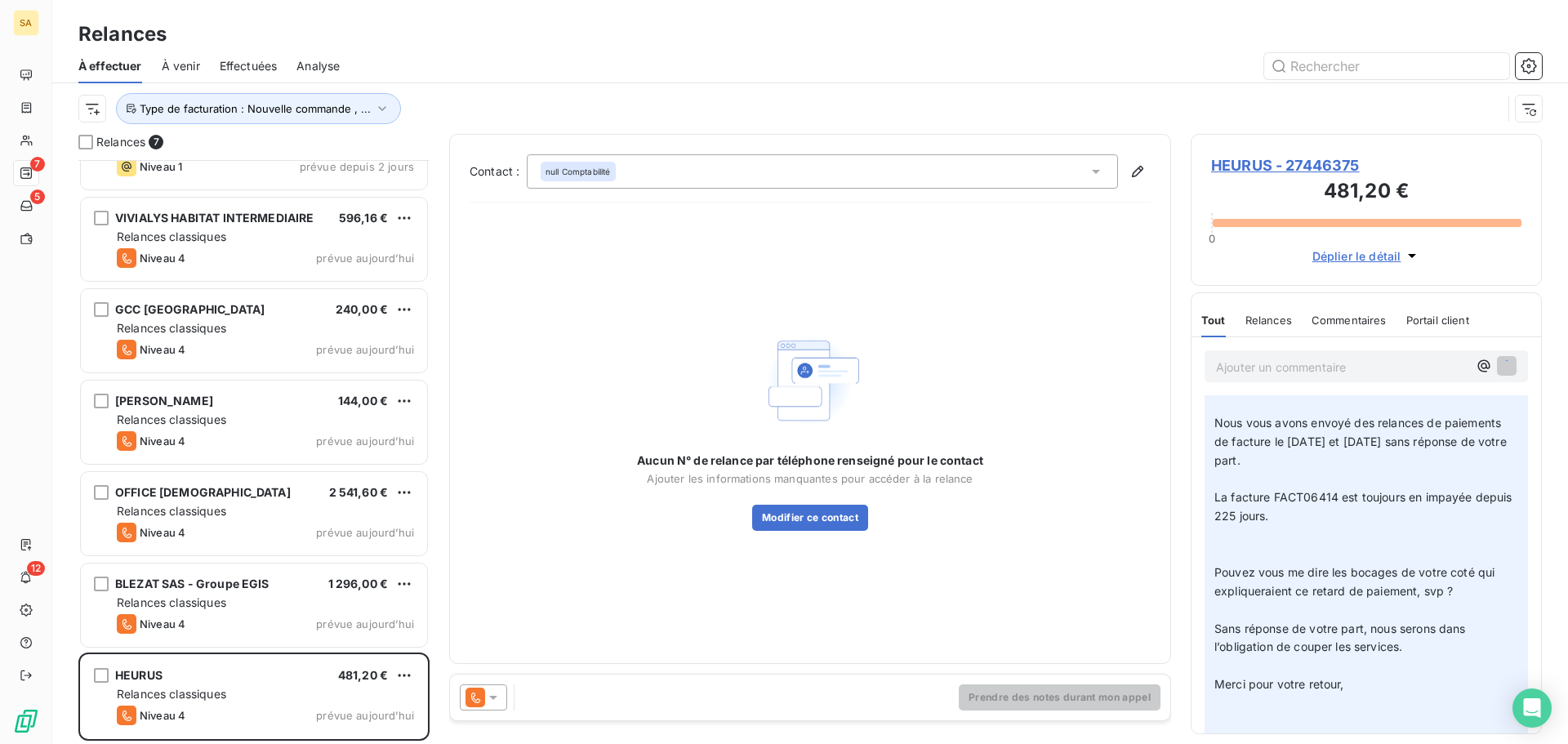
scroll to position [163, 0]
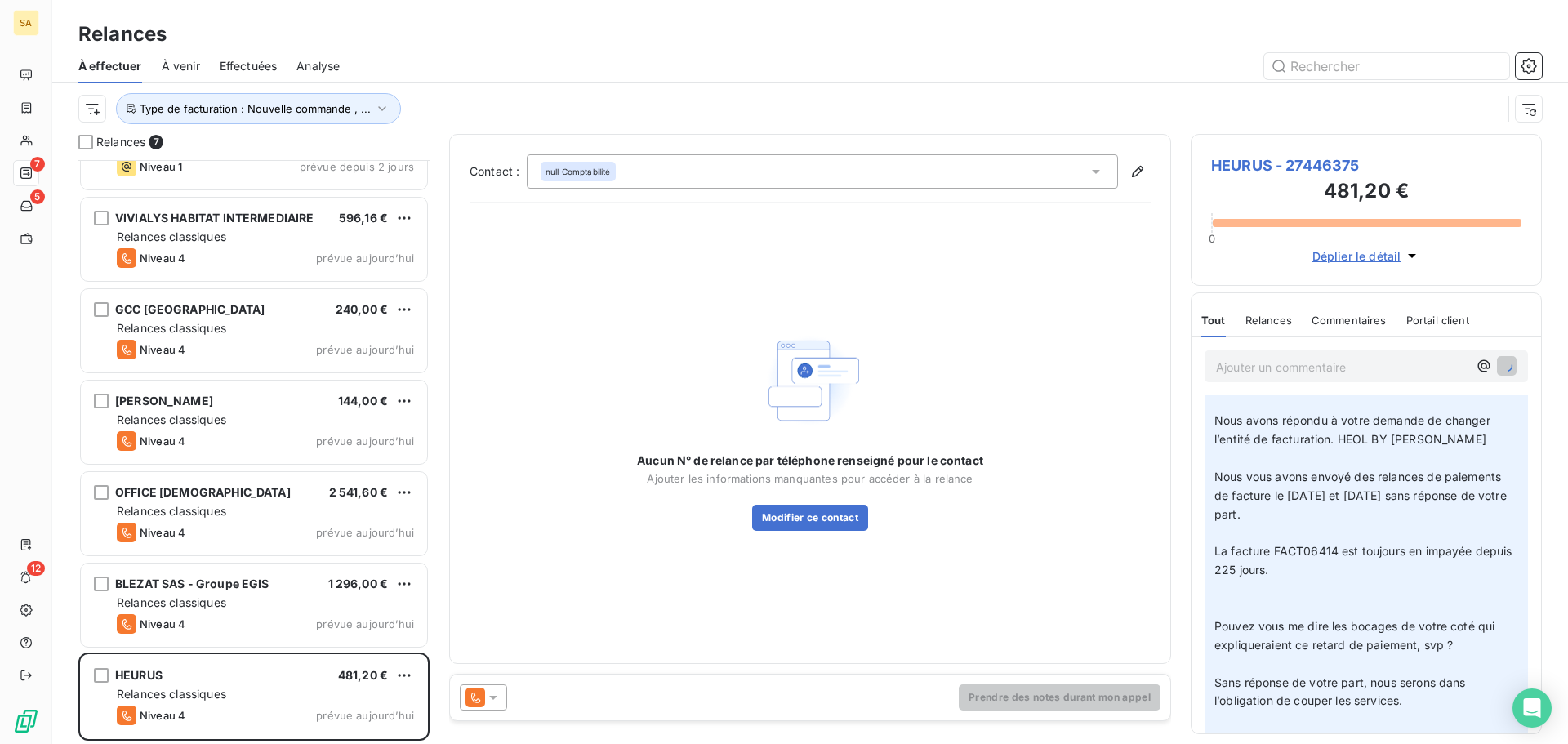
click at [1363, 373] on p "Ajouter un commentaire ﻿" at bounding box center [1342, 367] width 252 height 20
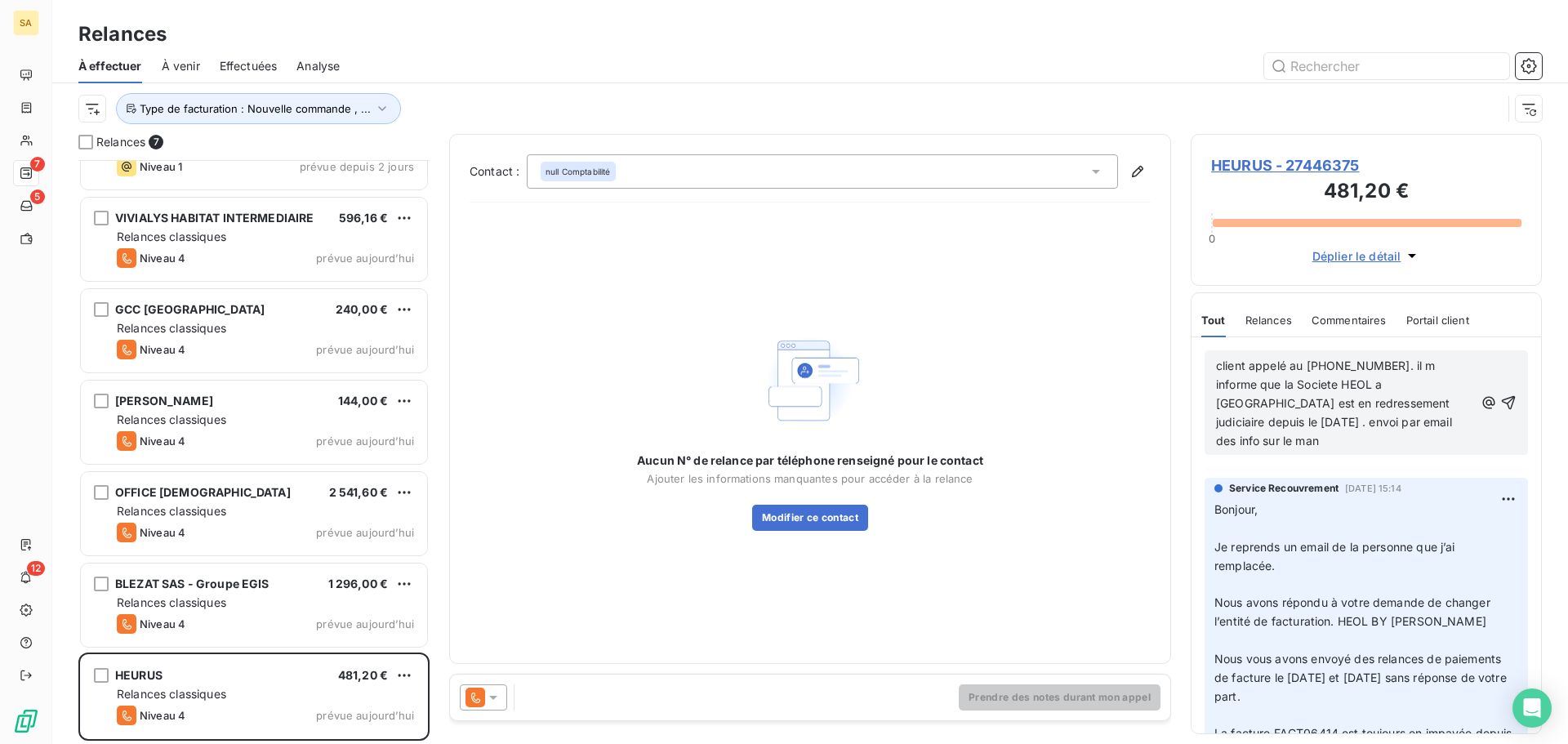
scroll to position [186, 0]
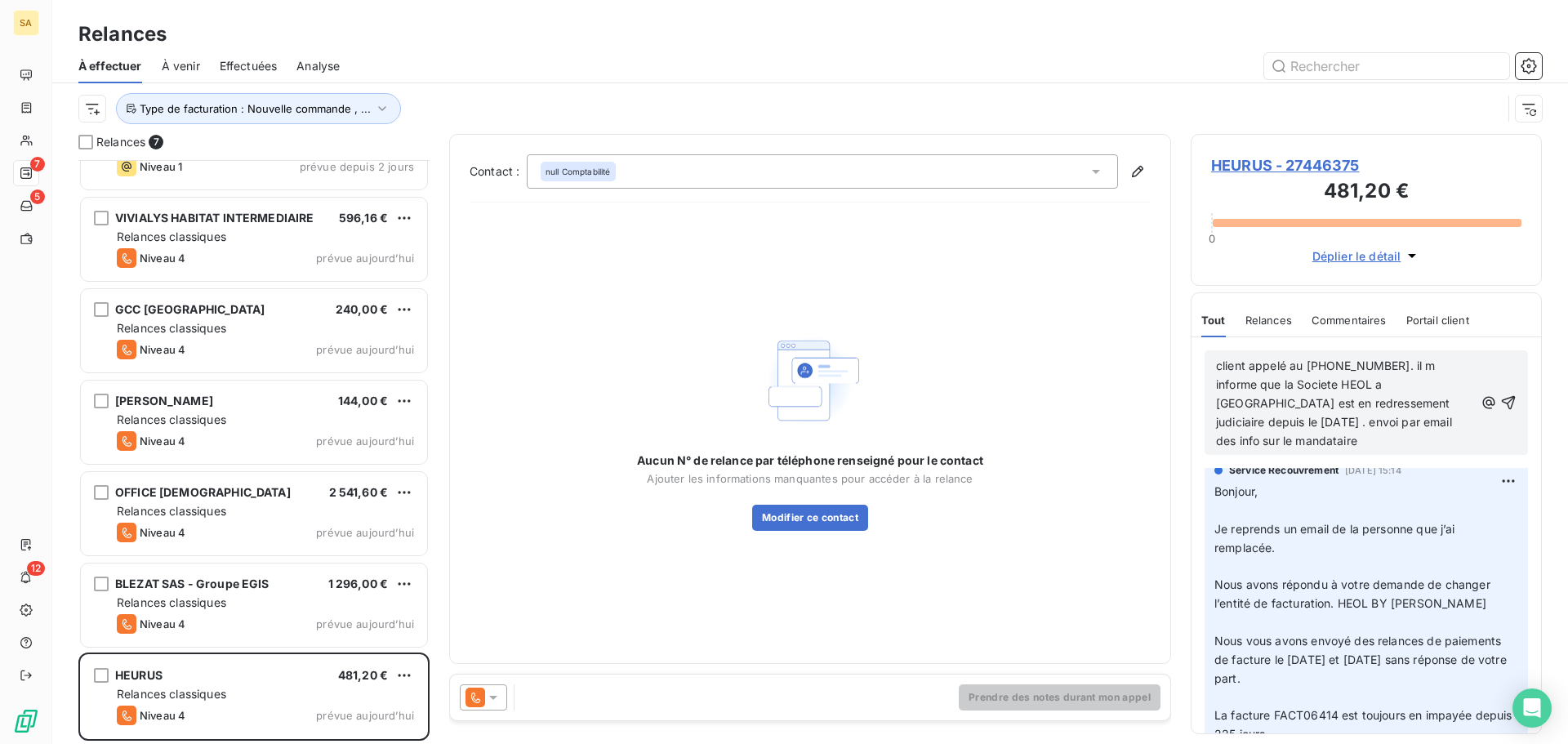
click at [1349, 385] on span "client appelé au [PHONE_NUMBER]. il m informe que la Societe HEOL a [GEOGRAPHIC…" at bounding box center [1336, 403] width 239 height 89
click at [1452, 424] on p "client appelé au [PHONE_NUMBER]. il m informe que la Societe HEOL a [GEOGRAPHIC…" at bounding box center [1345, 403] width 258 height 94
click at [1377, 437] on p "client appelé au [PHONE_NUMBER]. il m informe que la Societe HEOL a [GEOGRAPHIC…" at bounding box center [1345, 403] width 258 height 94
click at [1373, 385] on span "client appelé au [PHONE_NUMBER]. il m informe que la Societe HEOL a [GEOGRAPHIC…" at bounding box center [1336, 403] width 239 height 89
drag, startPoint x: 1373, startPoint y: 387, endPoint x: 1359, endPoint y: 387, distance: 14.0
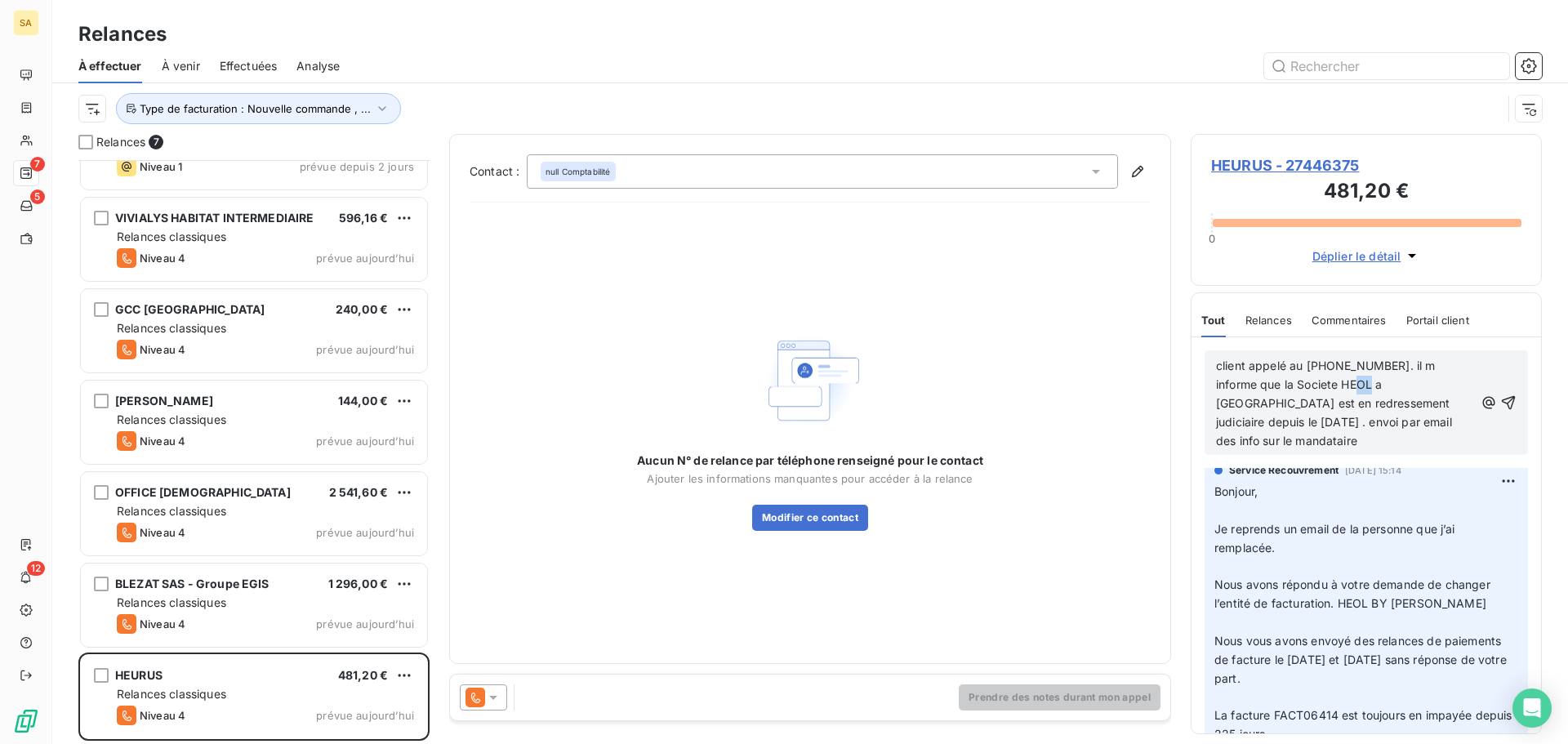
click at [1359, 387] on span "client appelé au [PHONE_NUMBER]. il m informe que la Societe HEOL a [GEOGRAPHIC…" at bounding box center [1336, 403] width 239 height 89
drag, startPoint x: 1375, startPoint y: 423, endPoint x: 1348, endPoint y: 399, distance: 36.1
click at [1348, 399] on span "client appelé au [PHONE_NUMBER]. il m informe que la Societe HEURUS et donc la …" at bounding box center [1335, 403] width 238 height 89
click at [1396, 385] on span "client appelé au [PHONE_NUMBER]. il m informe que la Societe HEURUS et donc la …" at bounding box center [1337, 394] width 244 height 70
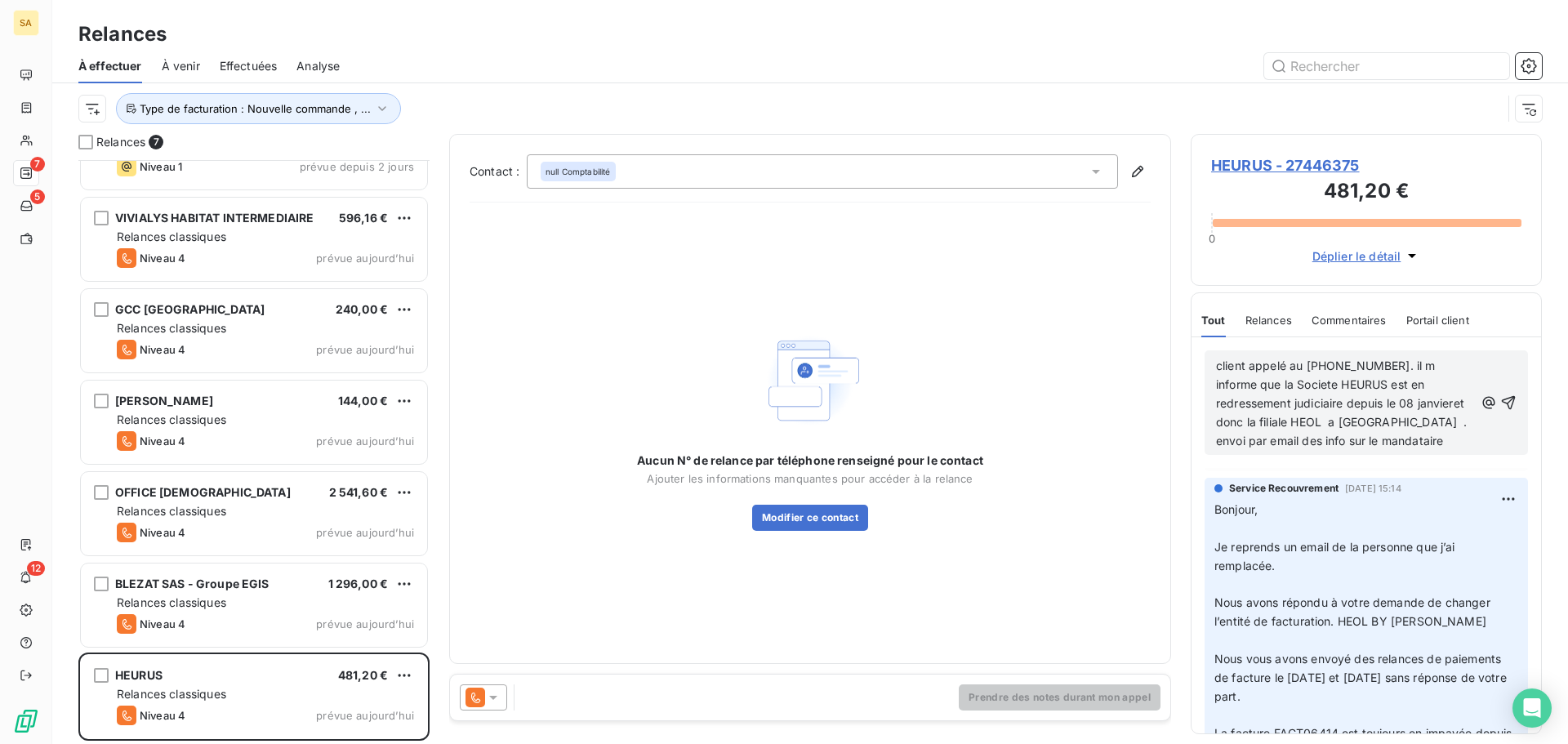
scroll to position [186, 0]
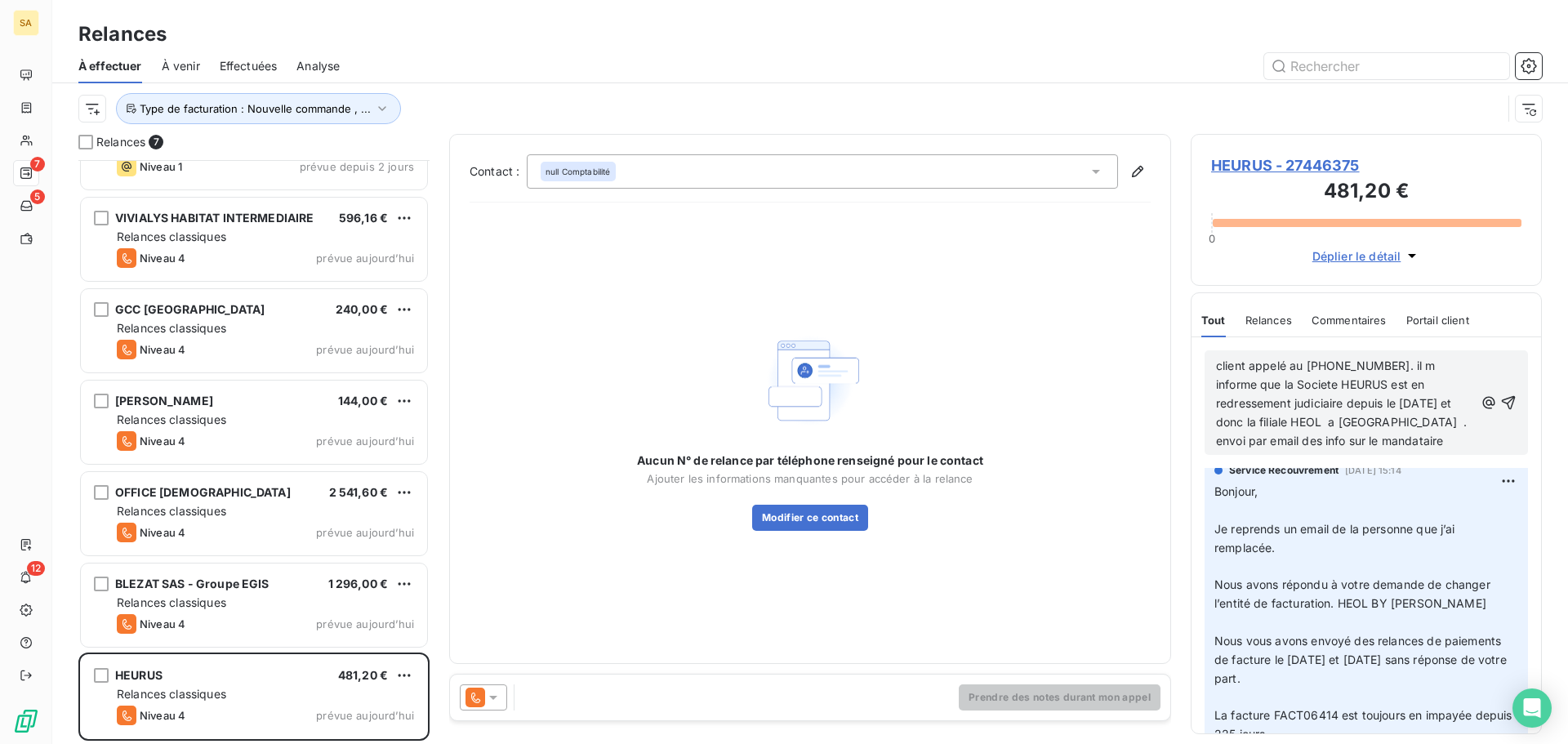
click at [1405, 422] on span "client appelé au [PHONE_NUMBER]. il m informe que la Societe HEURUS est en redr…" at bounding box center [1343, 403] width 255 height 89
click at [1445, 445] on p "client appelé au [PHONE_NUMBER]. il m informe que la Societe HEURUS est en redr…" at bounding box center [1345, 403] width 258 height 94
drag, startPoint x: 1457, startPoint y: 421, endPoint x: 1414, endPoint y: 421, distance: 43.0
click at [1414, 421] on p "client appelé au [PHONE_NUMBER]. il m informe que la Societe HEURUS est en redr…" at bounding box center [1345, 403] width 258 height 94
click at [1415, 441] on p "client appelé au [PHONE_NUMBER]. il m informe que la Societe HEURUS est en redr…" at bounding box center [1345, 403] width 258 height 94
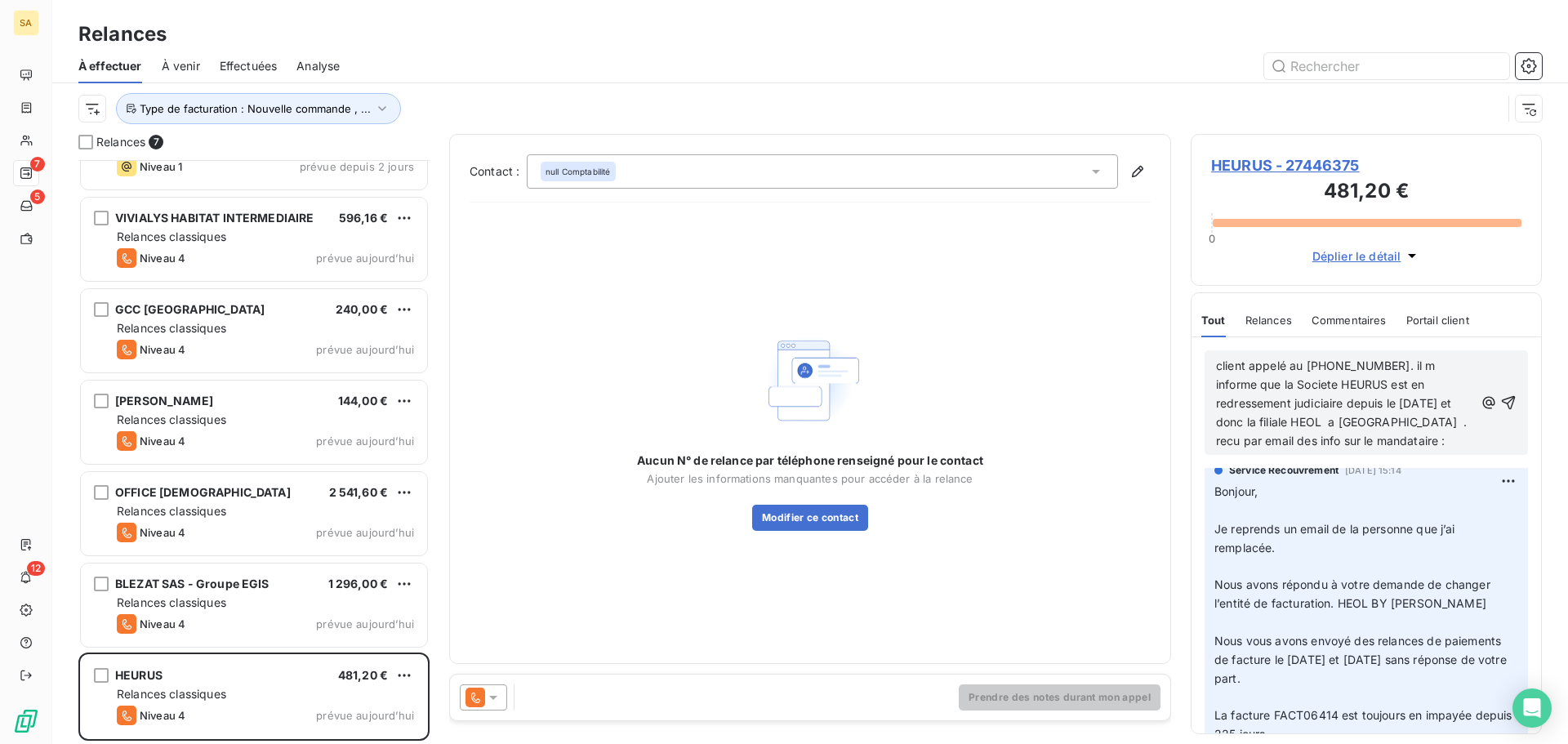
click at [1452, 446] on p "client appelé au [PHONE_NUMBER]. il m informe que la Societe HEURUS est en redr…" at bounding box center [1345, 403] width 258 height 94
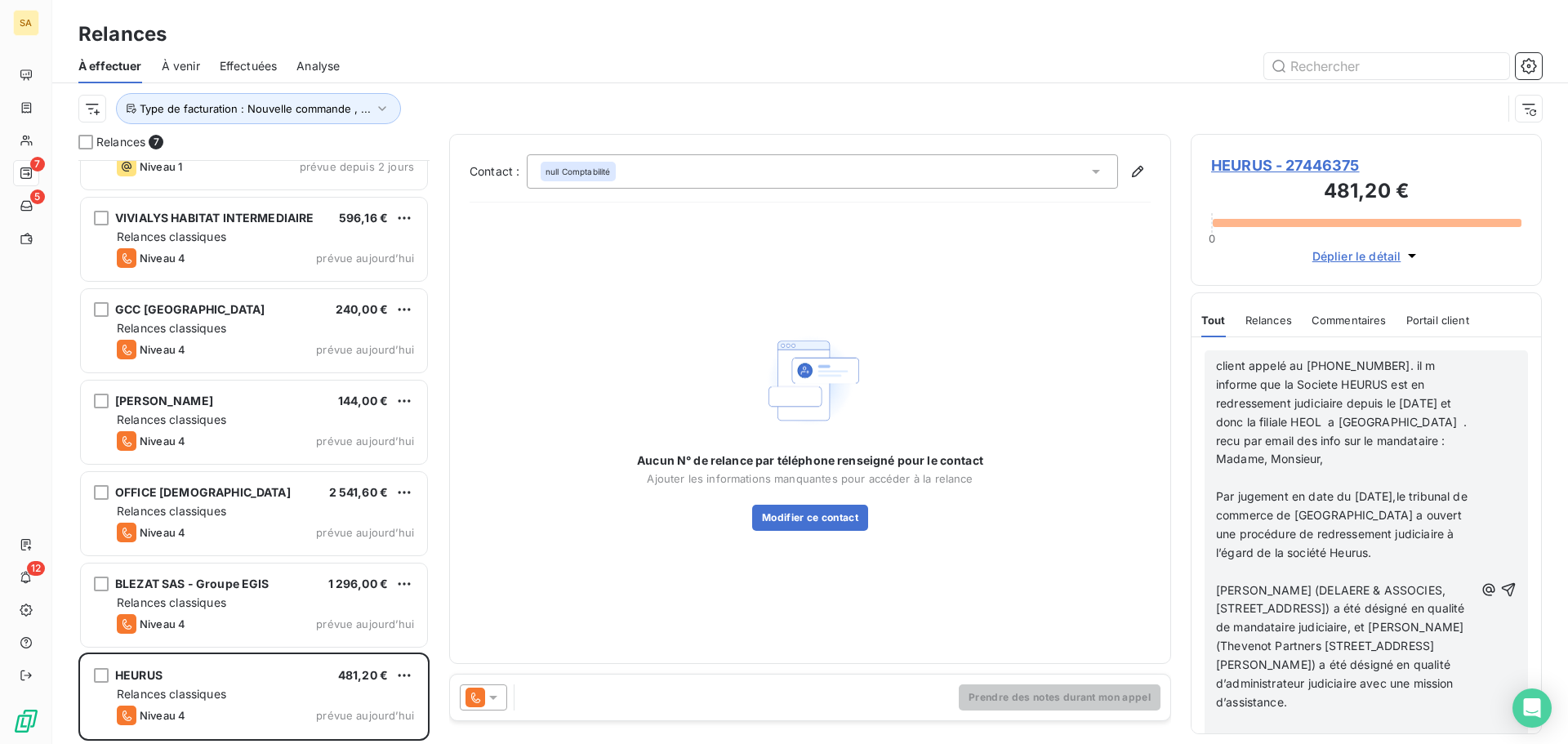
click at [1403, 443] on span "client appelé au [PHONE_NUMBER]. il m informe que la Societe HEURUS est en redr…" at bounding box center [1343, 411] width 255 height 107
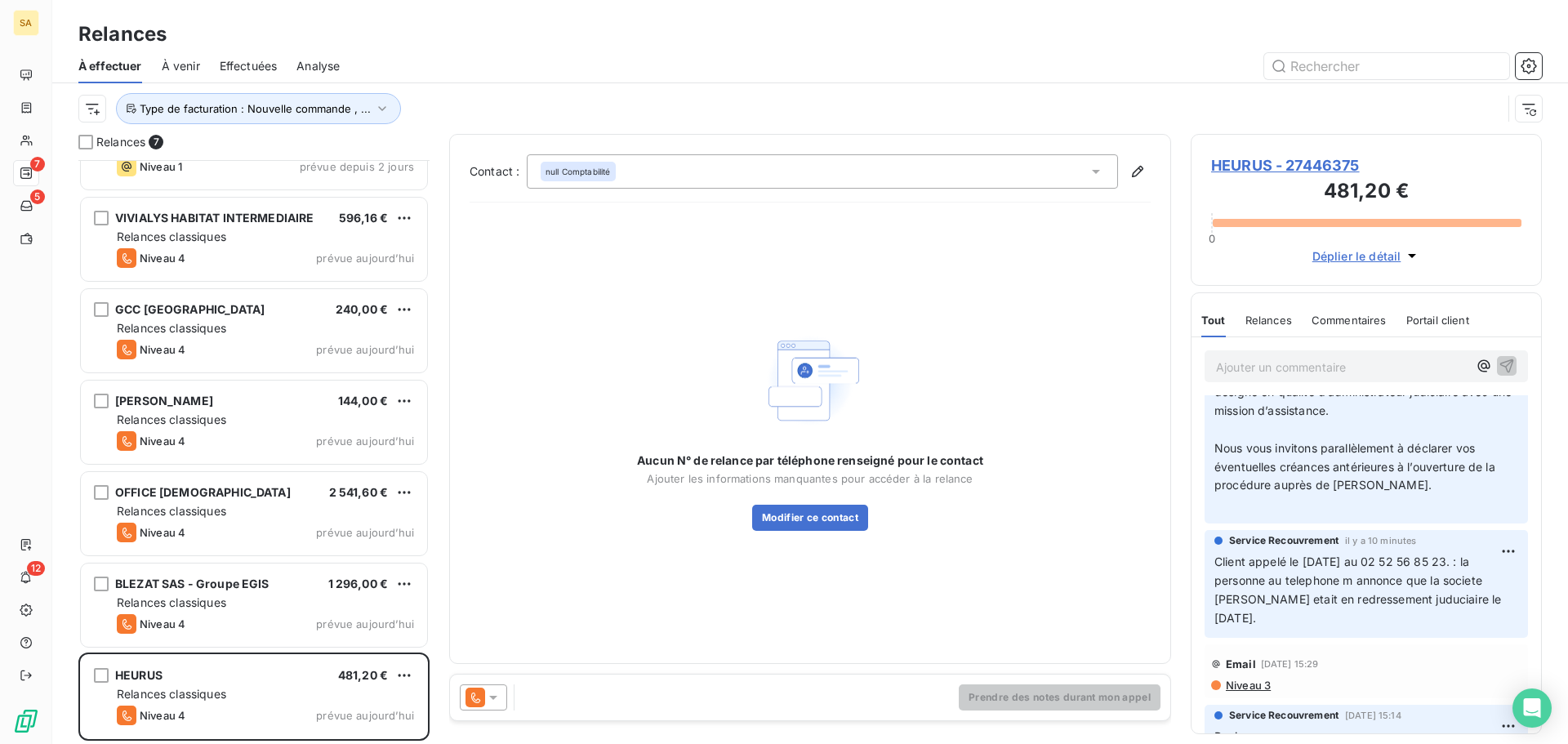
scroll to position [409, 0]
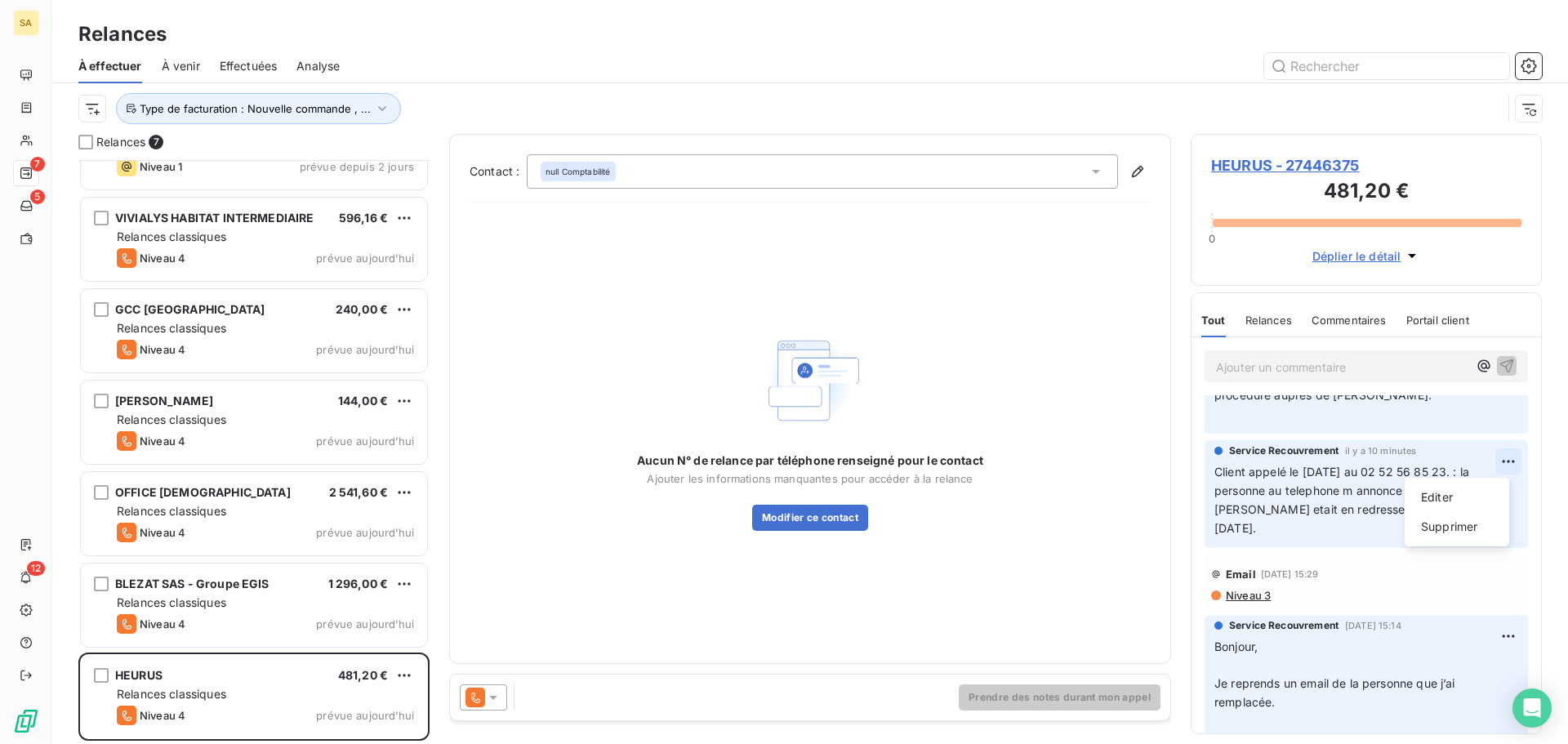
click at [1496, 466] on html "SA 7 5 12 Relances À effectuer À venir Effectuées Analyse Type de facturation :…" at bounding box center [784, 372] width 1568 height 744
click at [1466, 527] on div "Supprimer" at bounding box center [1456, 527] width 92 height 26
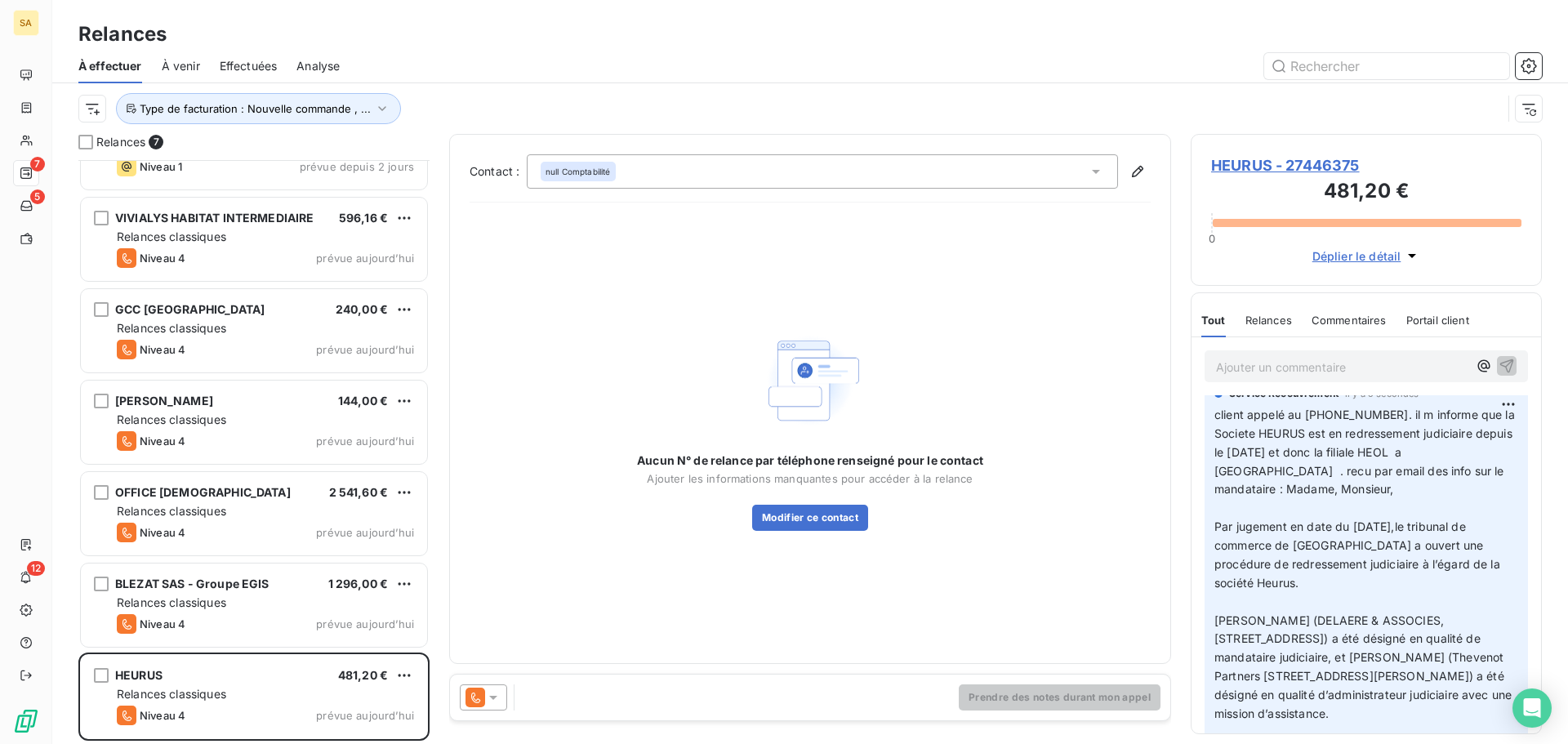
scroll to position [0, 0]
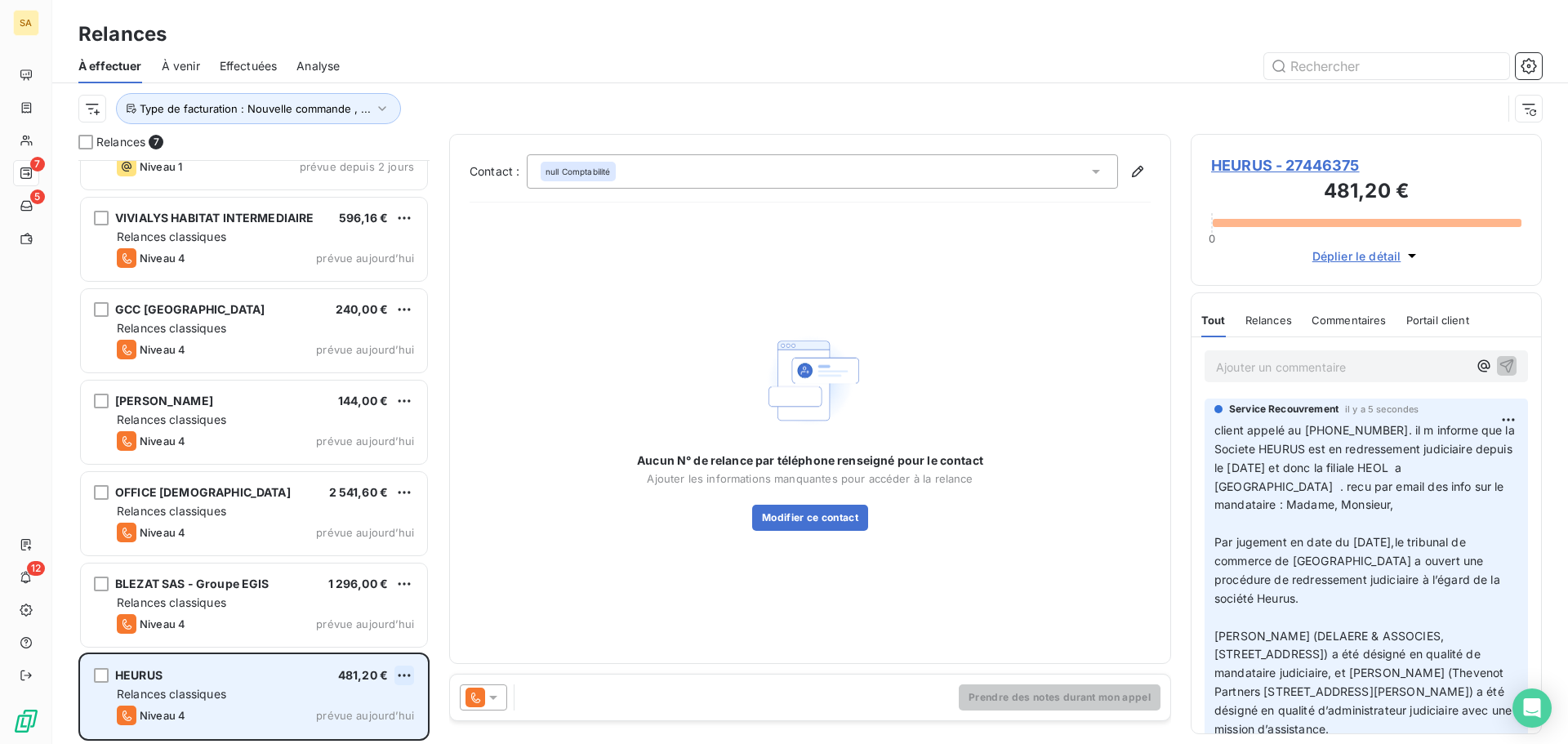
click at [408, 669] on html "SA 7 5 12 Relances À effectuer À venir Effectuées Analyse Type de facturation :…" at bounding box center [784, 372] width 1568 height 744
click at [388, 607] on div "Replanifier cette action" at bounding box center [333, 613] width 146 height 26
select select "8"
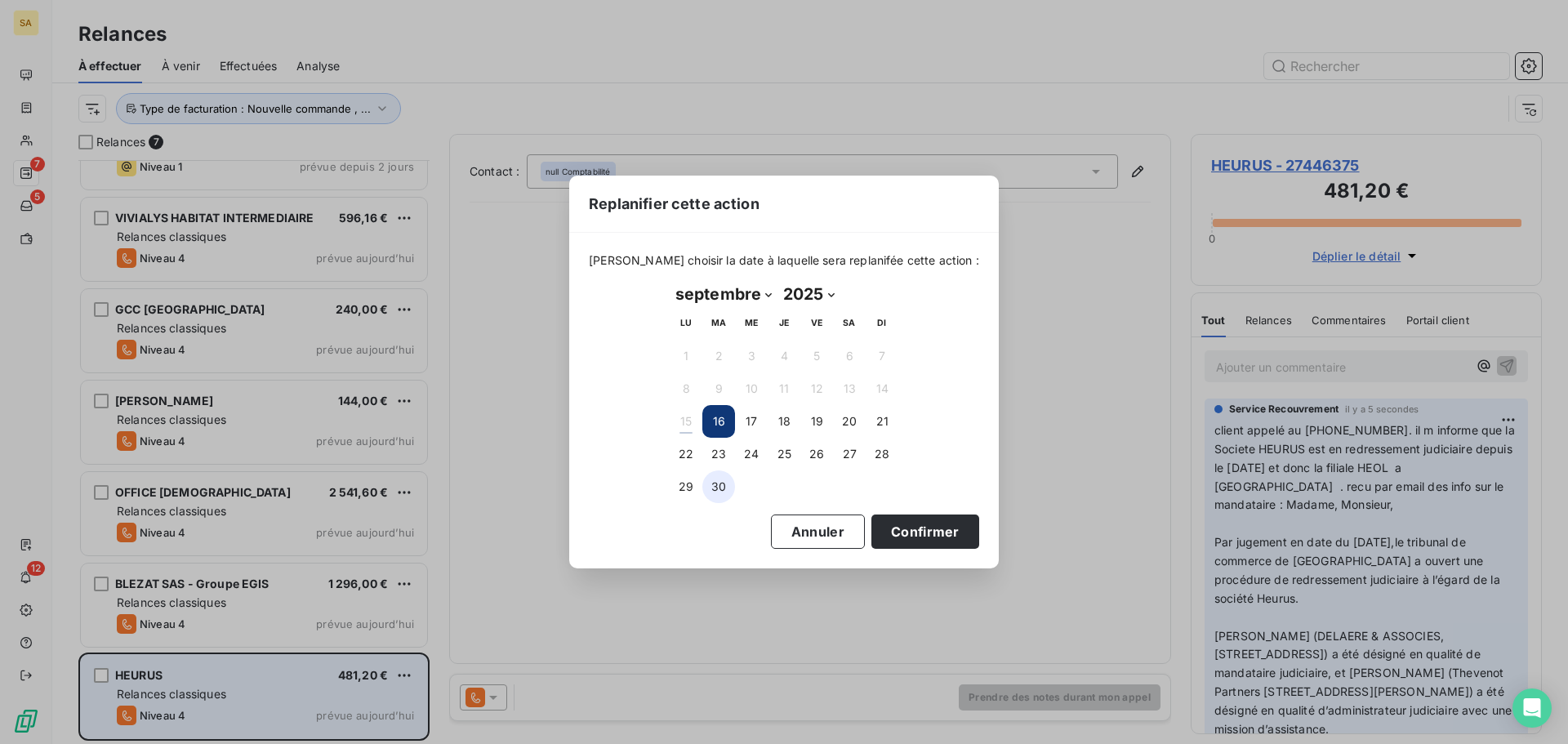
click at [719, 480] on button "30" at bounding box center [718, 486] width 32 height 32
click at [909, 535] on button "Confirmer" at bounding box center [925, 531] width 107 height 34
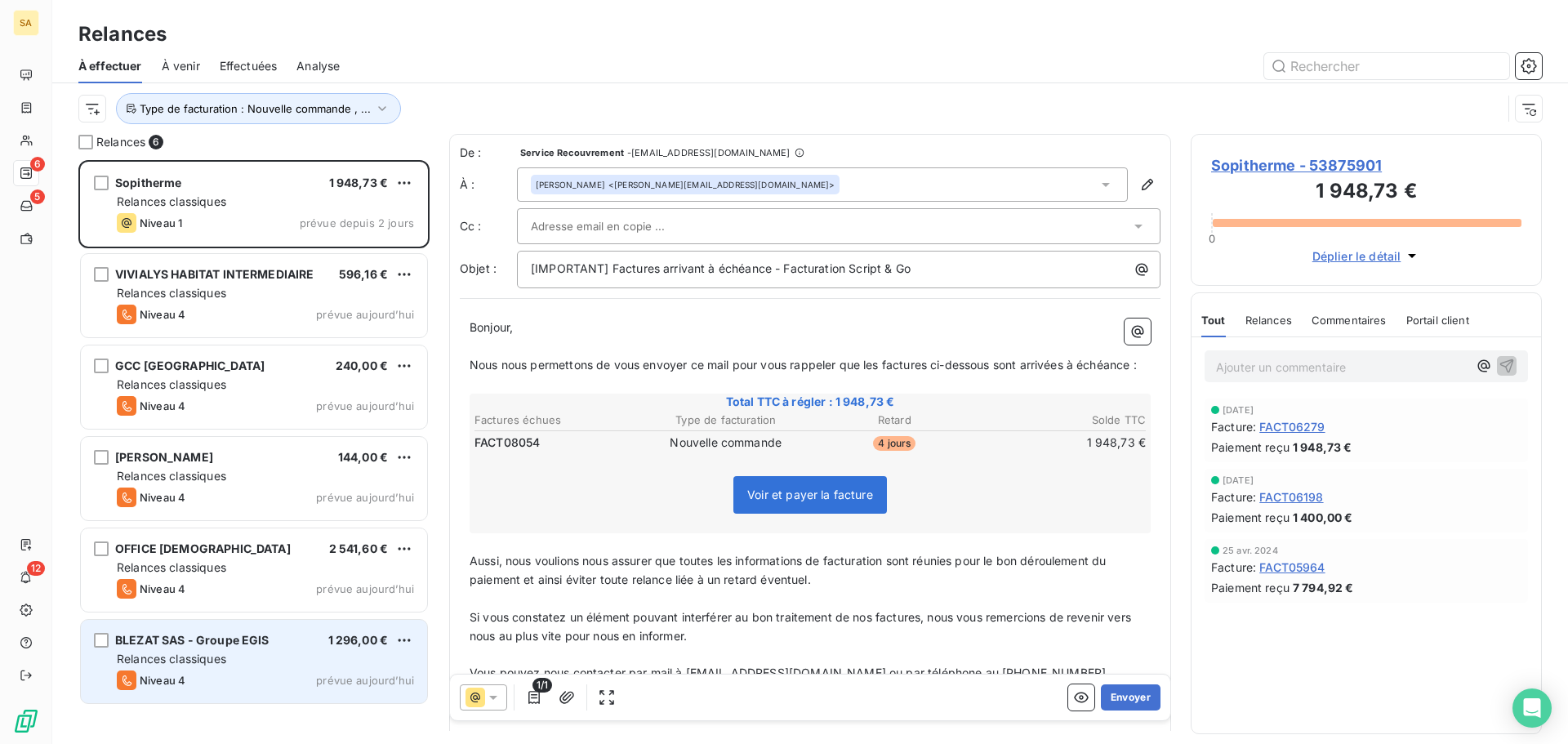
click at [276, 644] on div "BLEZAT SAS - Groupe EGIS 1 296,00 €" at bounding box center [265, 640] width 297 height 15
